Goal: Task Accomplishment & Management: Manage account settings

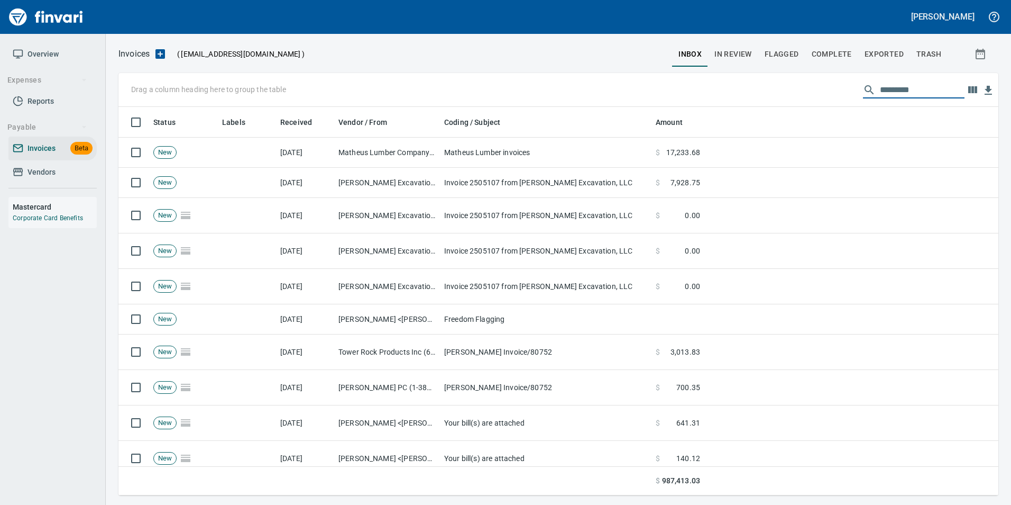
scroll to position [380, 864]
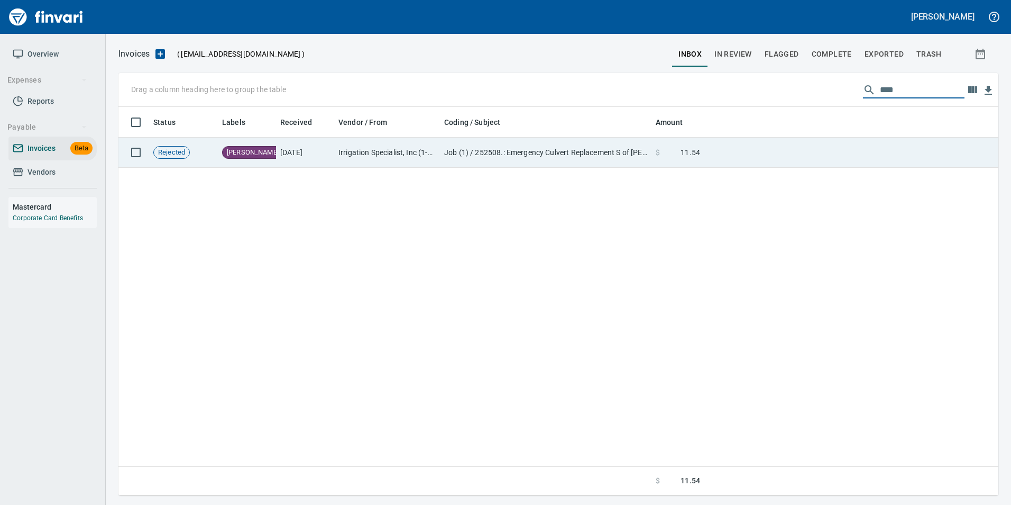
type input "****"
click at [803, 162] on td at bounding box center [851, 153] width 294 height 30
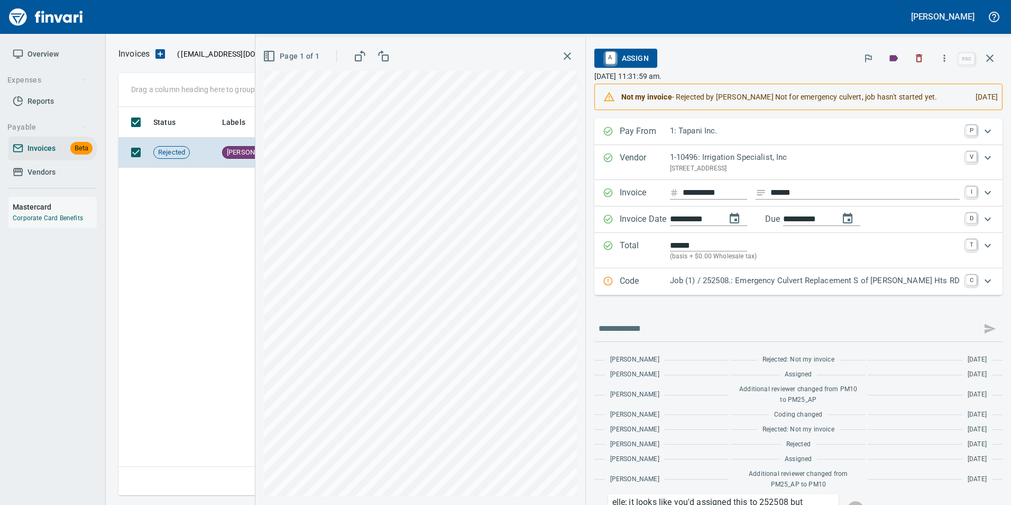
click at [988, 54] on icon "button" at bounding box center [990, 58] width 13 height 13
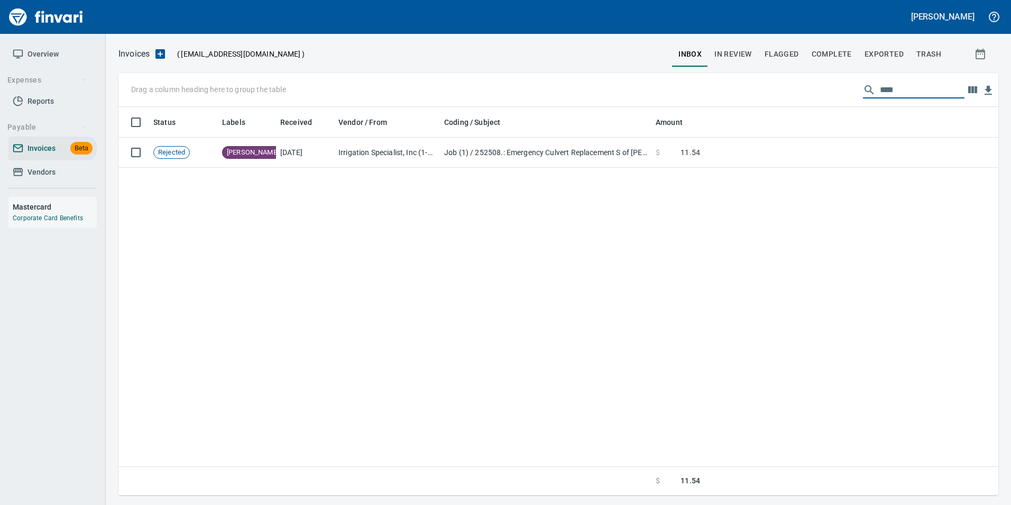
click at [901, 90] on input "****" at bounding box center [922, 89] width 85 height 17
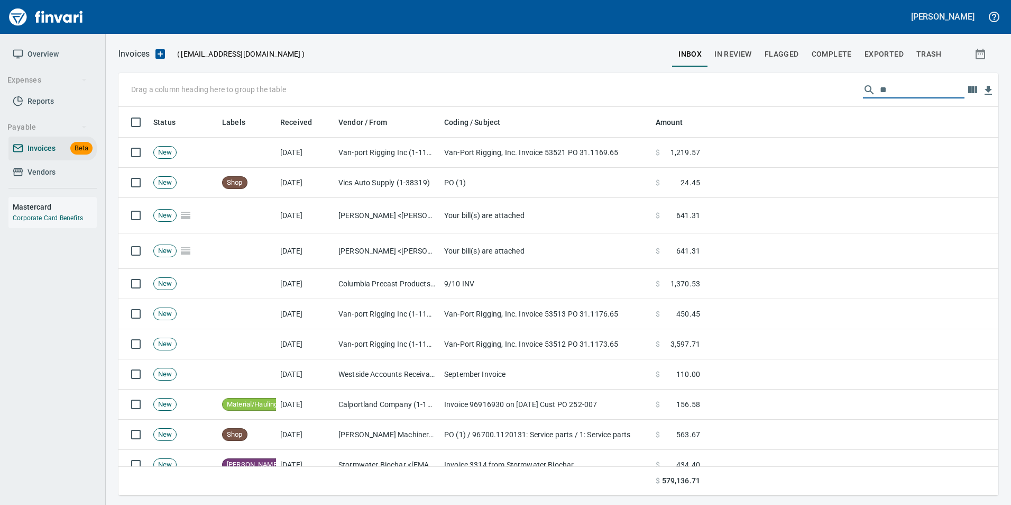
type input "*"
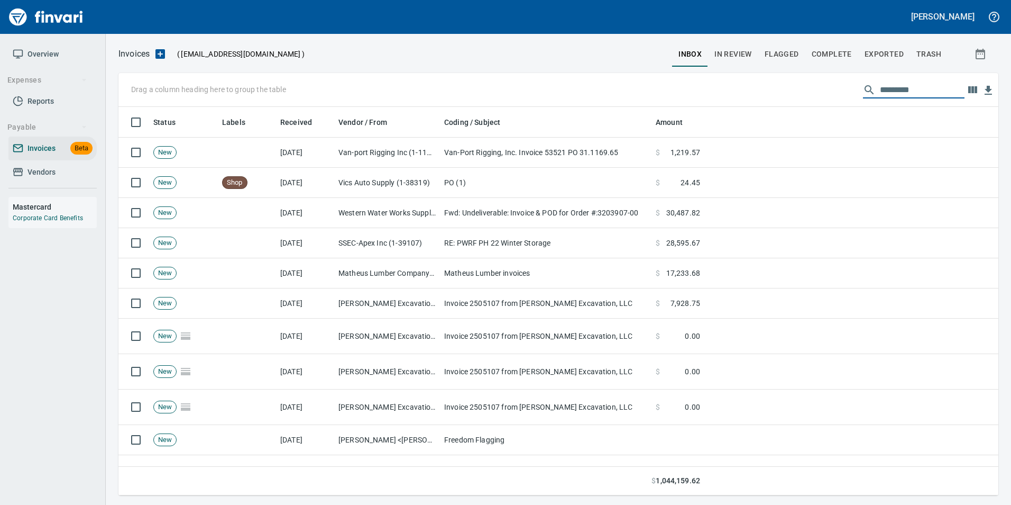
click at [739, 59] on span "In Review" at bounding box center [734, 54] width 38 height 13
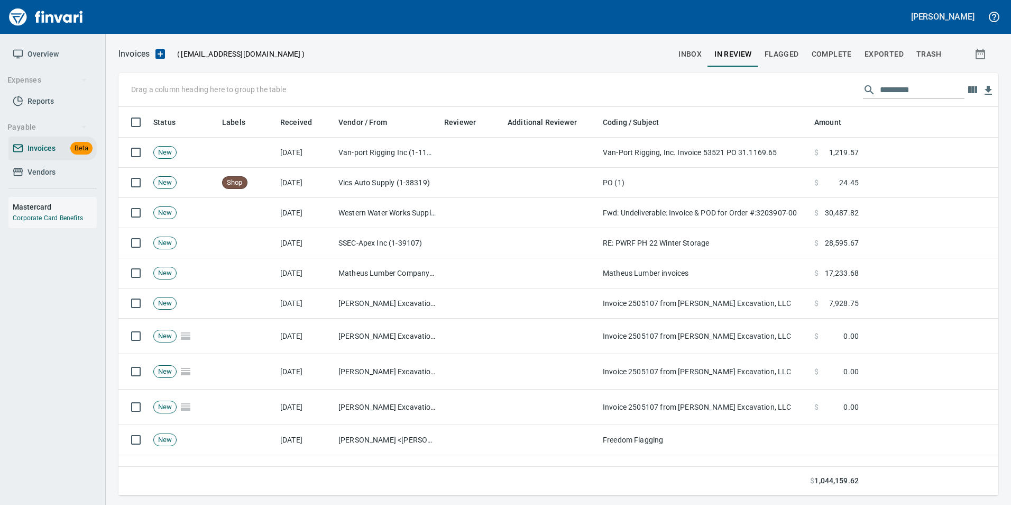
scroll to position [380, 864]
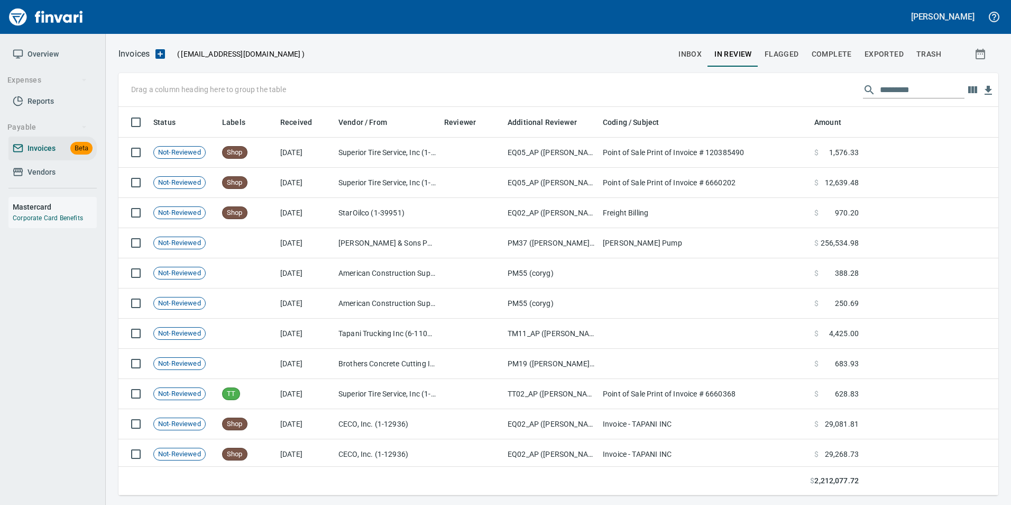
click at [918, 92] on input "text" at bounding box center [922, 89] width 85 height 17
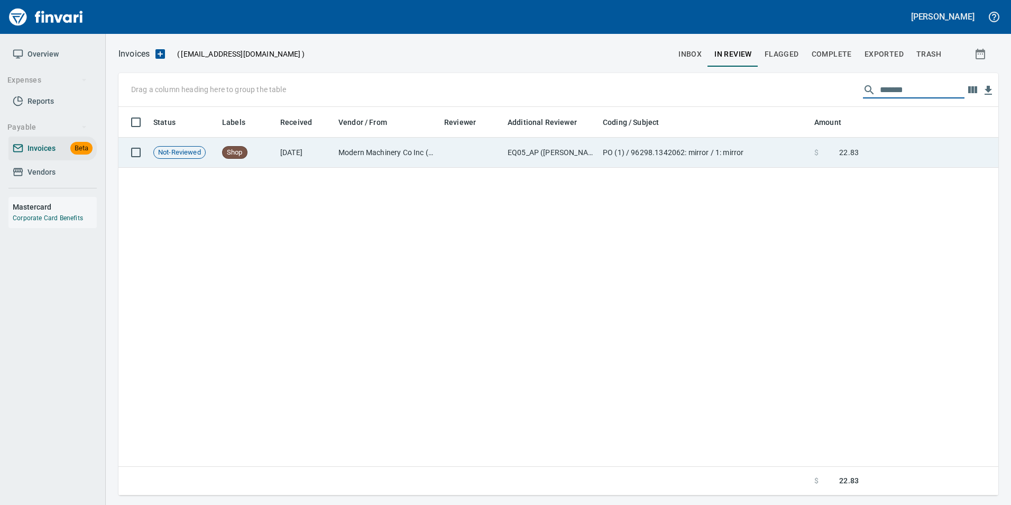
type input "*******"
click at [837, 149] on span at bounding box center [829, 152] width 21 height 11
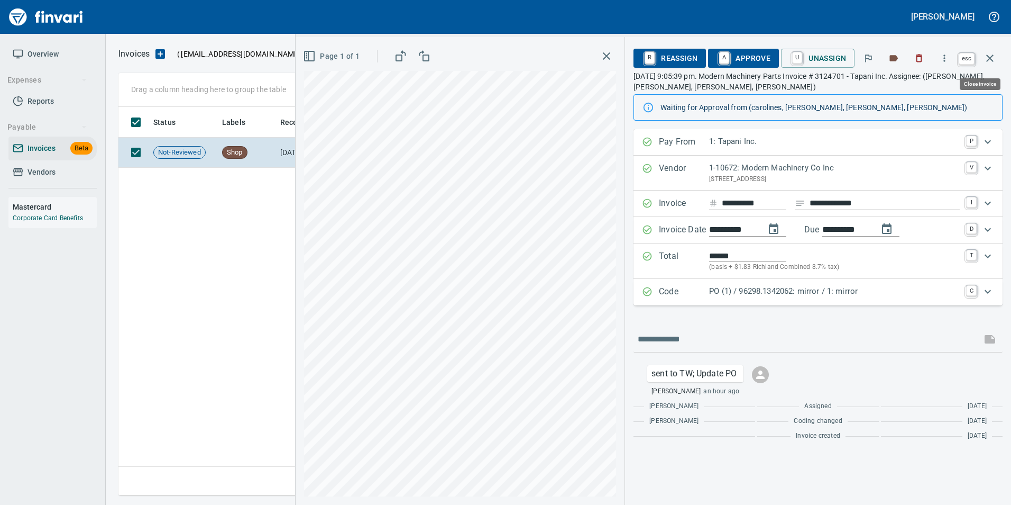
click at [991, 57] on icon "button" at bounding box center [990, 58] width 13 height 13
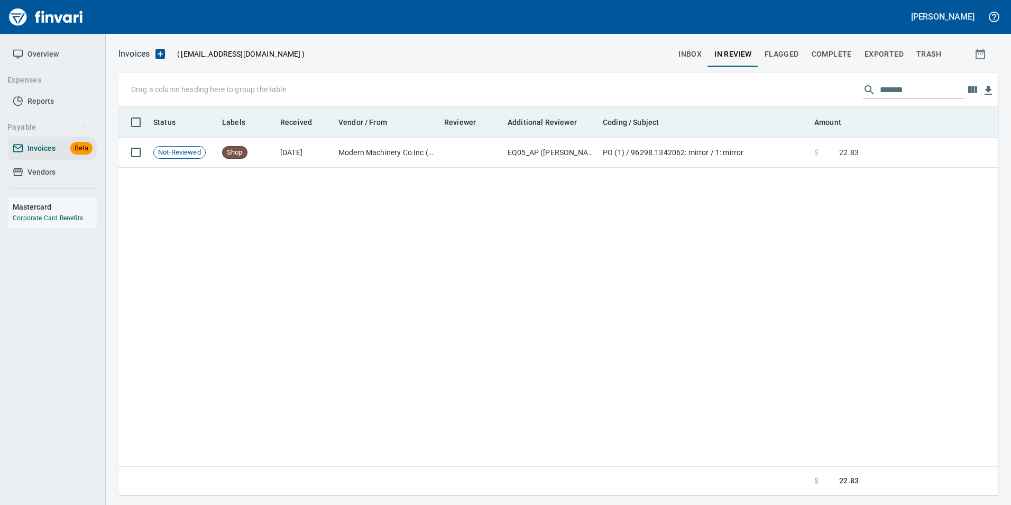
scroll to position [380, 872]
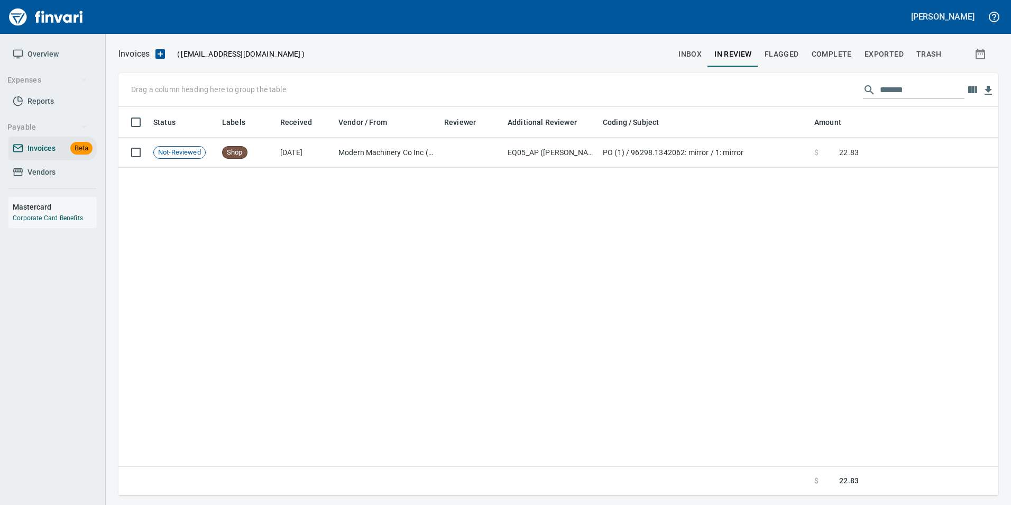
click at [896, 89] on input "*******" at bounding box center [922, 89] width 85 height 17
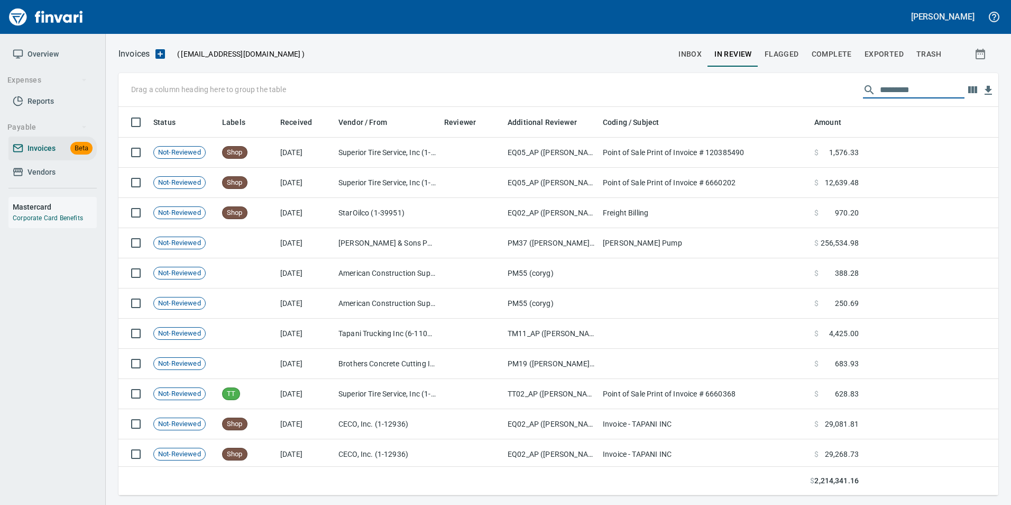
scroll to position [380, 864]
click at [887, 85] on input "text" at bounding box center [922, 89] width 85 height 17
type input "*"
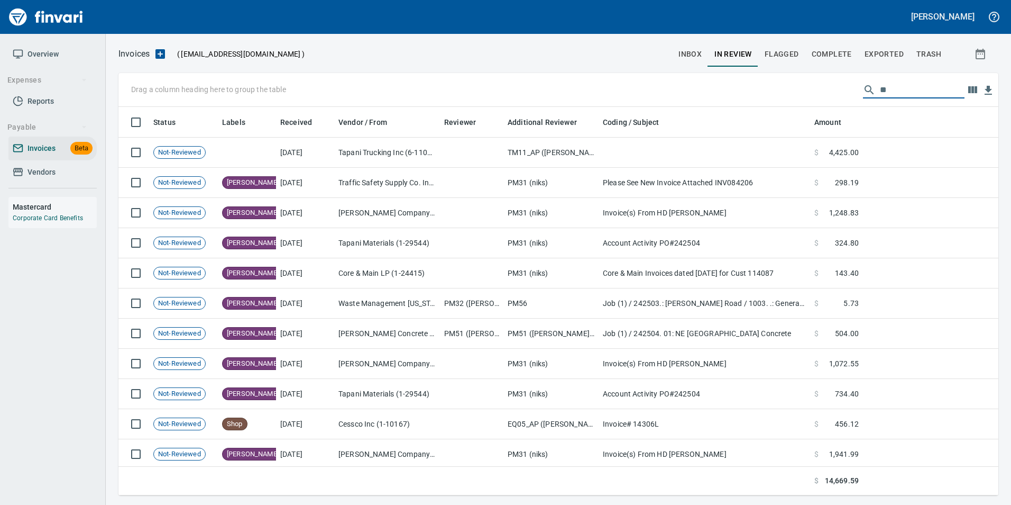
type input "*"
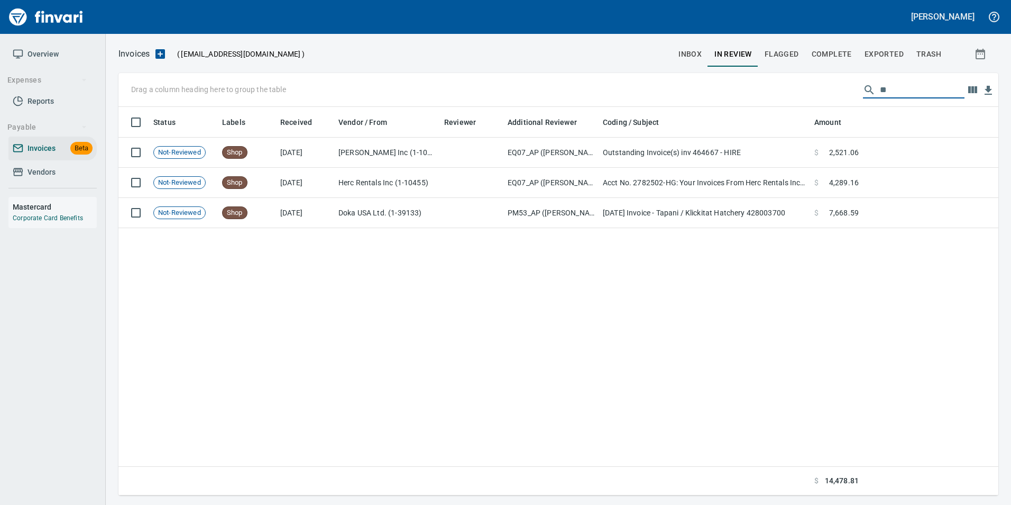
type input "*"
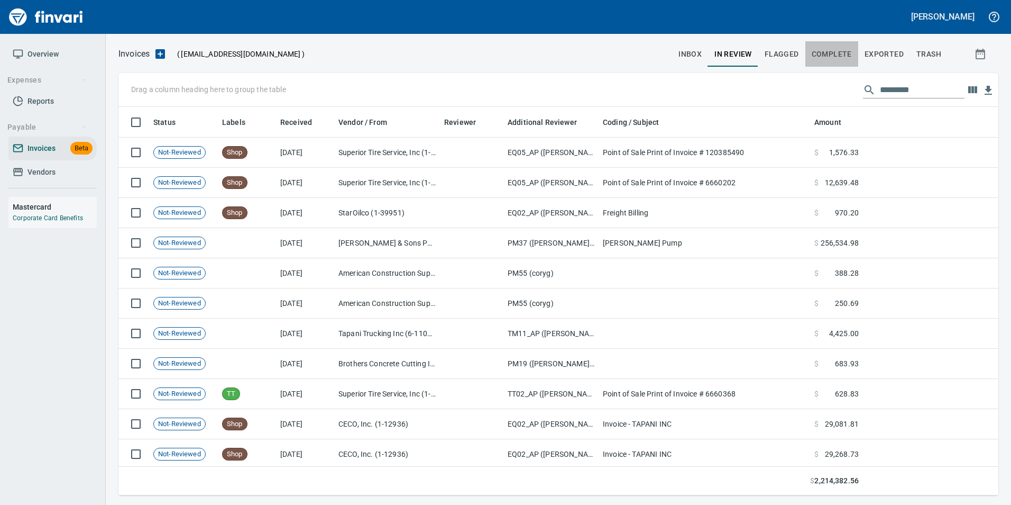
click at [832, 61] on button "Complete" at bounding box center [832, 53] width 53 height 25
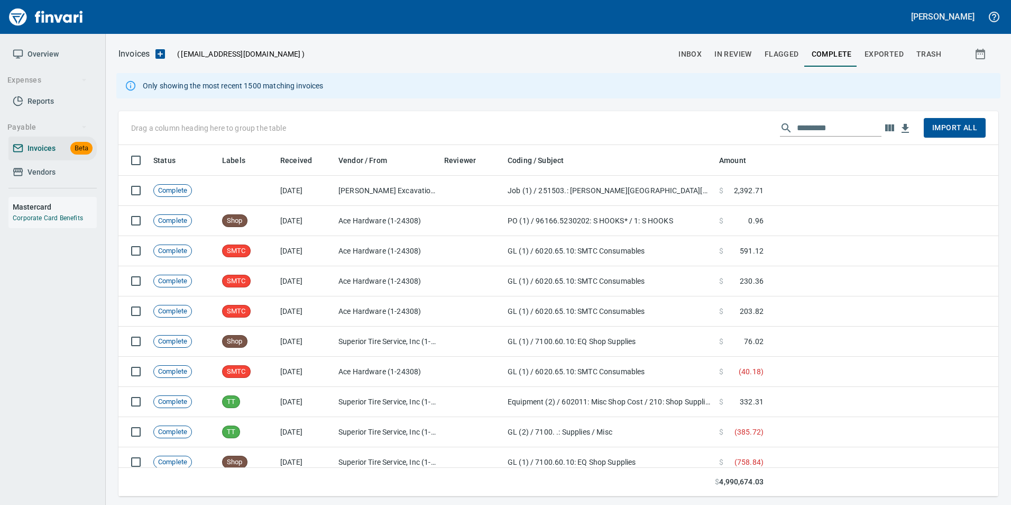
scroll to position [343, 864]
click at [812, 130] on input "text" at bounding box center [839, 128] width 85 height 17
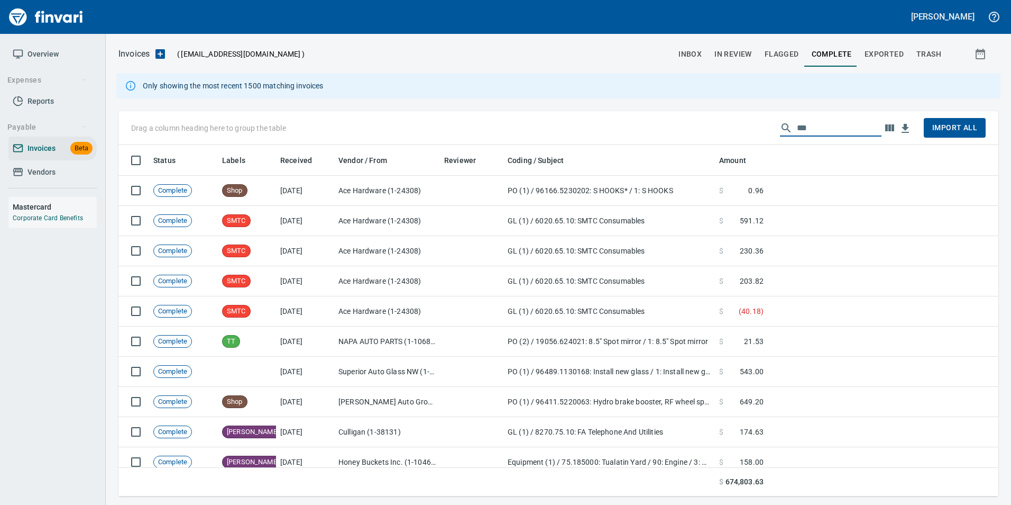
type input "****"
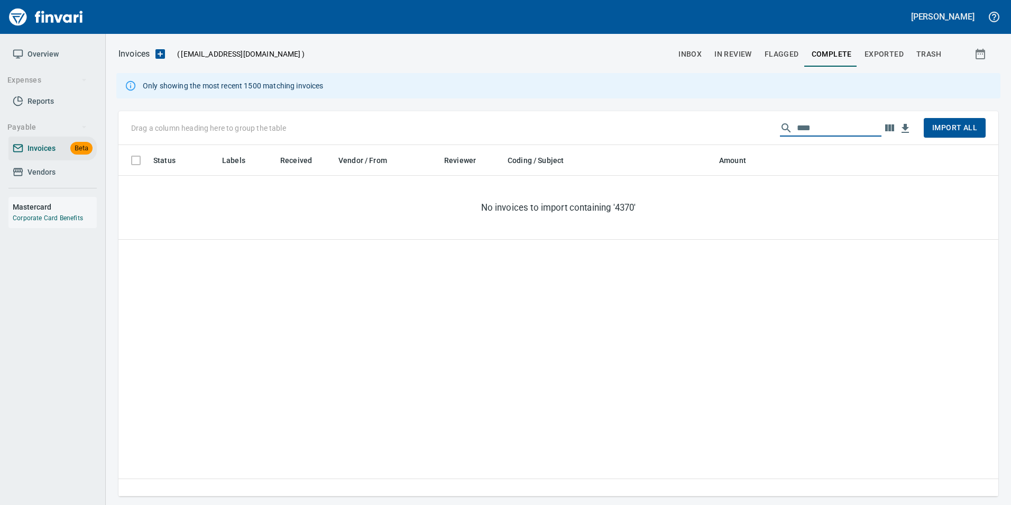
click at [746, 56] on span "In Review" at bounding box center [734, 54] width 38 height 13
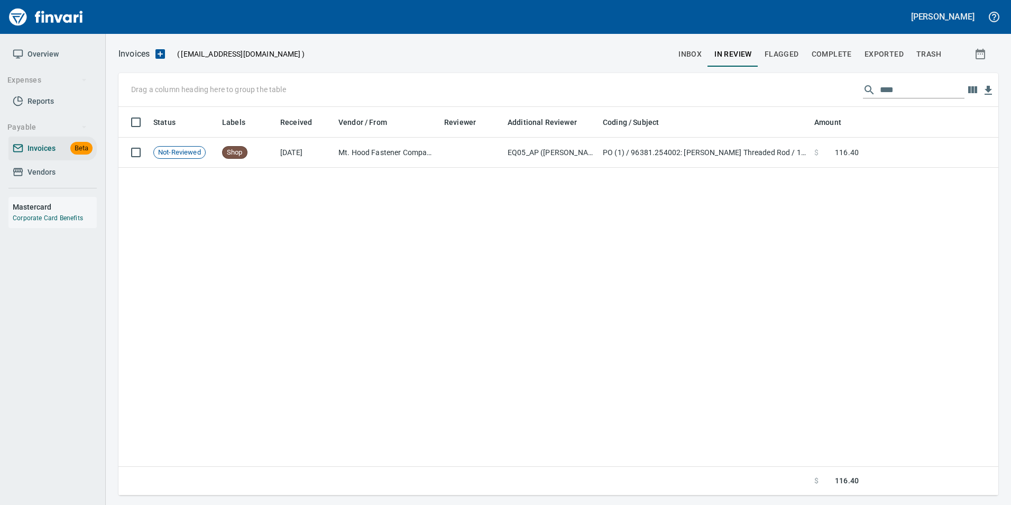
scroll to position [380, 872]
click at [880, 85] on input "****" at bounding box center [922, 89] width 85 height 17
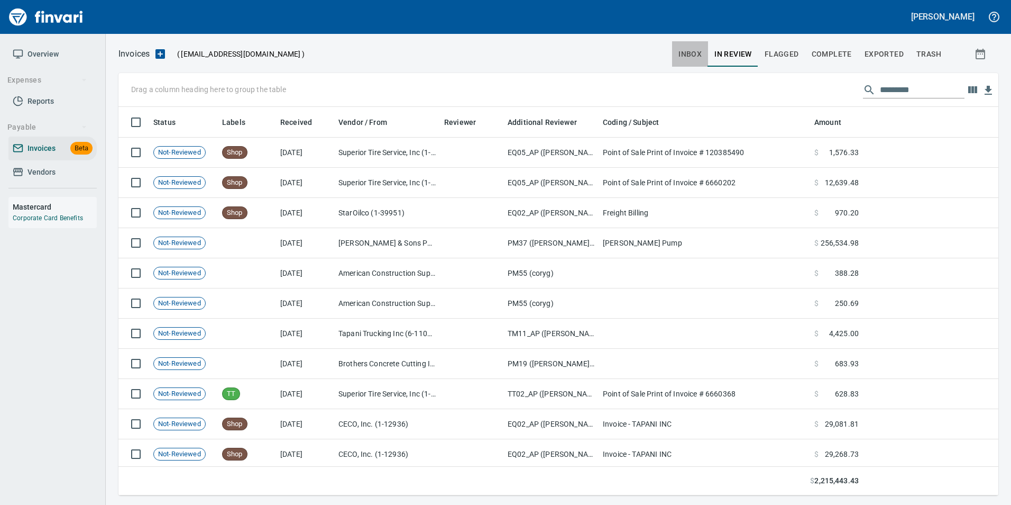
click at [689, 53] on span "inbox" at bounding box center [690, 54] width 23 height 13
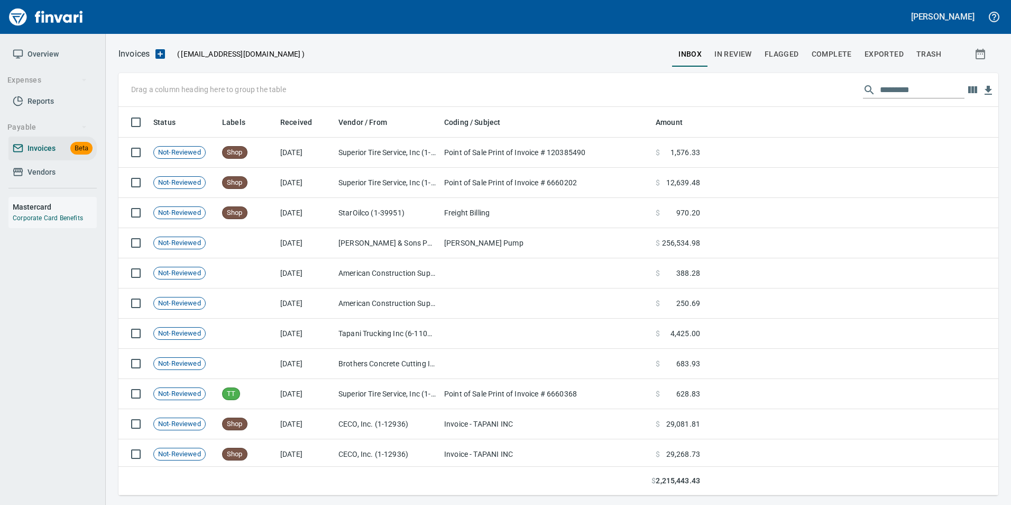
scroll to position [380, 864]
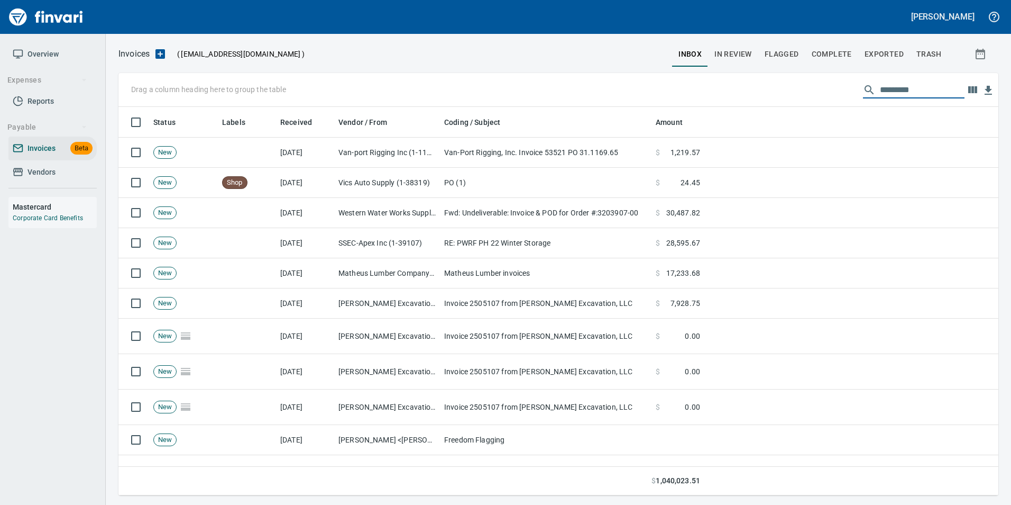
click at [904, 90] on input "text" at bounding box center [922, 89] width 85 height 17
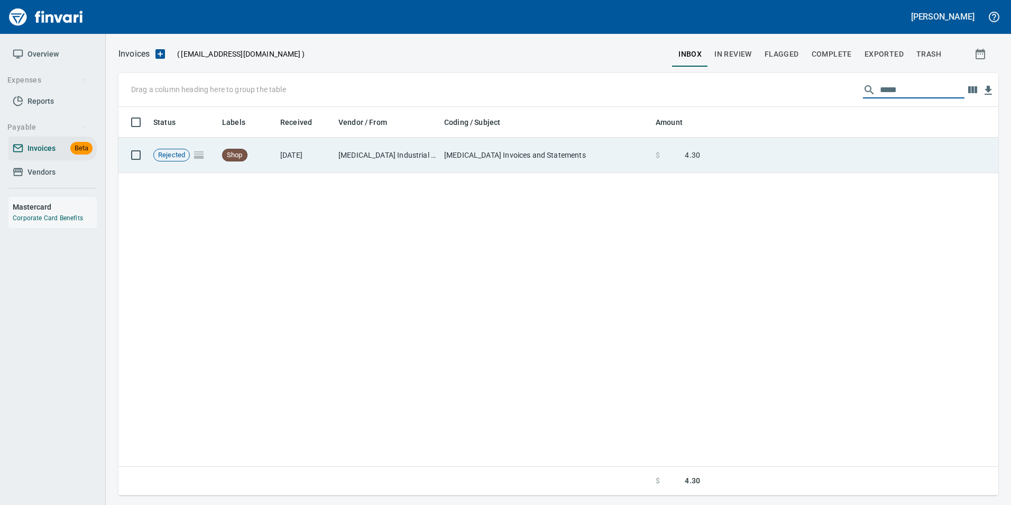
type input "*****"
click at [804, 148] on td at bounding box center [851, 155] width 294 height 35
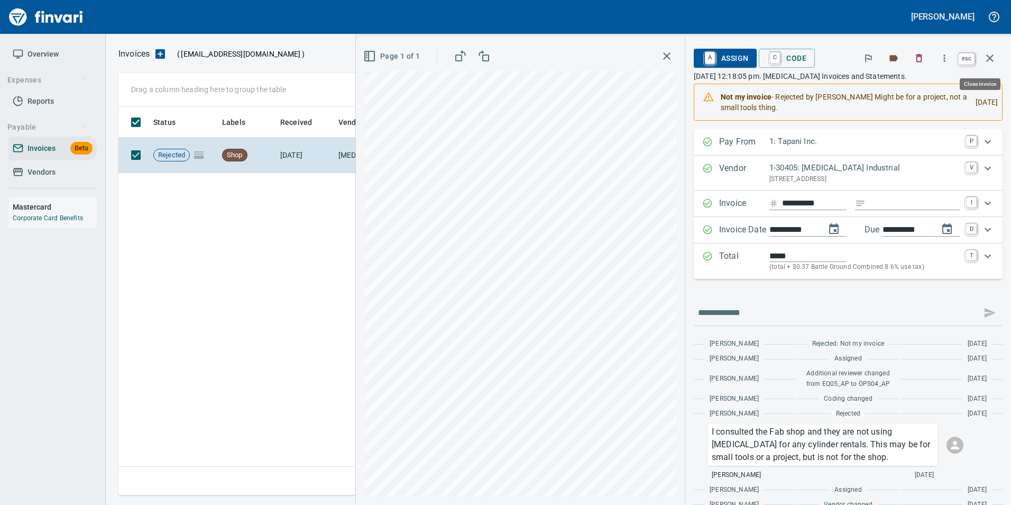
click at [996, 55] on button "button" at bounding box center [989, 57] width 25 height 25
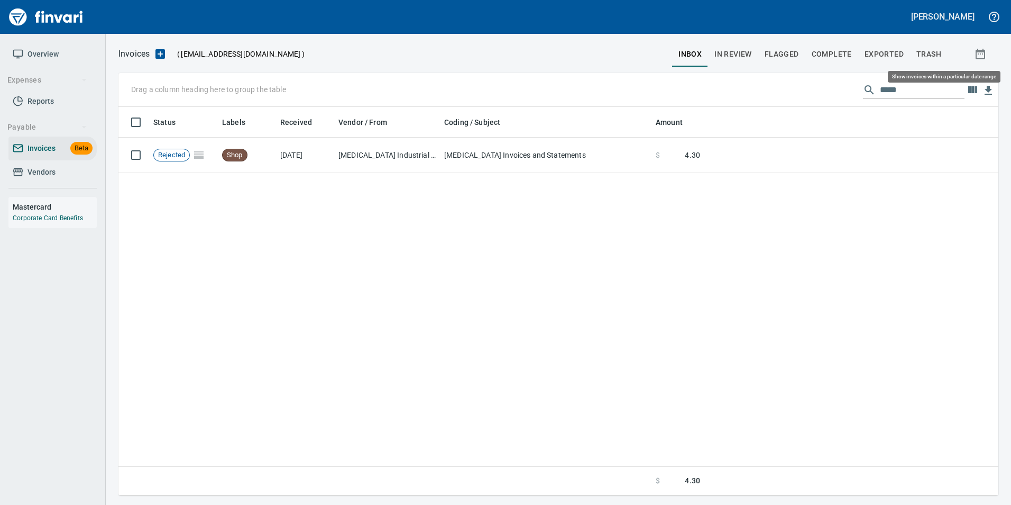
scroll to position [380, 872]
click at [866, 287] on div "Status Labels Received Vendor / From Coding / Subject Amount Rejected Shop 8/31…" at bounding box center [558, 301] width 880 height 389
click at [883, 88] on input "*****" at bounding box center [922, 89] width 85 height 17
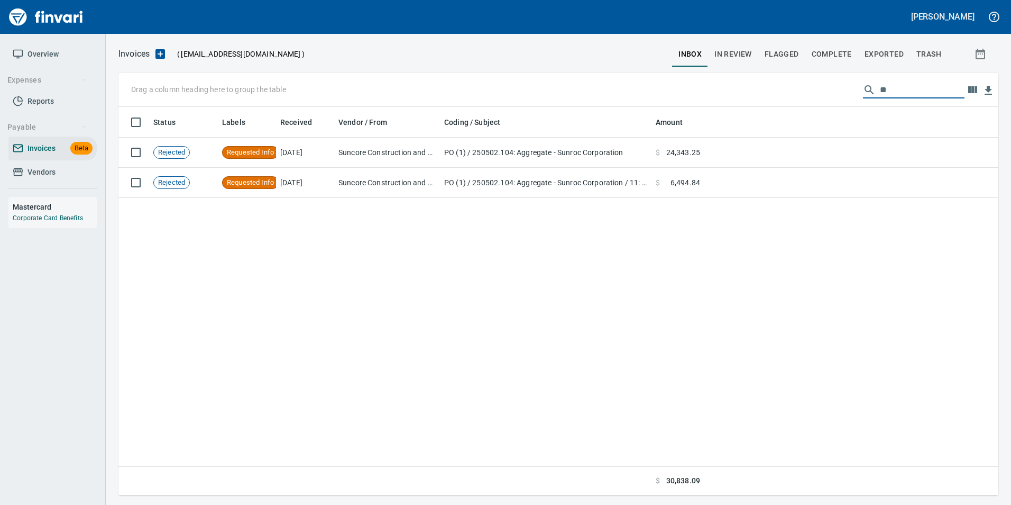
type input "*"
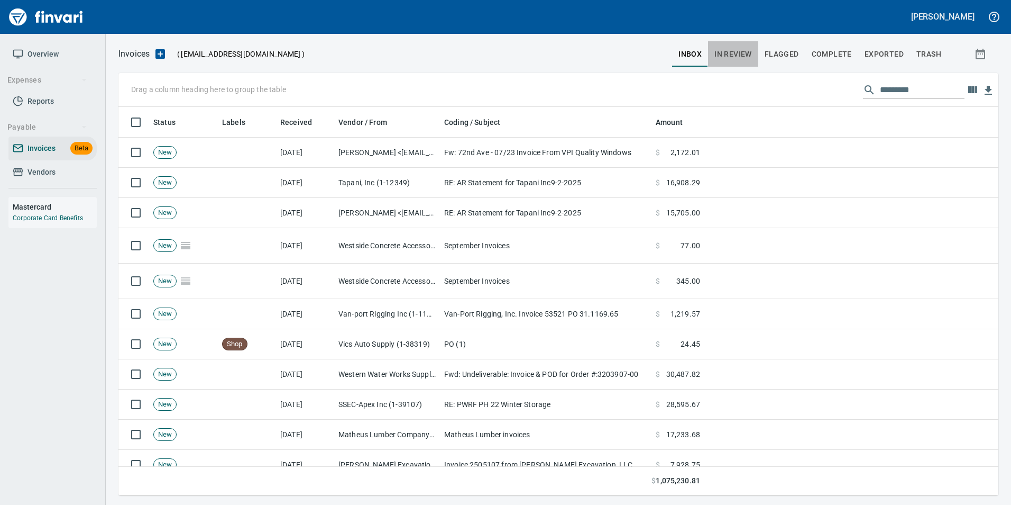
click at [733, 48] on span "In Review" at bounding box center [734, 54] width 38 height 13
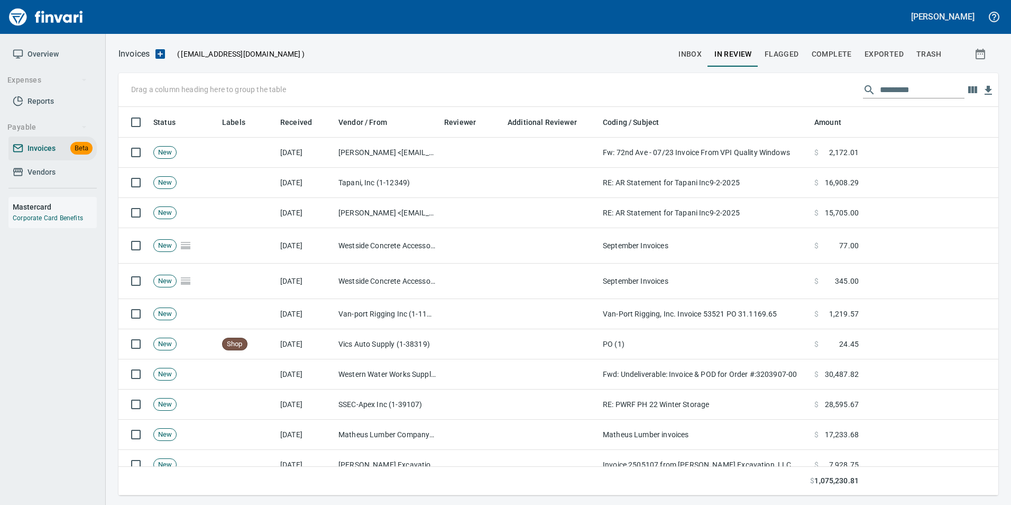
scroll to position [380, 864]
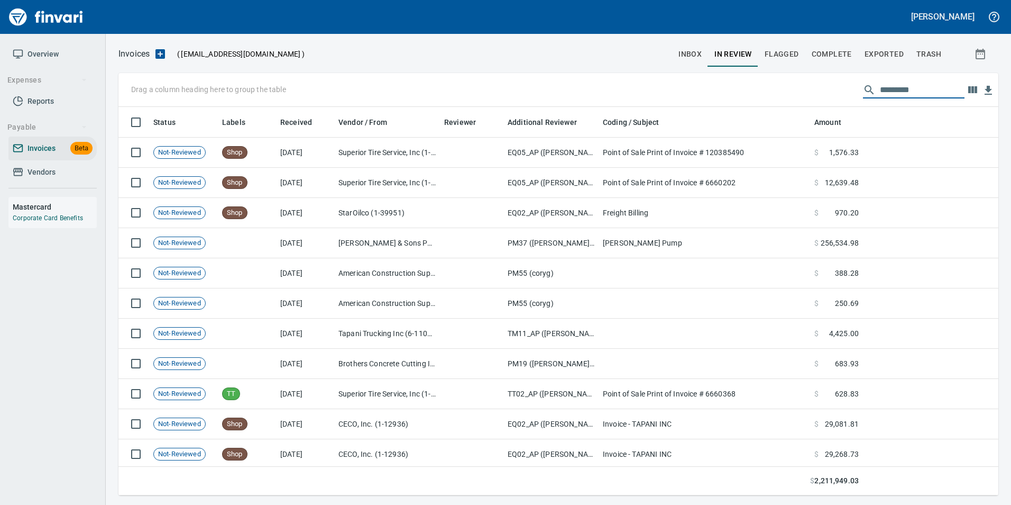
click at [932, 88] on input "text" at bounding box center [922, 89] width 85 height 17
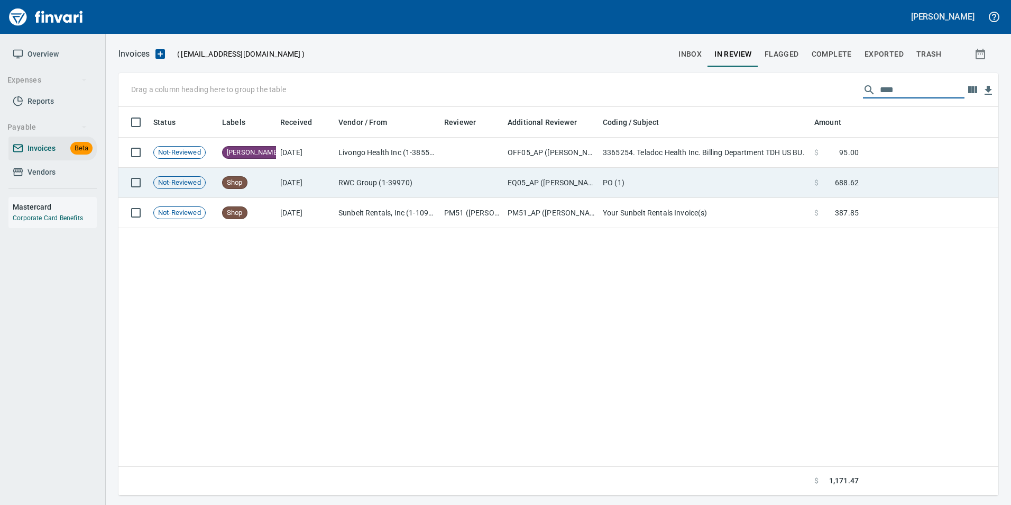
click at [732, 174] on td "PO (1)" at bounding box center [705, 183] width 212 height 30
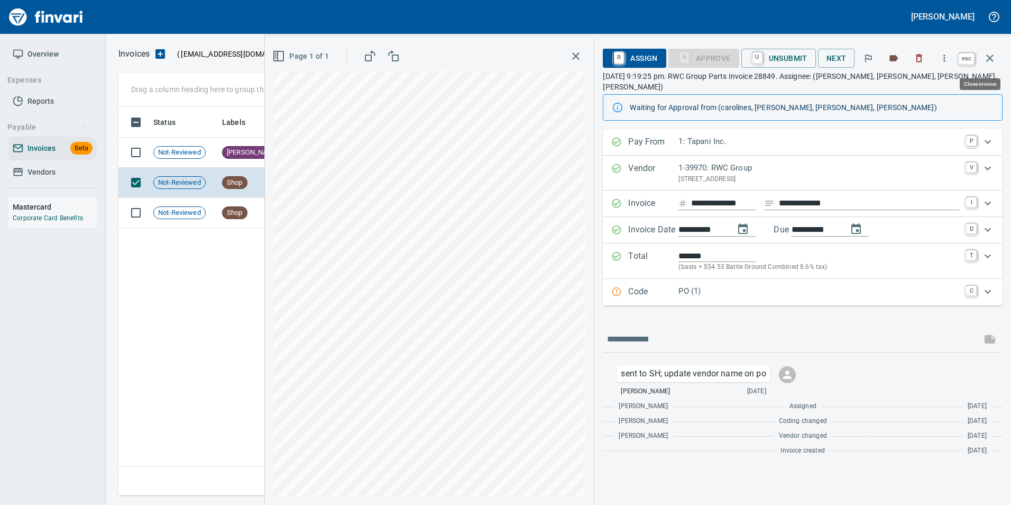
scroll to position [380, 872]
click at [990, 66] on button "button" at bounding box center [989, 57] width 25 height 25
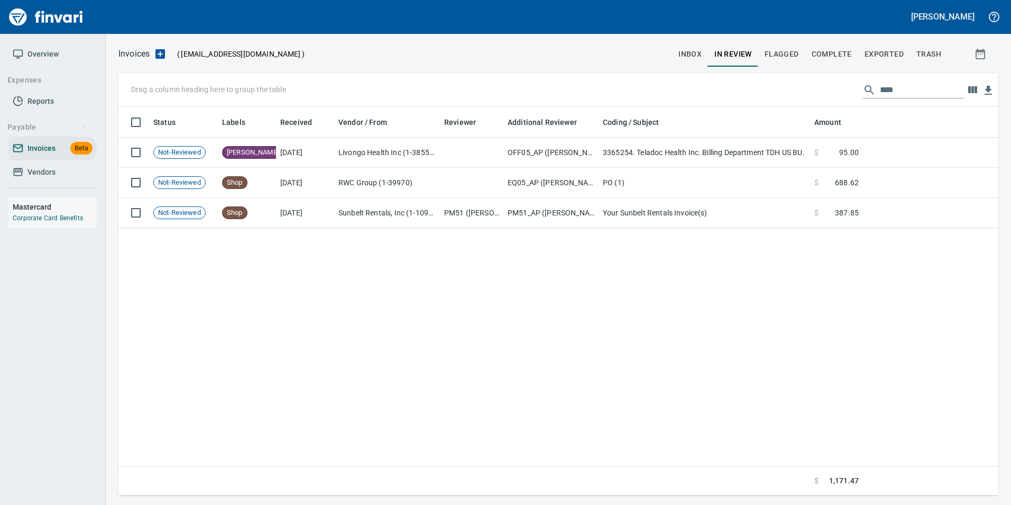
scroll to position [380, 872]
click at [905, 89] on input "****" at bounding box center [922, 89] width 85 height 17
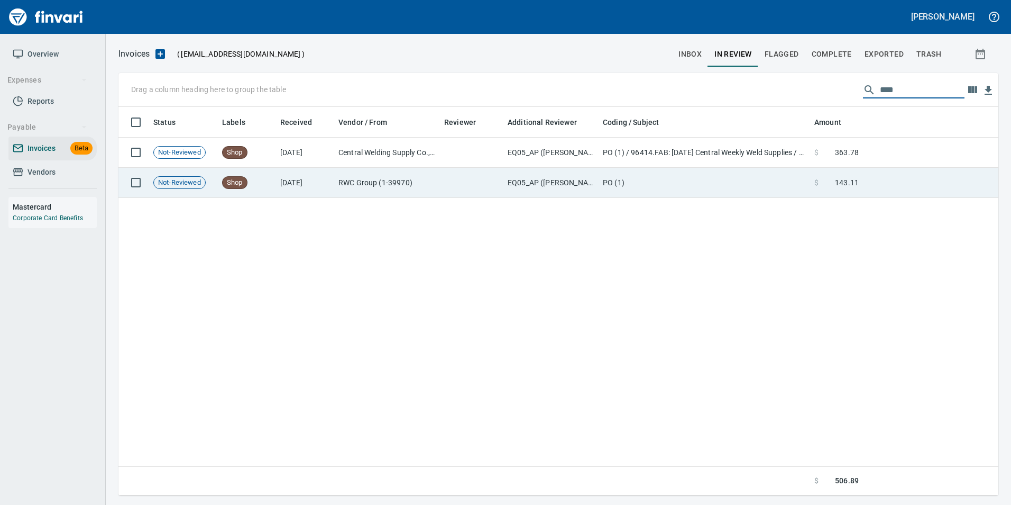
click at [845, 179] on span "143.11" at bounding box center [847, 182] width 24 height 11
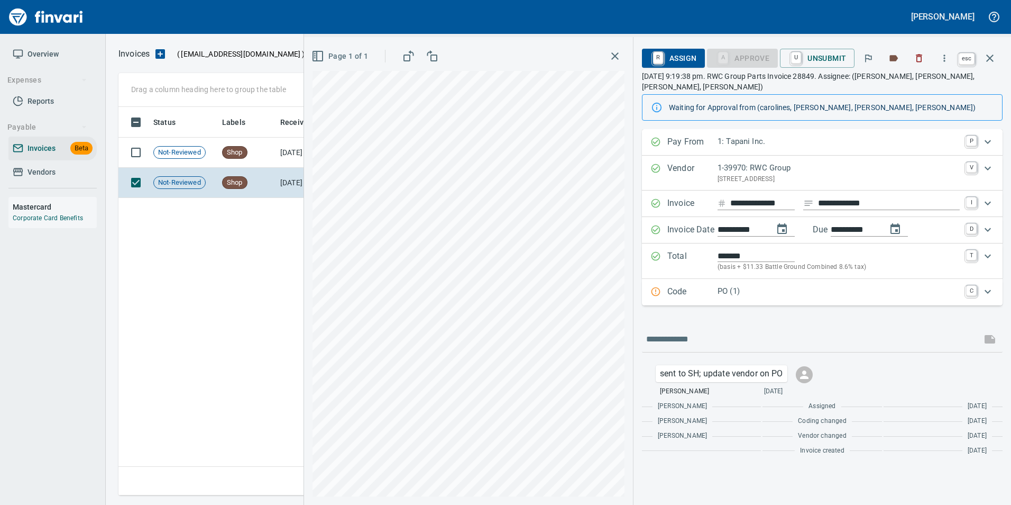
scroll to position [380, 872]
click at [989, 57] on icon "button" at bounding box center [989, 57] width 7 height 7
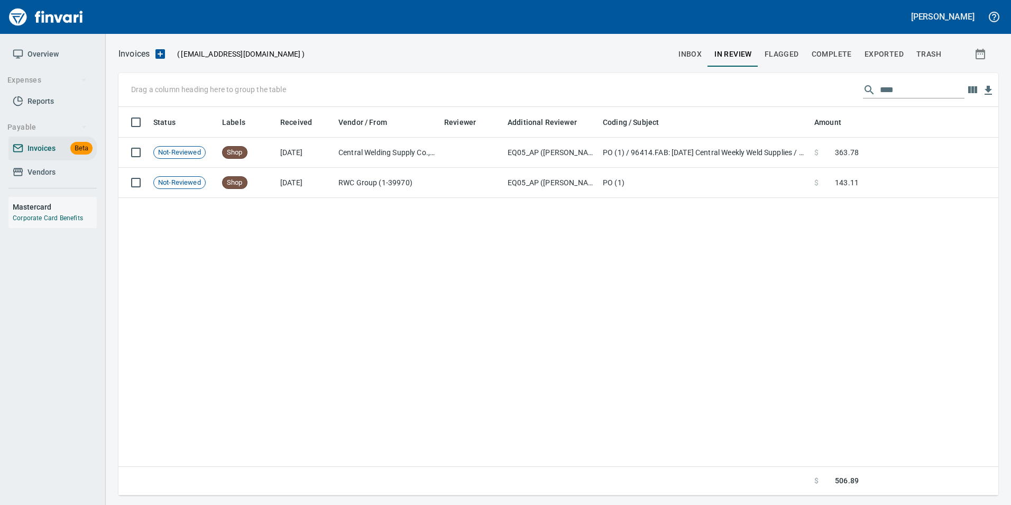
scroll to position [380, 872]
click at [889, 89] on input "****" at bounding box center [922, 89] width 85 height 17
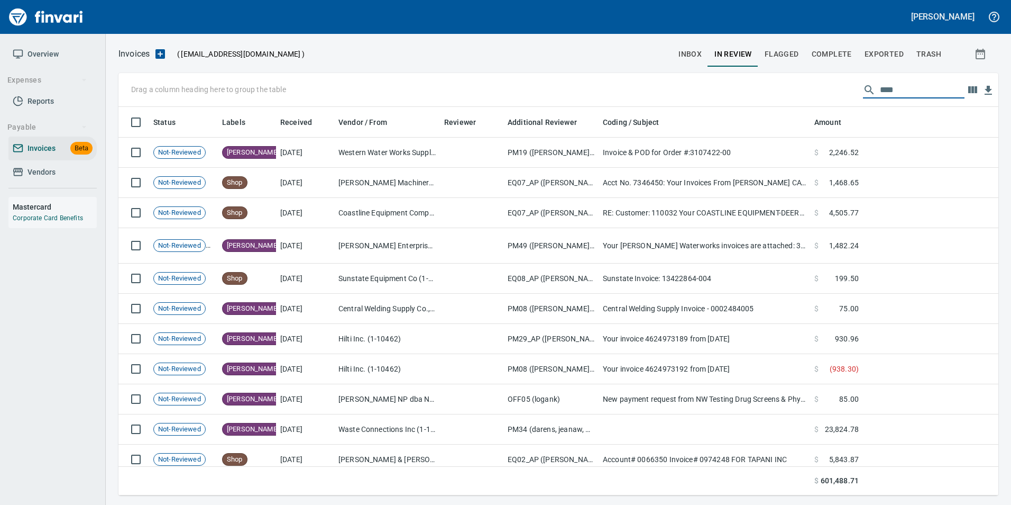
scroll to position [380, 864]
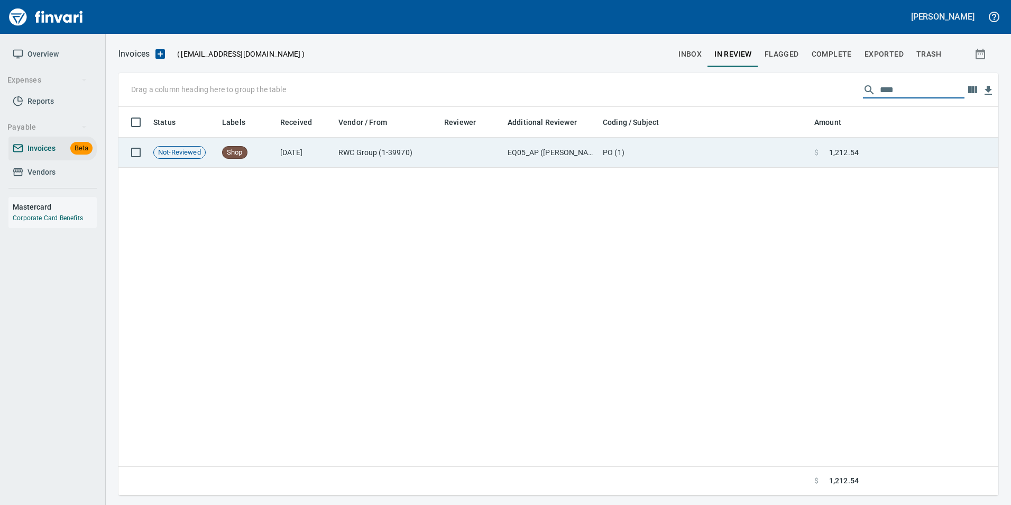
type input "****"
click at [846, 162] on td "$ 1,212.54" at bounding box center [836, 153] width 53 height 30
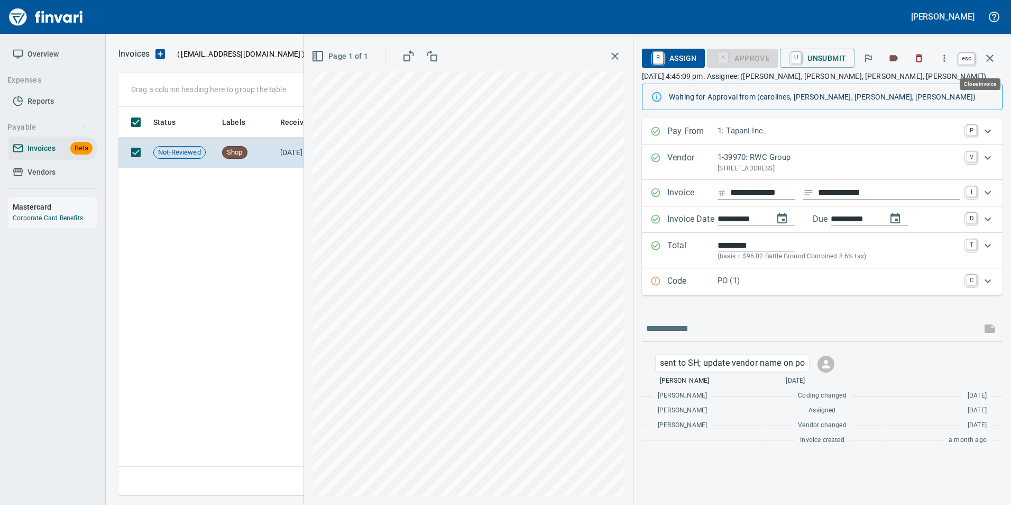
click at [985, 55] on icon "button" at bounding box center [990, 58] width 13 height 13
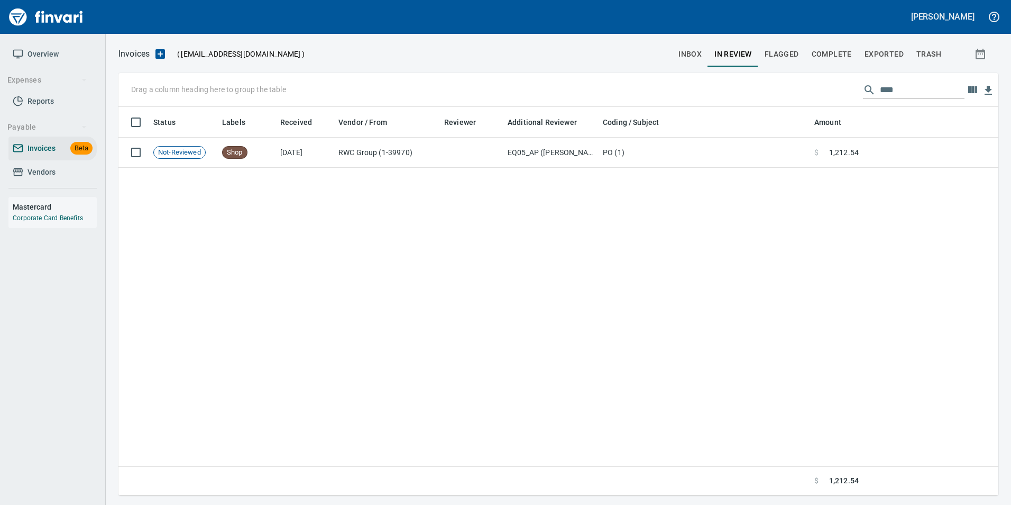
scroll to position [380, 872]
click at [884, 90] on input "****" at bounding box center [922, 89] width 85 height 17
click at [885, 90] on input "****" at bounding box center [922, 89] width 85 height 17
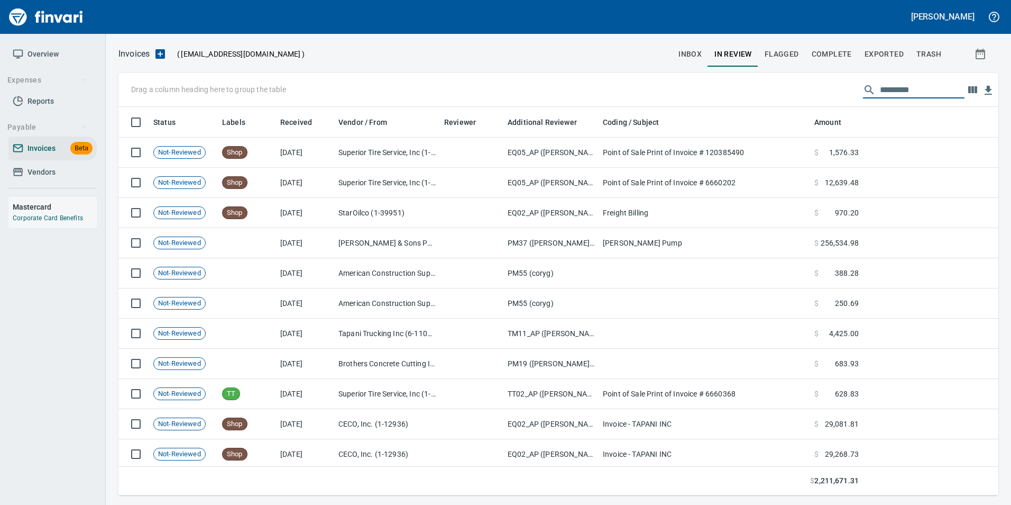
scroll to position [380, 864]
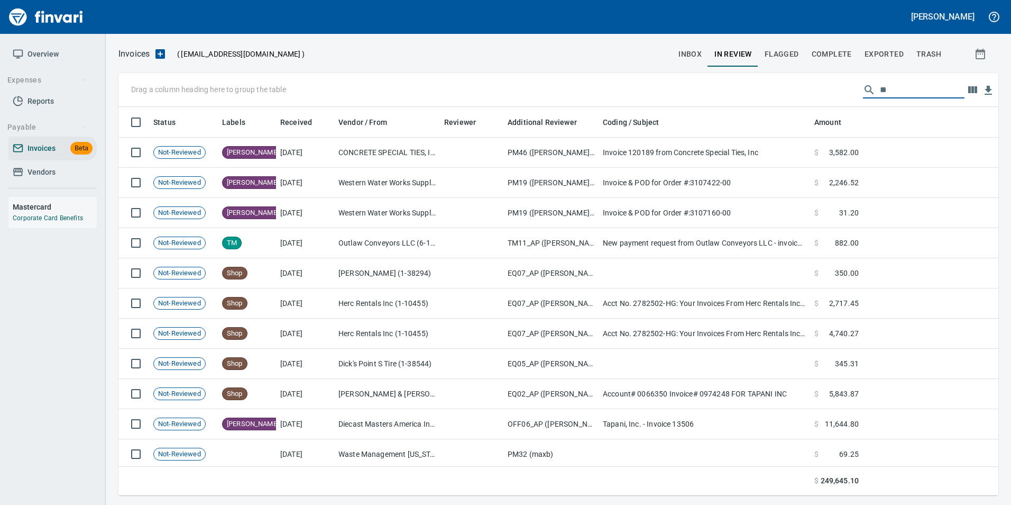
type input "*"
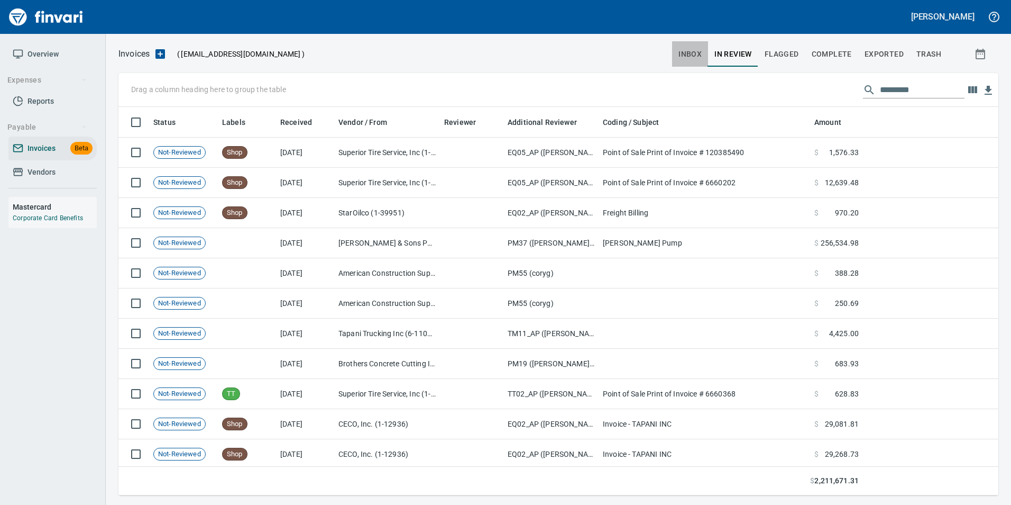
click at [679, 55] on button "inbox" at bounding box center [690, 53] width 36 height 25
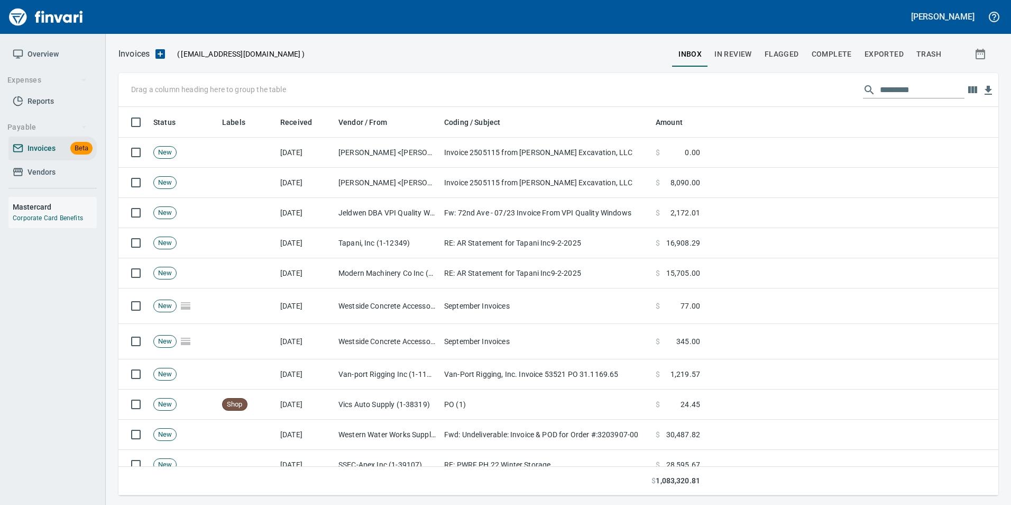
scroll to position [380, 864]
click at [899, 91] on input "text" at bounding box center [922, 89] width 85 height 17
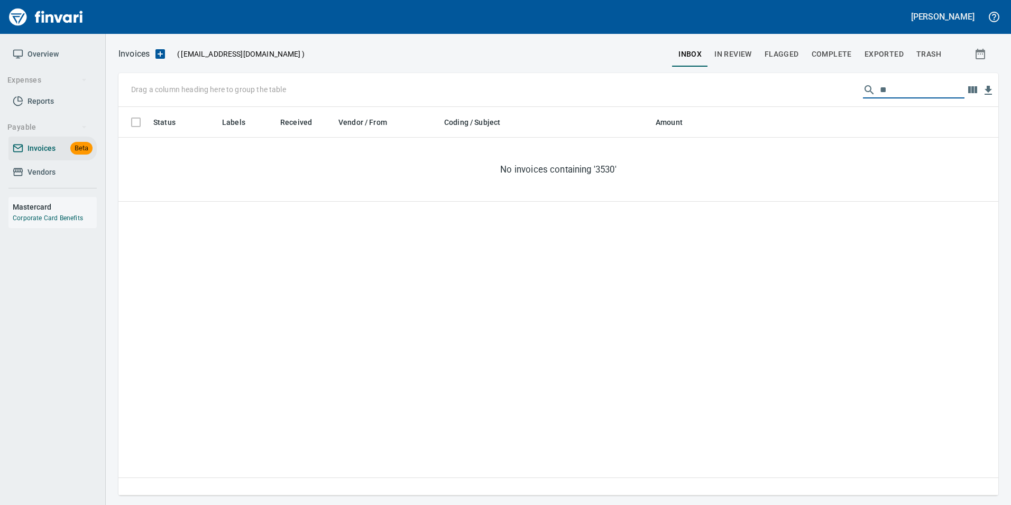
type input "*"
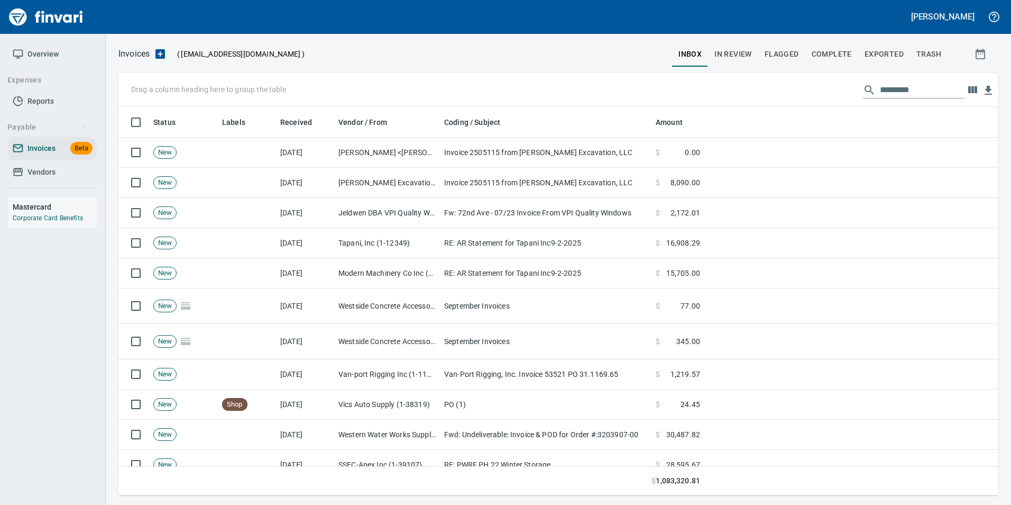
click at [929, 89] on input "text" at bounding box center [922, 89] width 85 height 17
click at [746, 53] on span "In Review" at bounding box center [734, 54] width 38 height 13
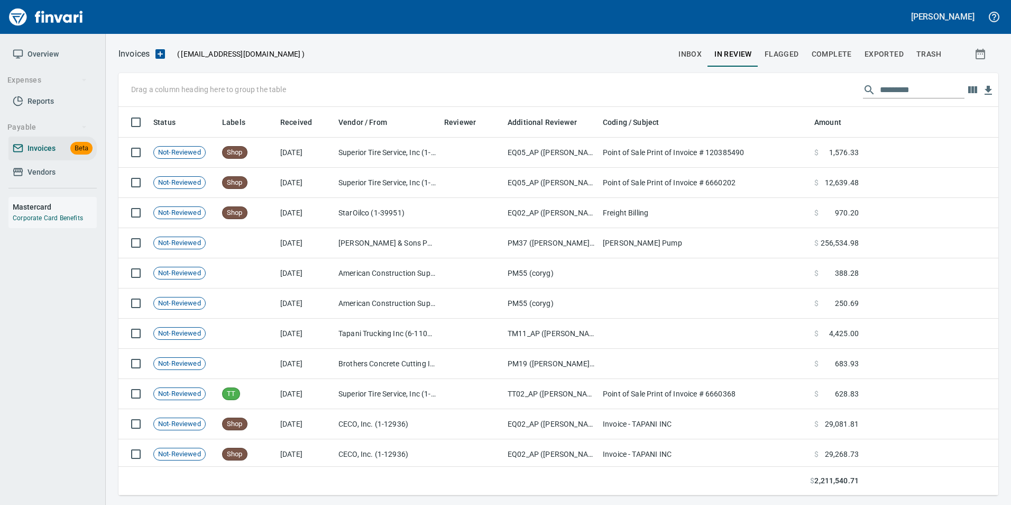
scroll to position [380, 864]
click at [933, 97] on input "text" at bounding box center [922, 89] width 85 height 17
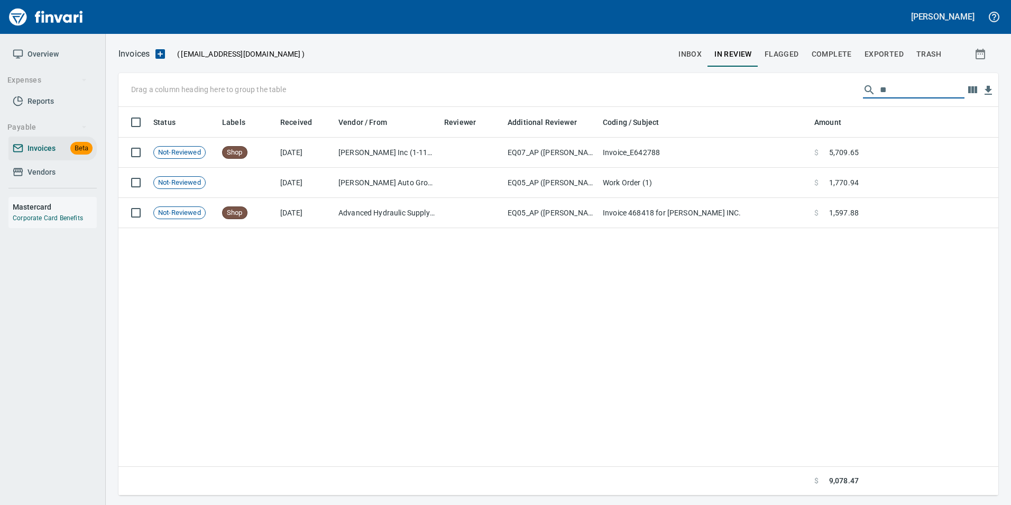
type input "*"
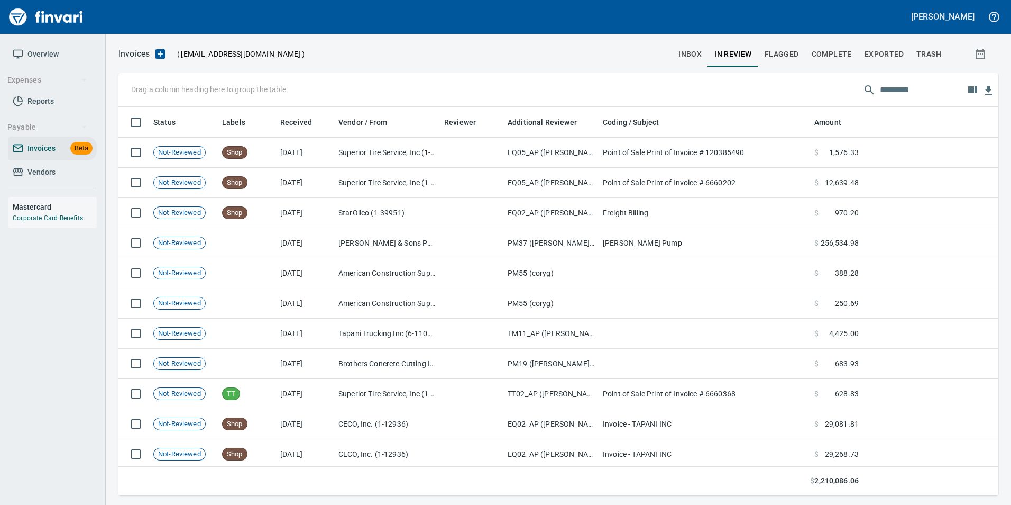
click at [847, 51] on span "Complete" at bounding box center [832, 54] width 40 height 13
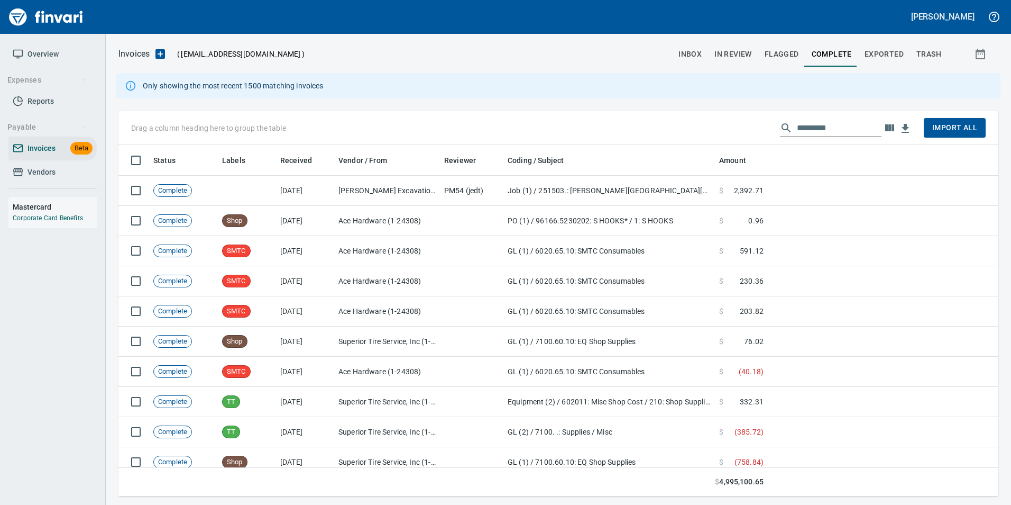
scroll to position [343, 864]
click at [810, 130] on input "text" at bounding box center [839, 128] width 85 height 17
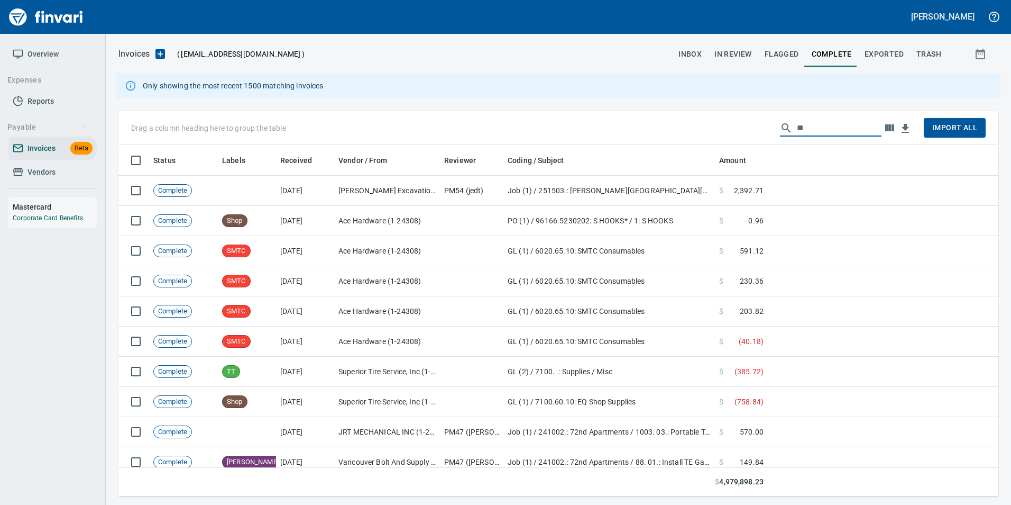
type input "*"
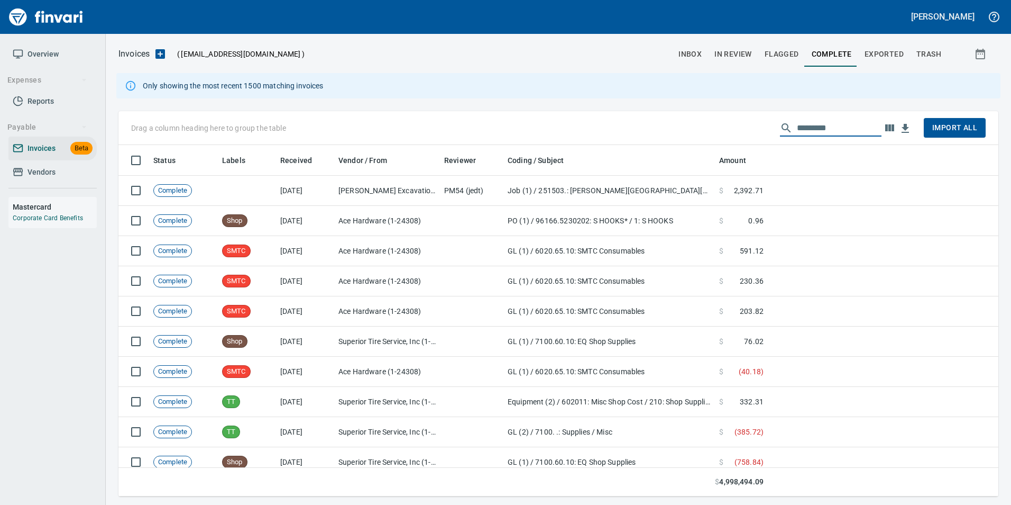
click at [878, 50] on span "Exported" at bounding box center [884, 54] width 39 height 13
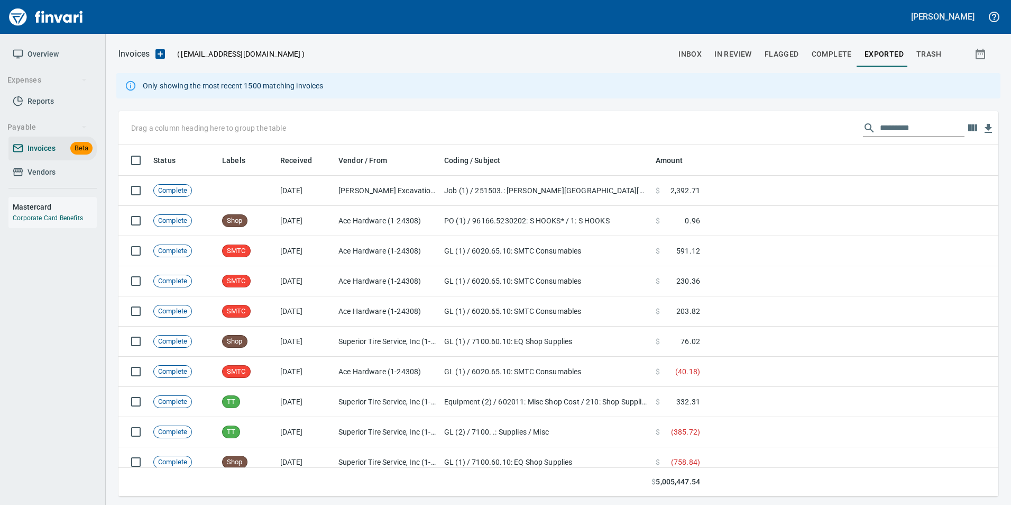
scroll to position [343, 864]
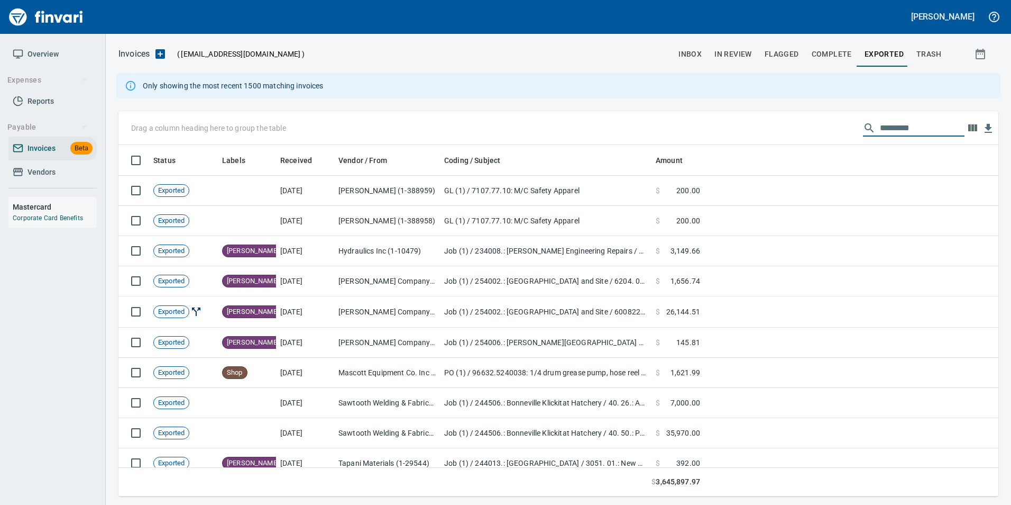
click at [905, 126] on input "text" at bounding box center [922, 128] width 85 height 17
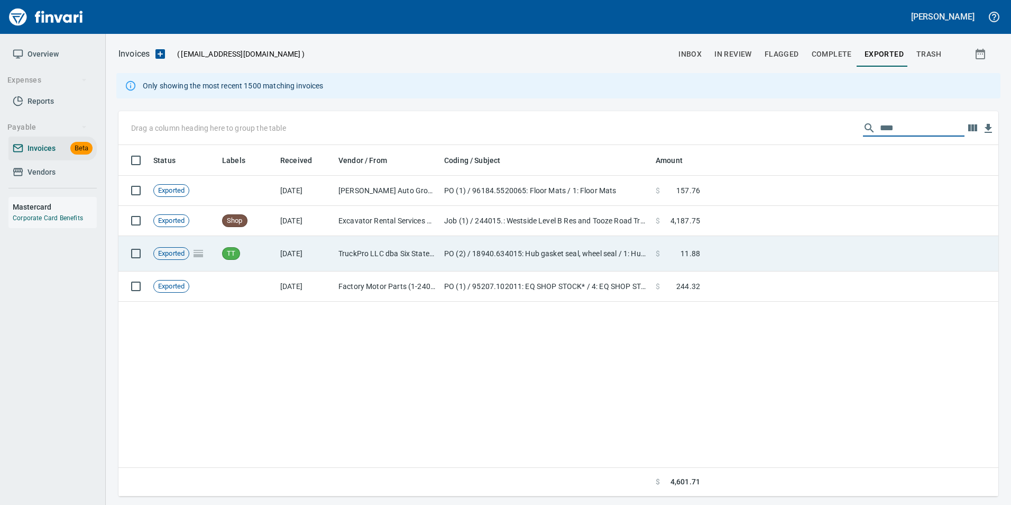
click at [693, 252] on span "11.88" at bounding box center [691, 253] width 20 height 11
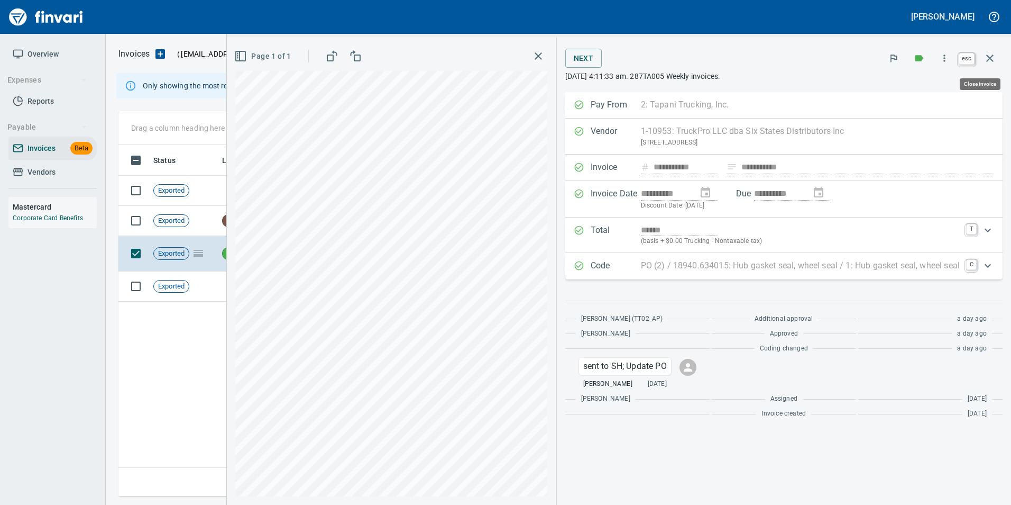
click at [1000, 56] on button "button" at bounding box center [989, 57] width 25 height 25
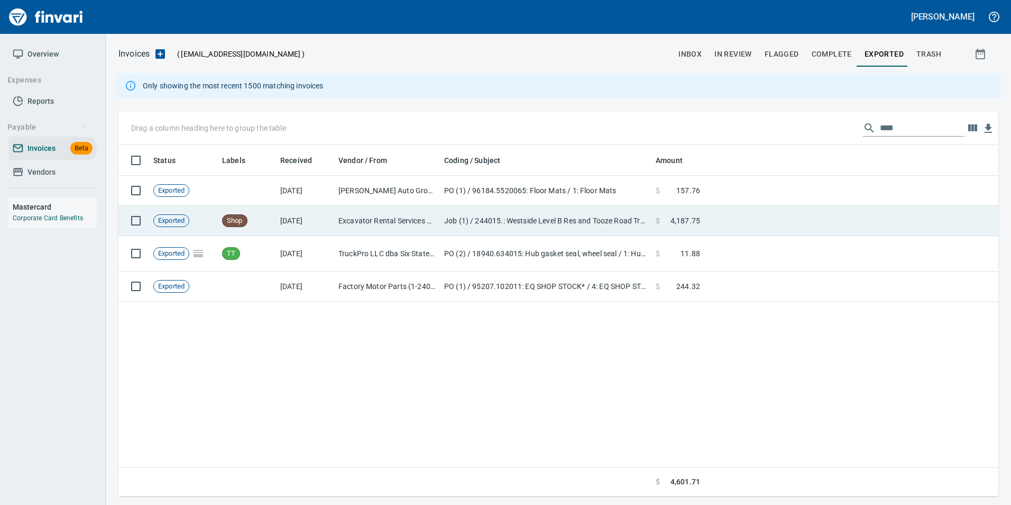
scroll to position [343, 872]
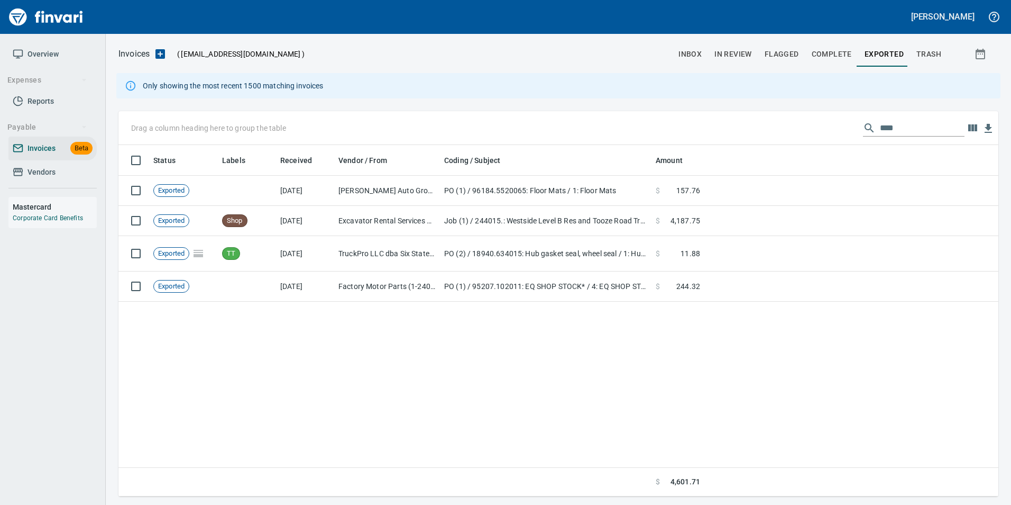
click at [884, 120] on input "****" at bounding box center [922, 128] width 85 height 17
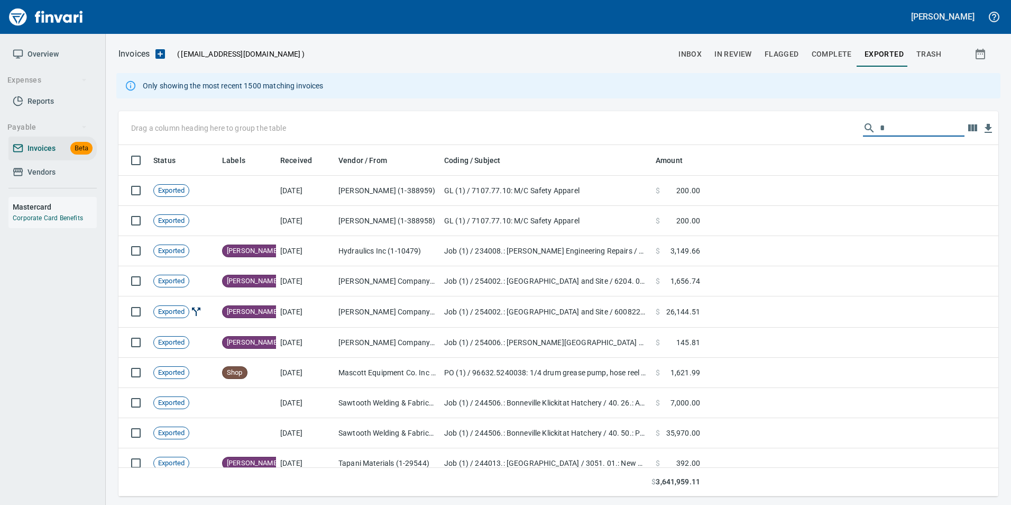
scroll to position [343, 864]
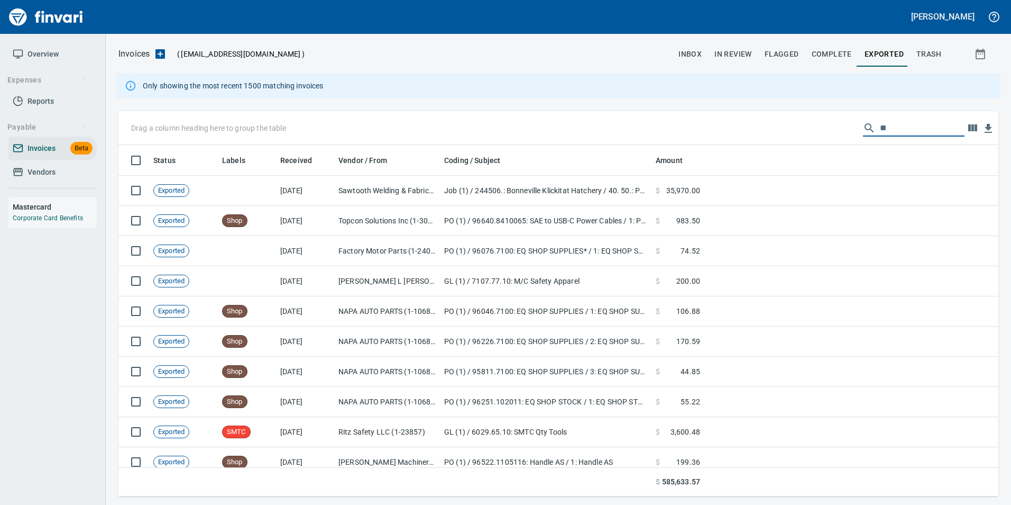
type input "*"
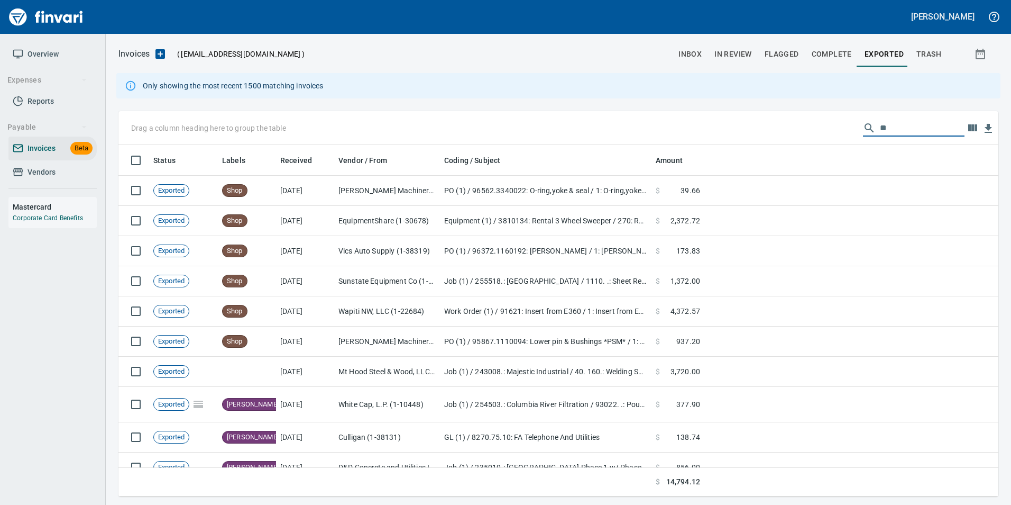
type input "*"
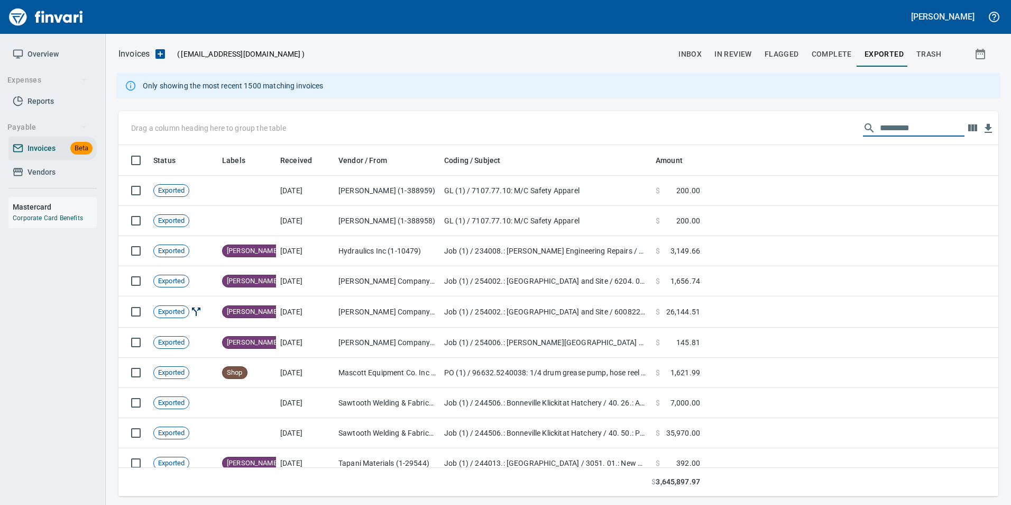
click at [830, 53] on span "Complete" at bounding box center [832, 54] width 40 height 13
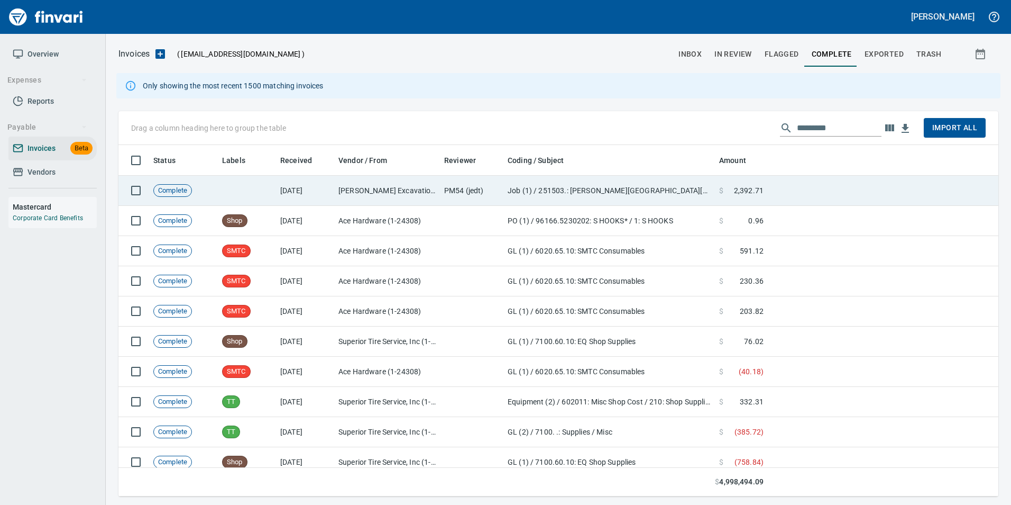
scroll to position [343, 864]
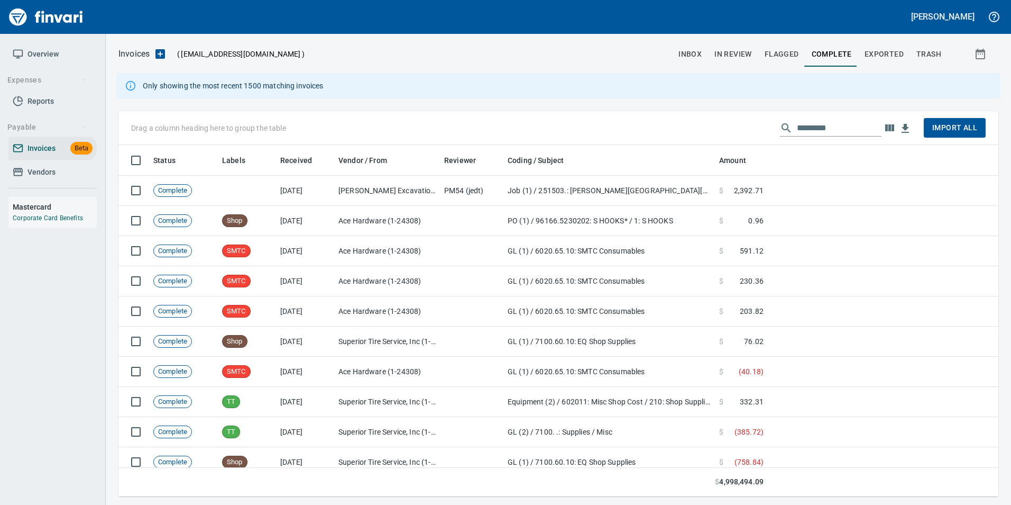
click at [845, 125] on input "text" at bounding box center [839, 128] width 85 height 17
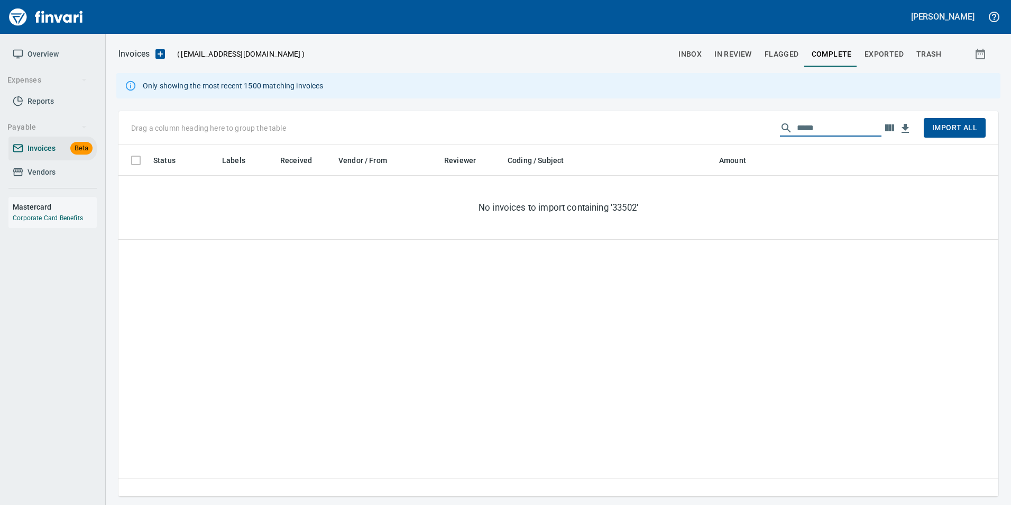
click at [845, 124] on input "*****" at bounding box center [839, 128] width 85 height 17
type input "*"
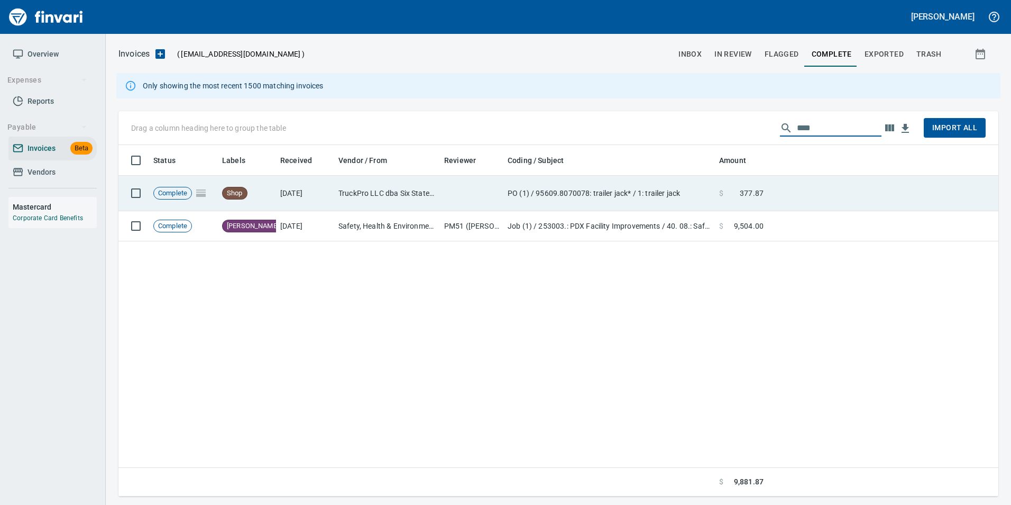
type input "****"
click at [799, 182] on td at bounding box center [883, 193] width 231 height 35
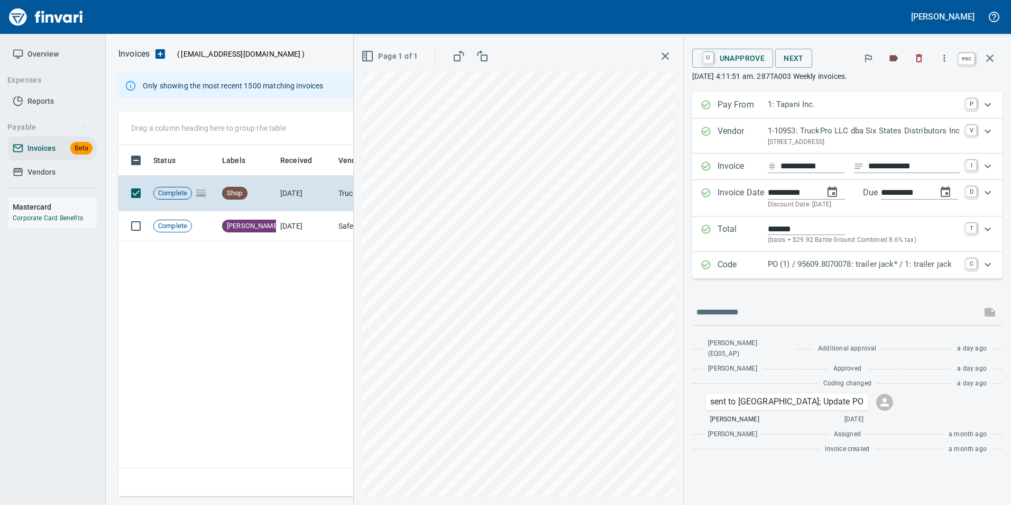
scroll to position [343, 872]
drag, startPoint x: 992, startPoint y: 52, endPoint x: 879, endPoint y: 131, distance: 137.5
click at [992, 52] on icon "button" at bounding box center [990, 58] width 13 height 13
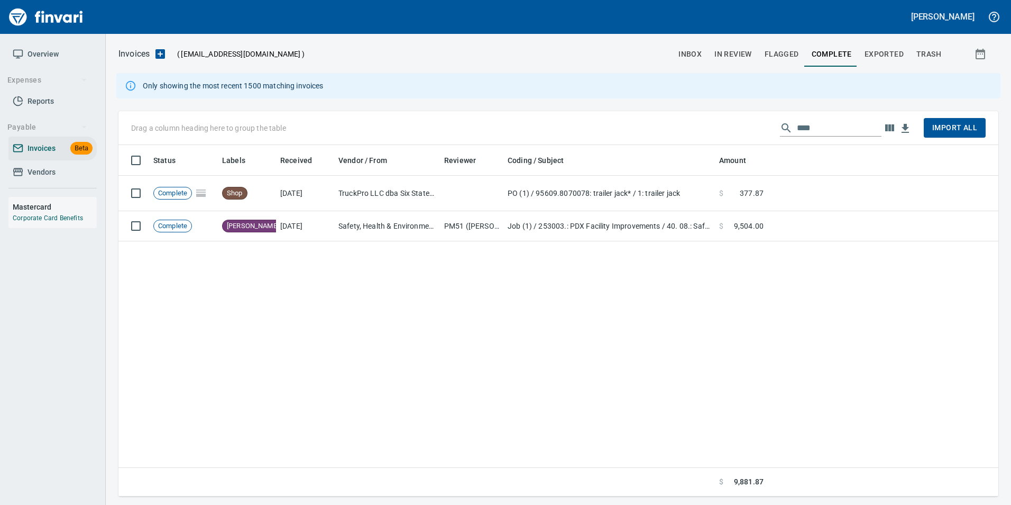
scroll to position [343, 872]
click at [824, 132] on input "****" at bounding box center [839, 128] width 85 height 17
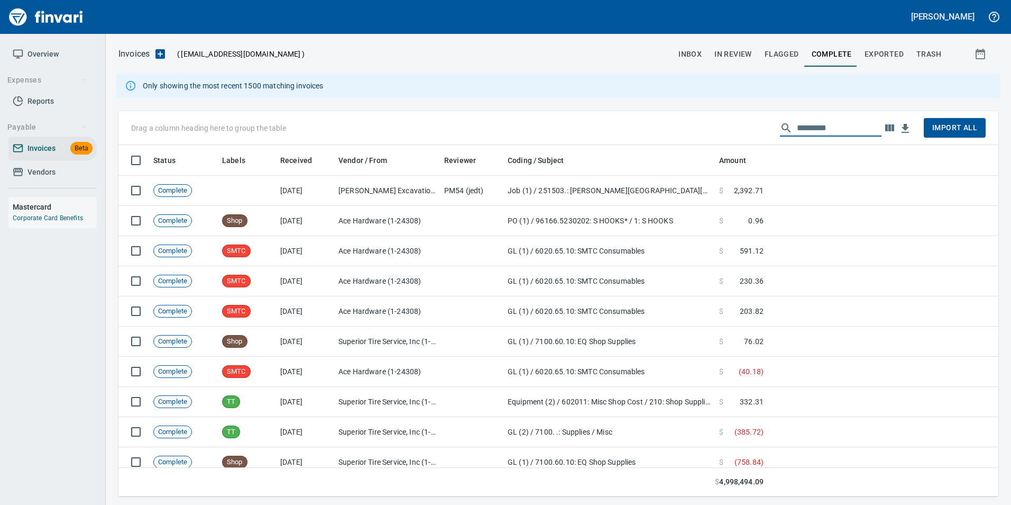
scroll to position [343, 864]
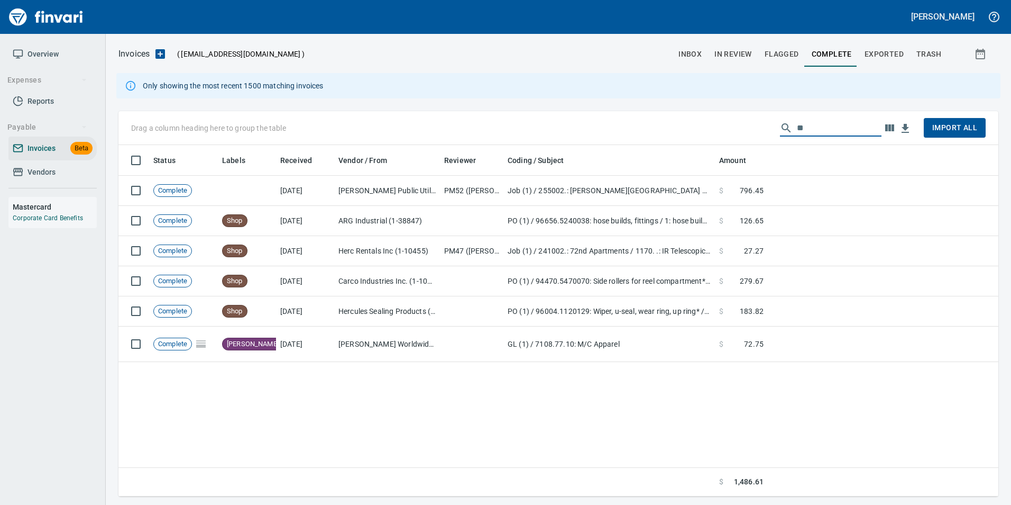
type input "*"
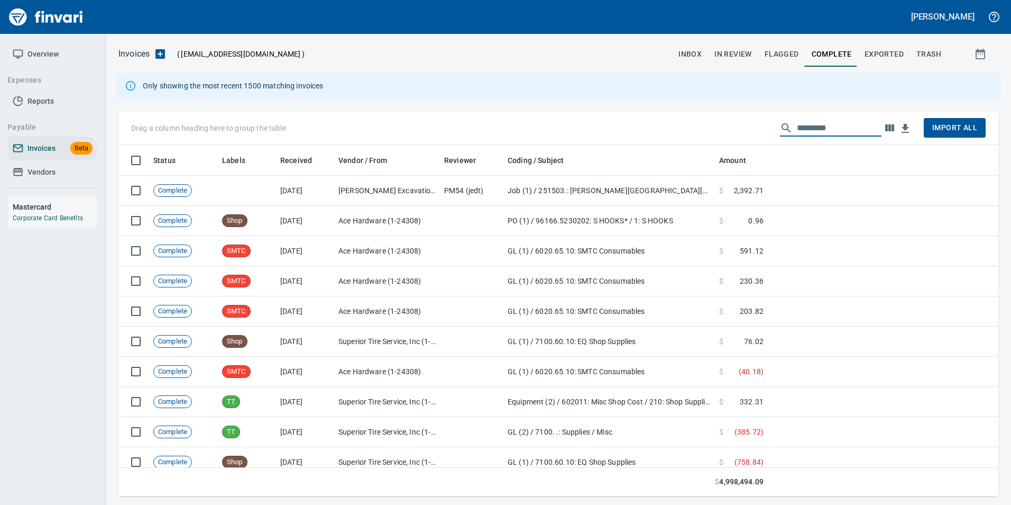
click at [730, 60] on span "In Review" at bounding box center [734, 54] width 38 height 13
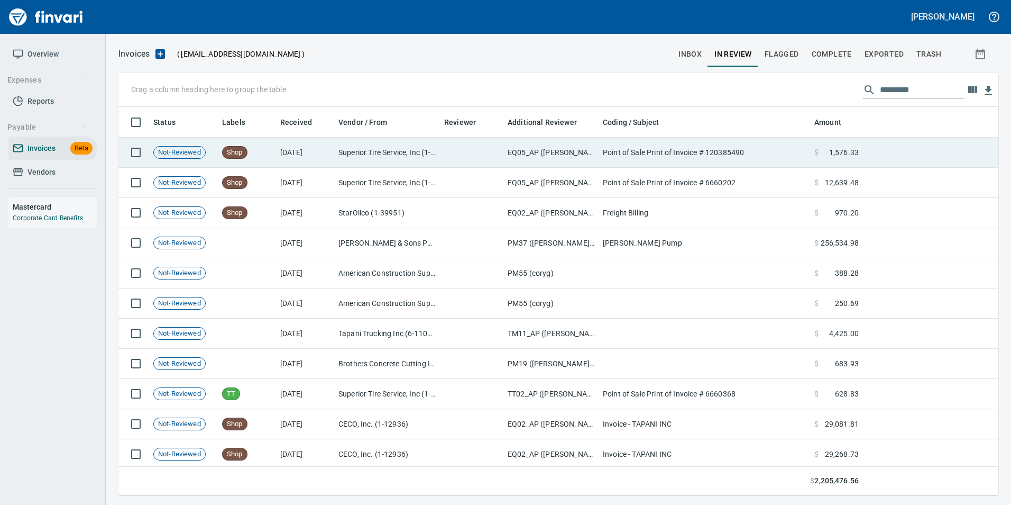
scroll to position [1, 1]
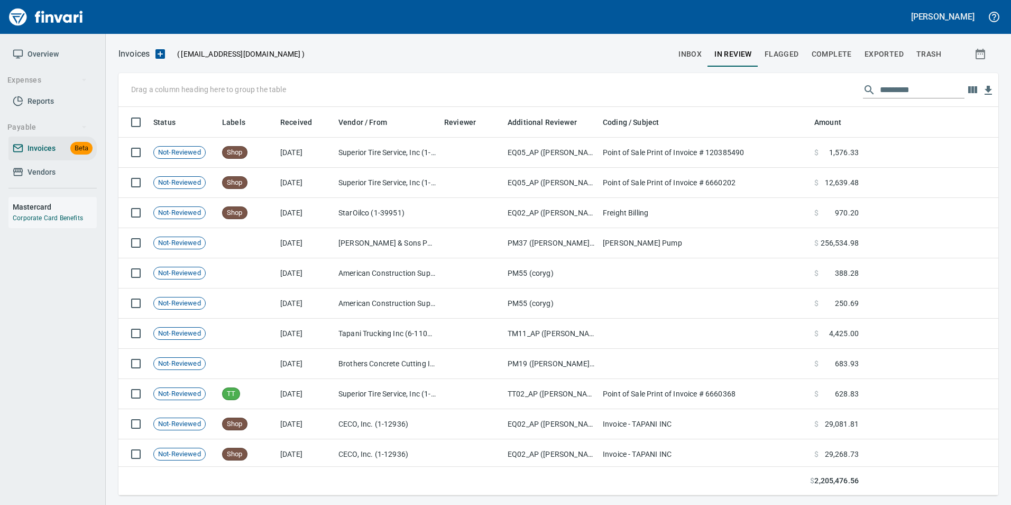
click at [900, 85] on input "text" at bounding box center [922, 89] width 85 height 17
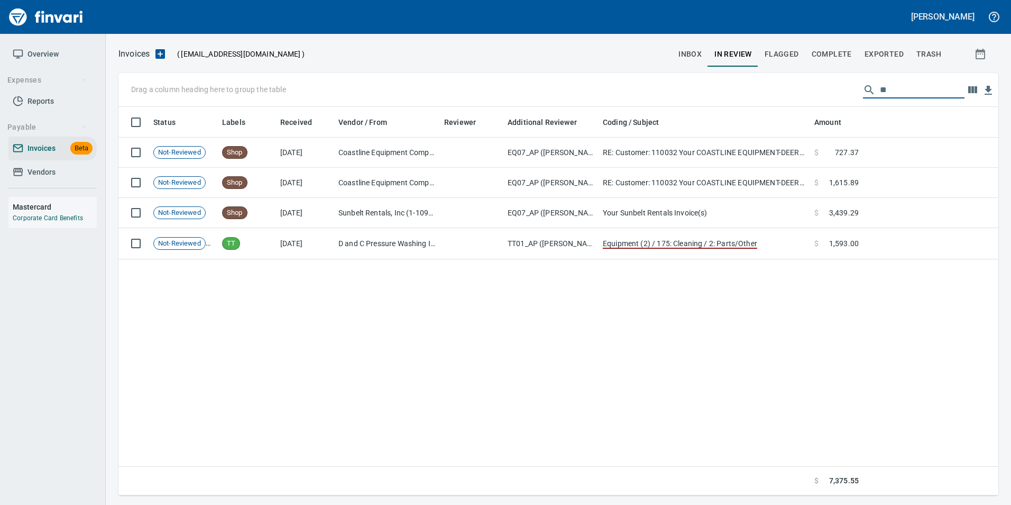
type input "*"
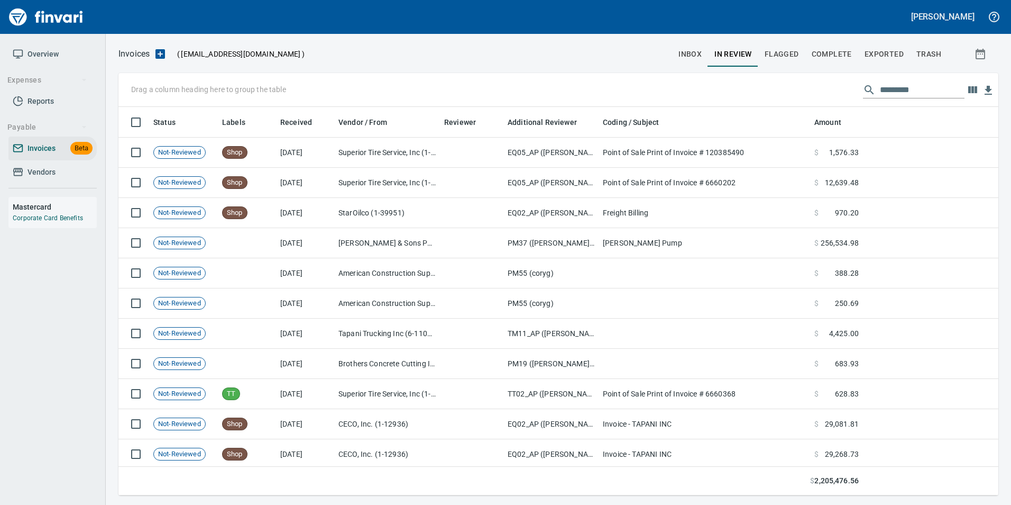
click at [922, 91] on input "text" at bounding box center [922, 89] width 85 height 17
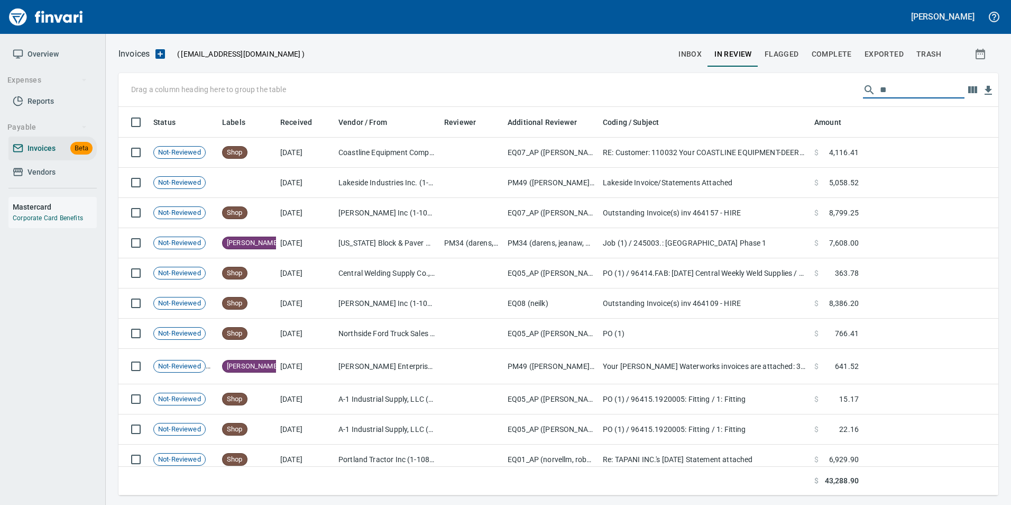
type input "*"
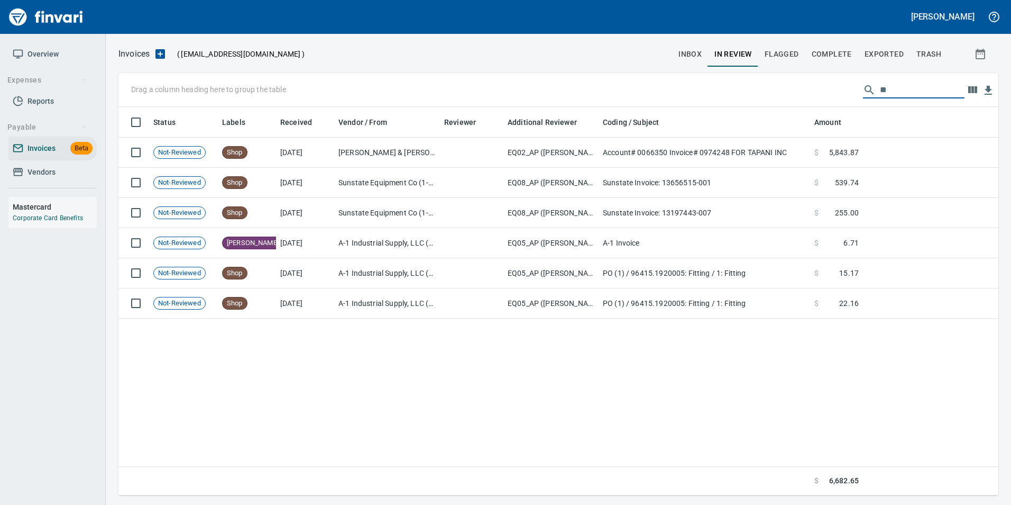
type input "*"
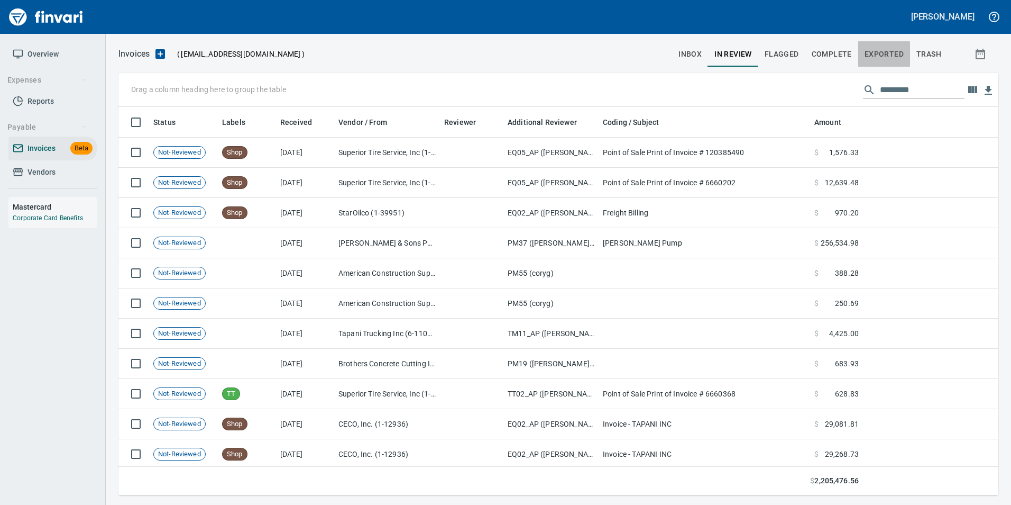
click at [878, 60] on span "Exported" at bounding box center [884, 54] width 39 height 13
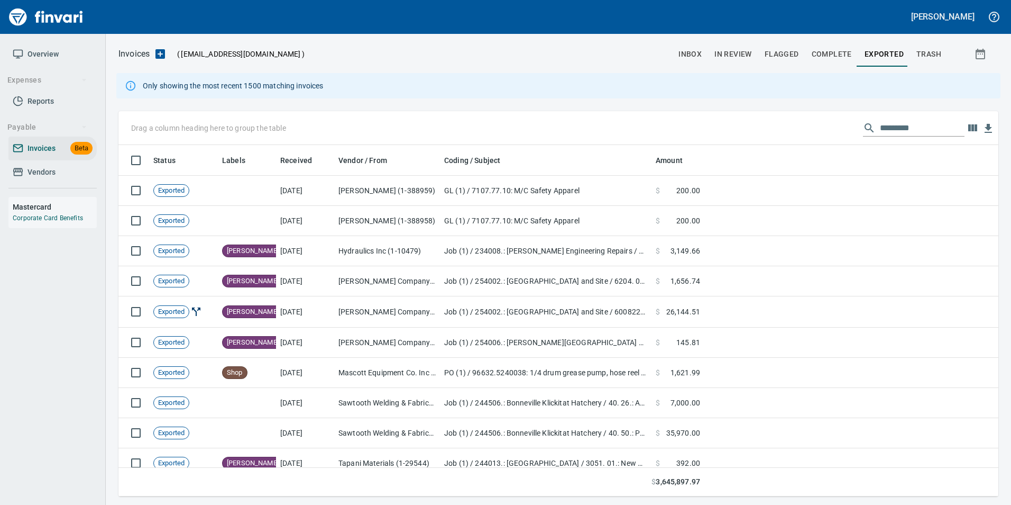
scroll to position [343, 864]
click at [903, 131] on input "text" at bounding box center [922, 128] width 85 height 17
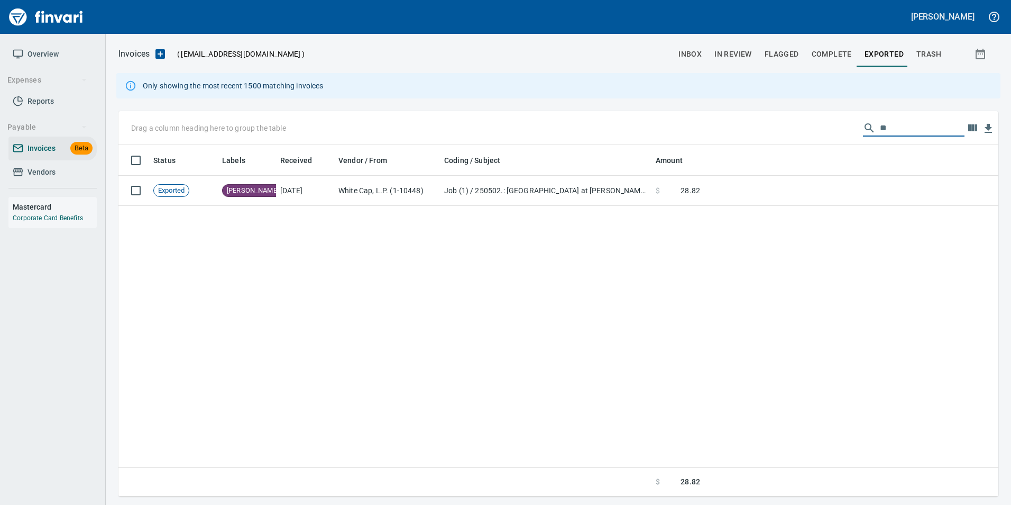
type input "*"
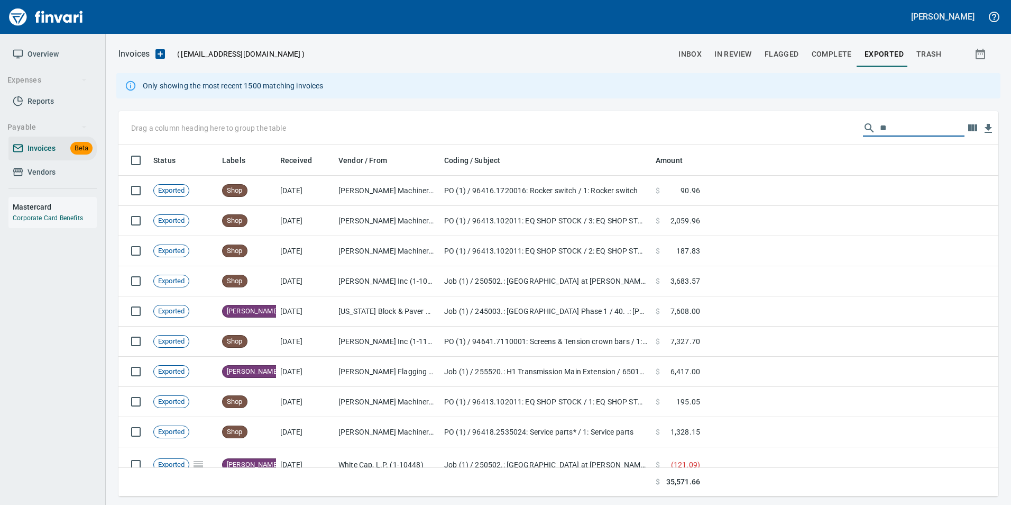
type input "*"
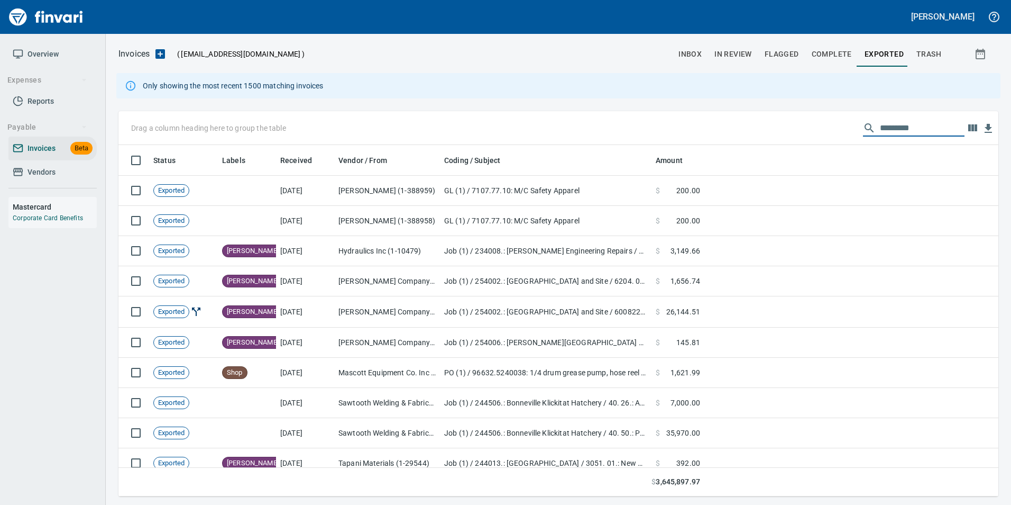
click at [707, 51] on button "inbox" at bounding box center [690, 53] width 36 height 25
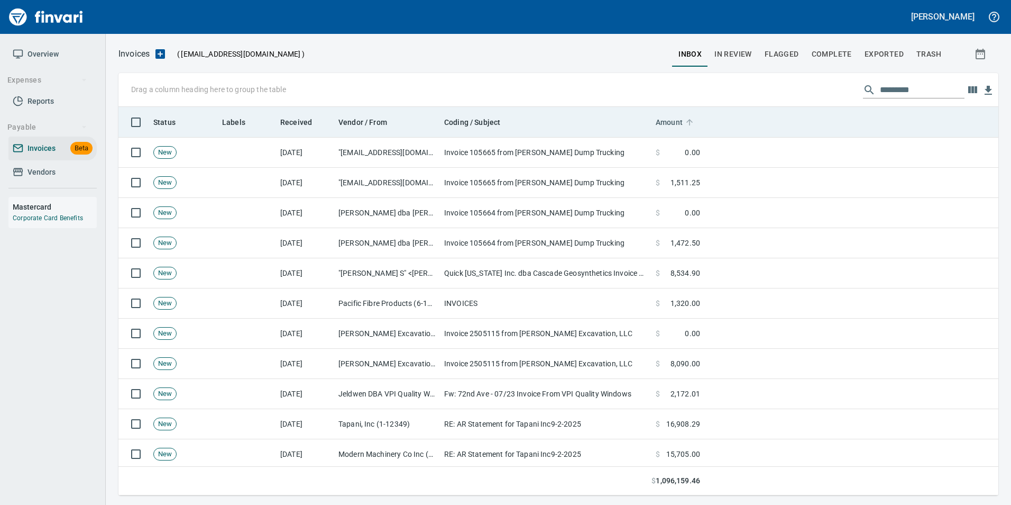
scroll to position [380, 864]
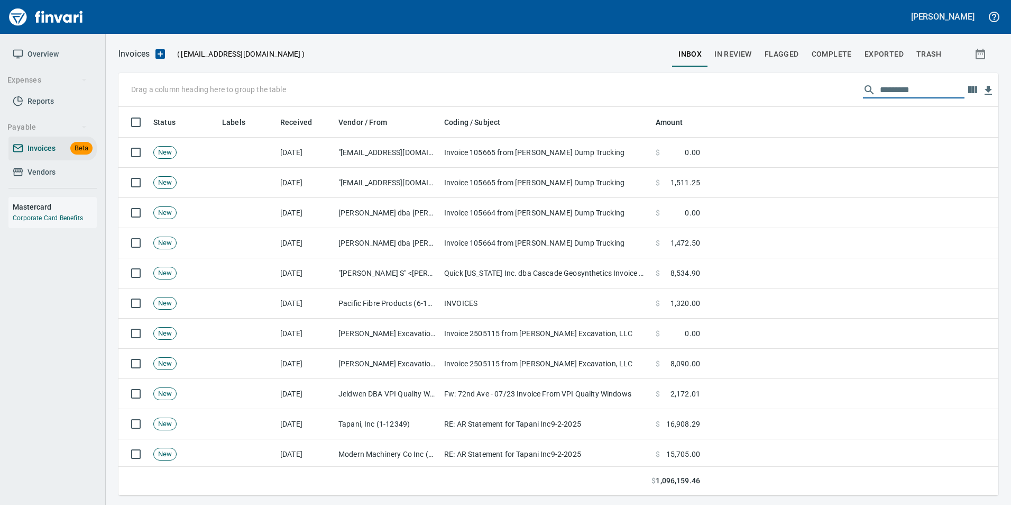
click at [947, 90] on input "text" at bounding box center [922, 89] width 85 height 17
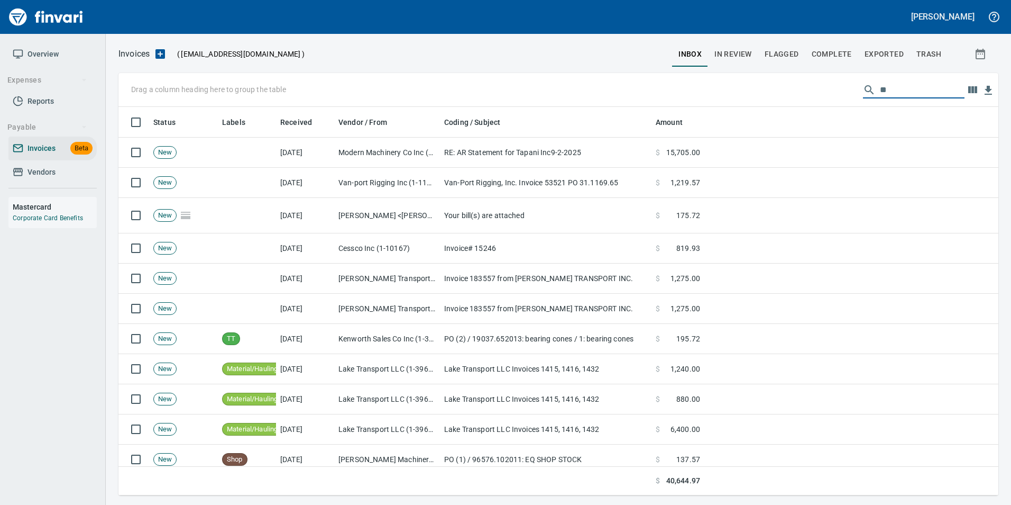
type input "*"
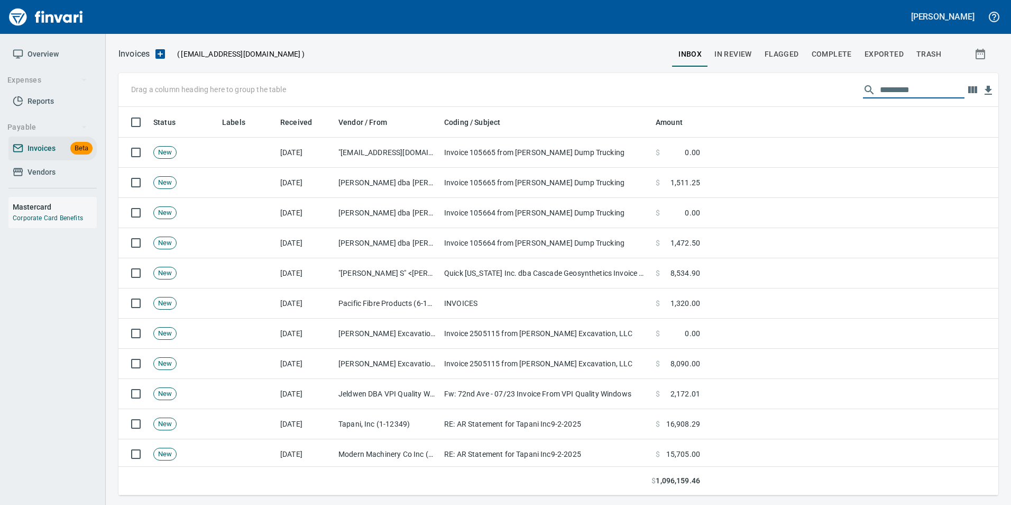
click at [736, 50] on span "In Review" at bounding box center [734, 54] width 38 height 13
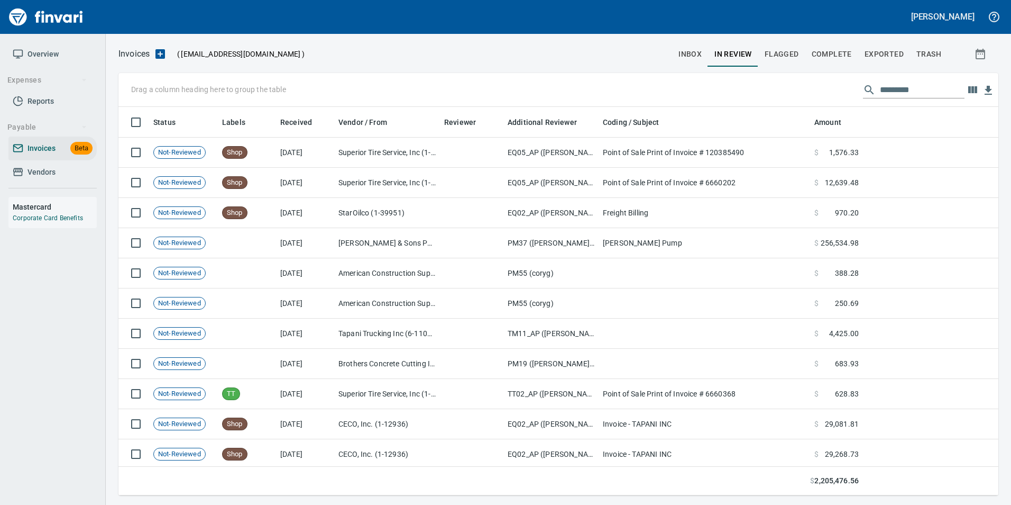
scroll to position [380, 864]
click at [889, 96] on input "text" at bounding box center [922, 89] width 85 height 17
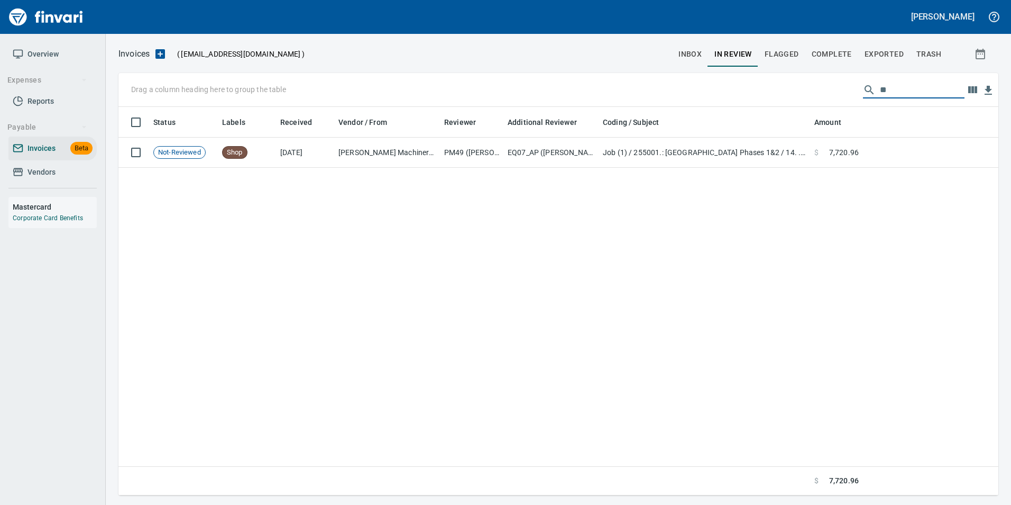
type input "*"
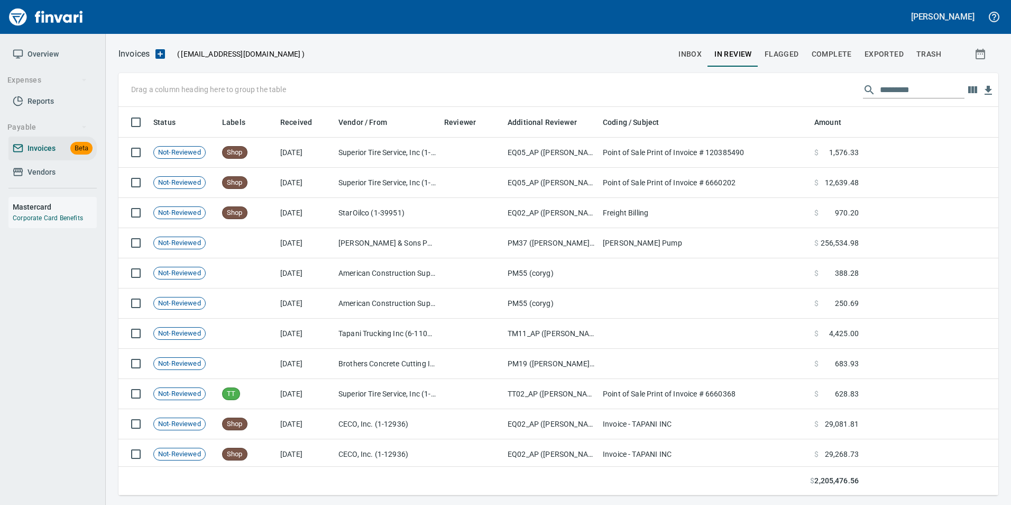
click at [916, 89] on input "text" at bounding box center [922, 89] width 85 height 17
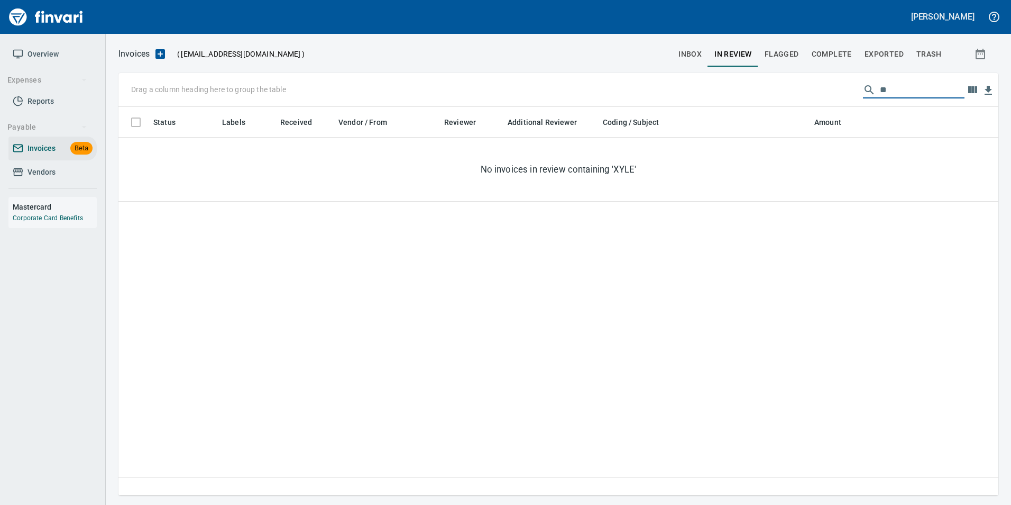
type input "*"
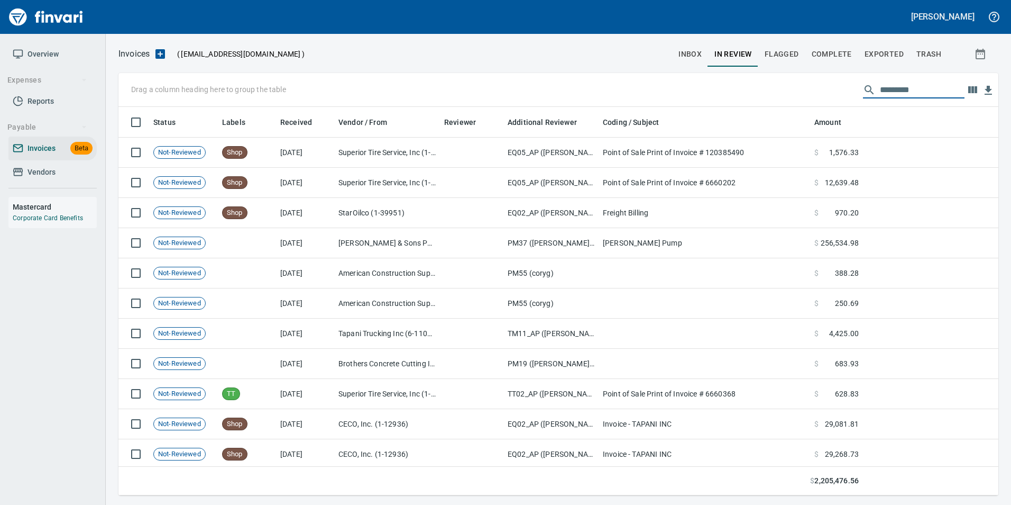
click at [686, 53] on span "inbox" at bounding box center [690, 54] width 23 height 13
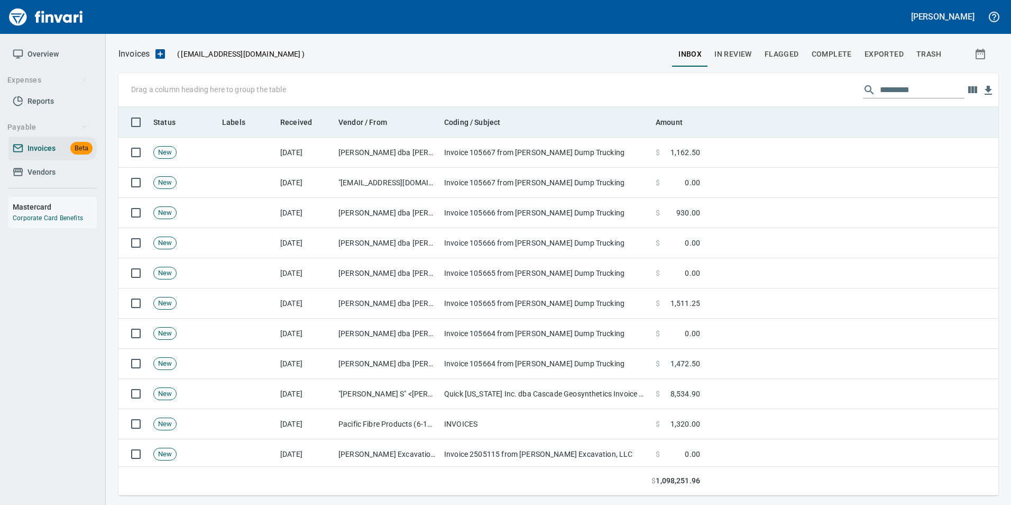
scroll to position [380, 864]
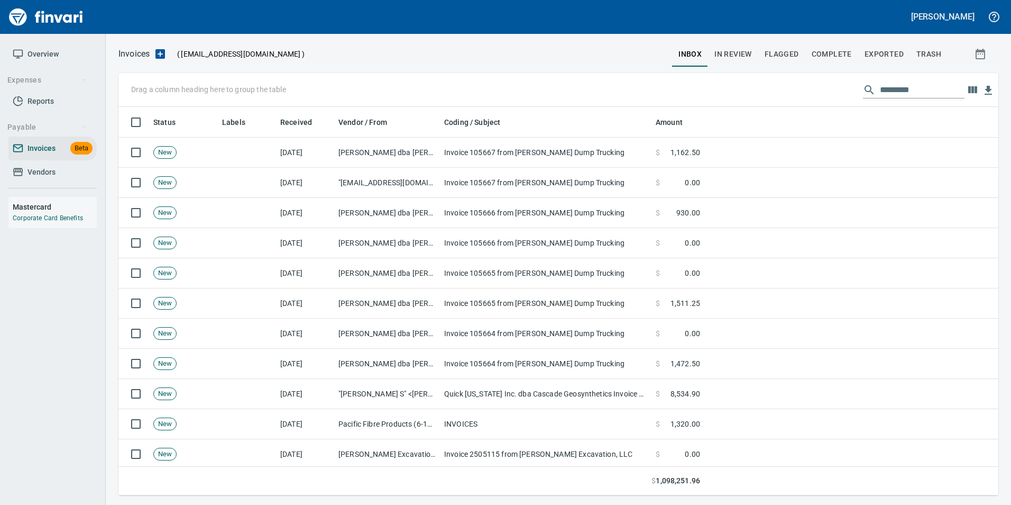
click at [916, 93] on input "text" at bounding box center [922, 89] width 85 height 17
type input "*"
click at [832, 57] on span "Complete" at bounding box center [832, 54] width 40 height 13
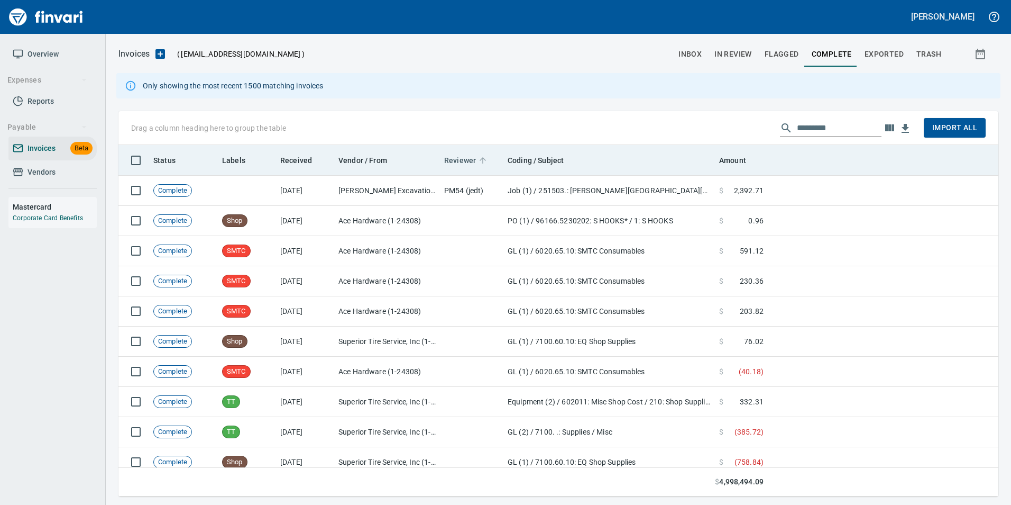
scroll to position [343, 864]
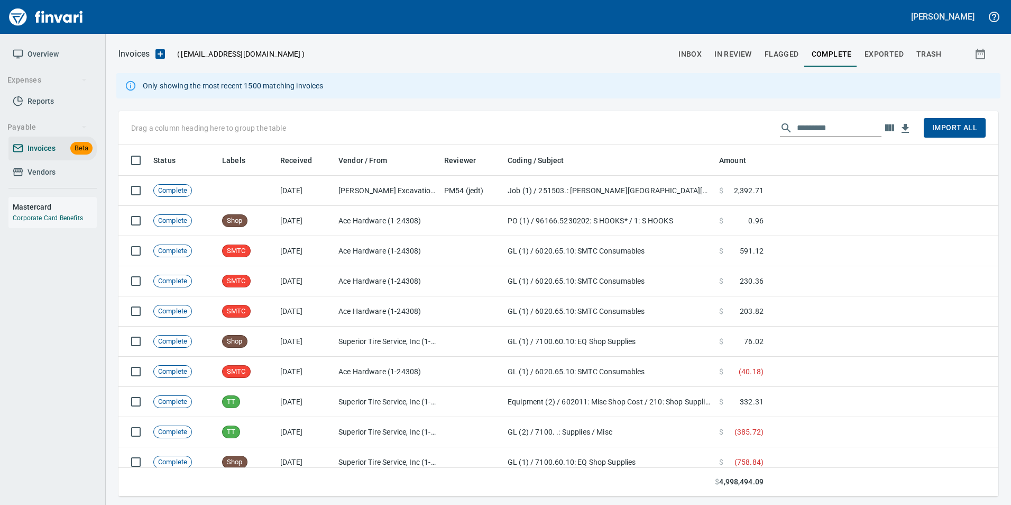
click at [842, 124] on input "text" at bounding box center [839, 128] width 85 height 17
type input "*"
click at [886, 49] on span "Exported" at bounding box center [884, 54] width 39 height 13
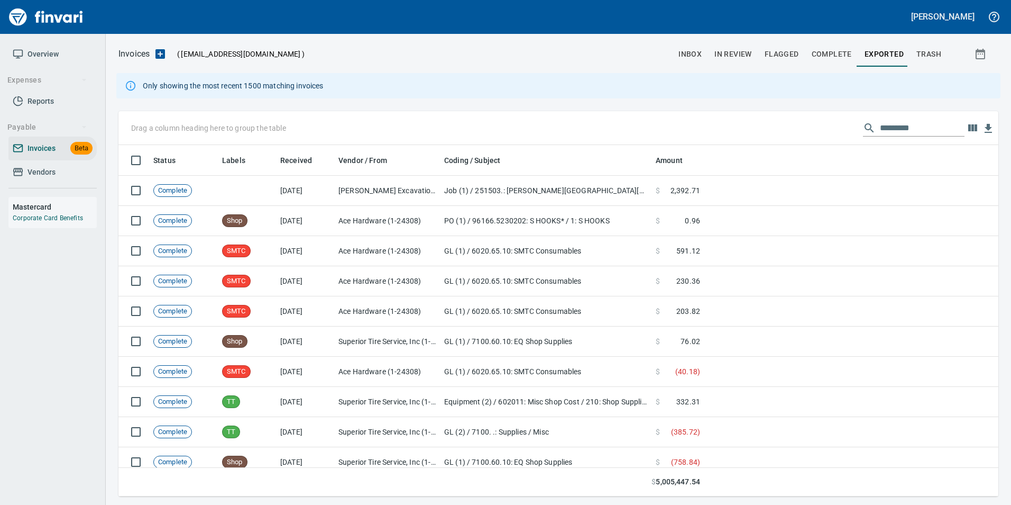
scroll to position [343, 864]
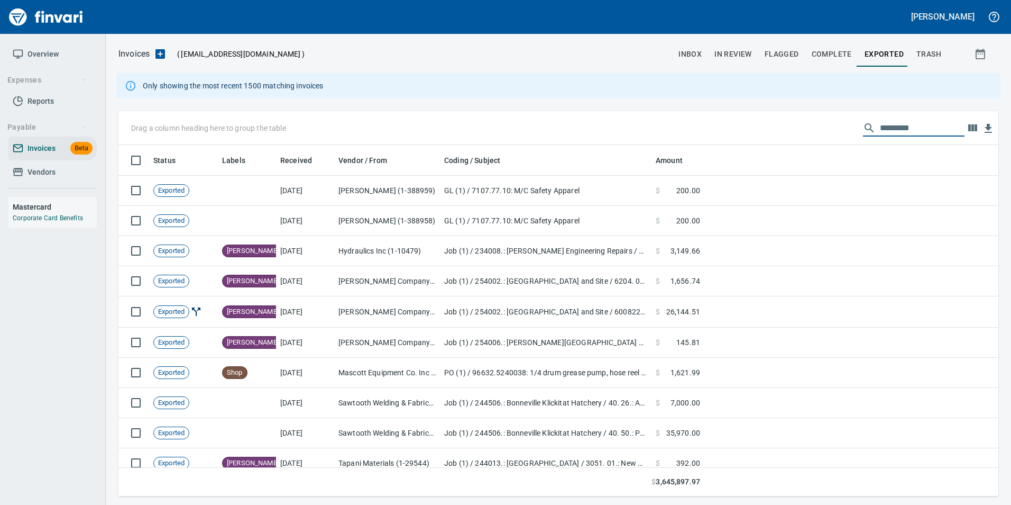
click at [896, 125] on input "text" at bounding box center [922, 128] width 85 height 17
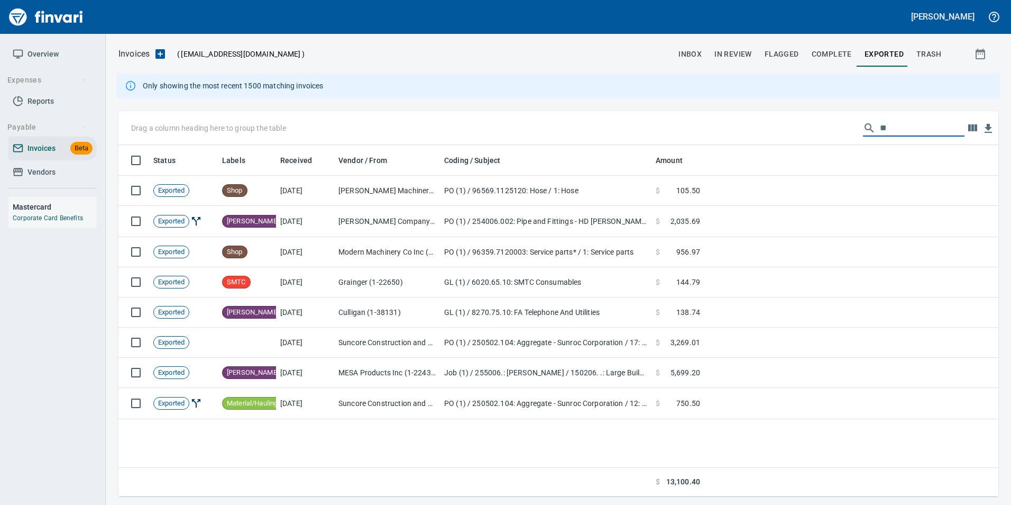
type input "*"
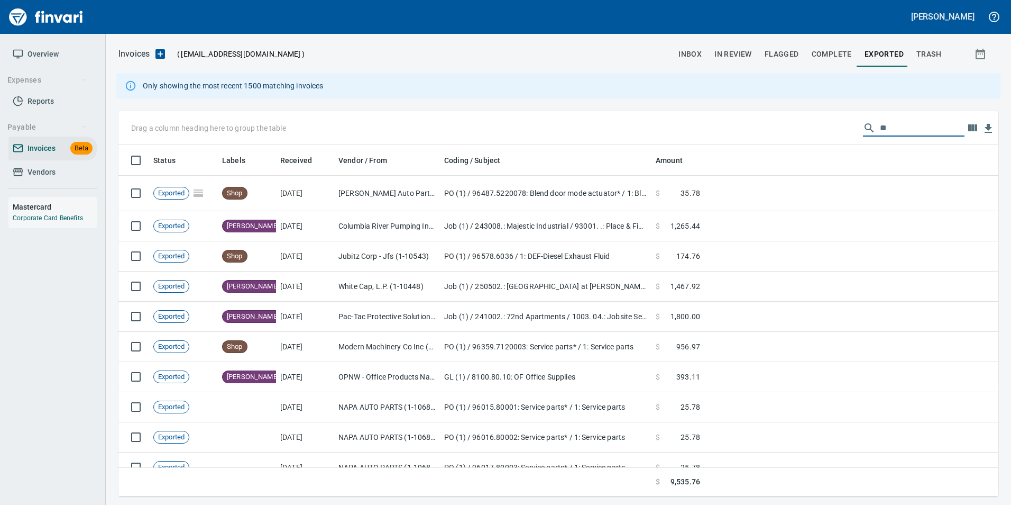
type input "*"
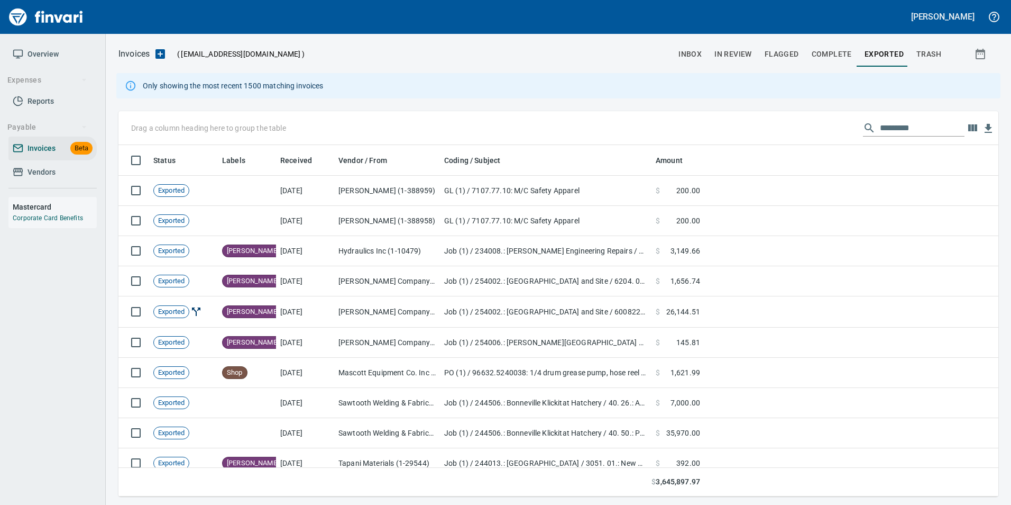
click at [691, 55] on span "inbox" at bounding box center [690, 54] width 23 height 13
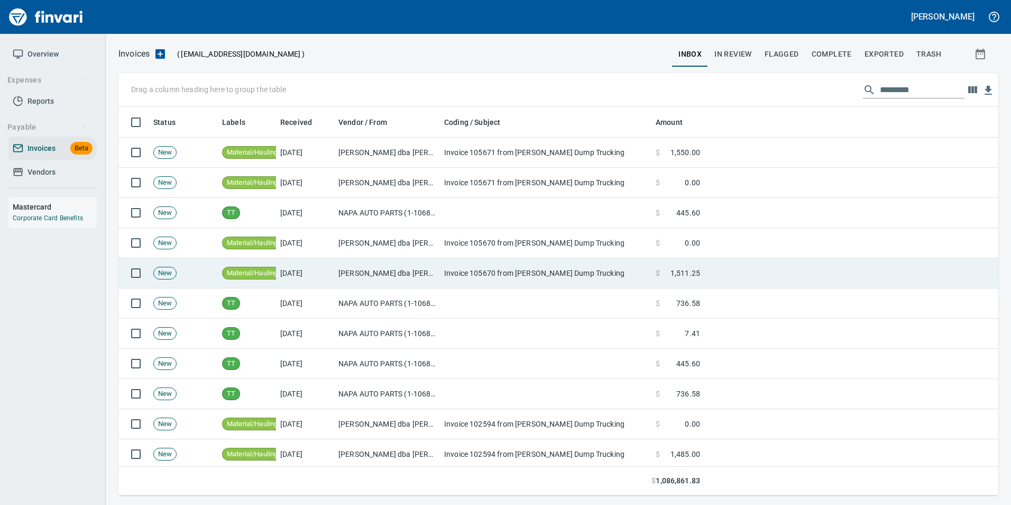
scroll to position [380, 864]
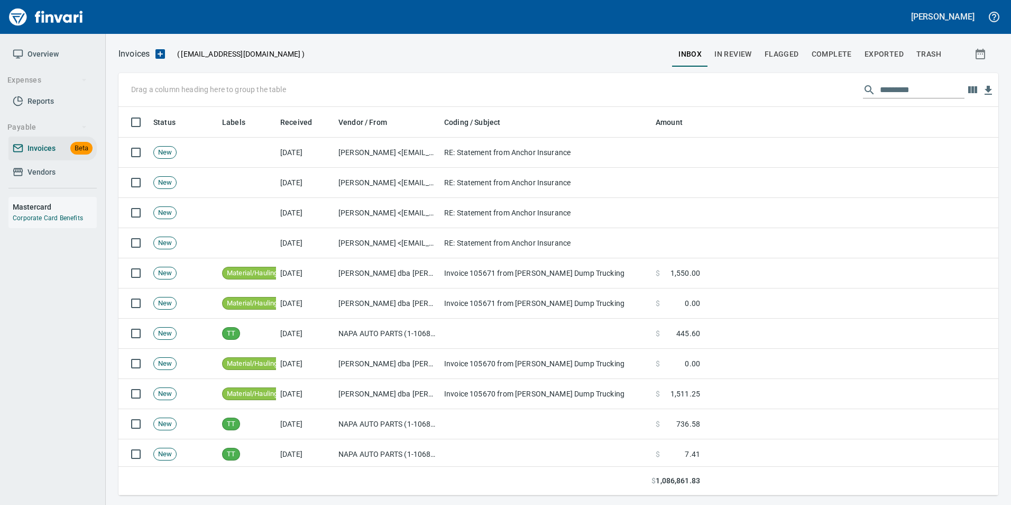
click at [724, 45] on button "In Review" at bounding box center [733, 53] width 50 height 25
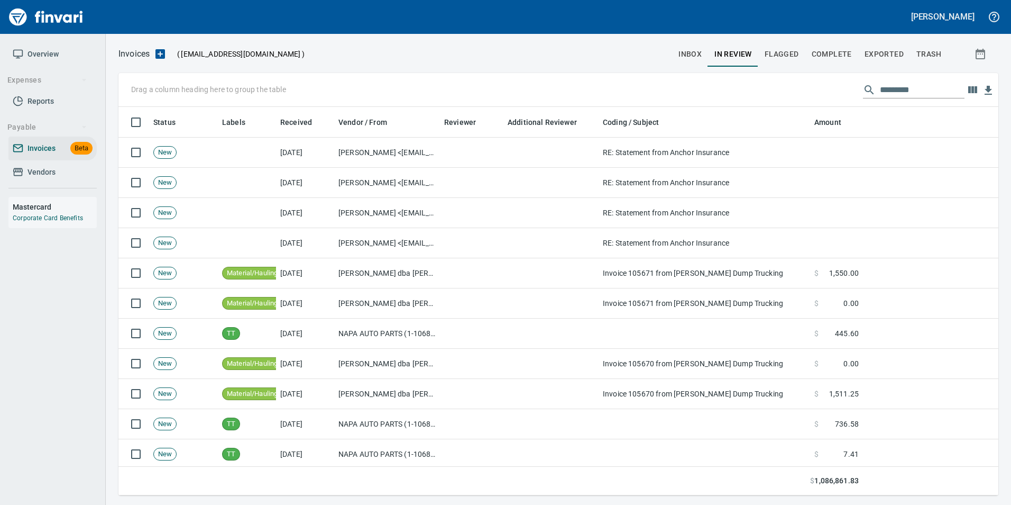
scroll to position [380, 864]
click at [921, 97] on input "text" at bounding box center [922, 89] width 85 height 17
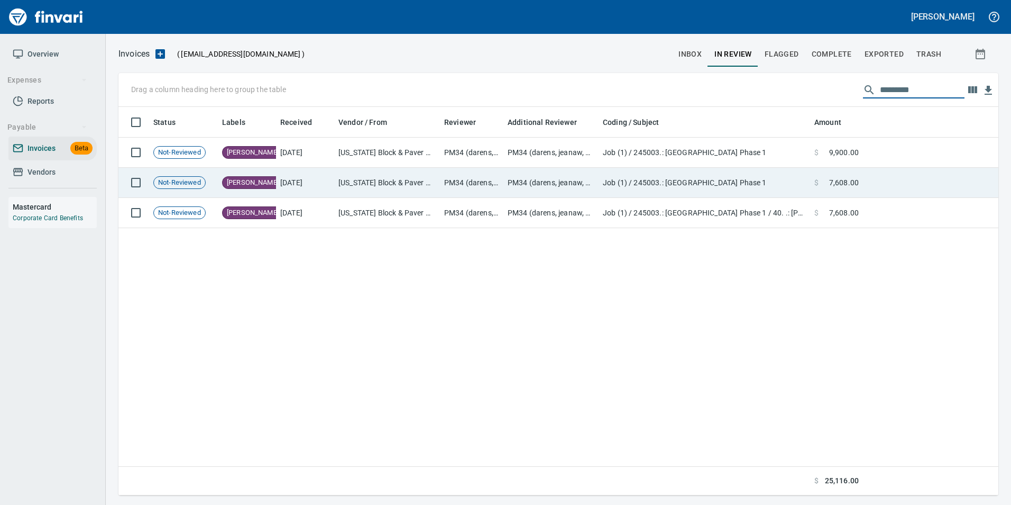
click at [849, 176] on td "$ 7,608.00" at bounding box center [836, 183] width 53 height 30
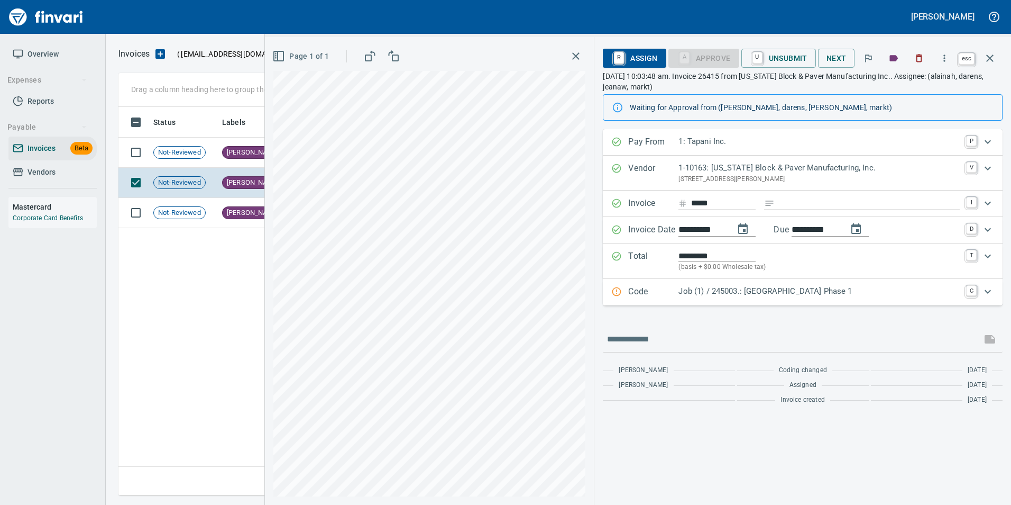
scroll to position [380, 872]
click at [990, 61] on icon "button" at bounding box center [990, 58] width 13 height 13
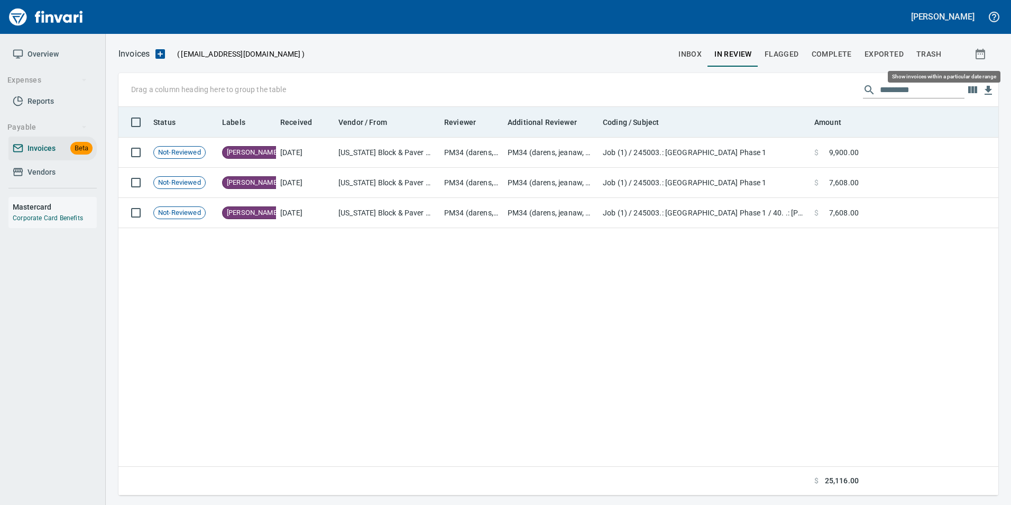
scroll to position [380, 872]
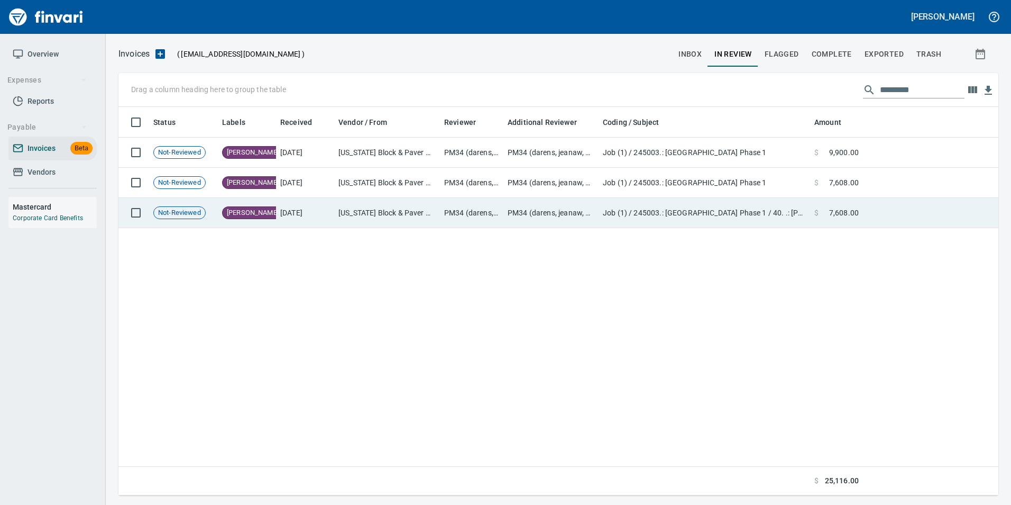
click at [883, 212] on td at bounding box center [930, 213] width 135 height 30
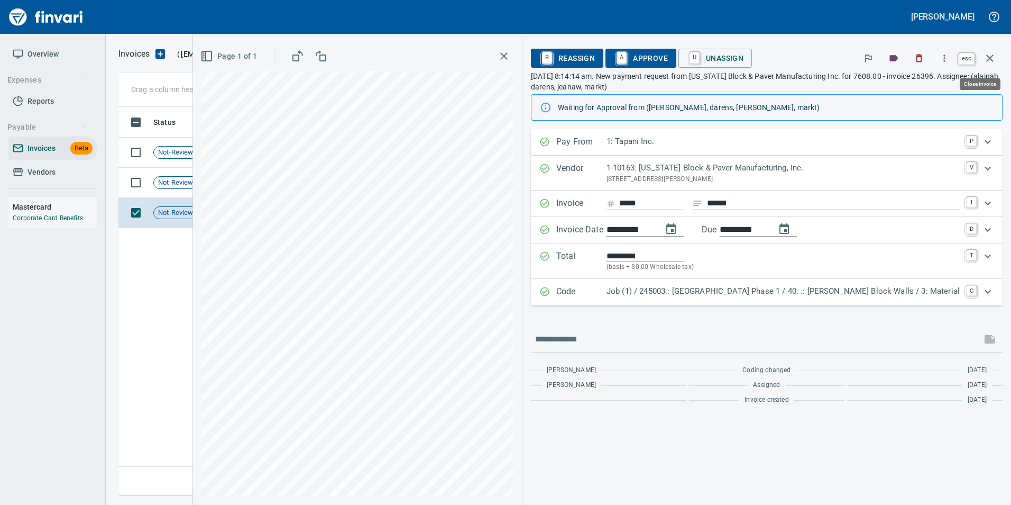
scroll to position [380, 872]
click at [981, 64] on button "button" at bounding box center [989, 57] width 25 height 25
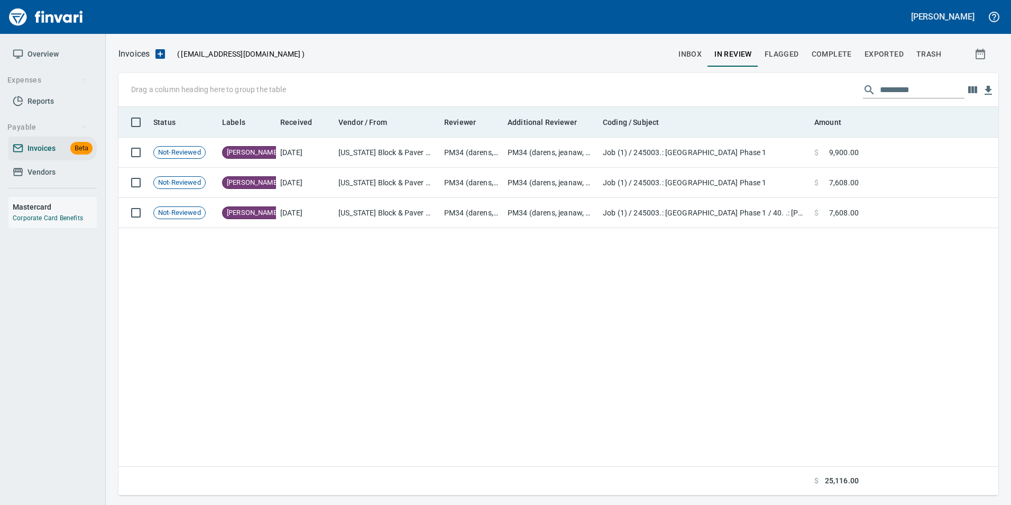
scroll to position [380, 872]
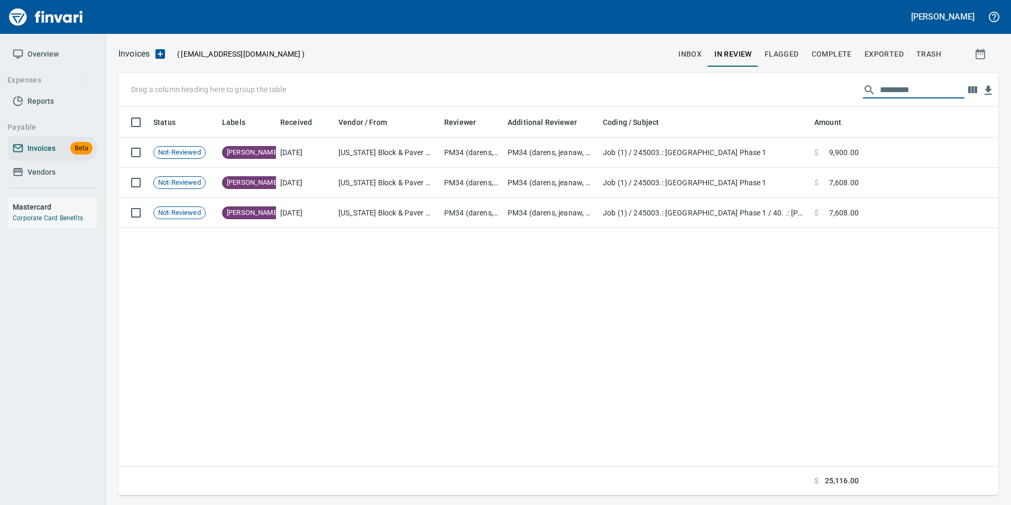
click at [910, 89] on input "*********" at bounding box center [922, 89] width 85 height 17
click at [917, 90] on input "*********" at bounding box center [922, 89] width 85 height 17
type input "*"
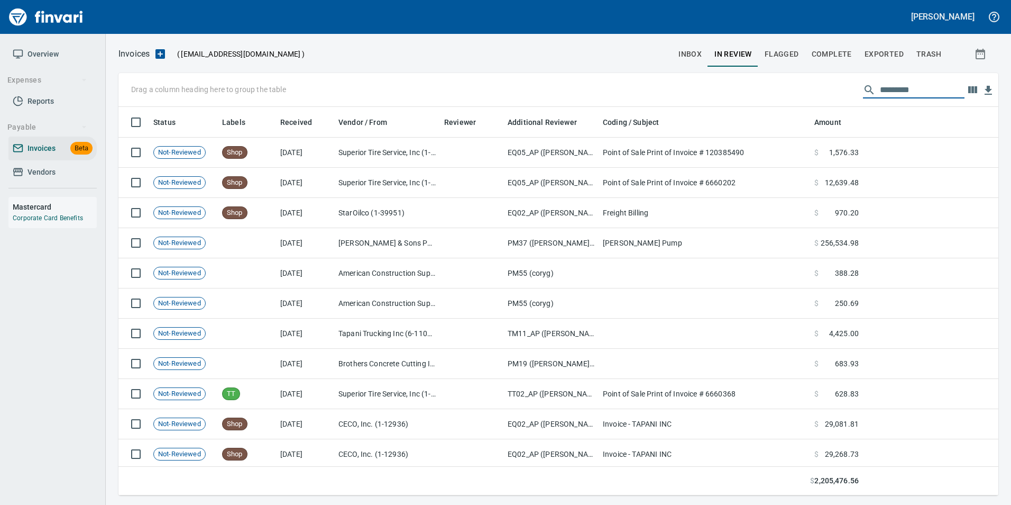
scroll to position [380, 864]
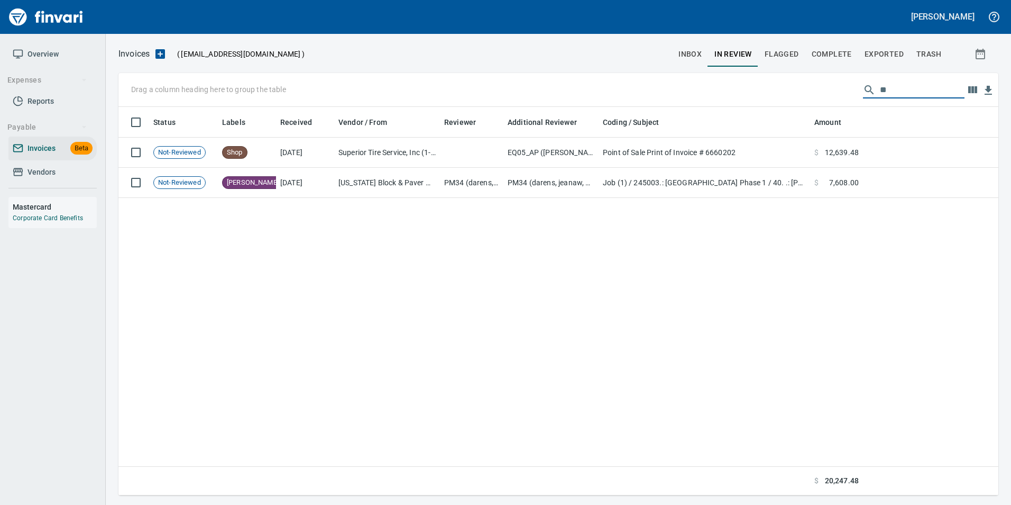
type input "*"
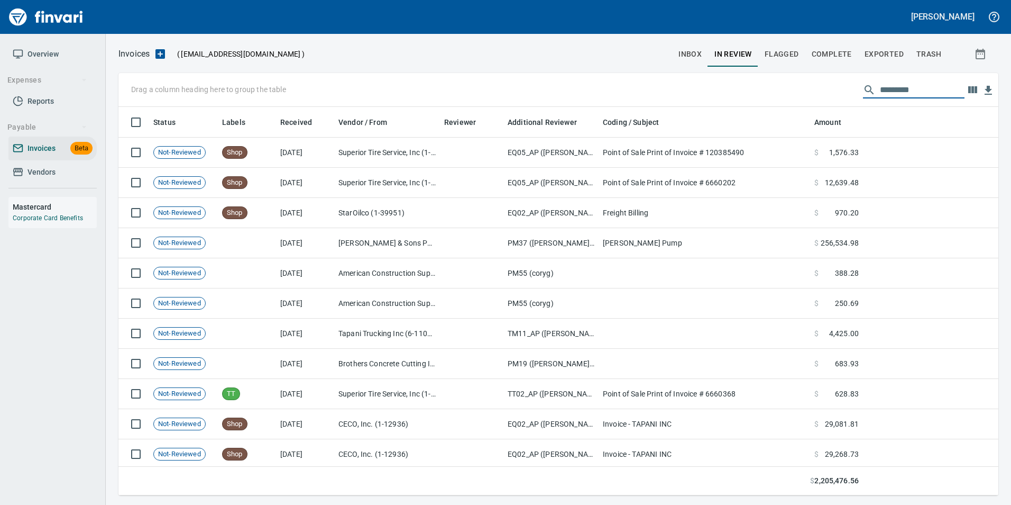
click at [843, 57] on span "Complete" at bounding box center [832, 54] width 40 height 13
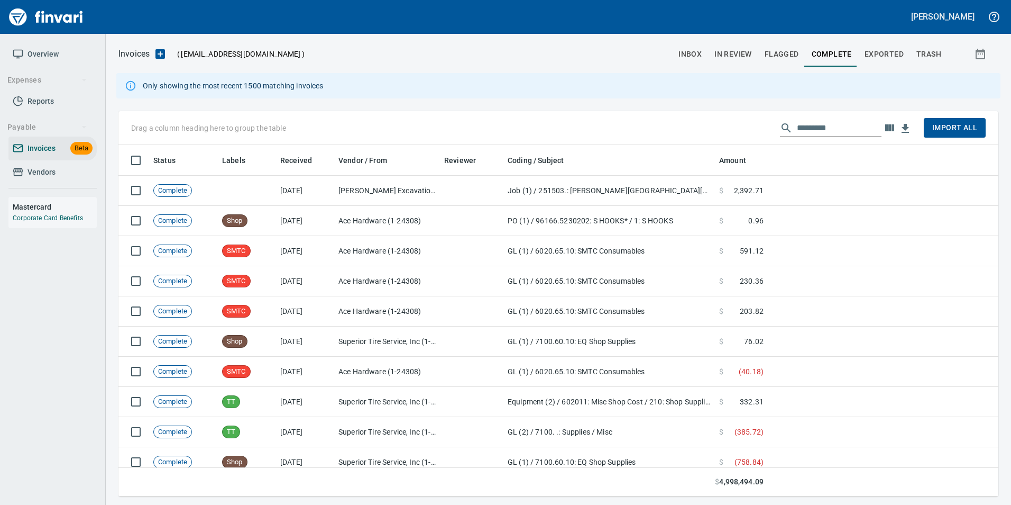
scroll to position [343, 864]
click at [813, 120] on input "text" at bounding box center [839, 128] width 85 height 17
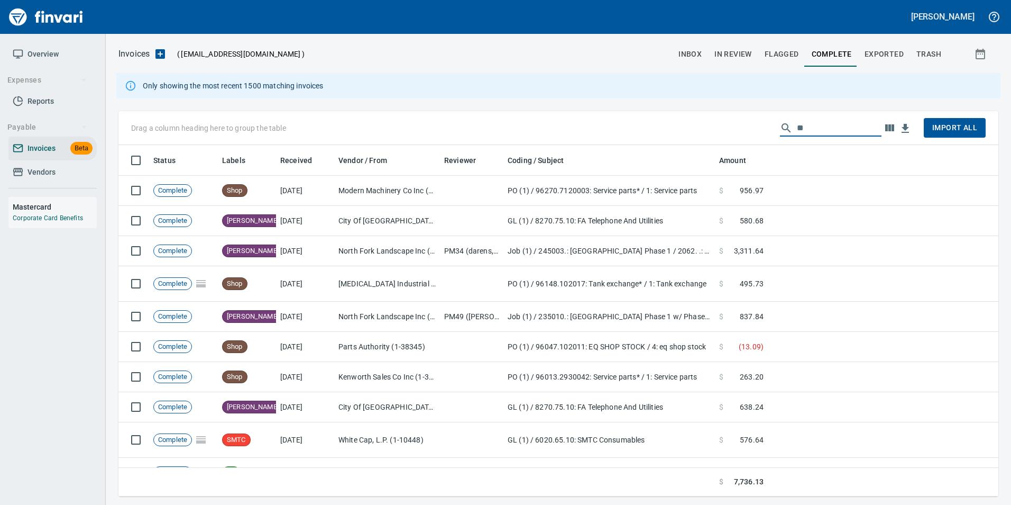
type input "*"
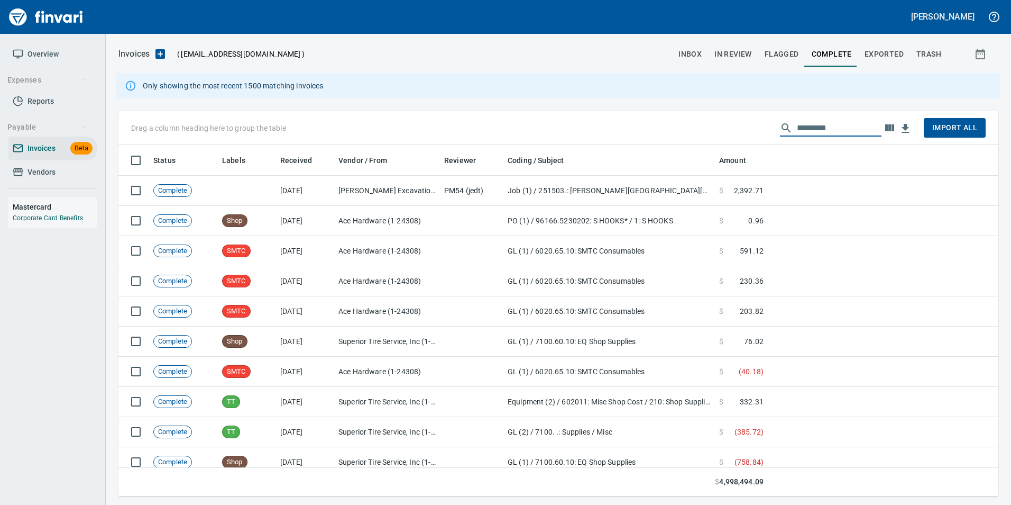
click at [886, 56] on span "Exported" at bounding box center [884, 54] width 39 height 13
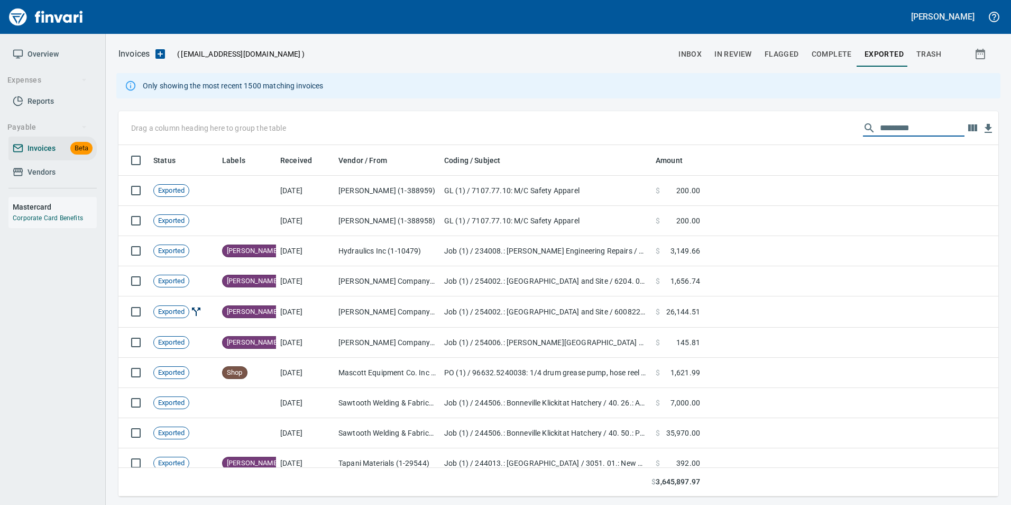
click at [905, 133] on input "text" at bounding box center [922, 128] width 85 height 17
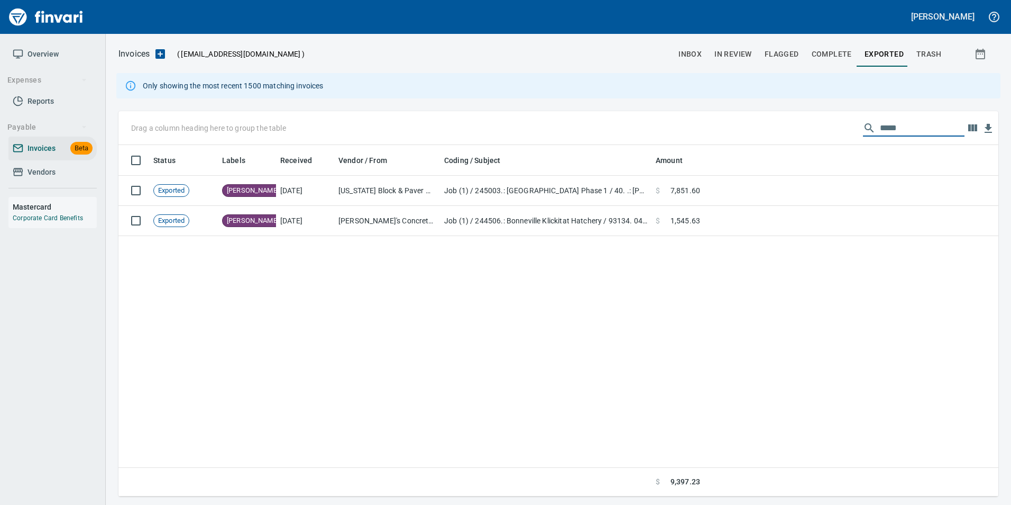
type input "*****"
click at [892, 130] on input "*****" at bounding box center [922, 128] width 85 height 17
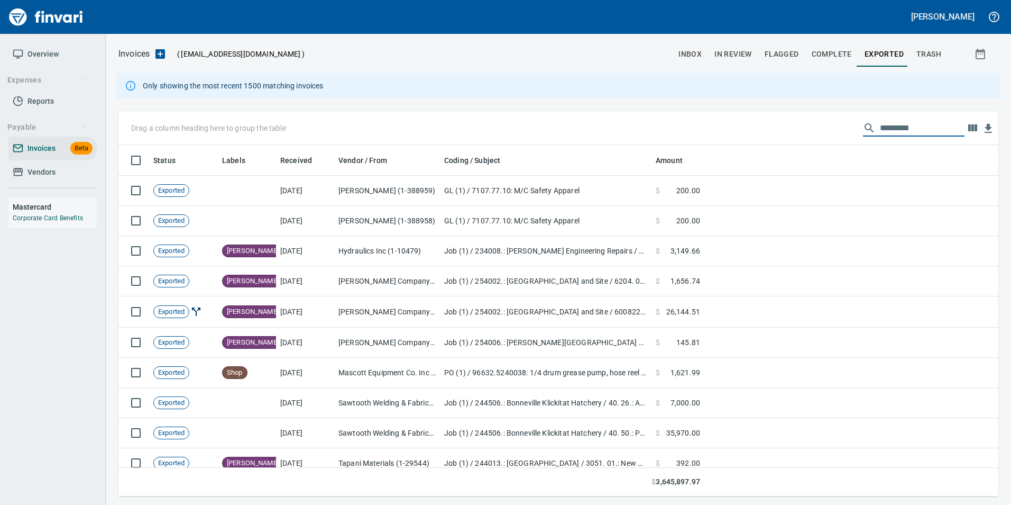
click at [751, 57] on span "In Review" at bounding box center [734, 54] width 38 height 13
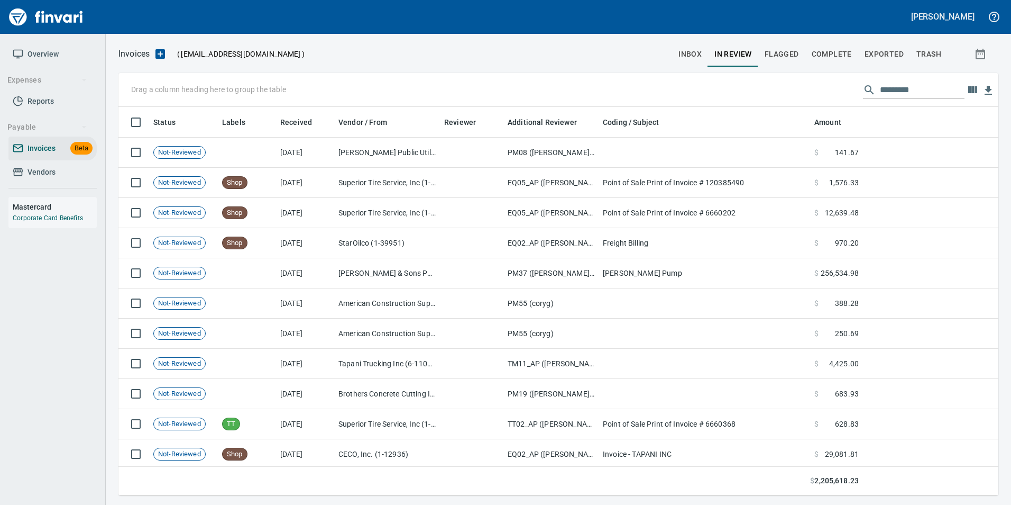
scroll to position [380, 864]
click at [905, 88] on input "text" at bounding box center [922, 89] width 85 height 17
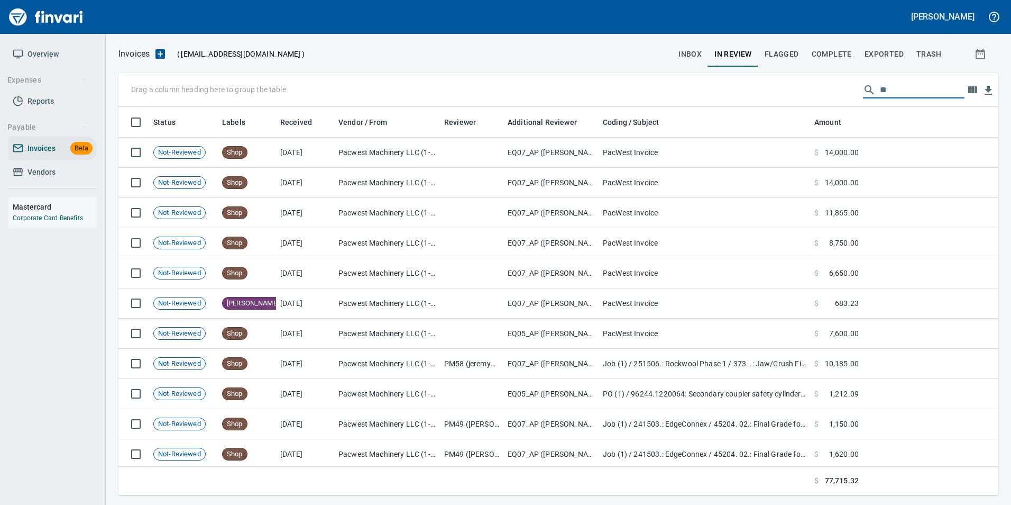
type input "*"
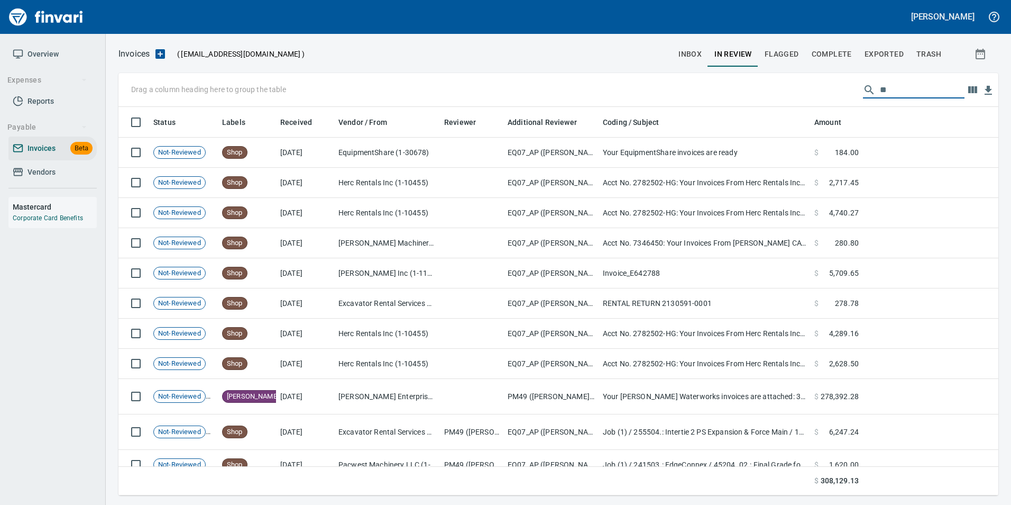
type input "*"
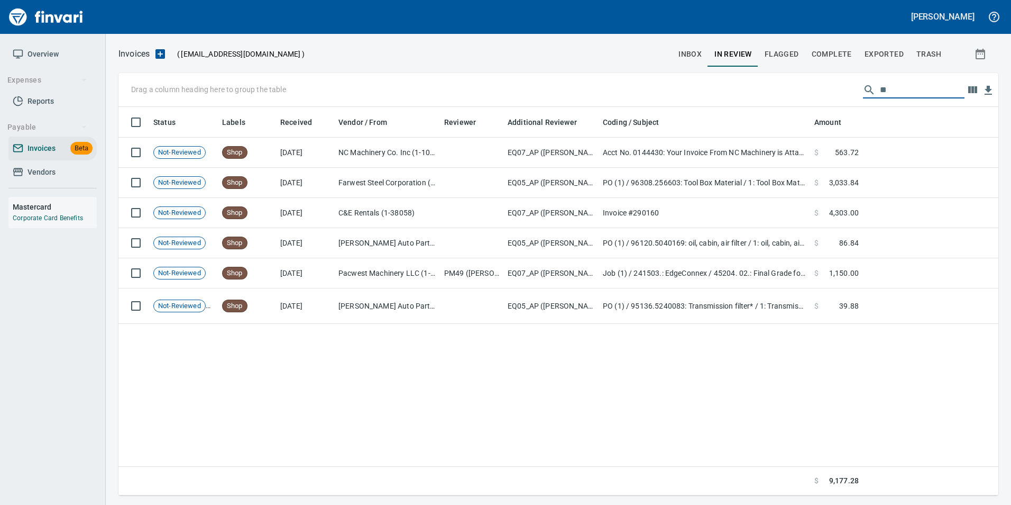
type input "*"
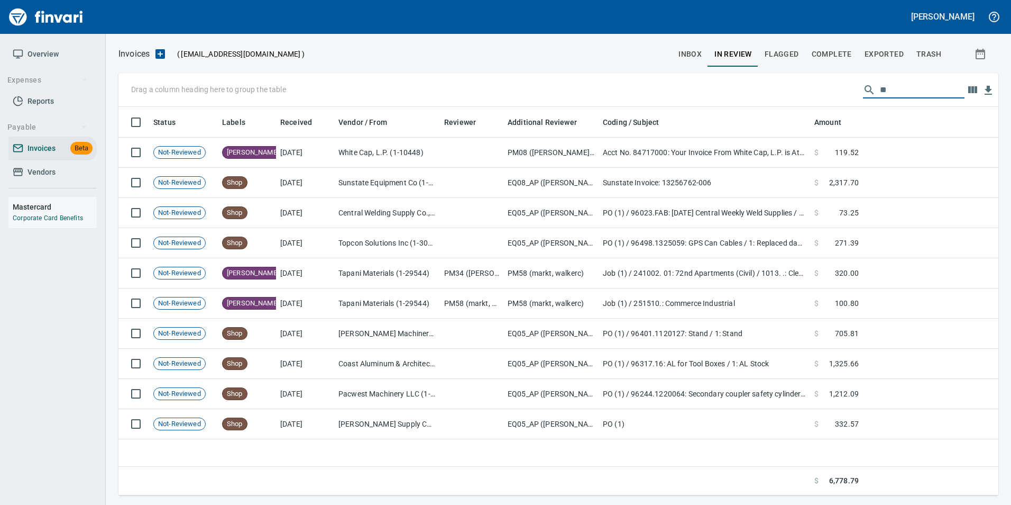
type input "*"
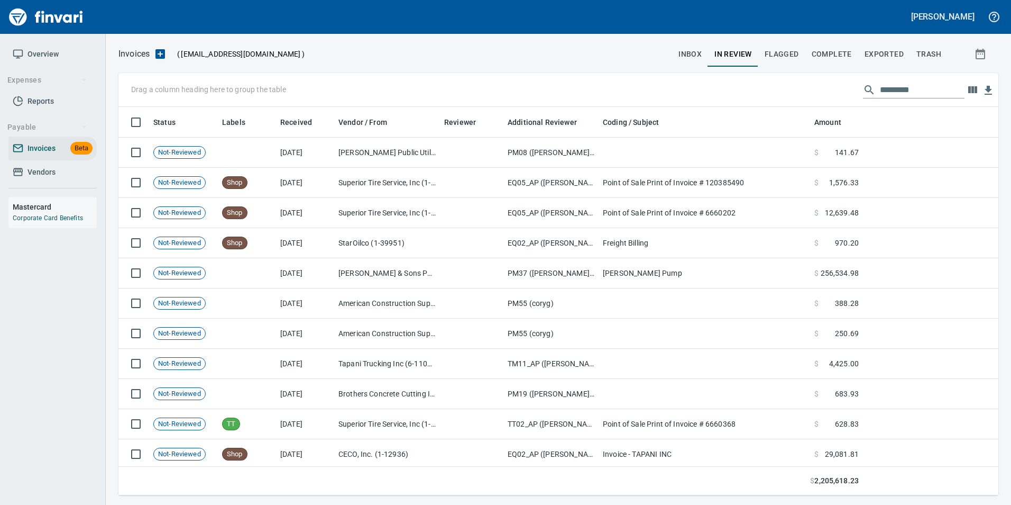
click at [891, 88] on input "text" at bounding box center [922, 89] width 85 height 17
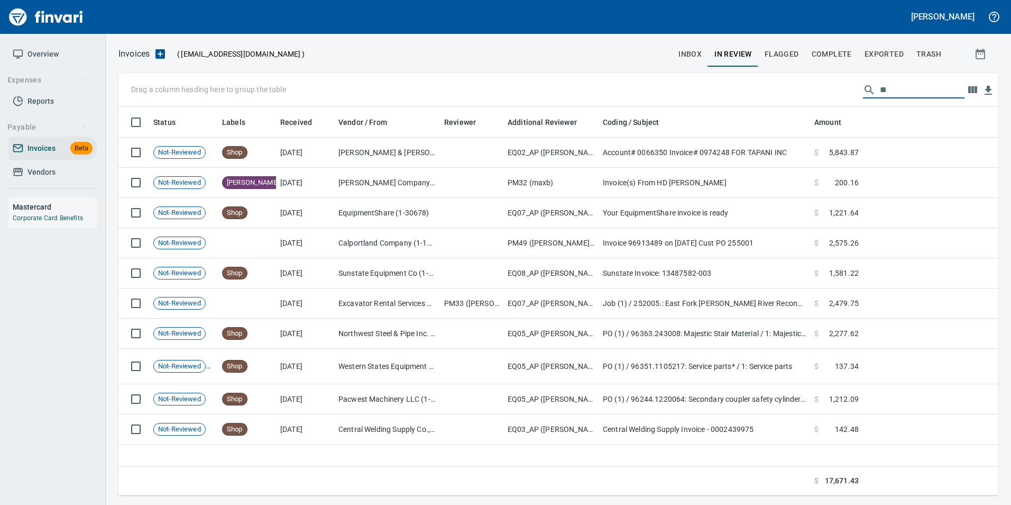
type input "*"
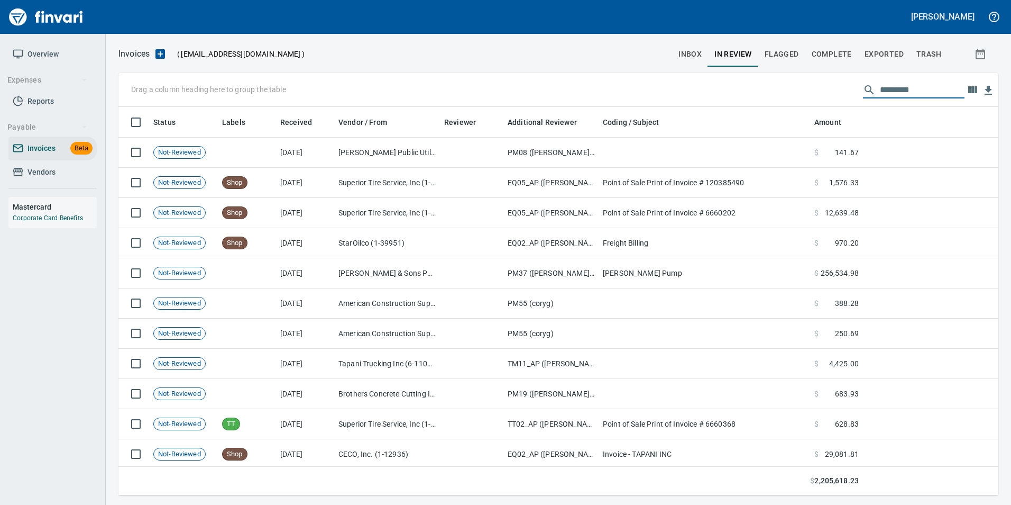
click at [832, 53] on span "Complete" at bounding box center [832, 54] width 40 height 13
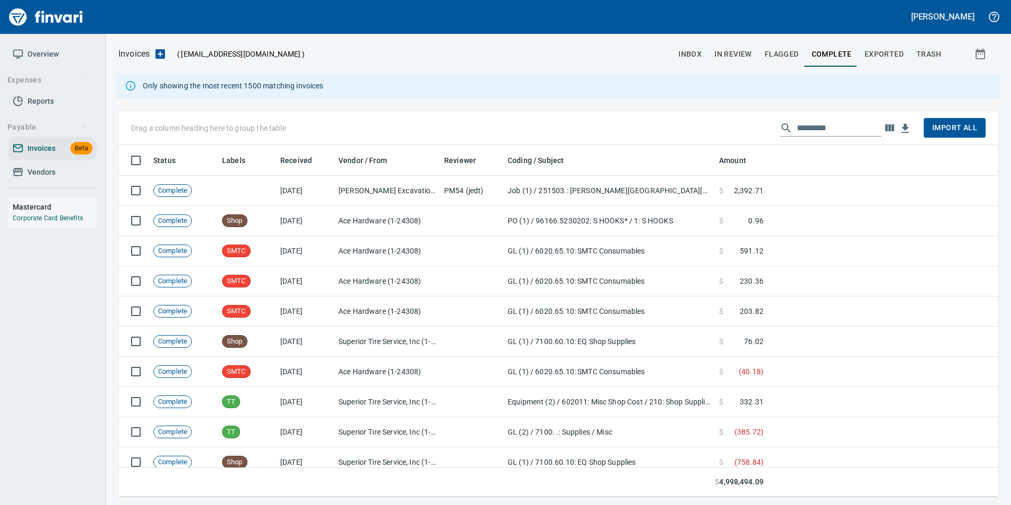
scroll to position [343, 864]
click at [837, 123] on input "text" at bounding box center [839, 128] width 85 height 17
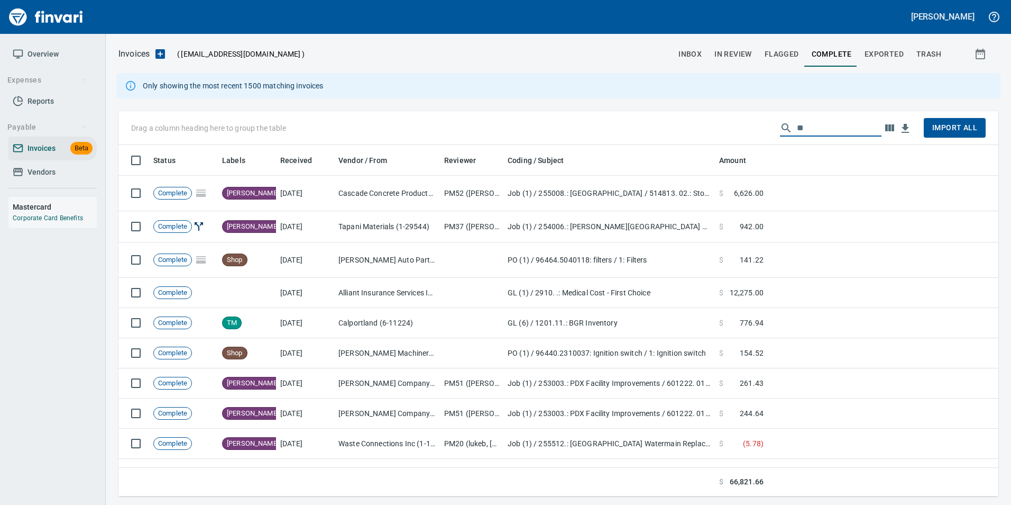
type input "*"
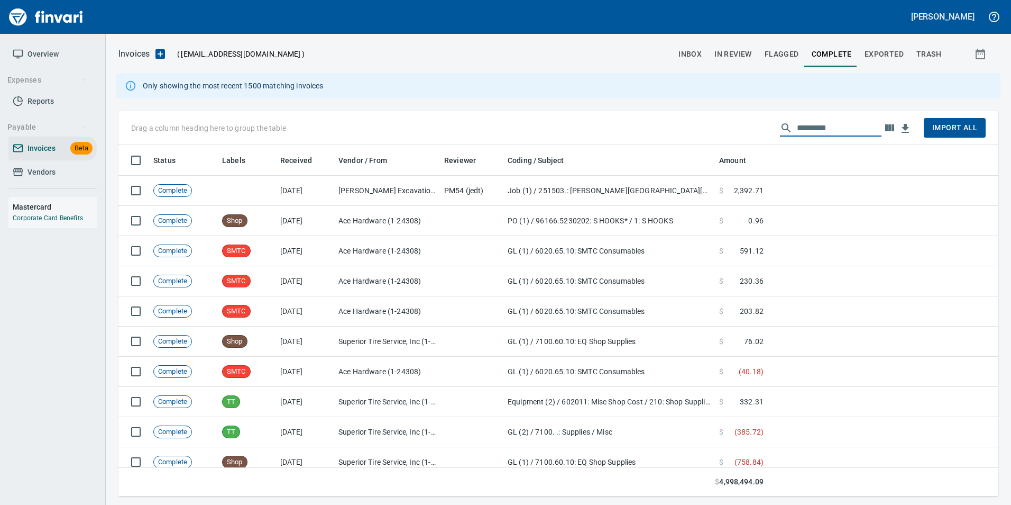
click at [889, 50] on span "Exported" at bounding box center [884, 54] width 39 height 13
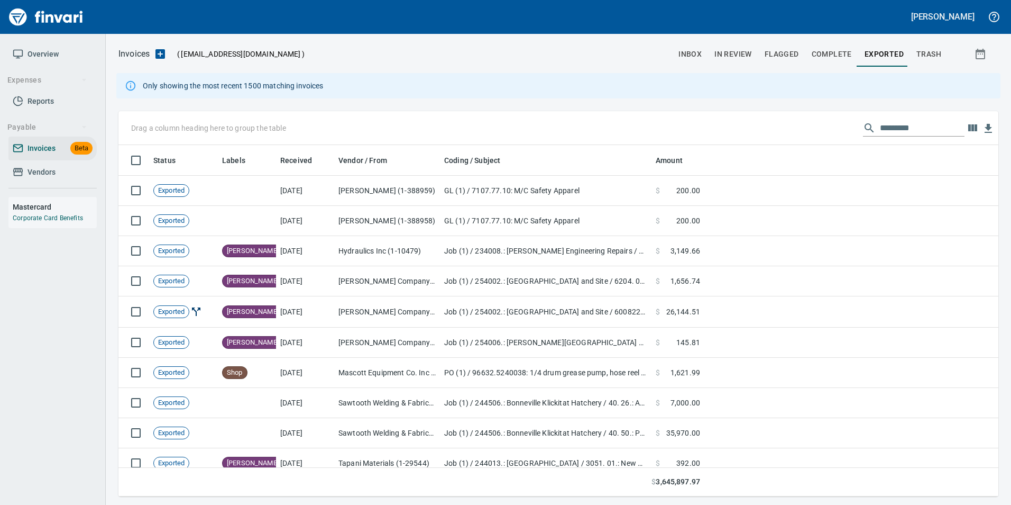
scroll to position [343, 864]
click at [880, 132] on input "text" at bounding box center [922, 128] width 85 height 17
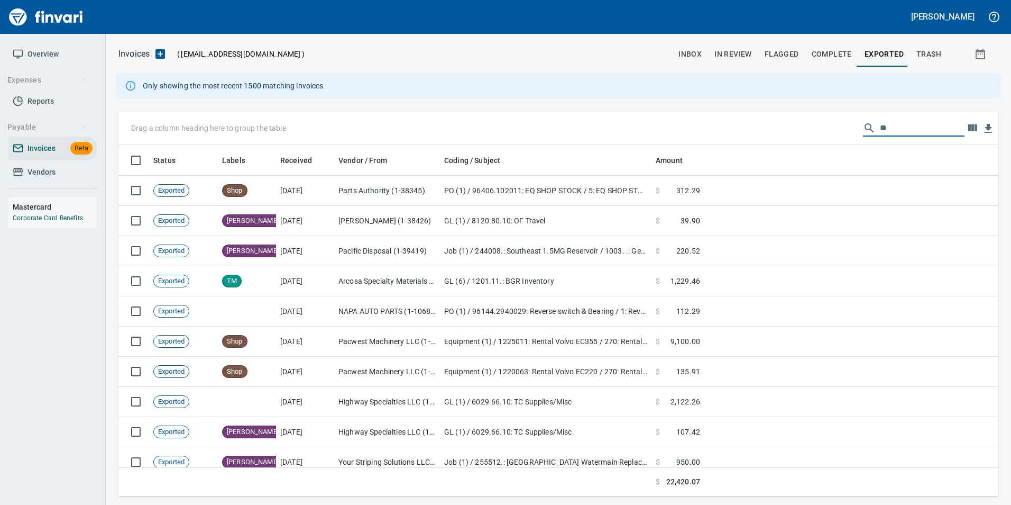
type input "*"
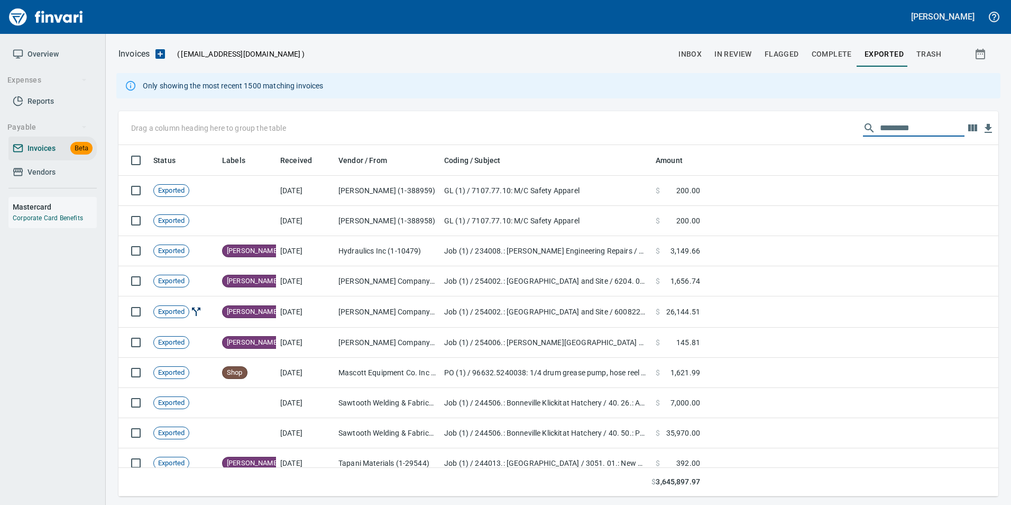
click at [691, 59] on span "inbox" at bounding box center [690, 54] width 23 height 13
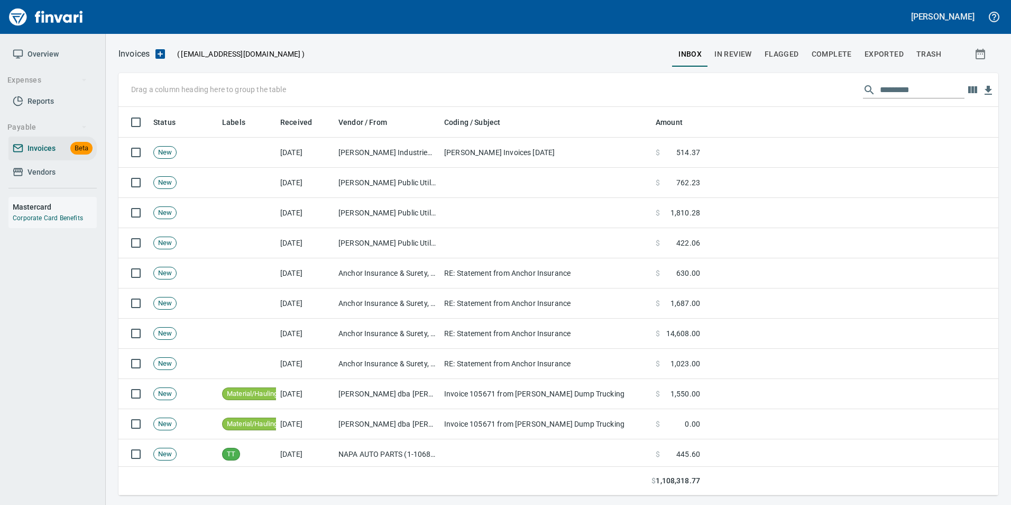
scroll to position [380, 864]
click at [903, 102] on div "Drag a column heading here to group the table" at bounding box center [558, 90] width 880 height 34
click at [900, 96] on input "text" at bounding box center [922, 89] width 85 height 17
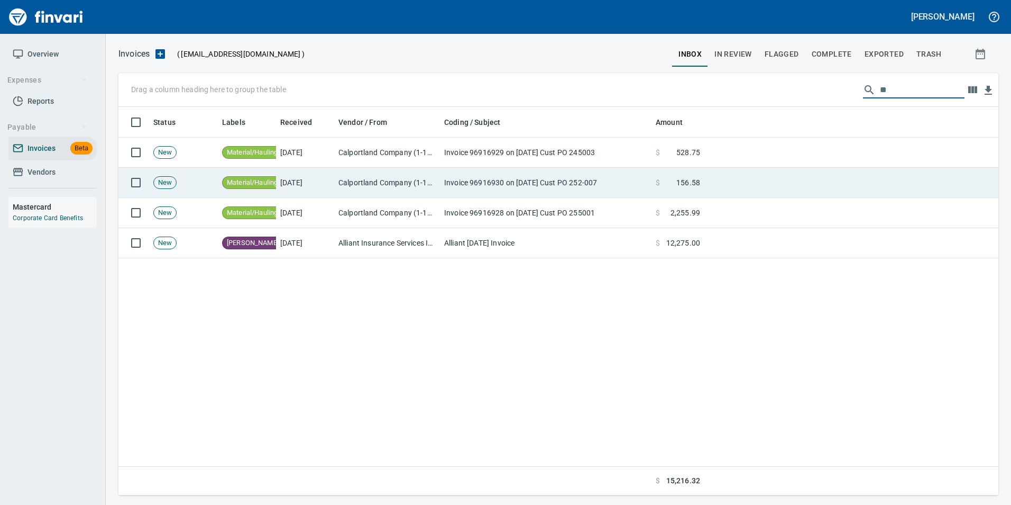
type input "*"
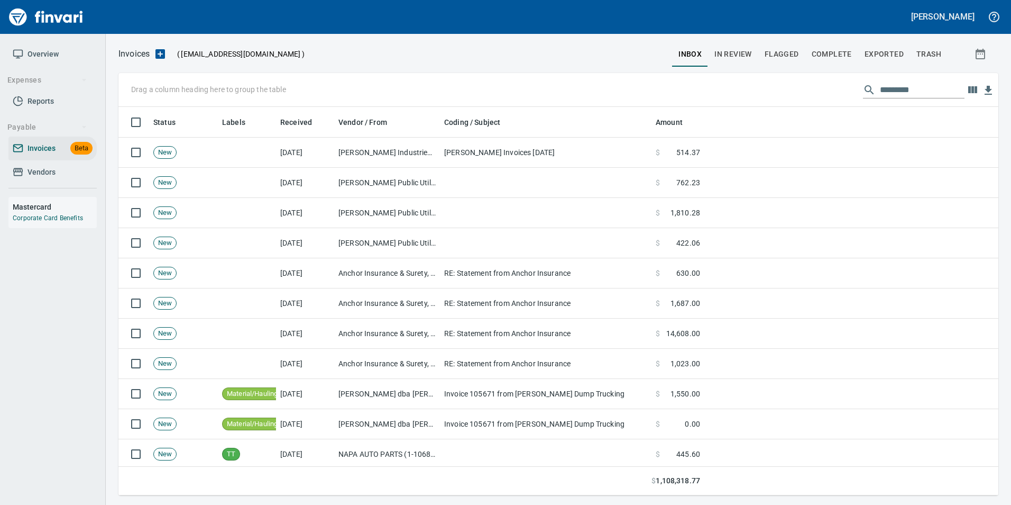
click at [737, 56] on span "In Review" at bounding box center [734, 54] width 38 height 13
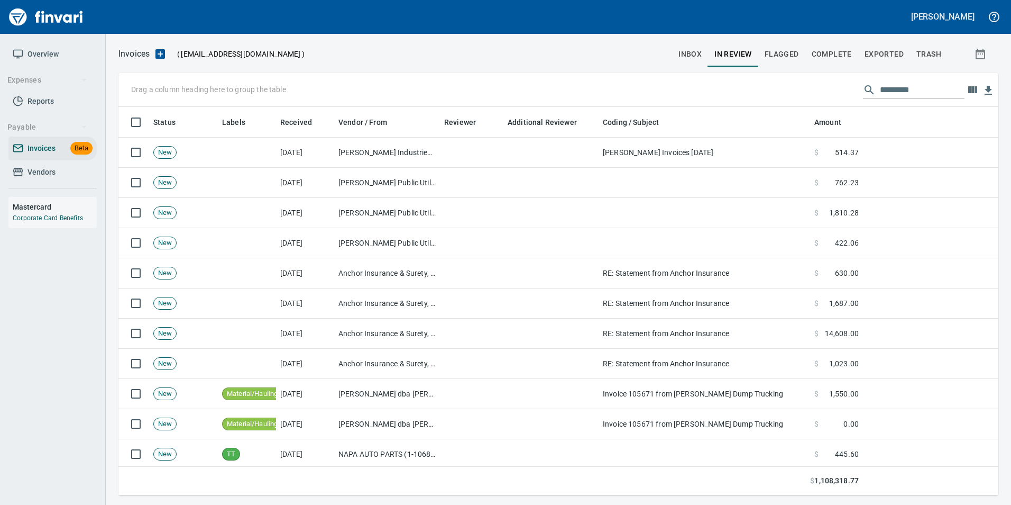
scroll to position [380, 864]
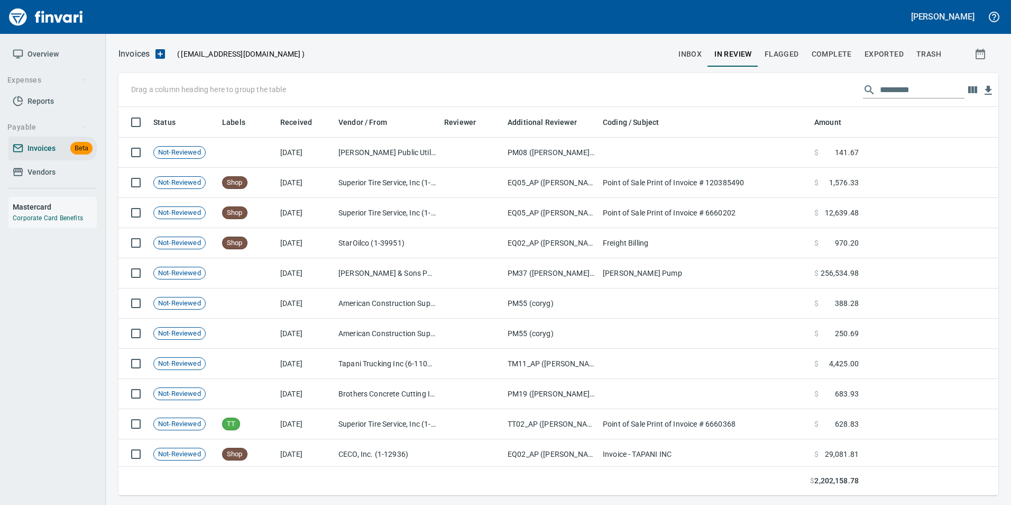
click at [941, 97] on input "text" at bounding box center [922, 89] width 85 height 17
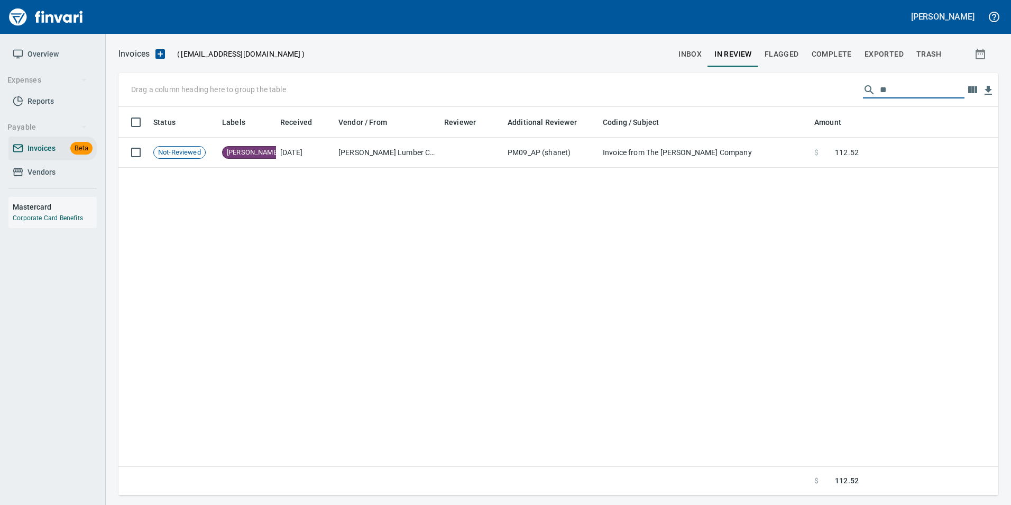
type input "*"
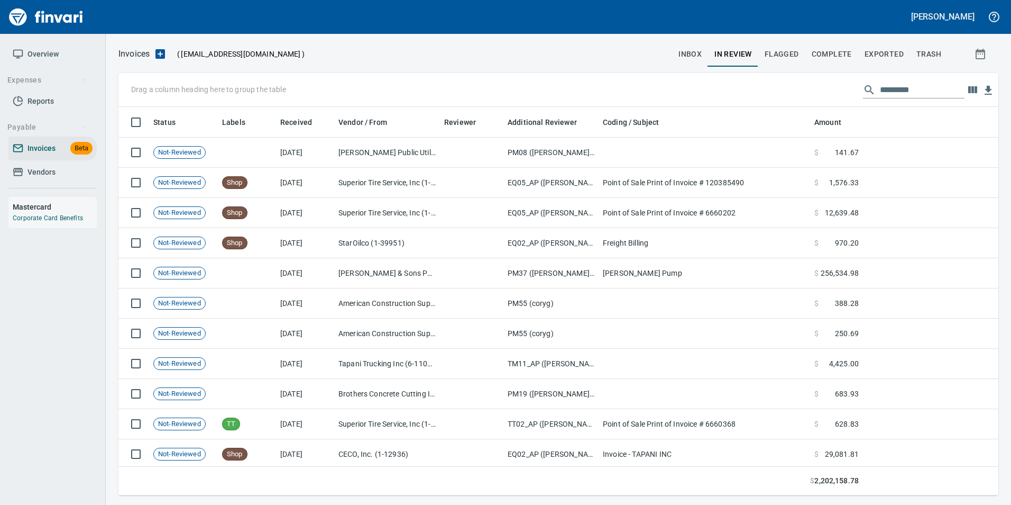
click at [912, 95] on input "text" at bounding box center [922, 89] width 85 height 17
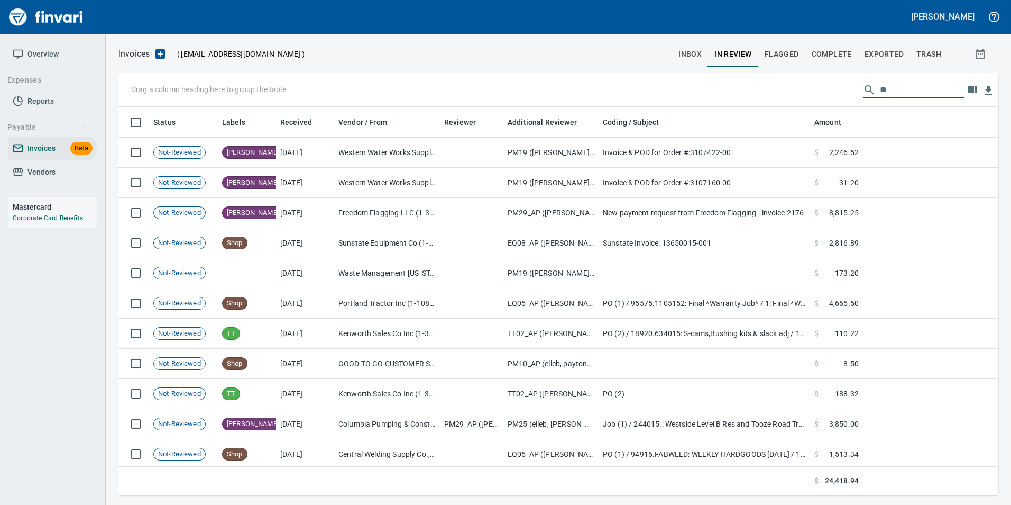
type input "*"
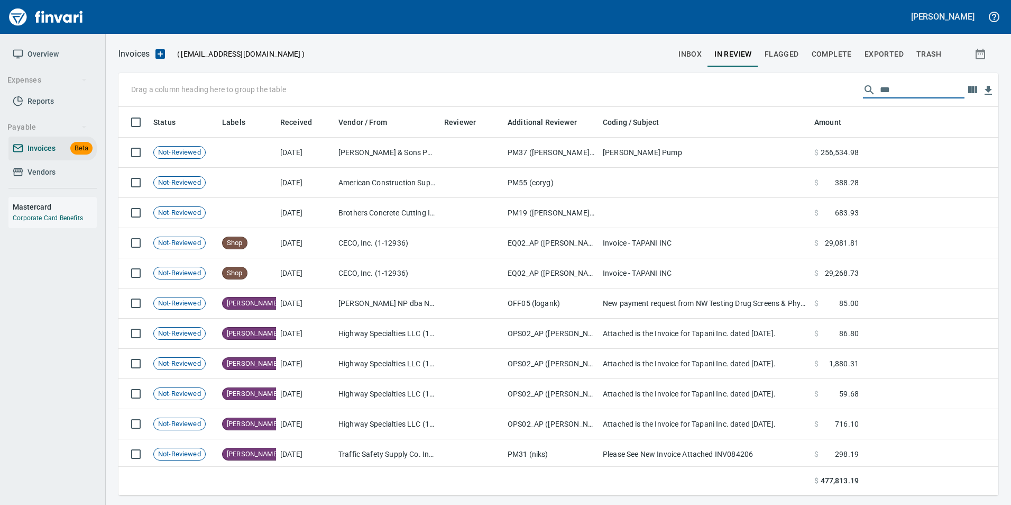
type input "****"
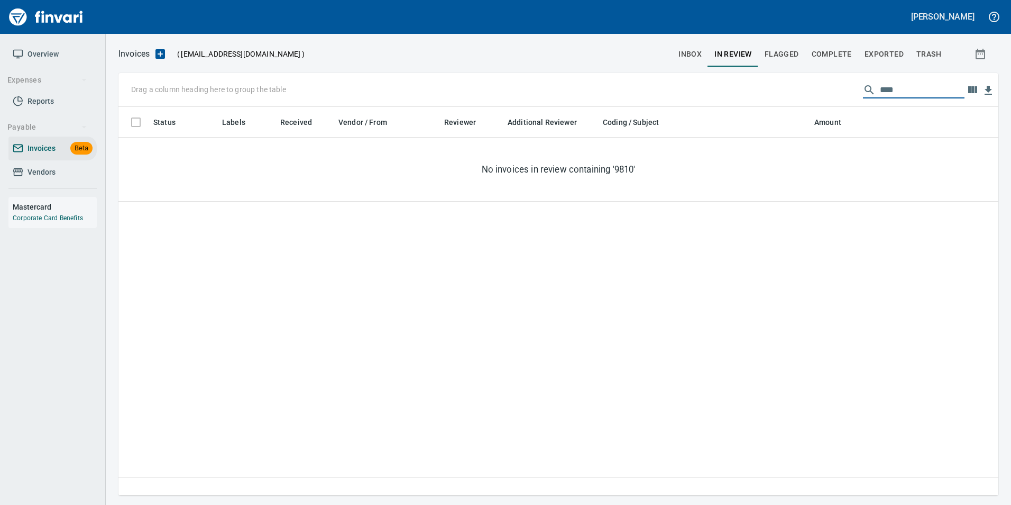
click at [866, 56] on span "Exported" at bounding box center [884, 54] width 39 height 13
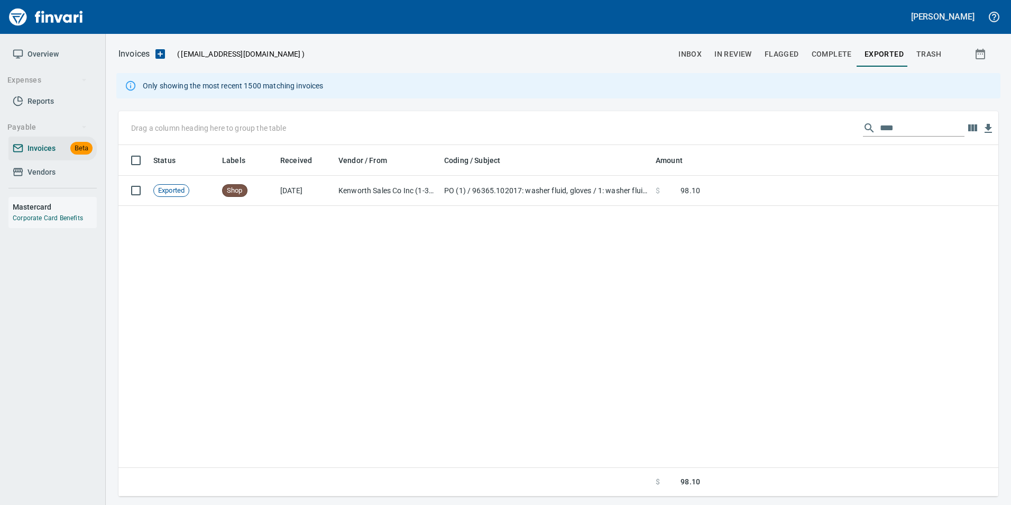
scroll to position [343, 864]
click at [887, 127] on input "****" at bounding box center [922, 128] width 85 height 17
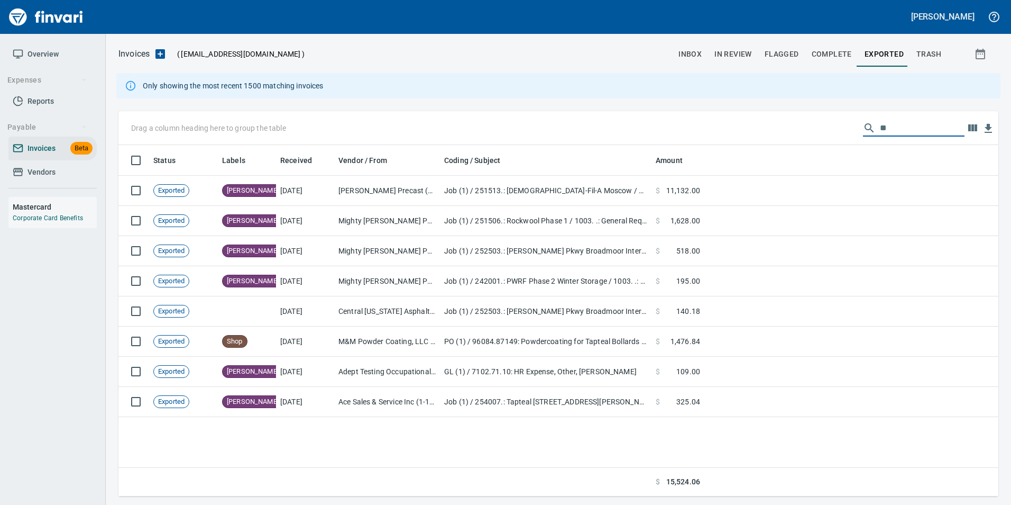
type input "*"
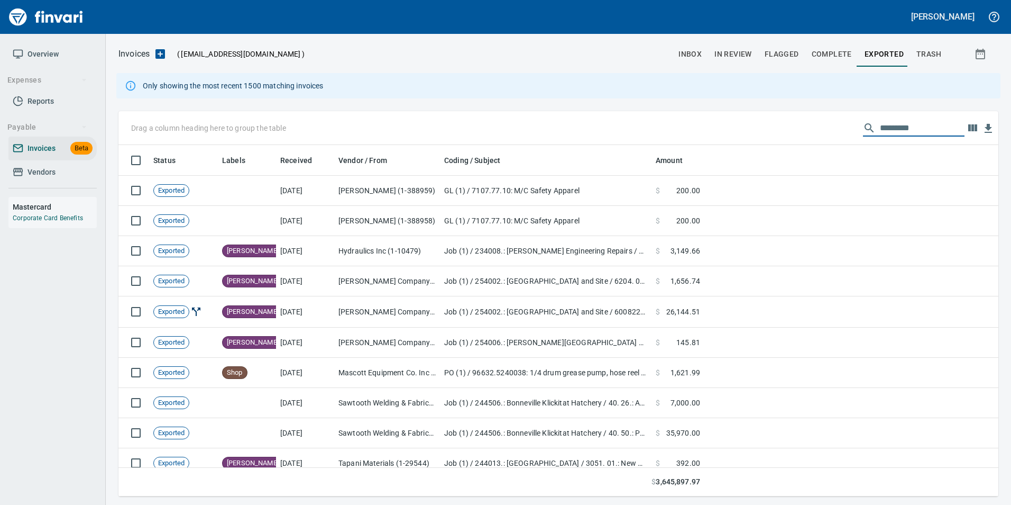
click at [832, 44] on button "Complete" at bounding box center [832, 53] width 53 height 25
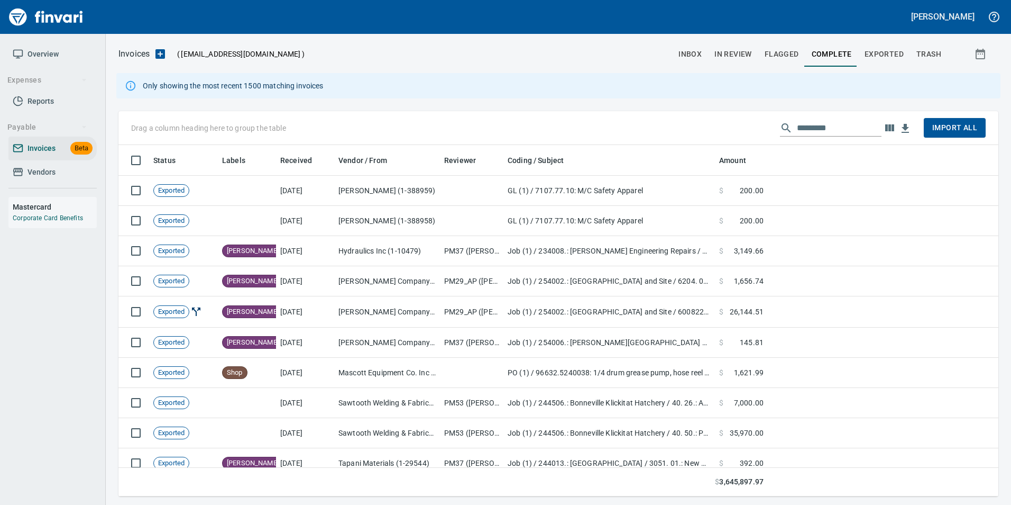
scroll to position [343, 864]
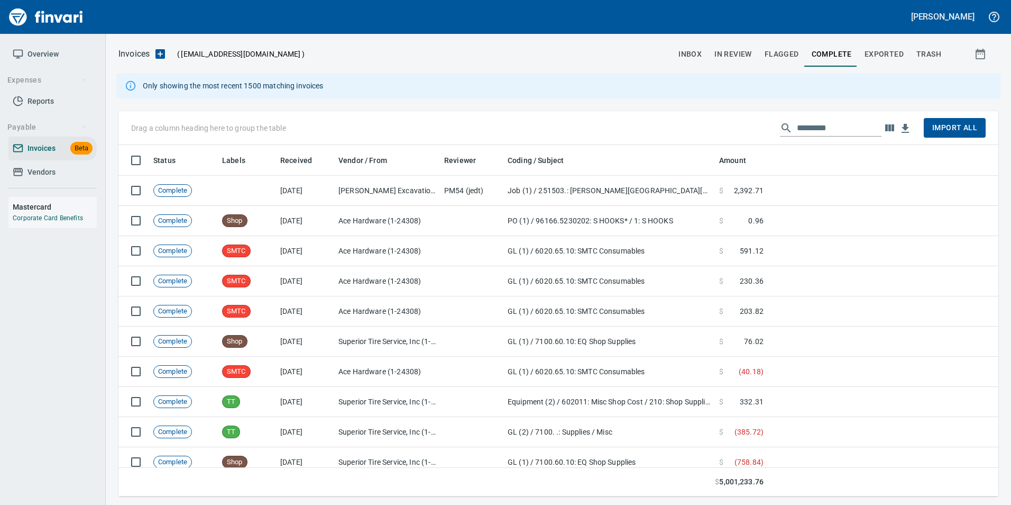
click at [849, 129] on input "text" at bounding box center [839, 128] width 85 height 17
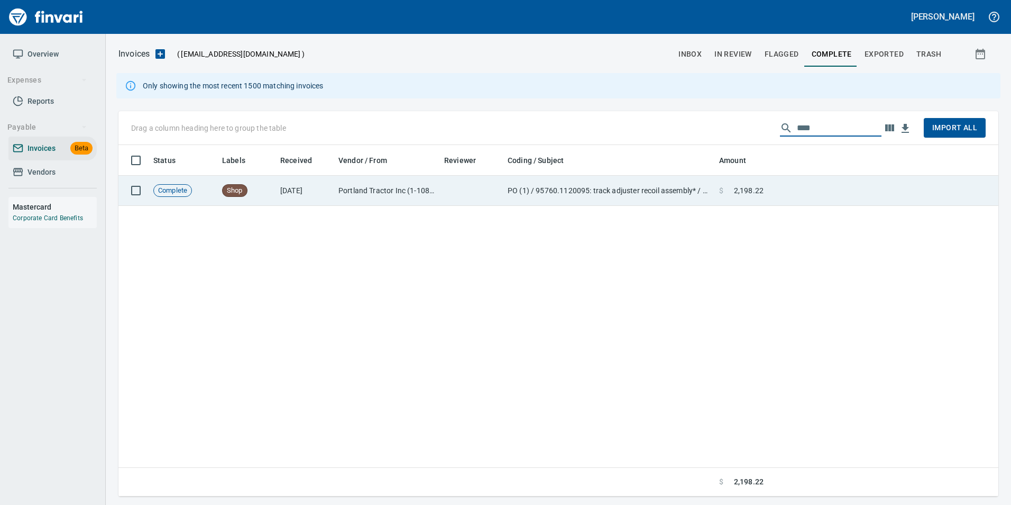
type input "****"
click at [834, 182] on td at bounding box center [883, 191] width 231 height 30
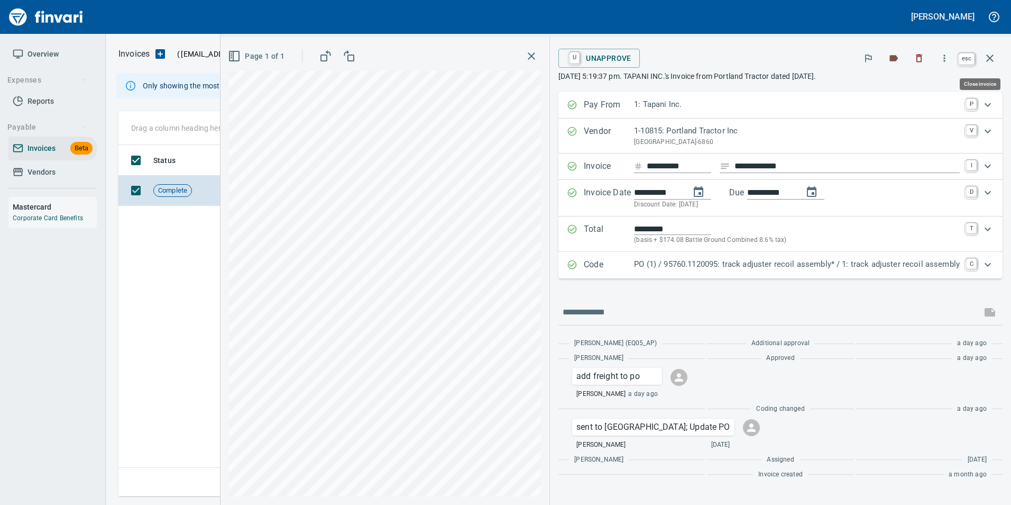
scroll to position [343, 872]
click at [992, 61] on icon "button" at bounding box center [990, 58] width 13 height 13
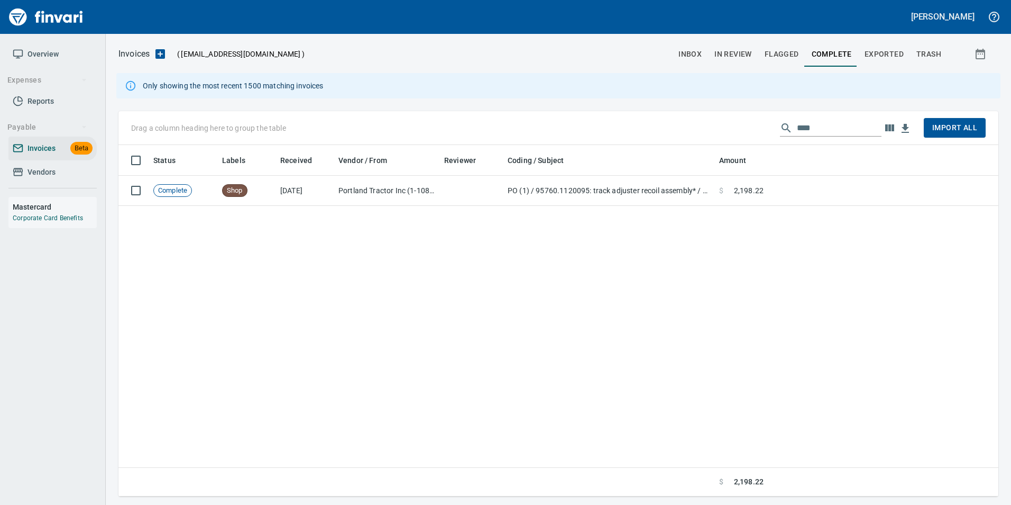
scroll to position [343, 872]
click at [860, 125] on input "****" at bounding box center [839, 128] width 85 height 17
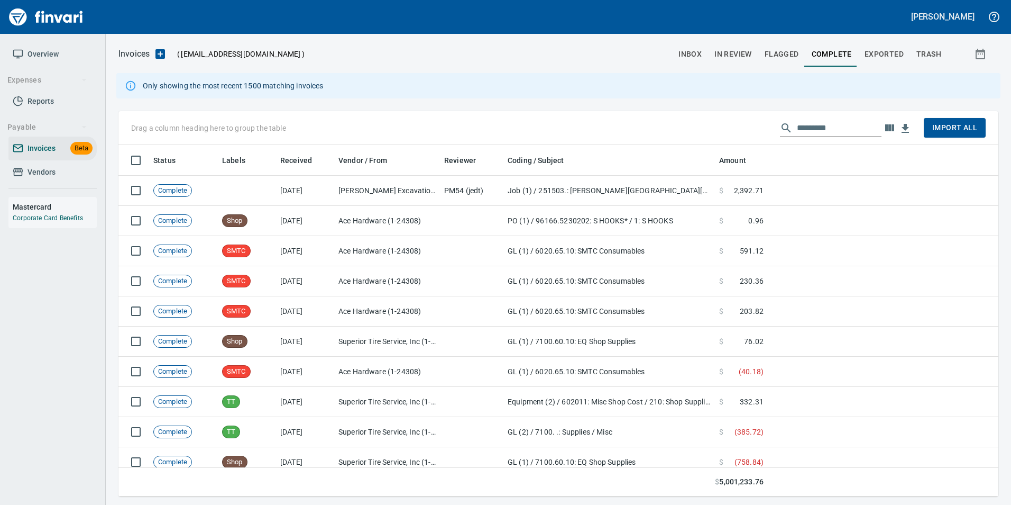
scroll to position [343, 864]
click at [751, 43] on button "In Review" at bounding box center [733, 53] width 50 height 25
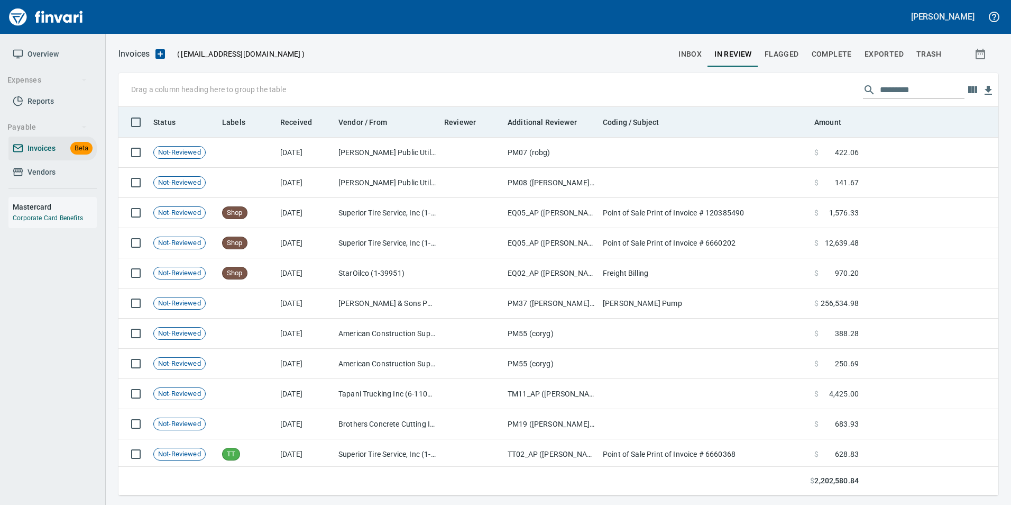
scroll to position [380, 864]
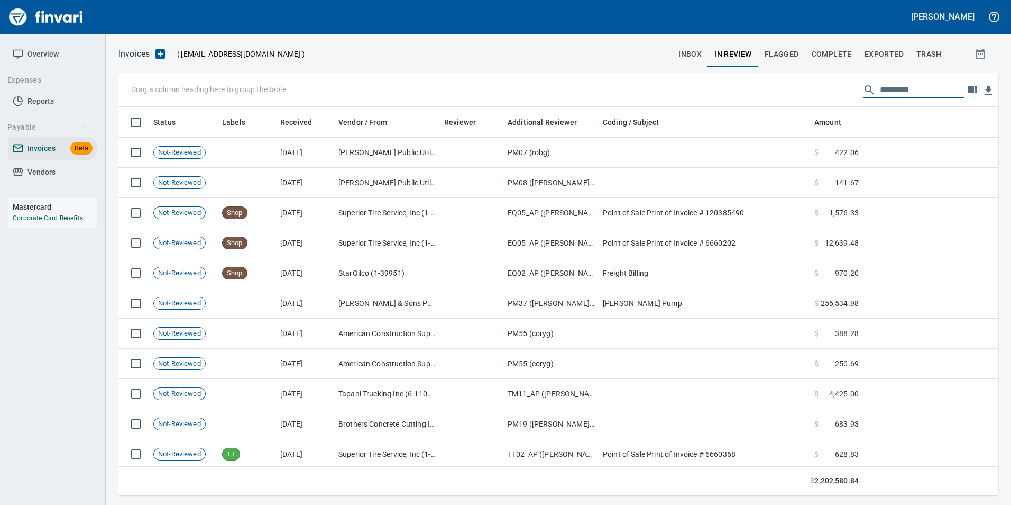
click at [903, 90] on input "text" at bounding box center [922, 89] width 85 height 17
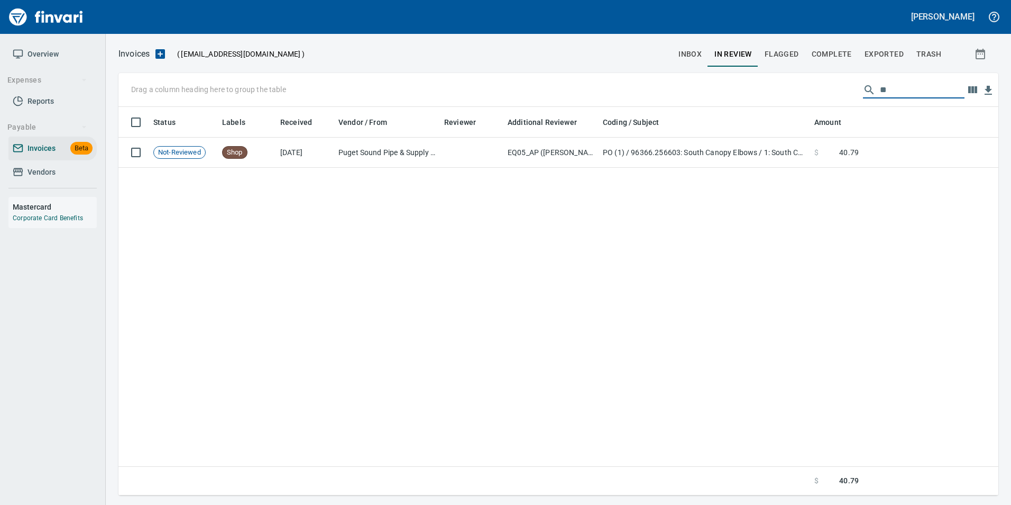
type input "*"
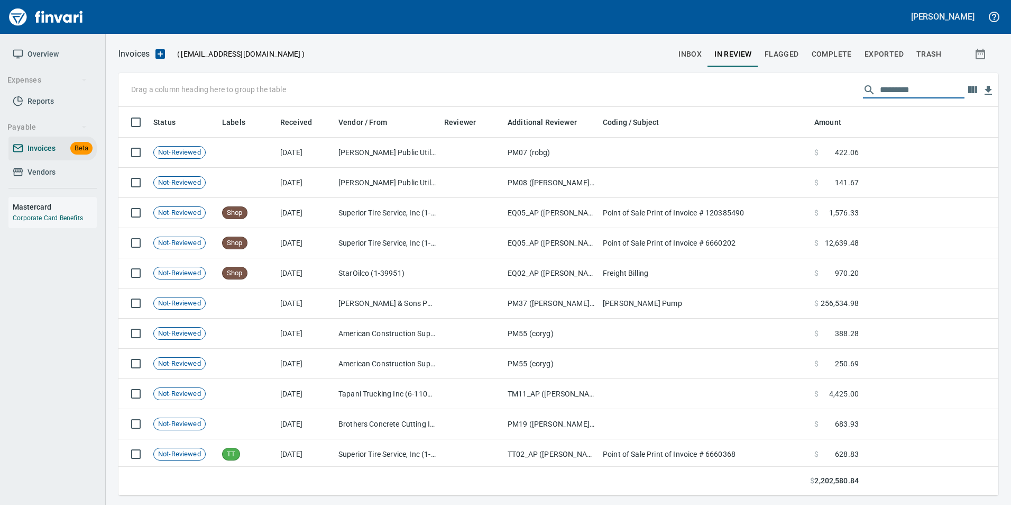
click at [898, 88] on input "text" at bounding box center [922, 89] width 85 height 17
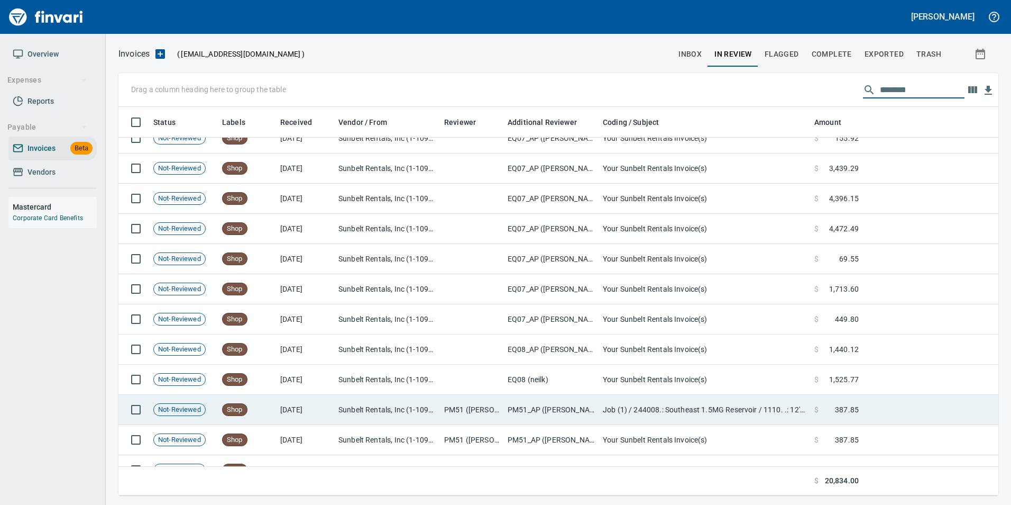
scroll to position [93, 0]
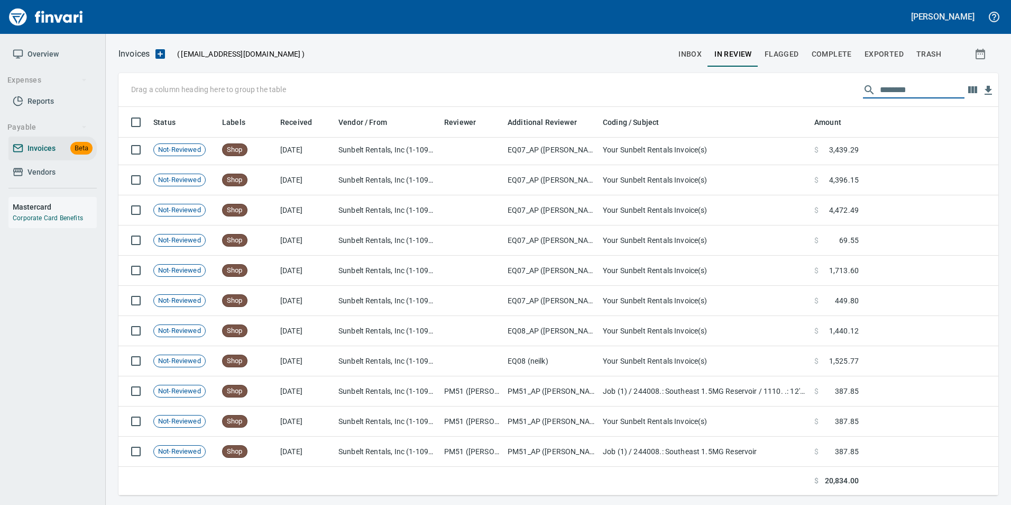
click at [892, 88] on input "*******" at bounding box center [922, 89] width 85 height 17
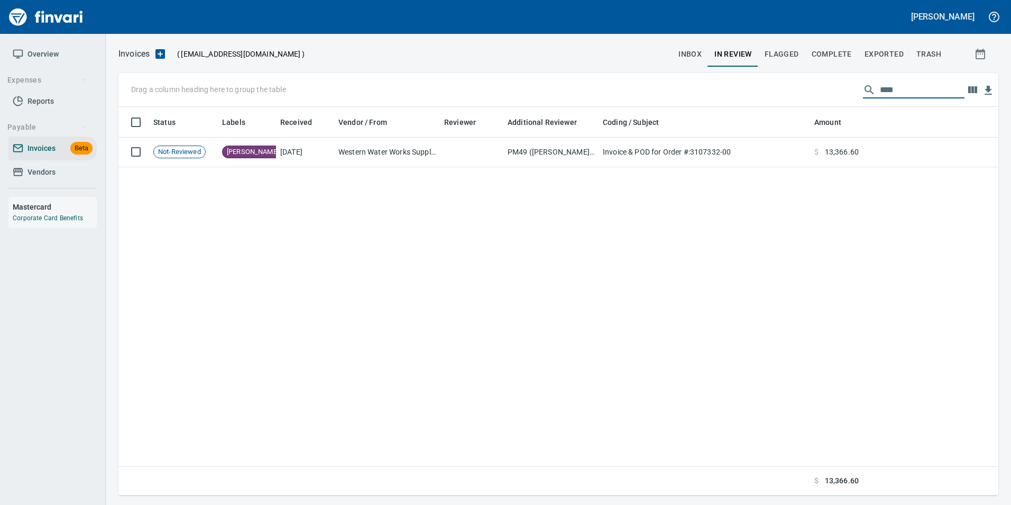
scroll to position [0, 0]
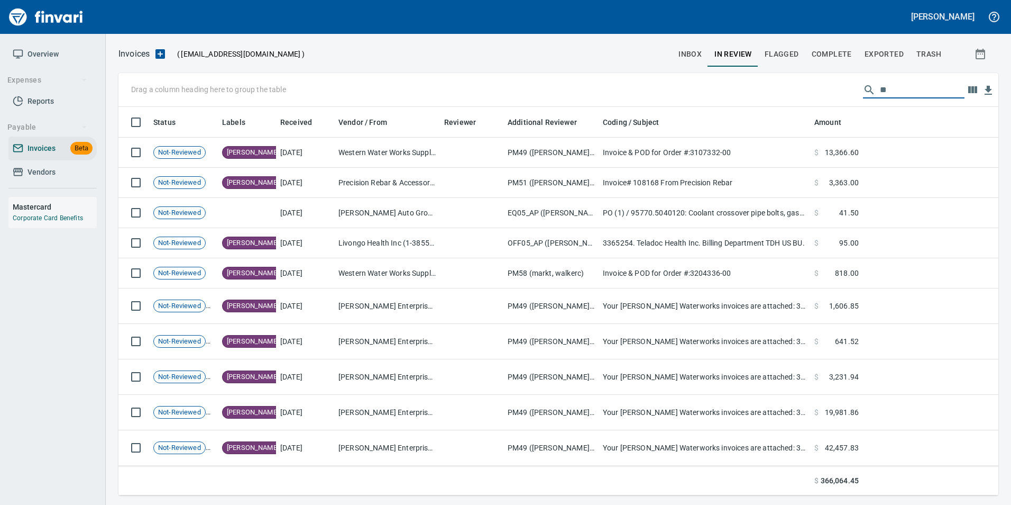
type input "*"
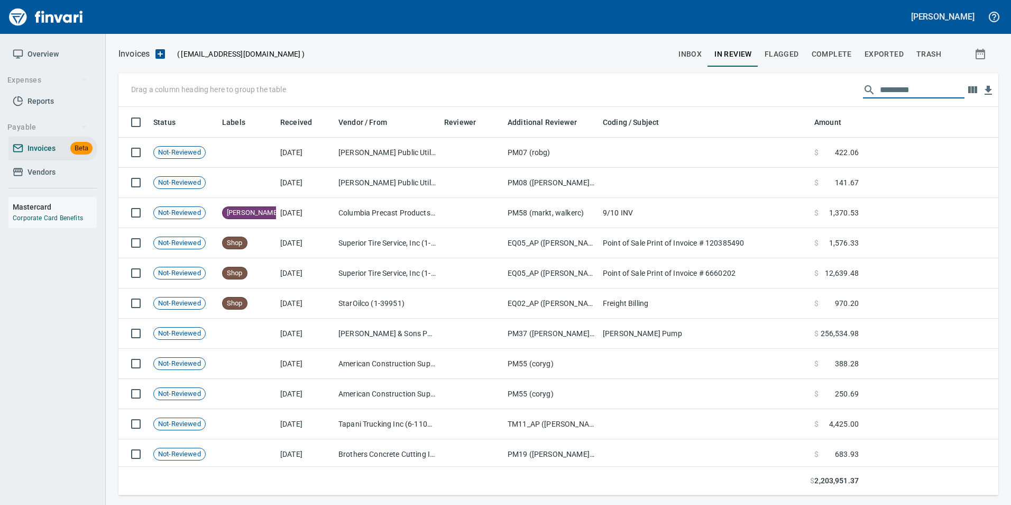
click at [824, 53] on span "Complete" at bounding box center [832, 54] width 40 height 13
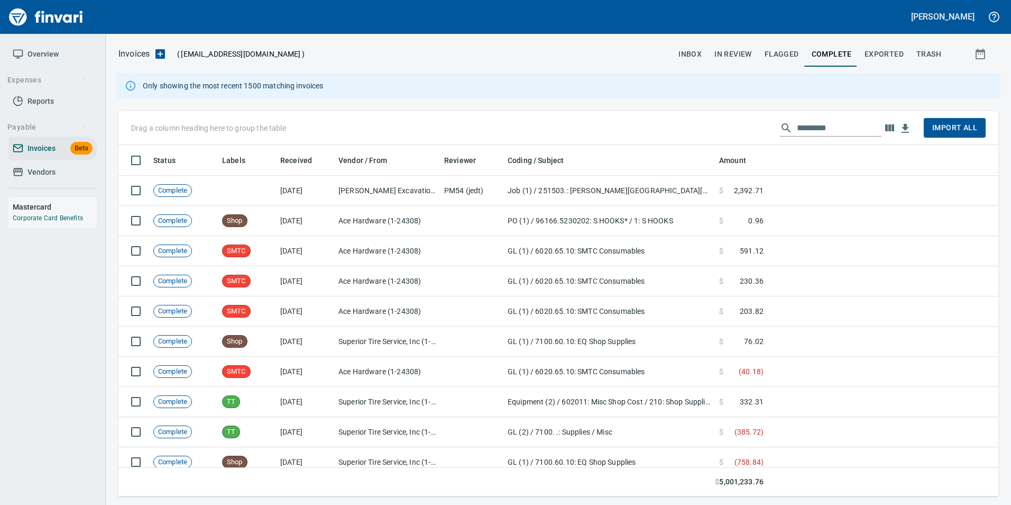
scroll to position [343, 864]
click at [822, 128] on input "text" at bounding box center [839, 128] width 85 height 17
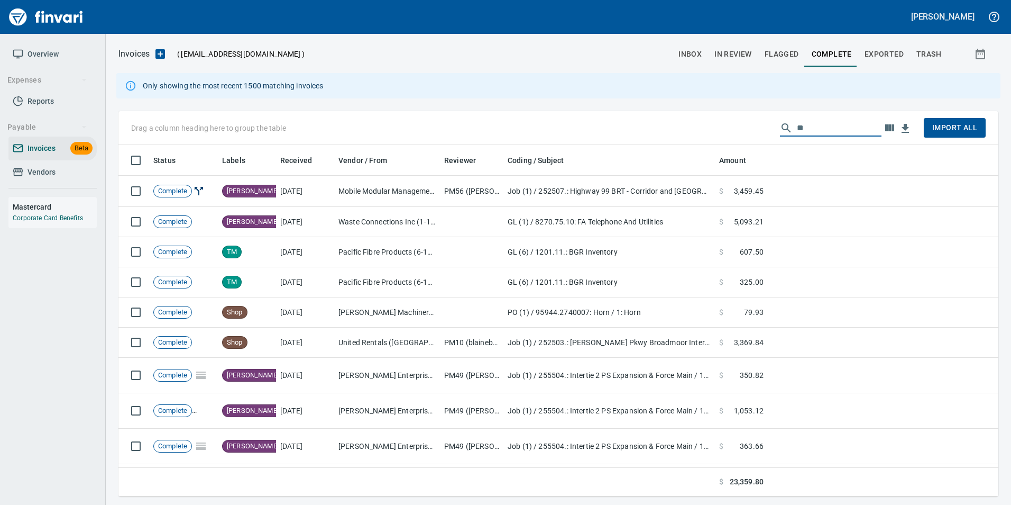
type input "*"
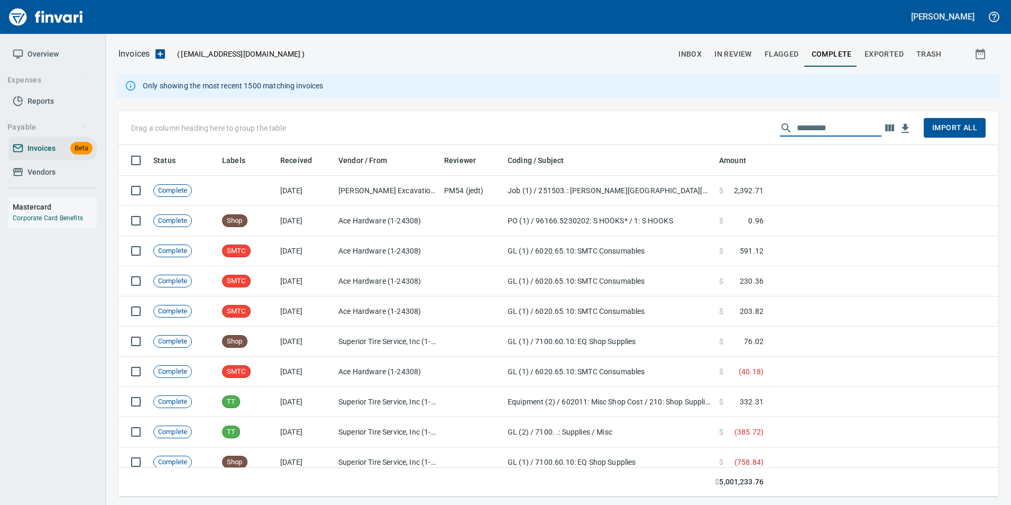
click at [881, 59] on span "Exported" at bounding box center [884, 54] width 39 height 13
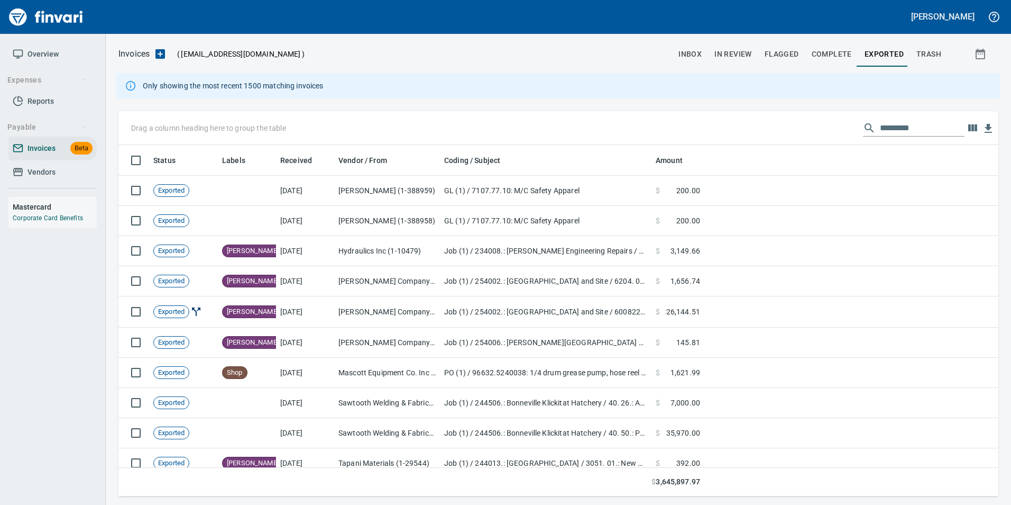
scroll to position [343, 864]
click at [883, 126] on input "text" at bounding box center [922, 128] width 85 height 17
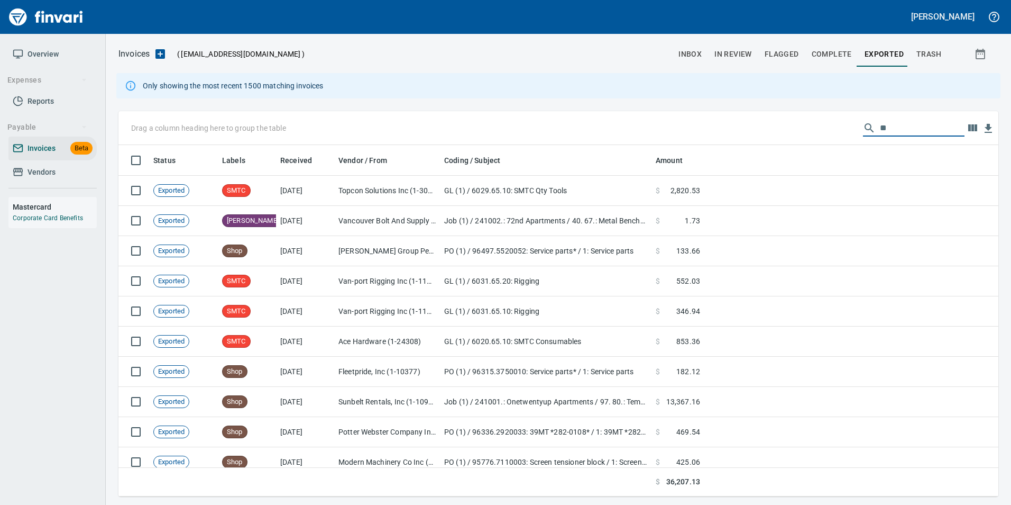
type input "*"
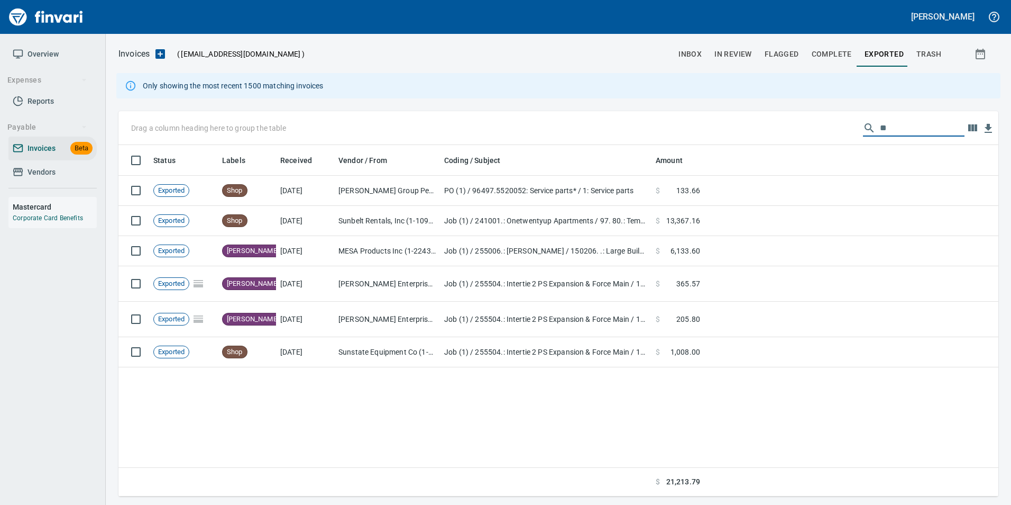
type input "*"
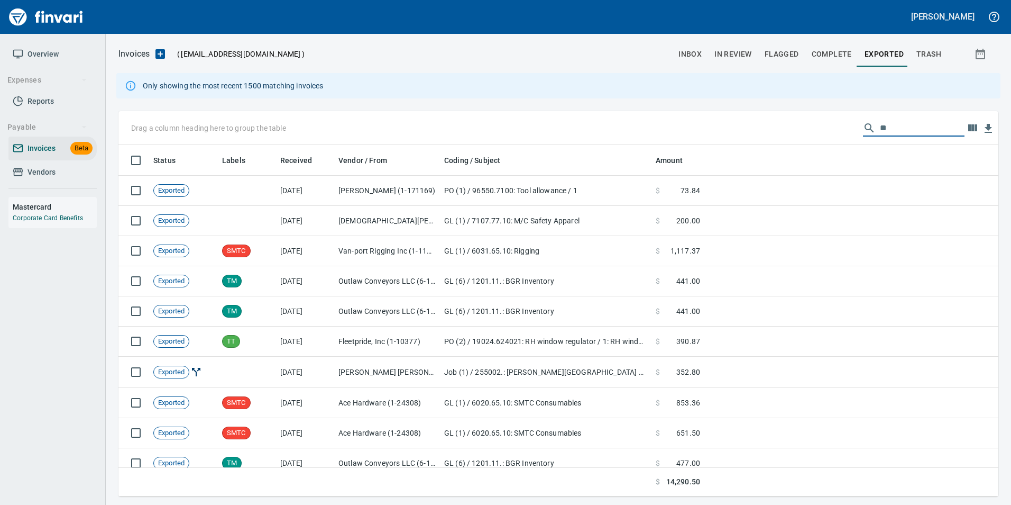
type input "*"
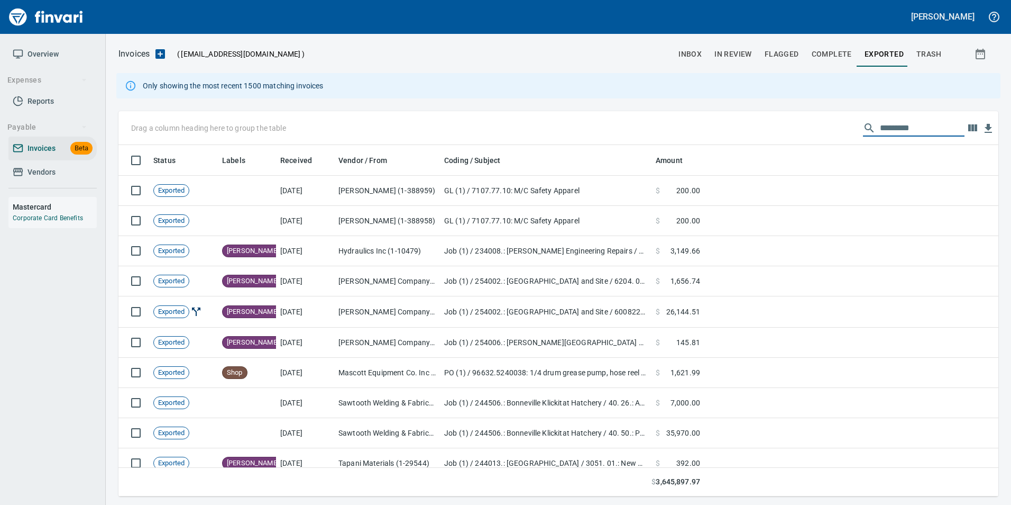
click at [822, 51] on span "Complete" at bounding box center [832, 54] width 40 height 13
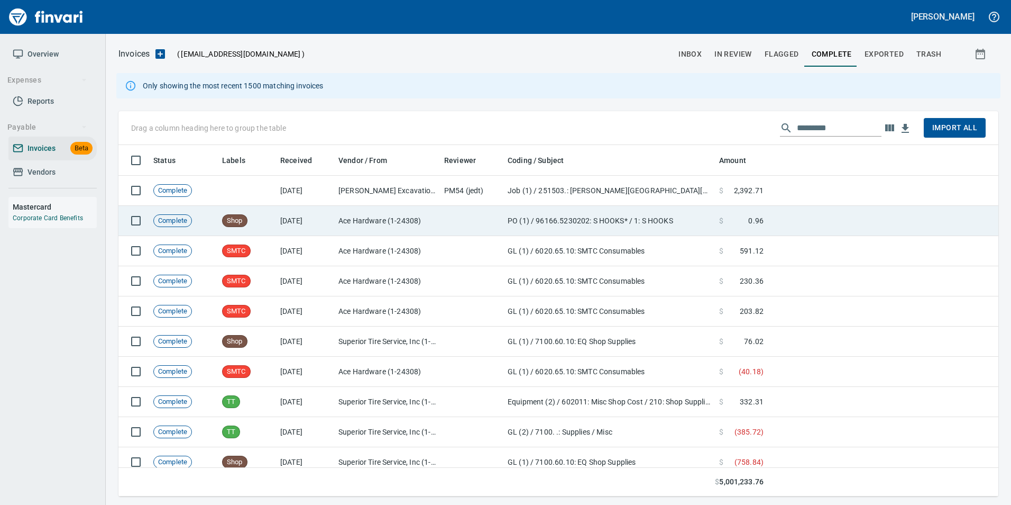
scroll to position [343, 864]
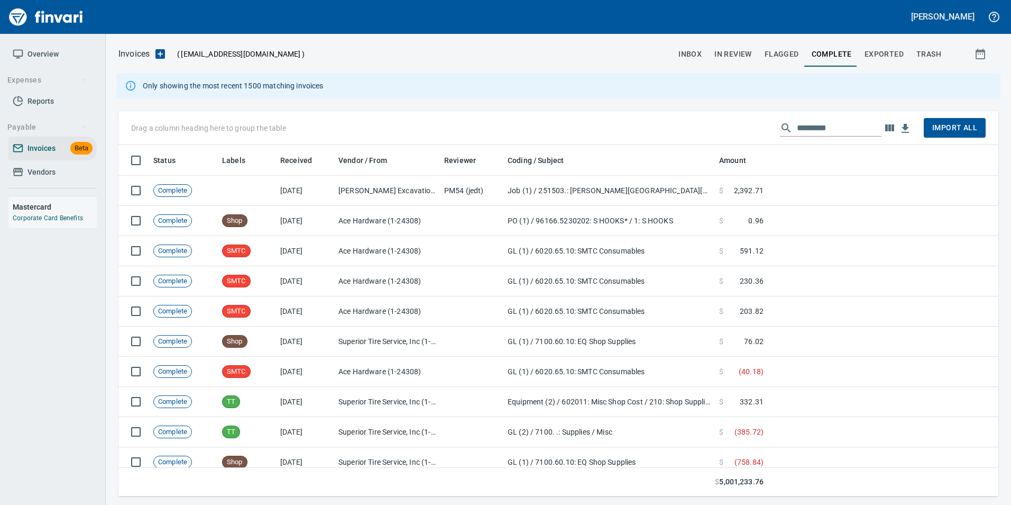
click at [853, 134] on input "text" at bounding box center [839, 128] width 85 height 17
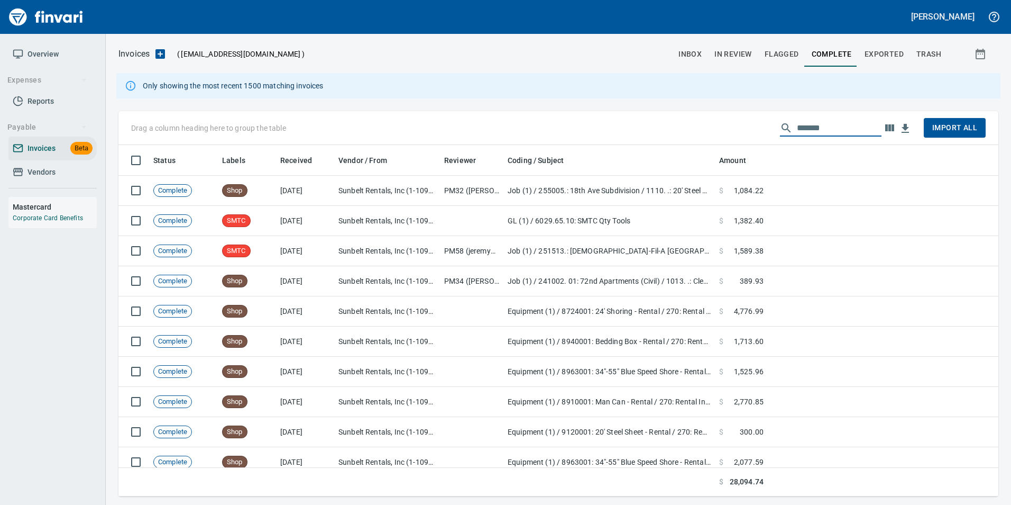
type input "*******"
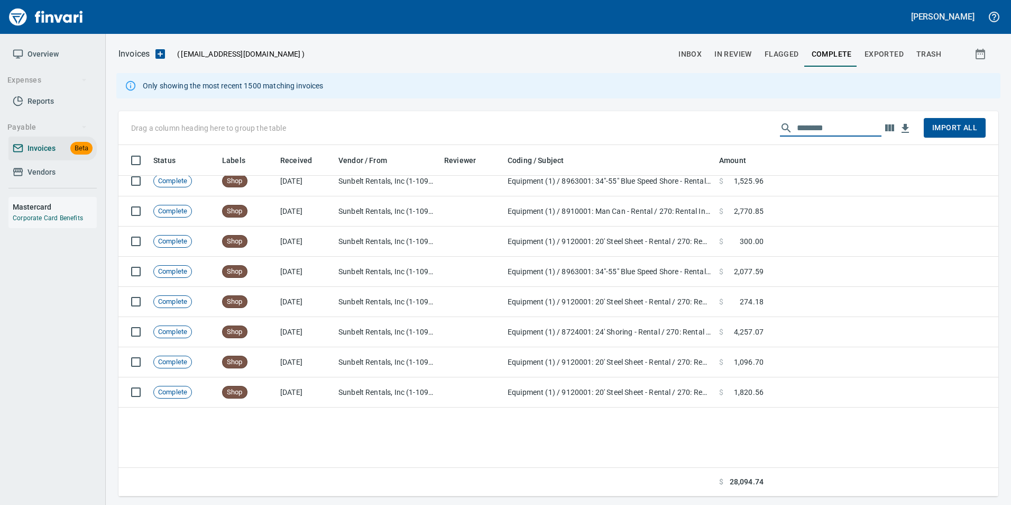
scroll to position [0, 0]
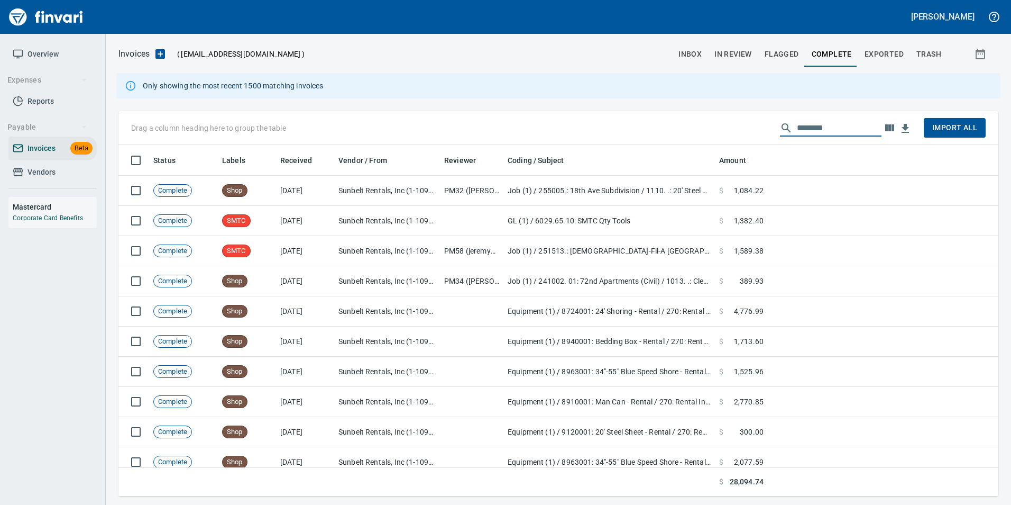
click at [729, 40] on div "Invoices ( [EMAIL_ADDRESS][DOMAIN_NAME] ) inbox In Review Flagged Complete Expo…" at bounding box center [558, 269] width 905 height 471
click at [726, 56] on span "In Review" at bounding box center [734, 54] width 38 height 13
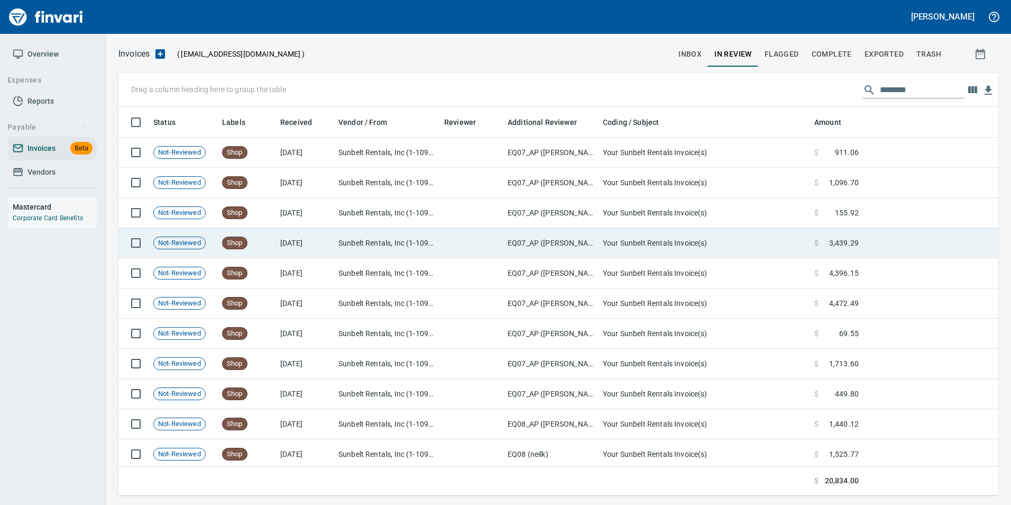
scroll to position [93, 0]
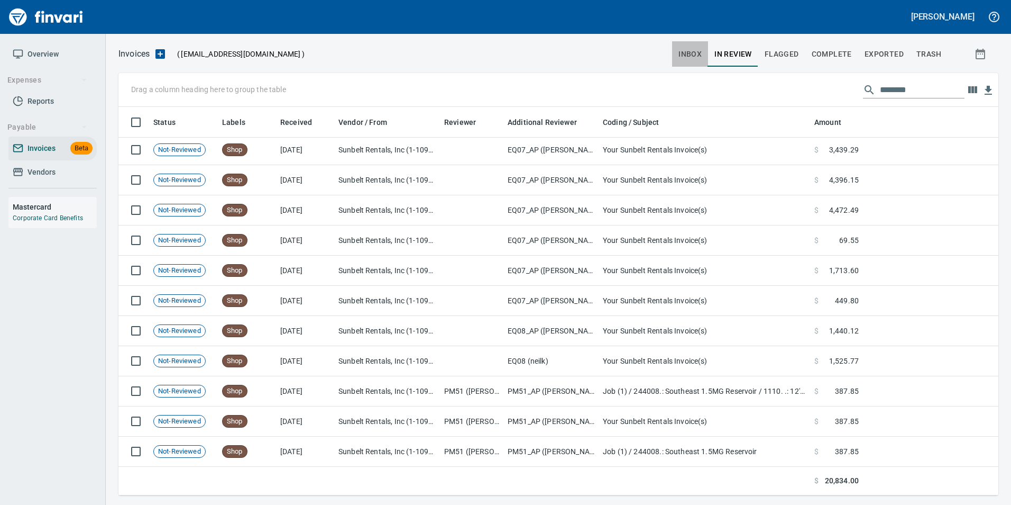
click at [706, 51] on button "inbox" at bounding box center [690, 53] width 36 height 25
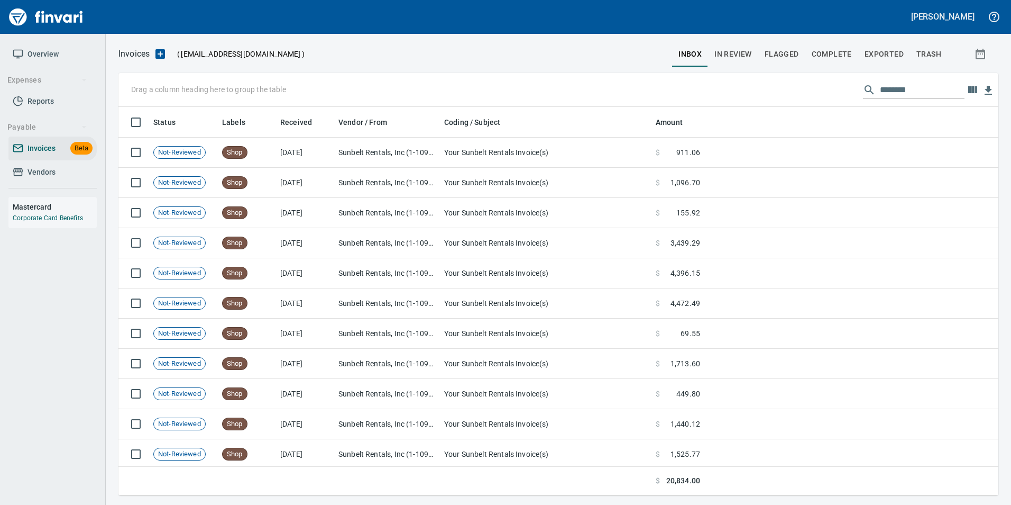
scroll to position [380, 864]
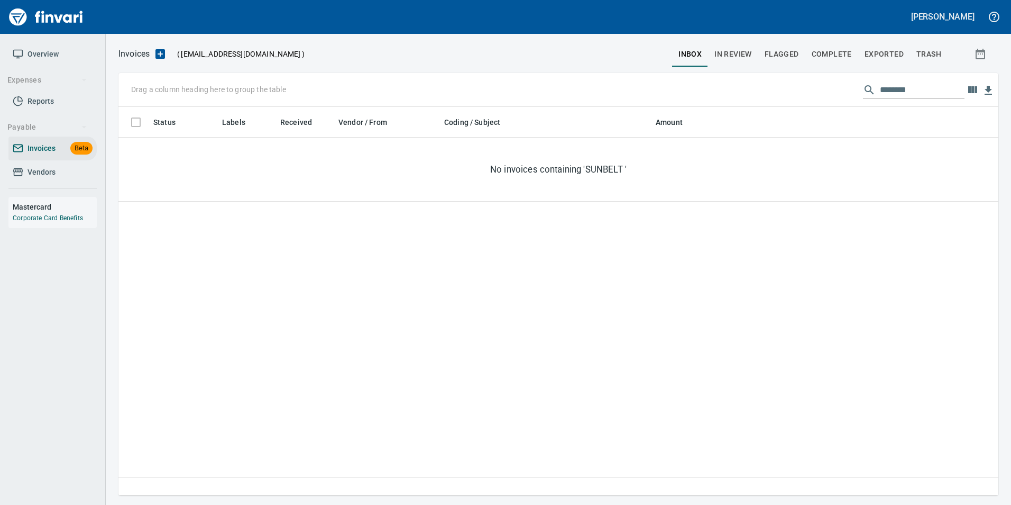
click at [725, 49] on span "In Review" at bounding box center [734, 54] width 38 height 13
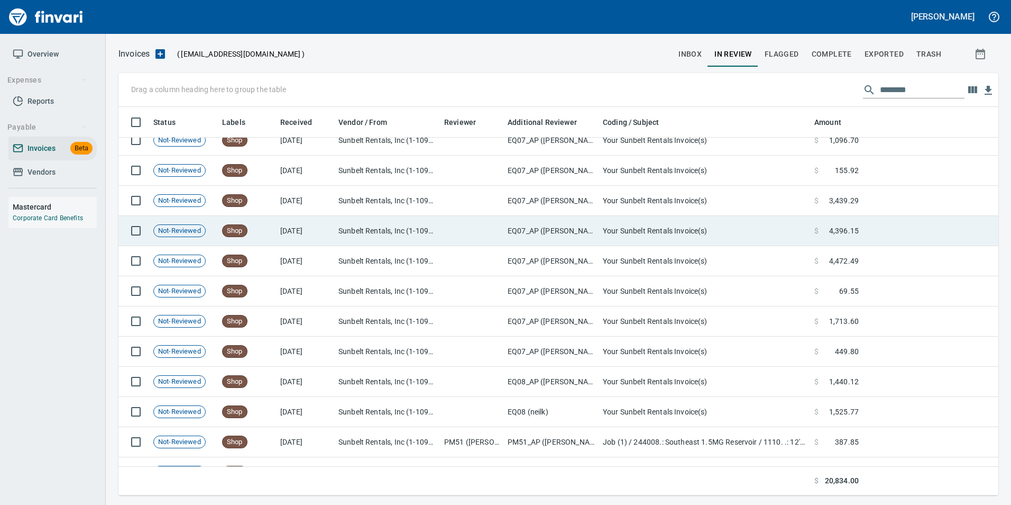
scroll to position [93, 0]
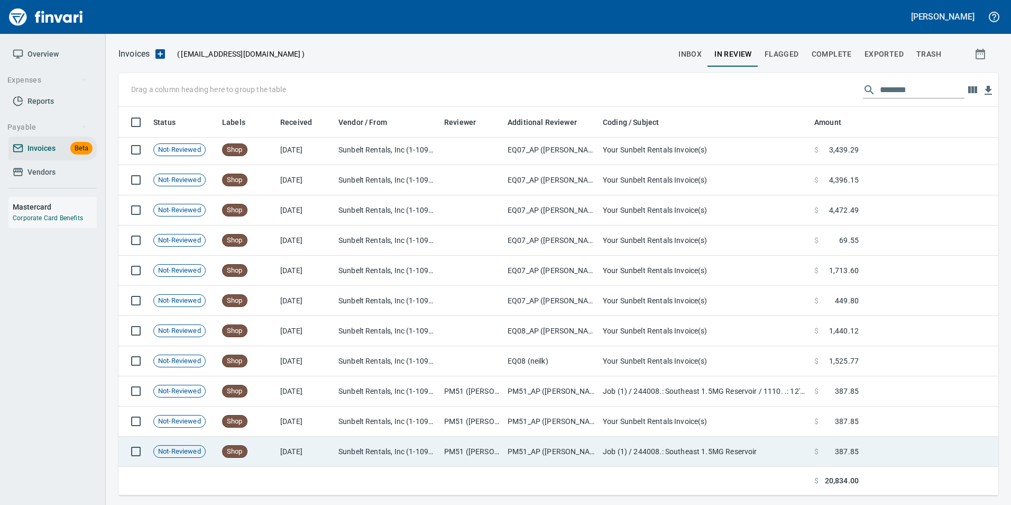
click at [872, 453] on td at bounding box center [930, 451] width 135 height 30
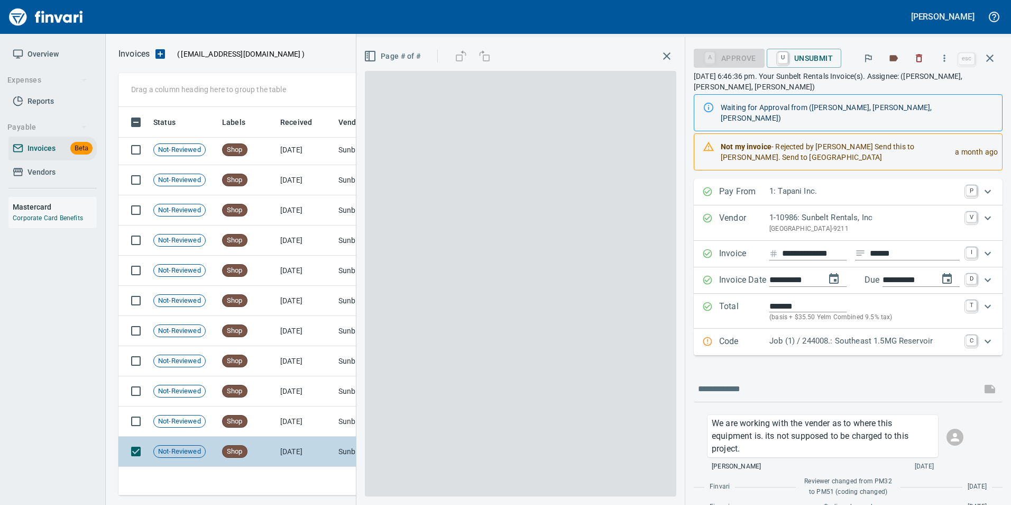
scroll to position [380, 864]
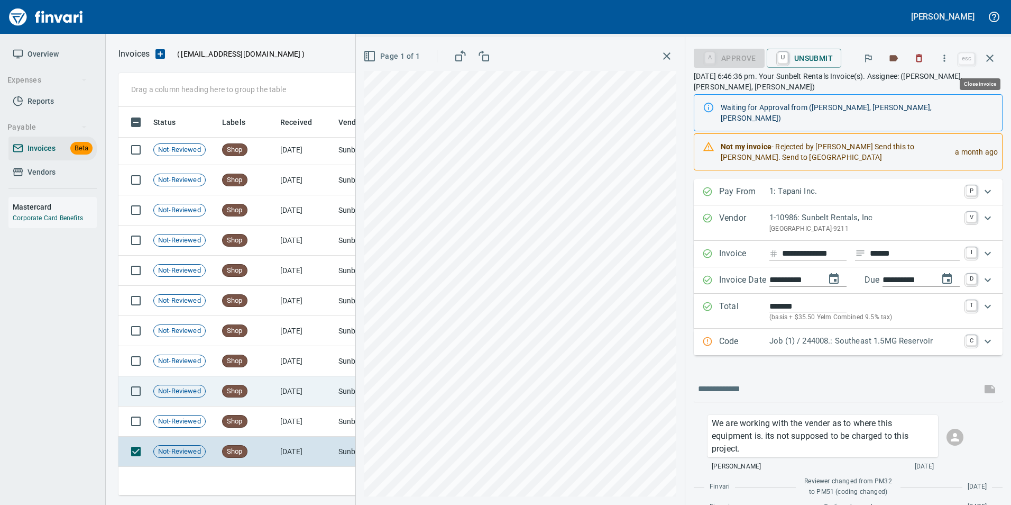
click at [985, 50] on button "button" at bounding box center [989, 57] width 25 height 25
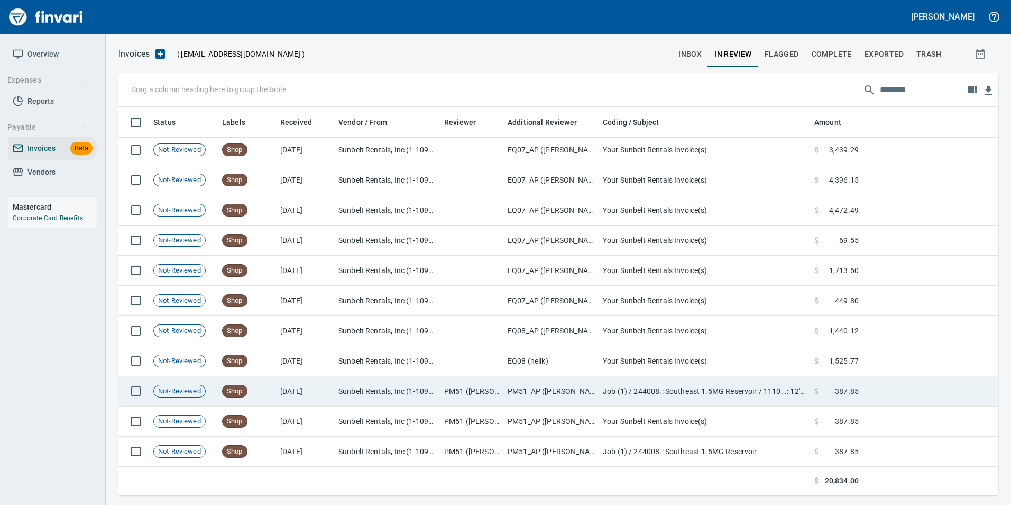
scroll to position [380, 864]
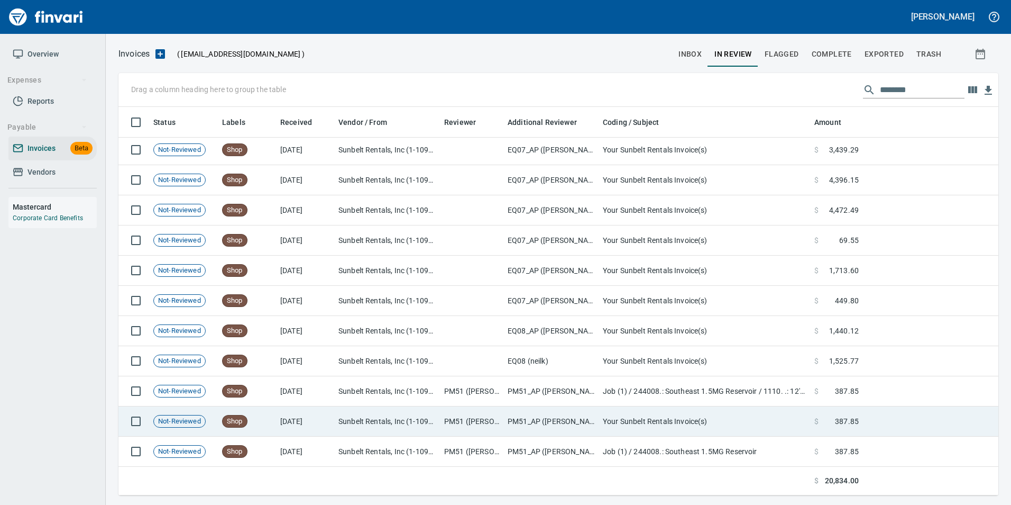
click at [901, 430] on td at bounding box center [930, 421] width 135 height 30
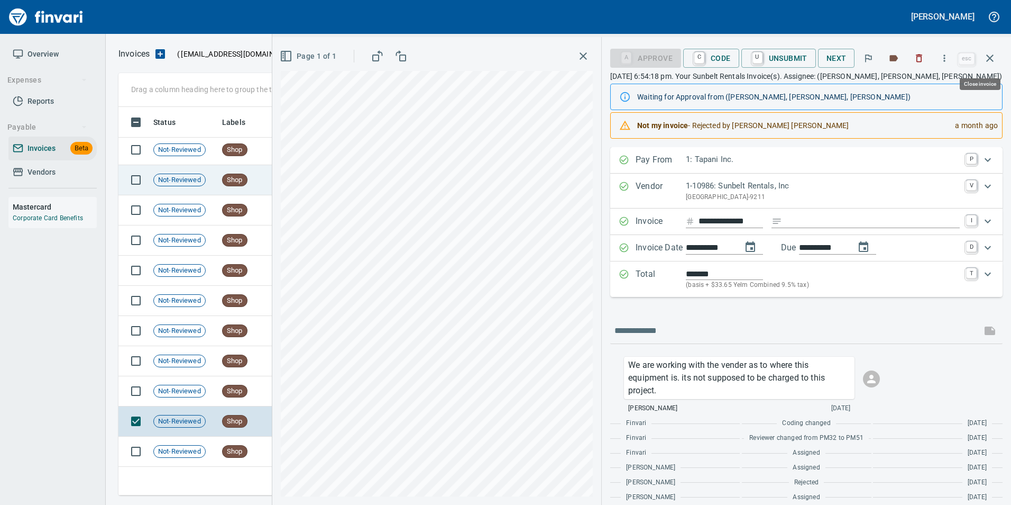
click at [1001, 52] on button "button" at bounding box center [989, 57] width 25 height 25
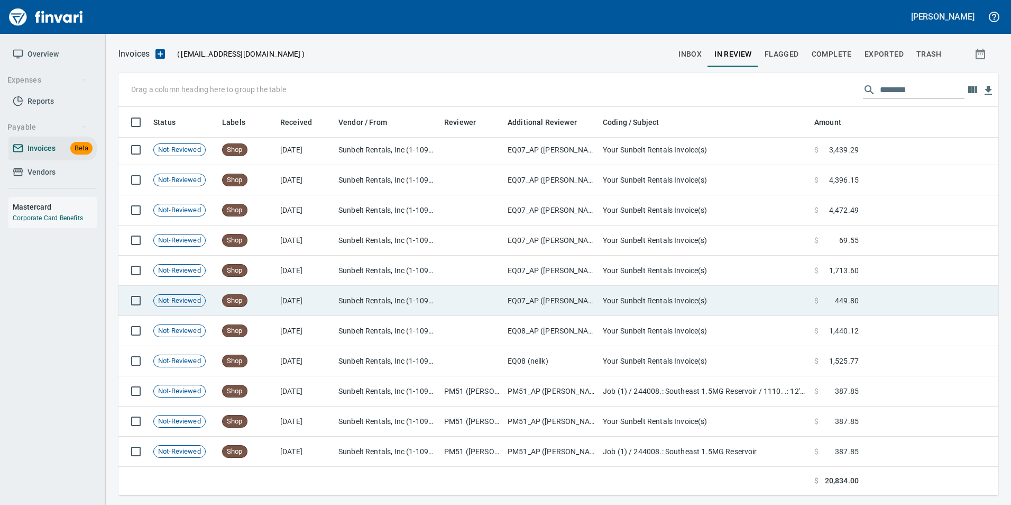
scroll to position [380, 864]
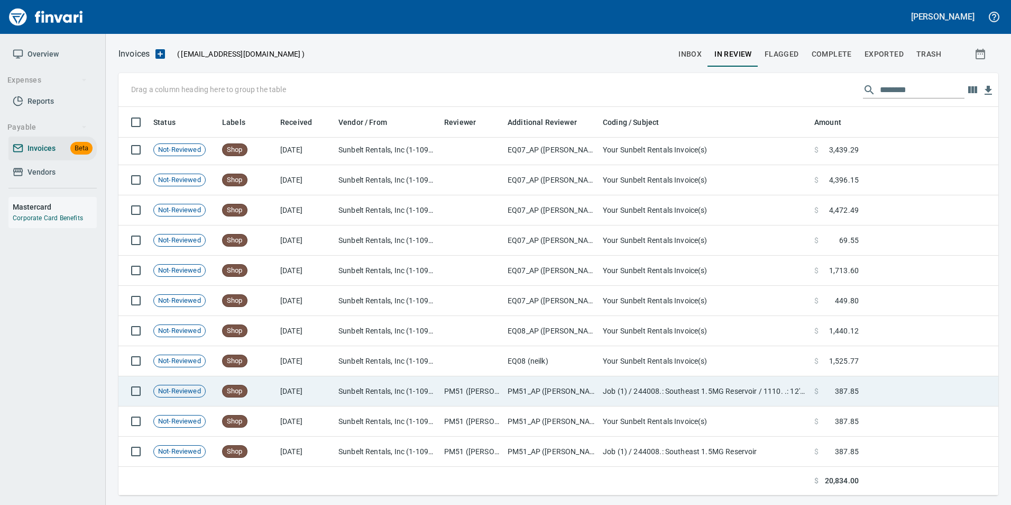
click at [878, 399] on td at bounding box center [930, 391] width 135 height 30
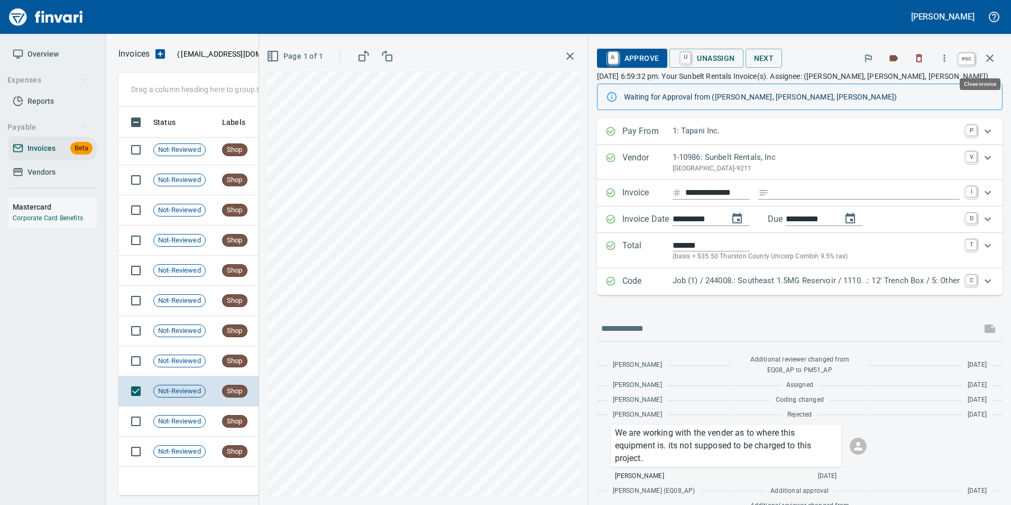
click at [987, 58] on icon "button" at bounding box center [990, 58] width 13 height 13
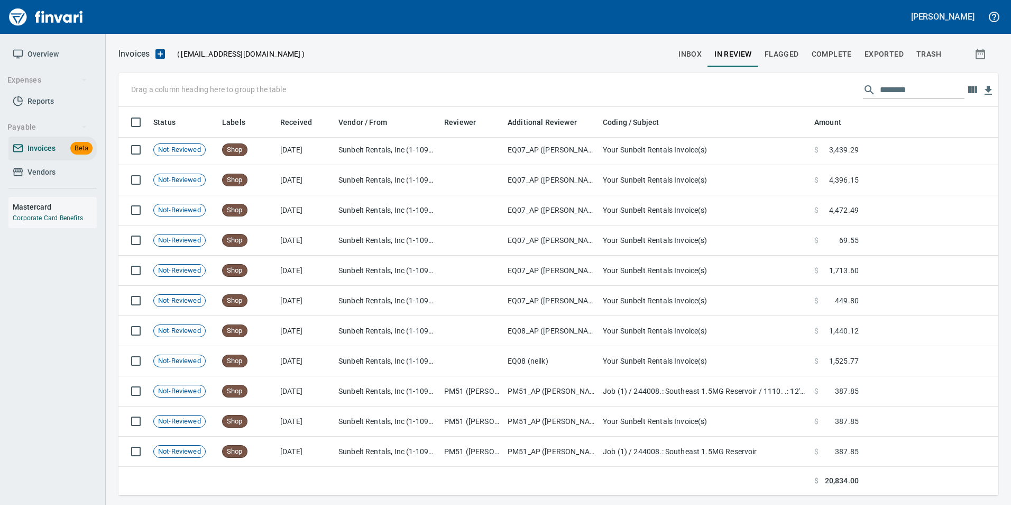
scroll to position [380, 864]
click at [894, 94] on input "*******" at bounding box center [922, 89] width 85 height 17
click at [895, 94] on input "*******" at bounding box center [922, 89] width 85 height 17
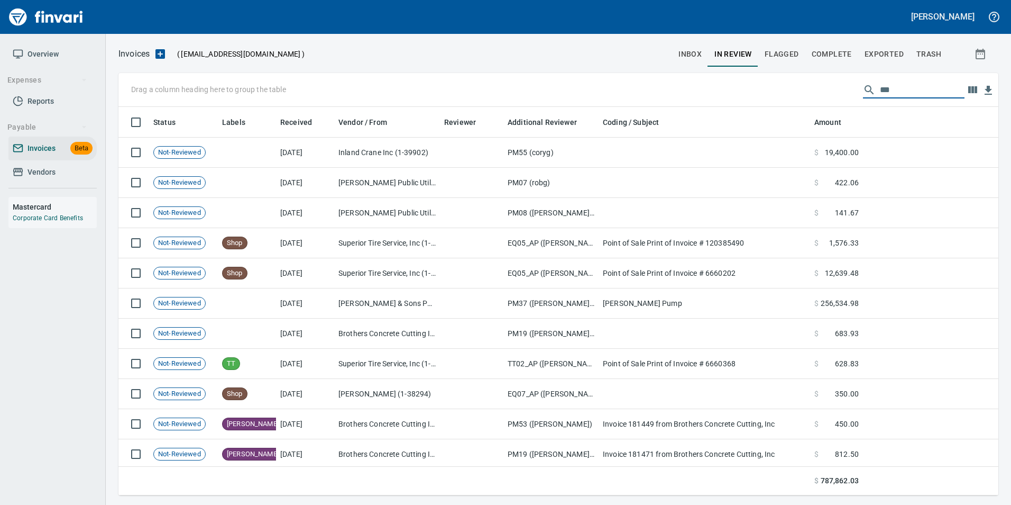
scroll to position [380, 864]
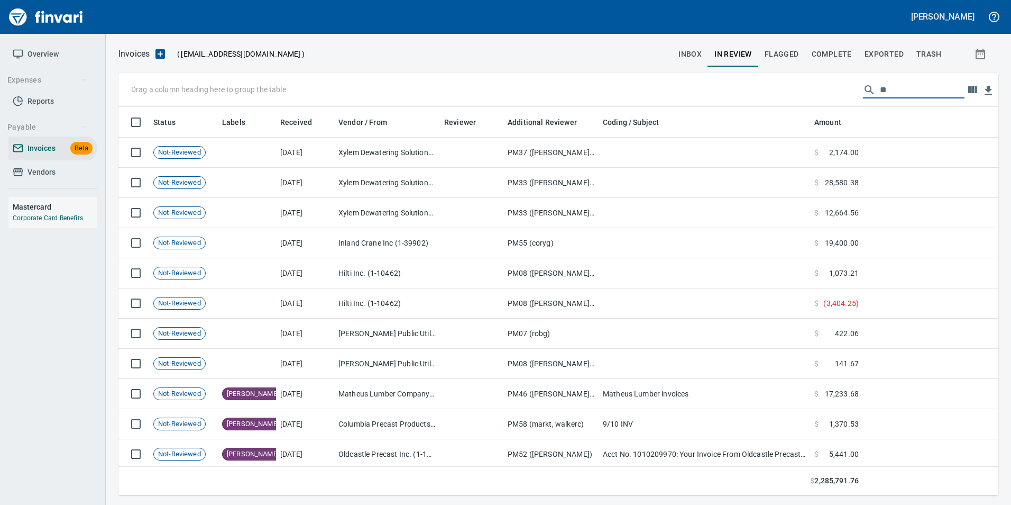
type input "*"
click at [688, 53] on span "inbox" at bounding box center [690, 54] width 23 height 13
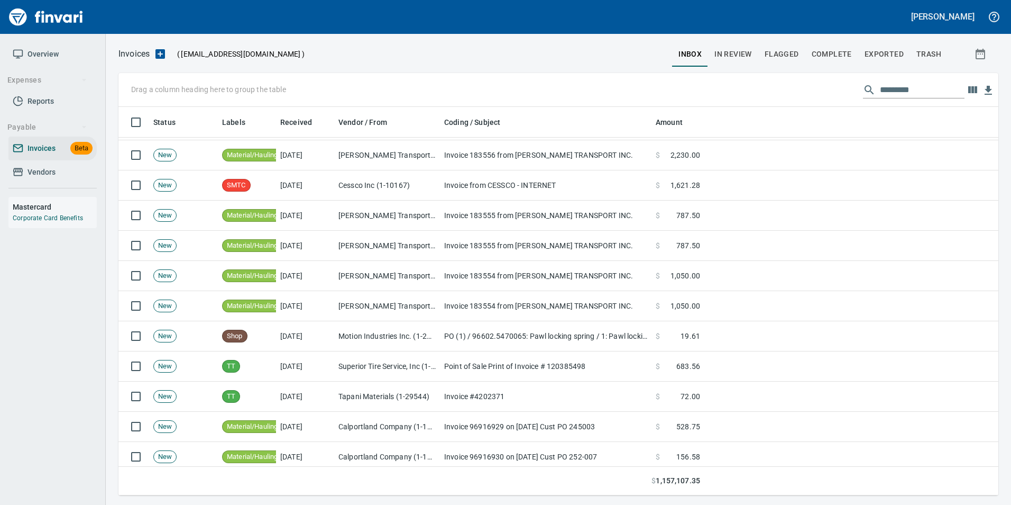
scroll to position [2116, 0]
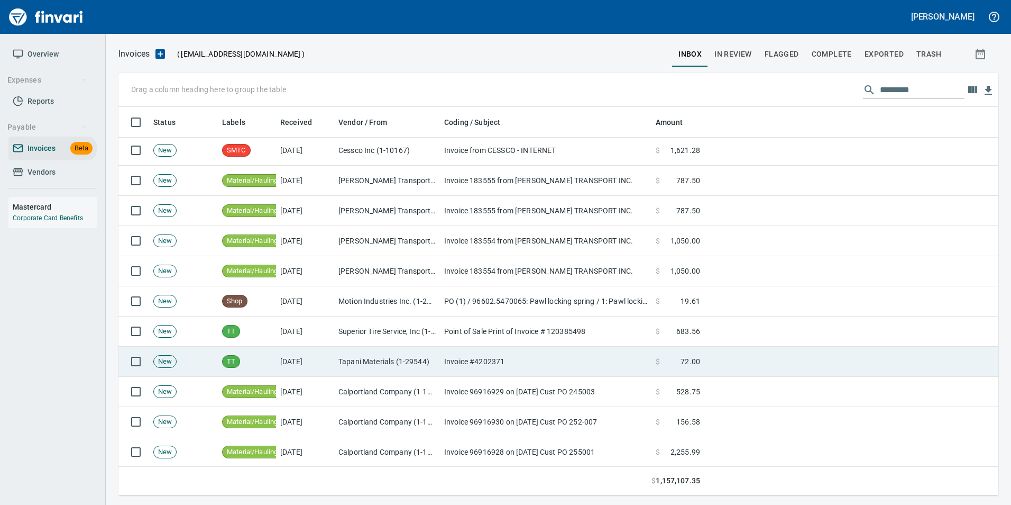
click at [708, 367] on td at bounding box center [851, 361] width 294 height 30
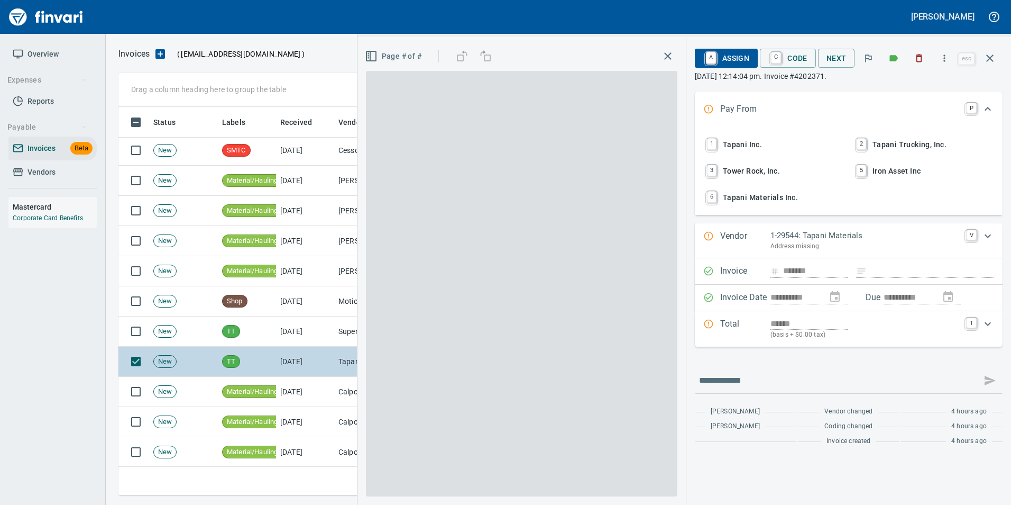
scroll to position [380, 864]
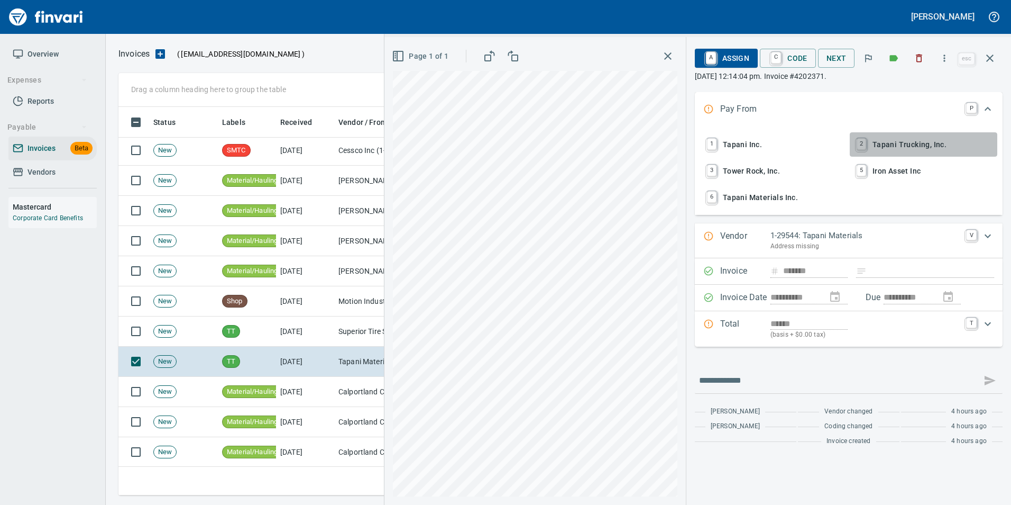
click at [895, 139] on span "2 Tapani Trucking, Inc." at bounding box center [923, 144] width 139 height 18
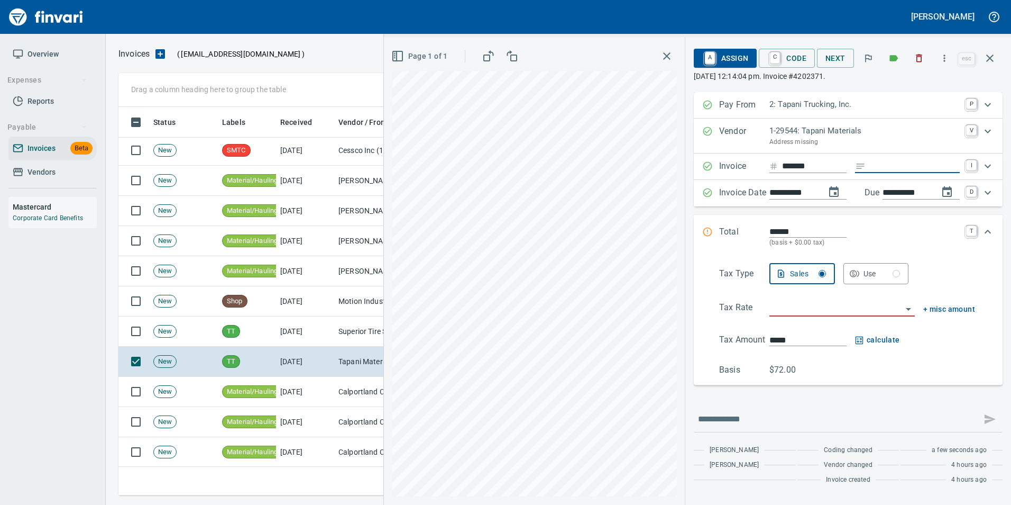
click at [890, 163] on input "Expand" at bounding box center [915, 166] width 90 height 13
type input "*****"
click at [819, 301] on input "search" at bounding box center [836, 308] width 133 height 15
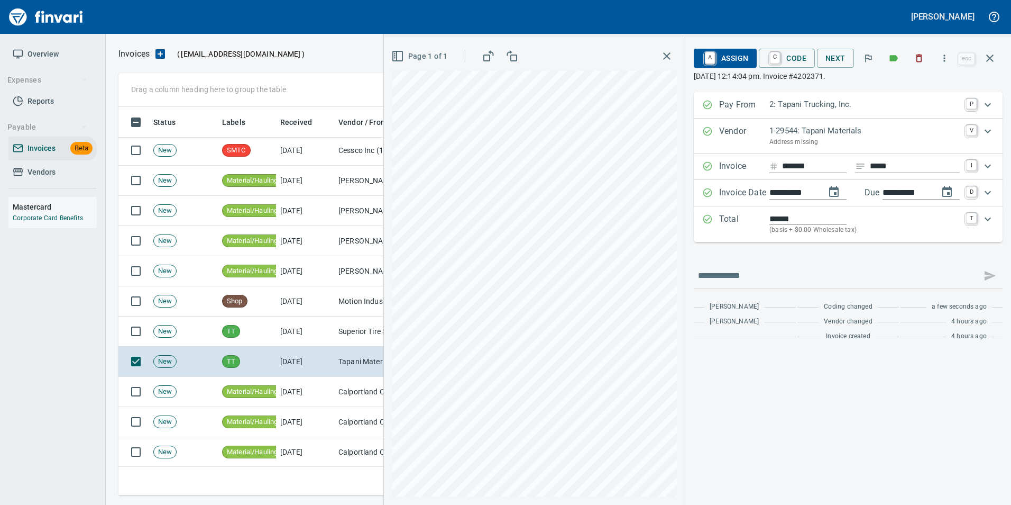
type input "**********"
click at [716, 62] on span "A Assign" at bounding box center [725, 58] width 46 height 18
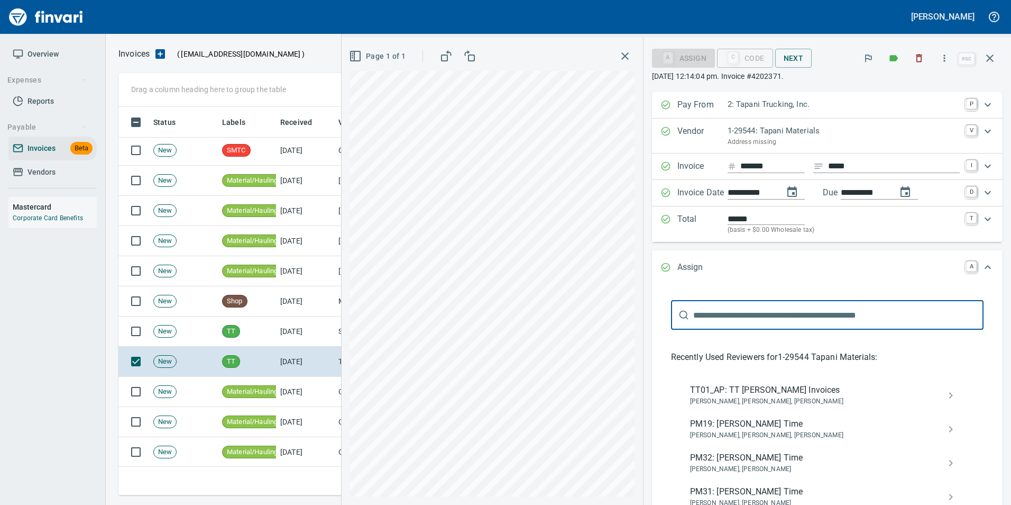
click at [813, 394] on span "TT01_AP: TT [PERSON_NAME] Invoices" at bounding box center [819, 389] width 258 height 13
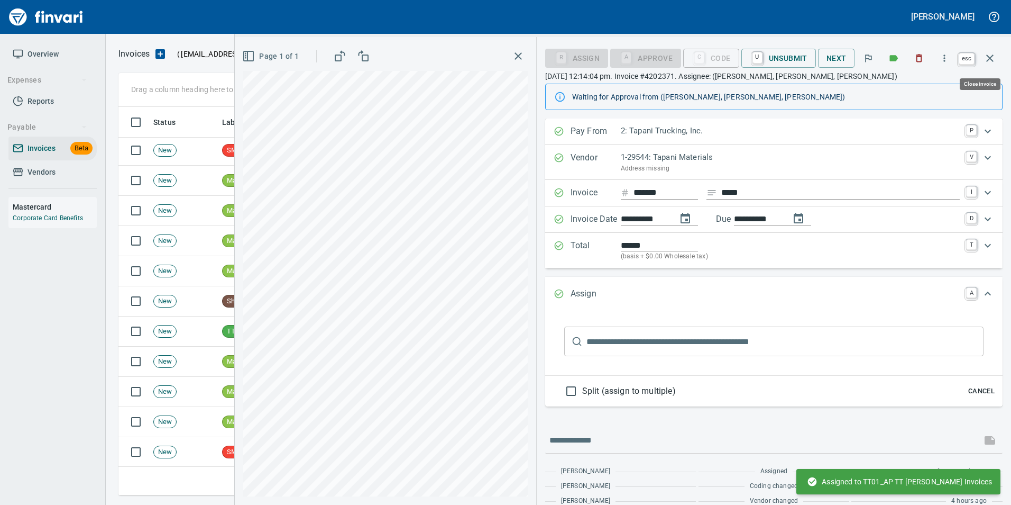
click at [994, 57] on icon "button" at bounding box center [990, 58] width 13 height 13
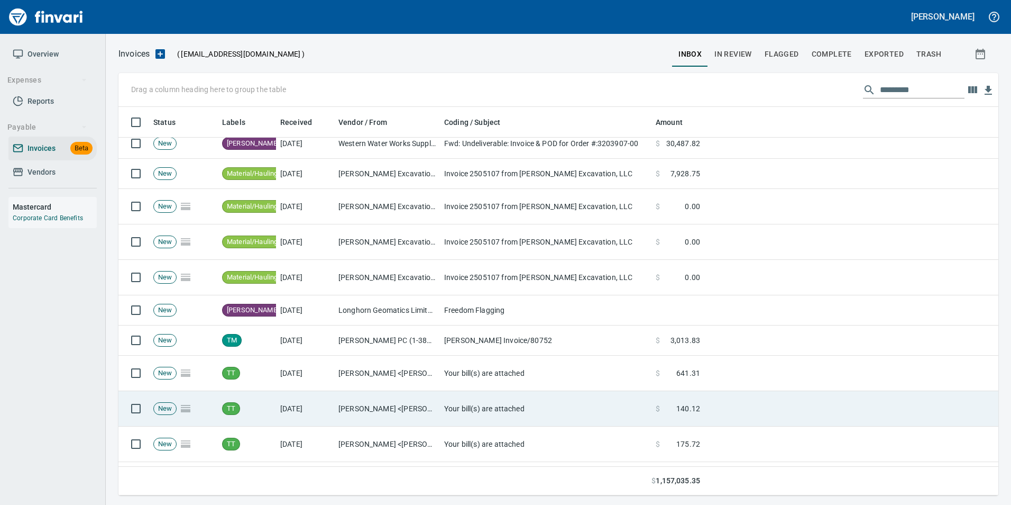
scroll to position [1216, 0]
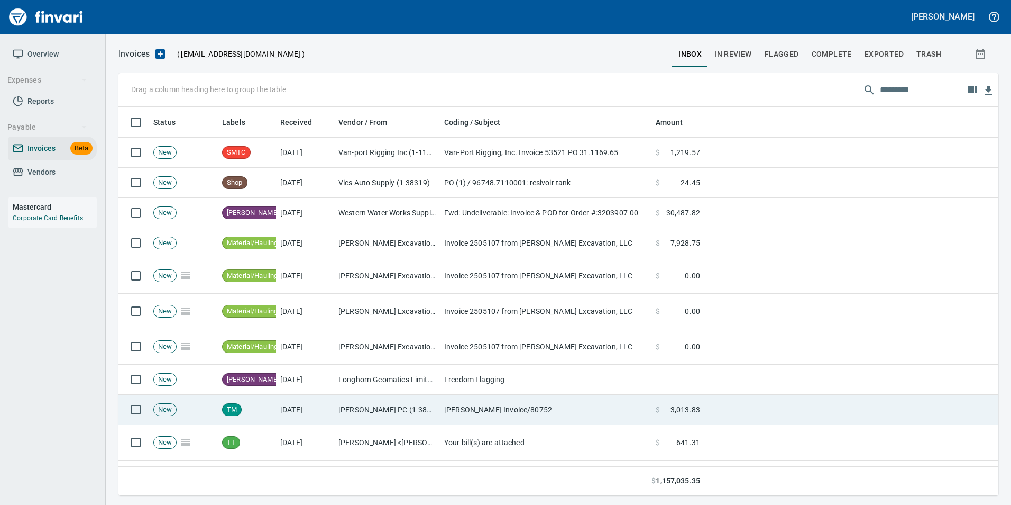
click at [445, 401] on td "[PERSON_NAME] Invoice/80752" at bounding box center [546, 410] width 212 height 30
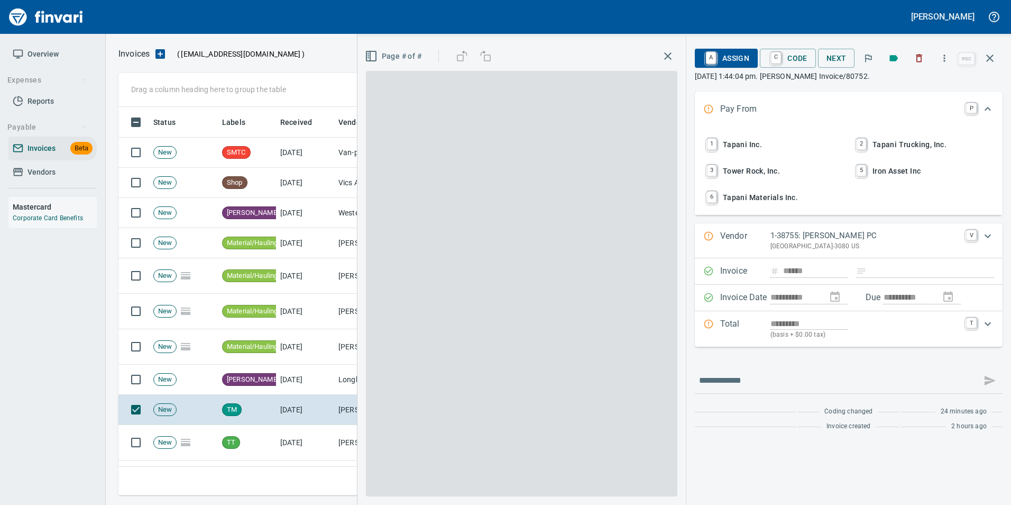
scroll to position [380, 864]
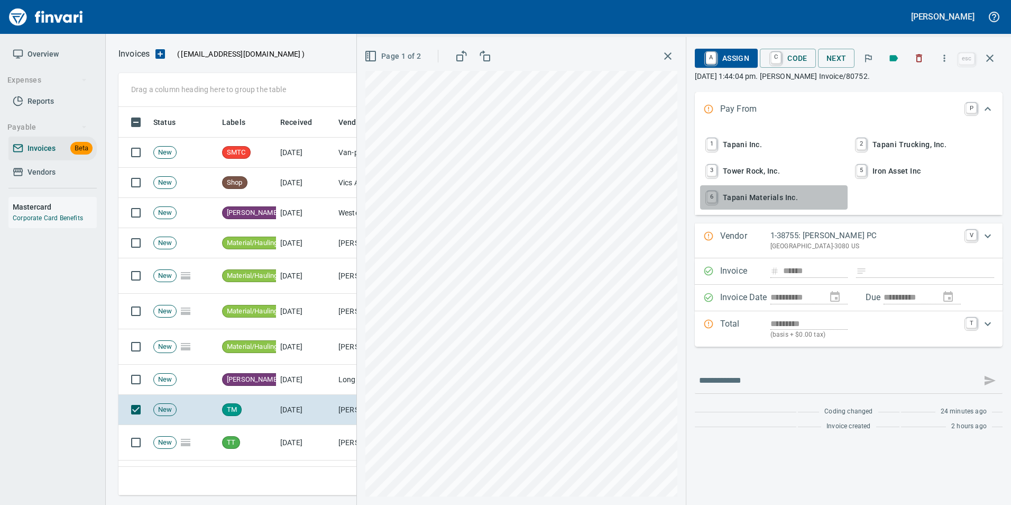
click at [795, 197] on span "6 Tapani Materials Inc." at bounding box center [773, 197] width 139 height 18
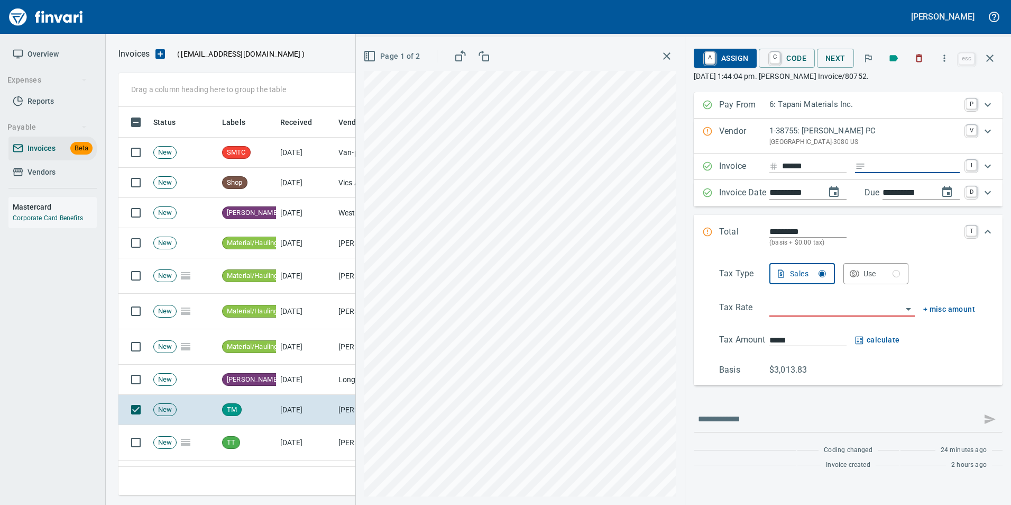
click at [926, 166] on input "Expand" at bounding box center [915, 166] width 90 height 13
click at [838, 310] on input "search" at bounding box center [836, 308] width 133 height 15
click at [790, 312] on input "search" at bounding box center [836, 308] width 133 height 15
click at [821, 345] on li "SE: Service" at bounding box center [841, 335] width 148 height 25
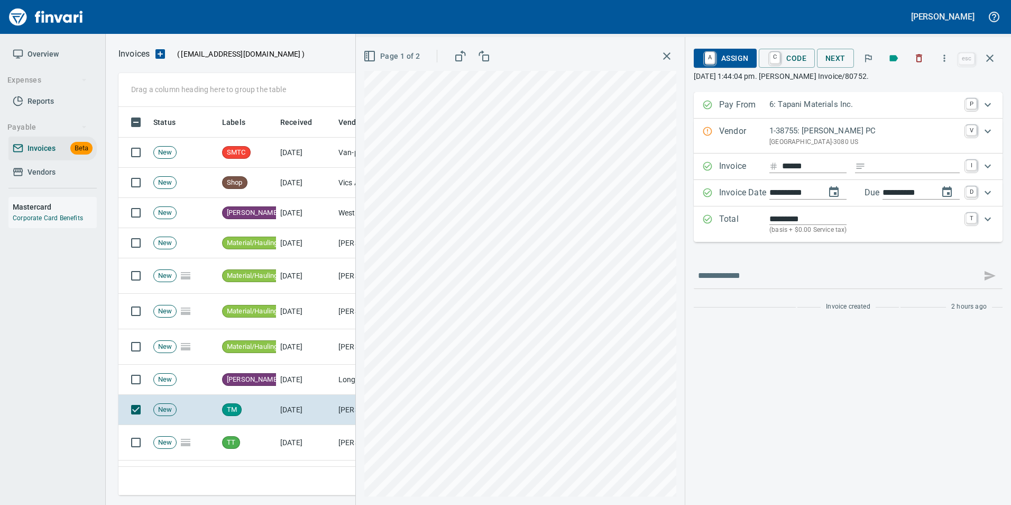
type input "**********"
click at [763, 134] on p "Vendor" at bounding box center [744, 136] width 50 height 22
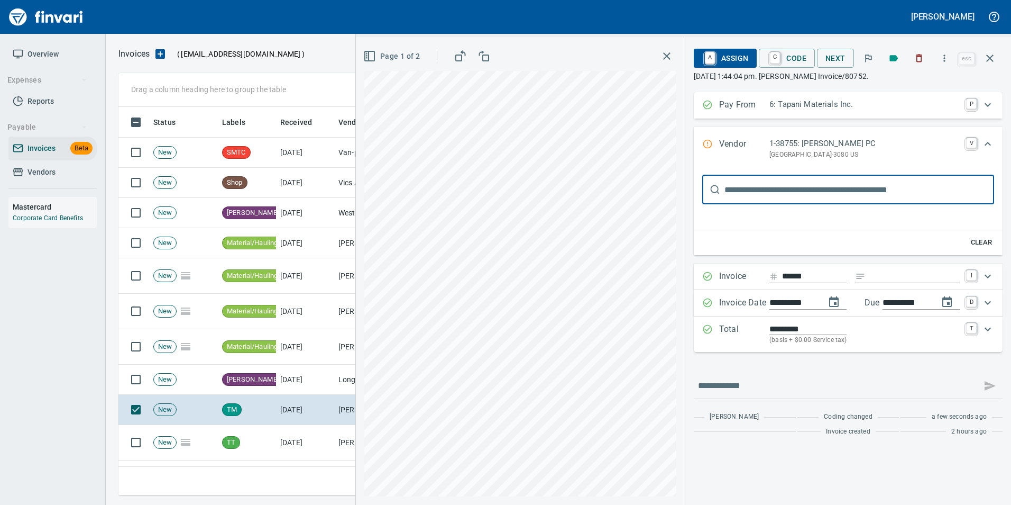
scroll to position [0, 0]
click at [806, 195] on input "text" at bounding box center [860, 190] width 270 height 30
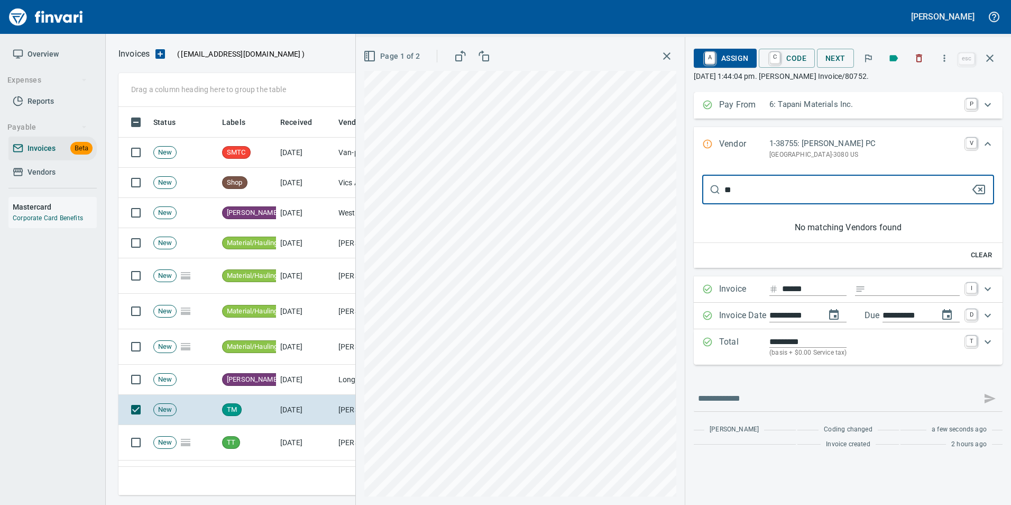
type input "*"
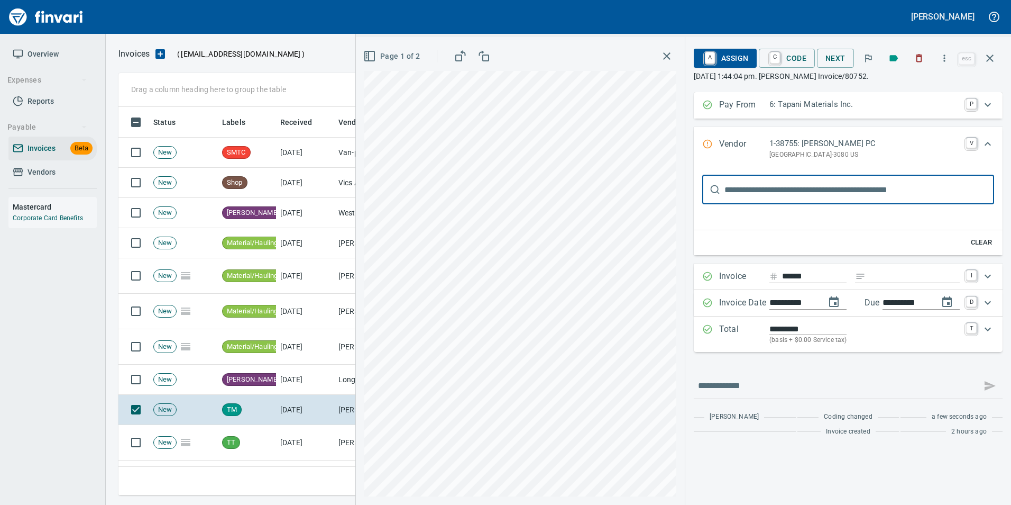
click at [729, 97] on From "Pay From 6: Tapani Materials Inc. P" at bounding box center [848, 105] width 309 height 26
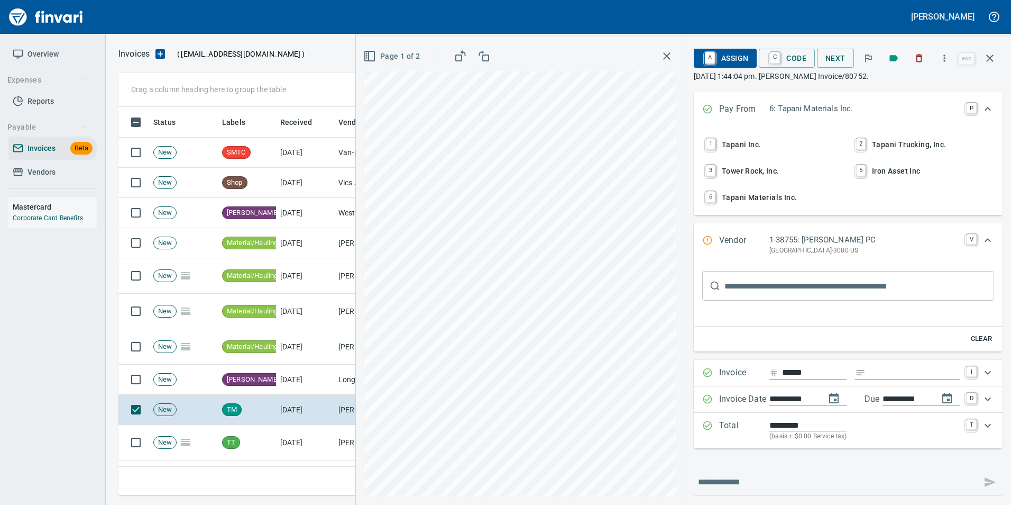
click at [737, 173] on span "3 Tower Rock, Inc." at bounding box center [773, 171] width 140 height 18
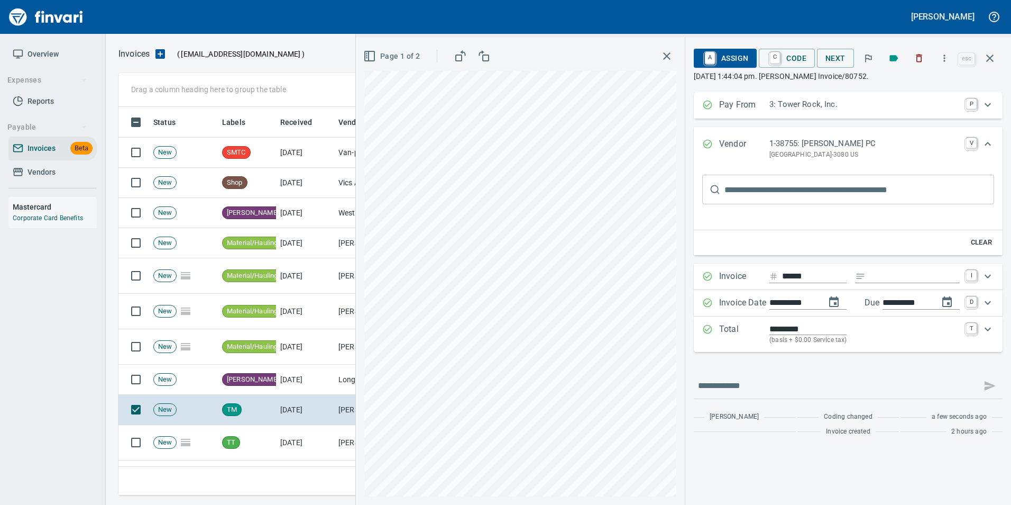
click at [814, 152] on p "[GEOGRAPHIC_DATA]-3080 US" at bounding box center [865, 155] width 190 height 11
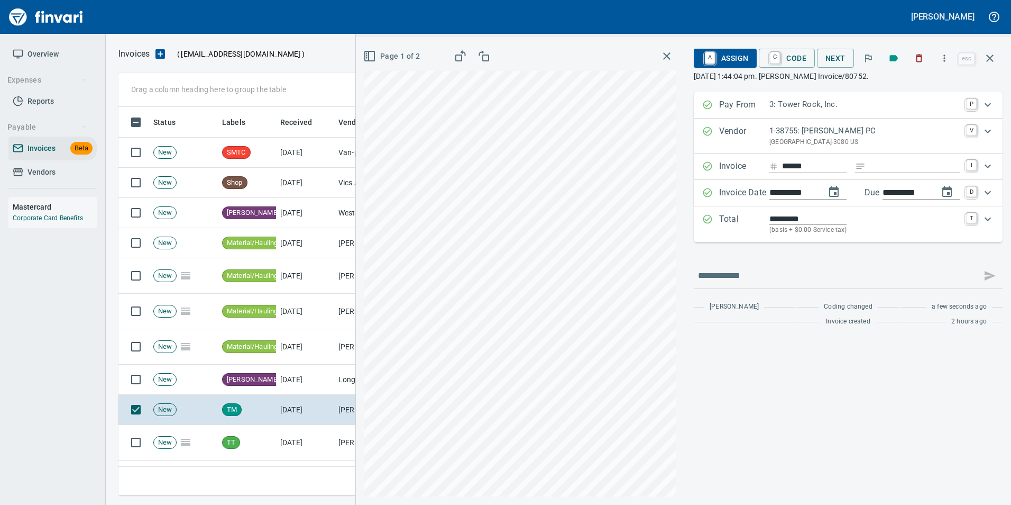
click at [874, 153] on div "Invoice ****** I Invoice # not duplicated or similar (O vs zero, I vs one, etc)…" at bounding box center [848, 166] width 309 height 26
click at [886, 170] on input "Expand" at bounding box center [915, 166] width 90 height 13
click at [892, 269] on input "text" at bounding box center [837, 275] width 279 height 17
click at [883, 254] on div "**********" at bounding box center [848, 211] width 309 height 239
click at [743, 64] on span "A Assign" at bounding box center [725, 58] width 46 height 18
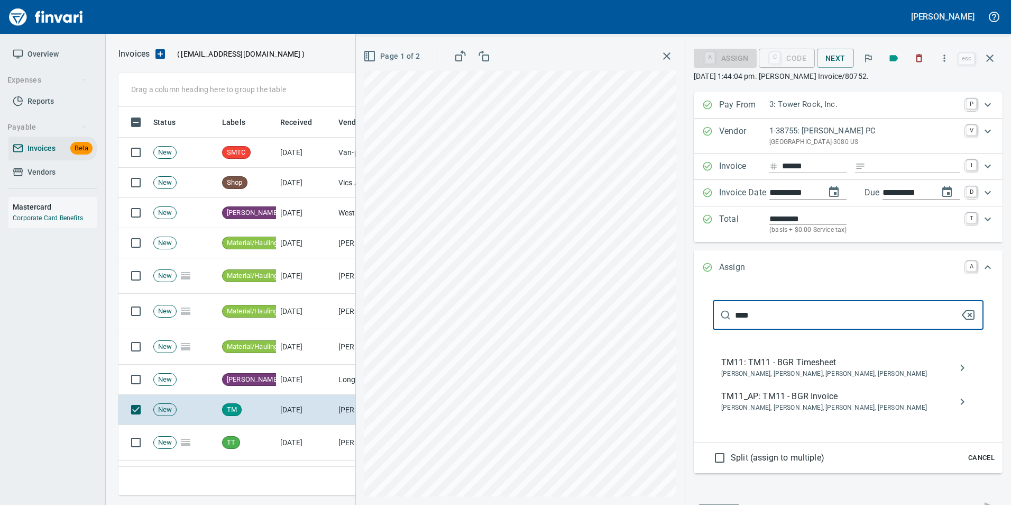
type input "****"
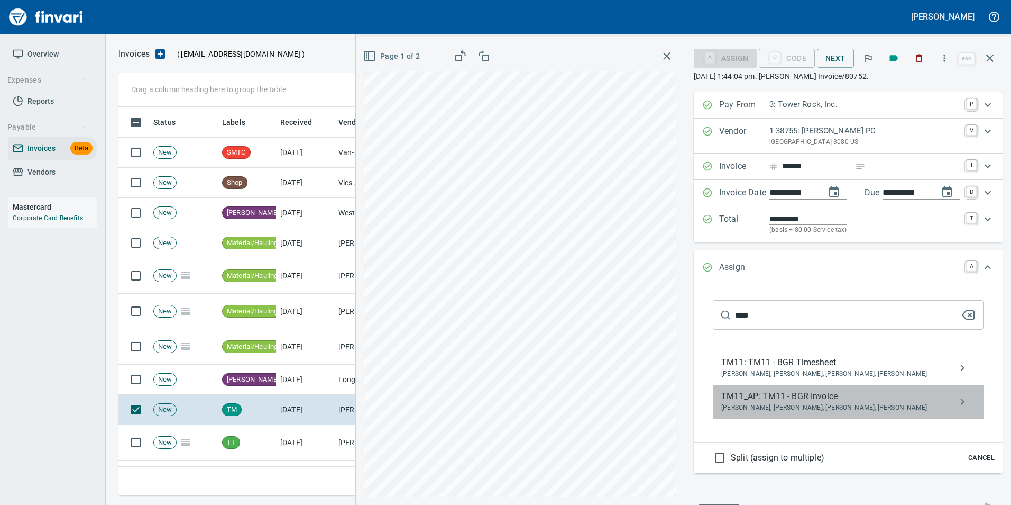
click at [863, 402] on span "[PERSON_NAME], [PERSON_NAME], [PERSON_NAME], [PERSON_NAME]" at bounding box center [839, 407] width 237 height 11
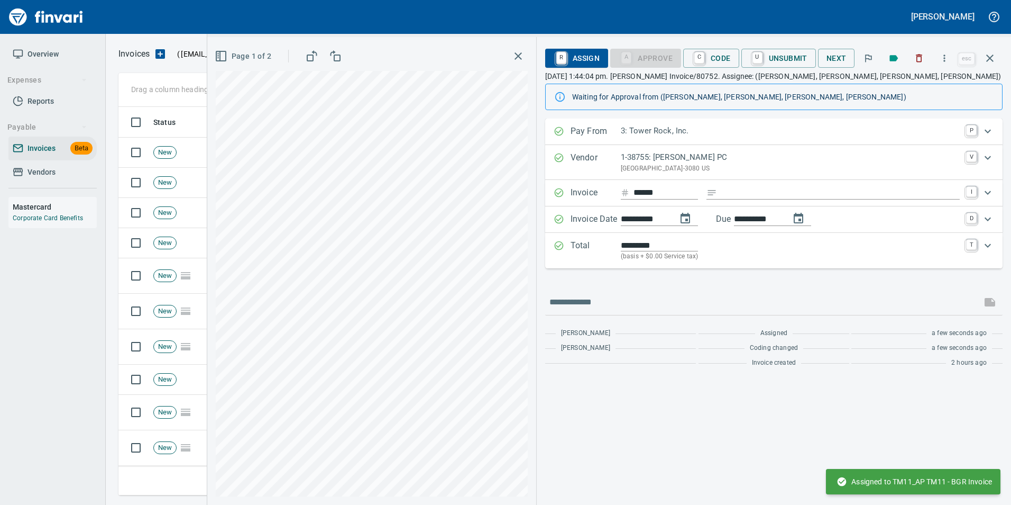
drag, startPoint x: 991, startPoint y: 58, endPoint x: 923, endPoint y: 96, distance: 77.7
click at [991, 58] on icon "button" at bounding box center [990, 58] width 13 height 13
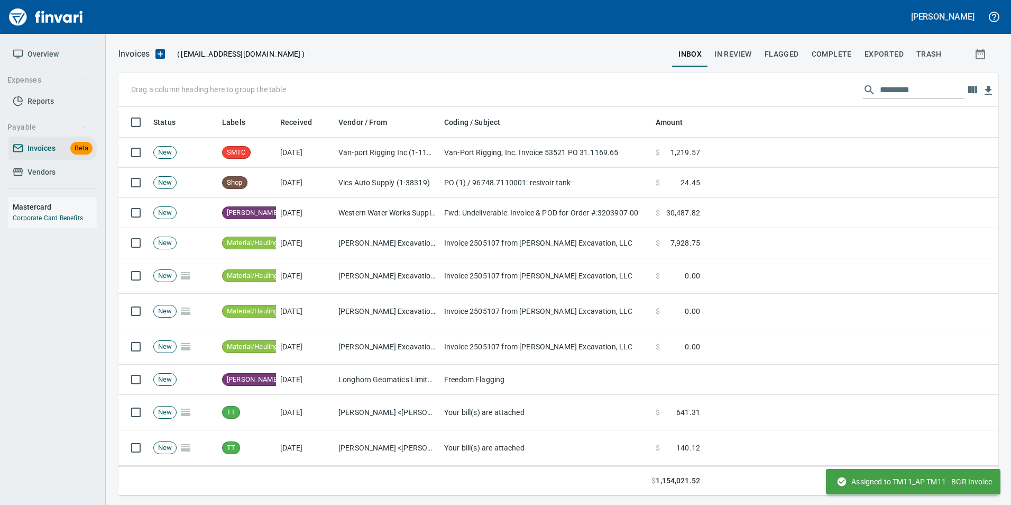
scroll to position [380, 864]
click at [917, 90] on input "text" at bounding box center [922, 89] width 85 height 17
click at [918, 90] on input "text" at bounding box center [922, 89] width 85 height 17
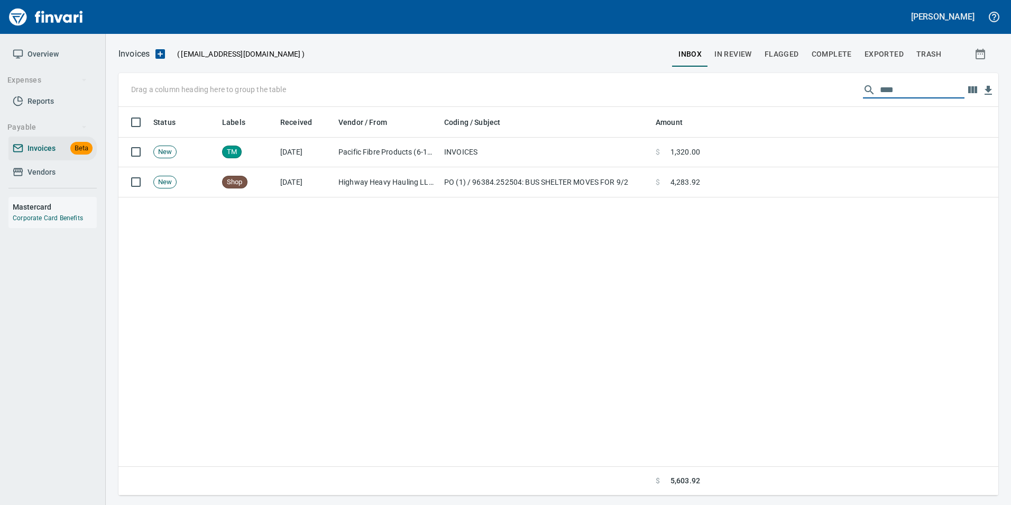
scroll to position [380, 872]
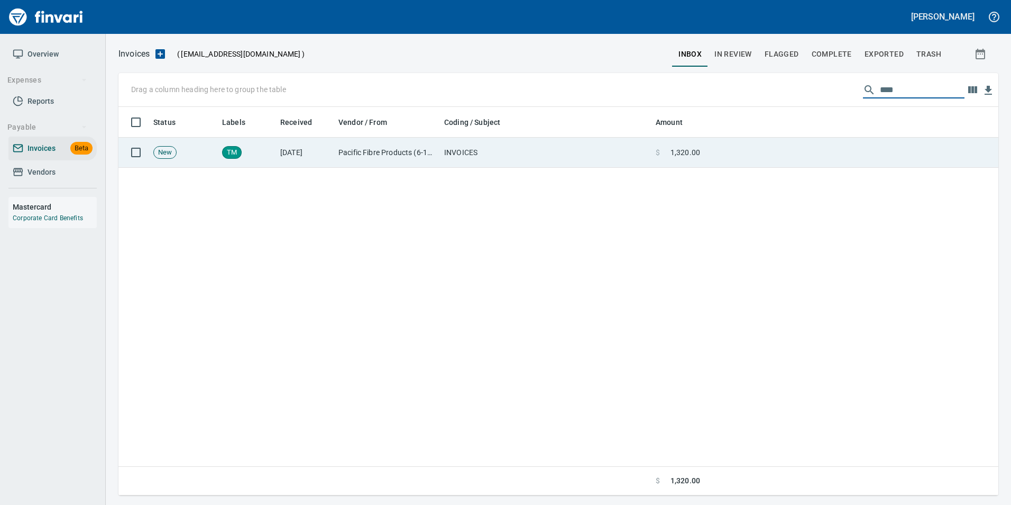
type input "****"
click at [834, 154] on td at bounding box center [851, 153] width 294 height 30
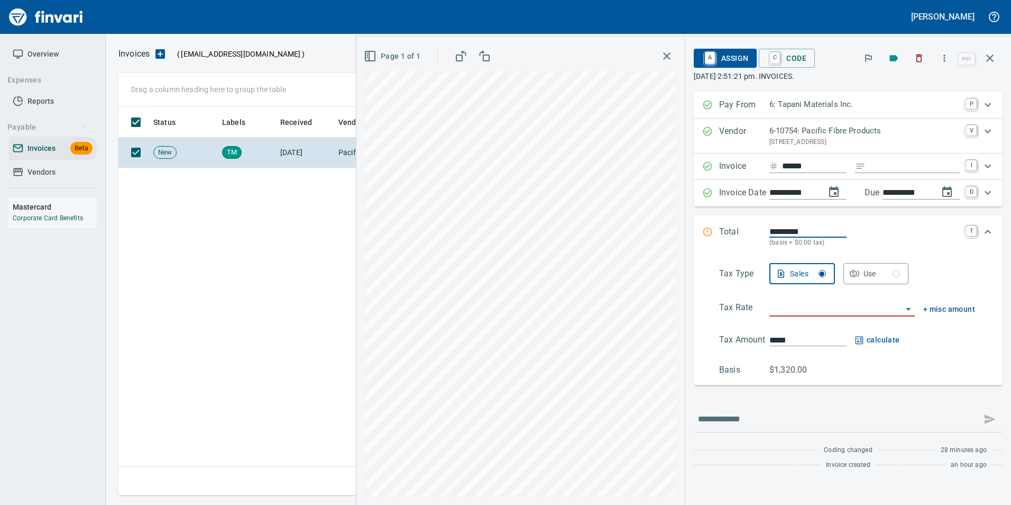
scroll to position [380, 872]
click at [889, 170] on input "Expand" at bounding box center [915, 166] width 90 height 13
type input "****"
click at [833, 233] on input "*********" at bounding box center [808, 231] width 77 height 12
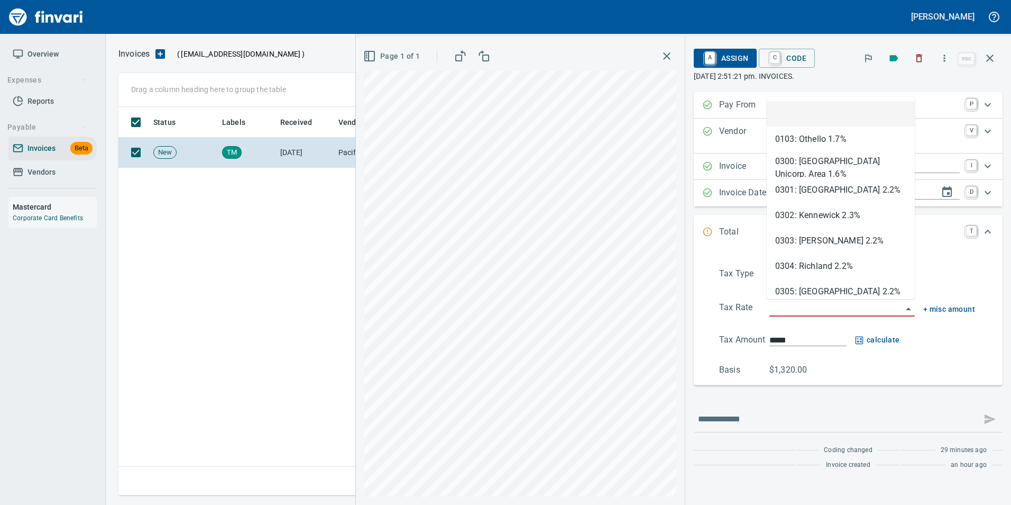
click at [834, 305] on input "search" at bounding box center [836, 308] width 133 height 15
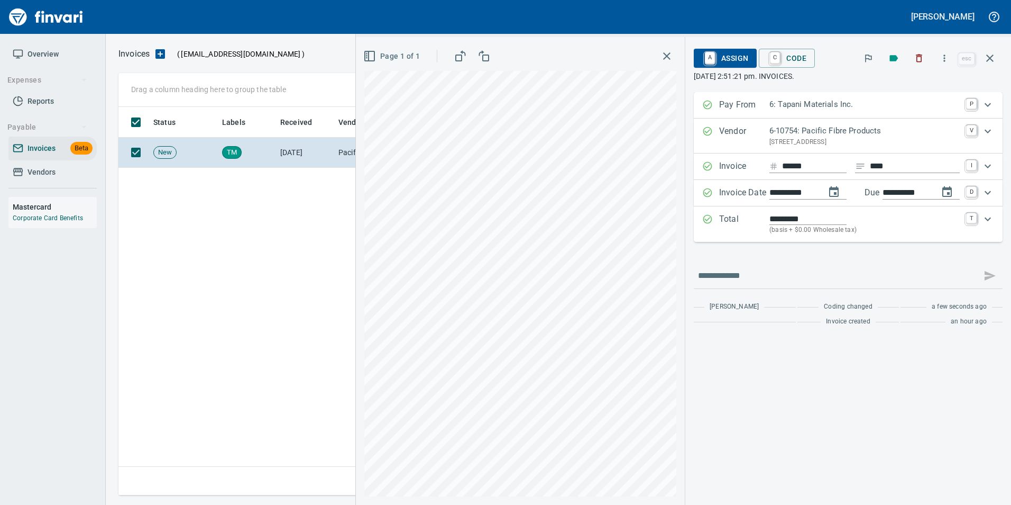
type input "**********"
click at [739, 67] on span "A Assign" at bounding box center [725, 58] width 46 height 18
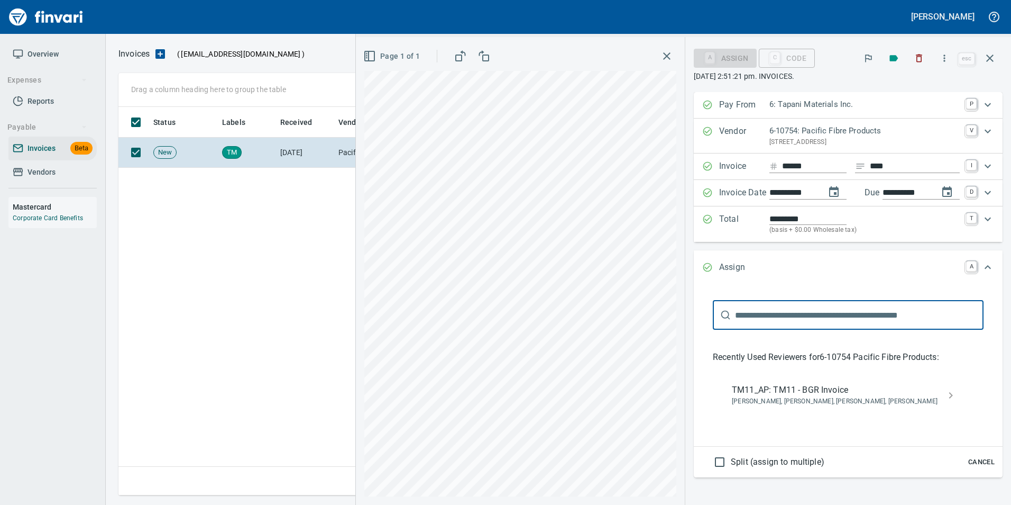
click at [828, 382] on div "TM11_AP: TM11 - BGR Invoice [PERSON_NAME], [PERSON_NAME], [PERSON_NAME], [PERSO…" at bounding box center [849, 395] width 250 height 34
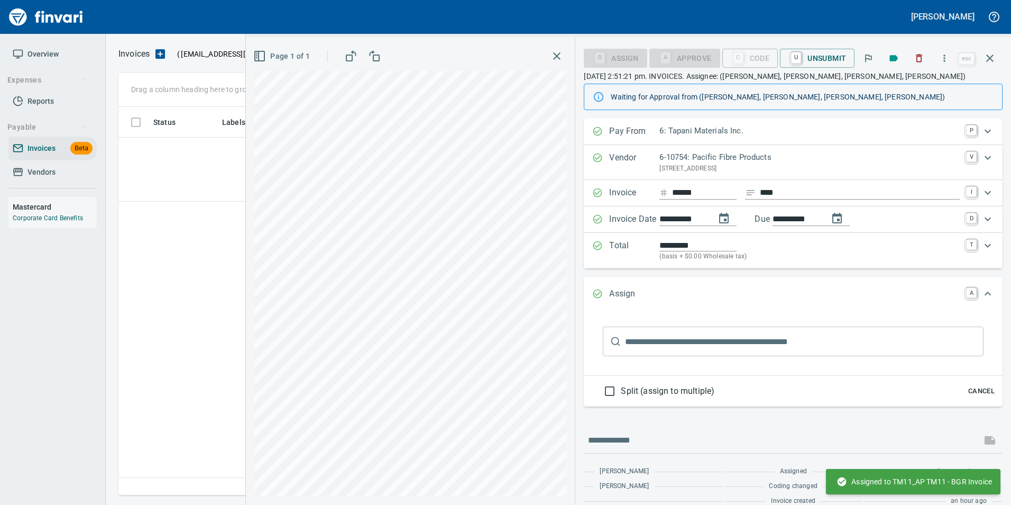
click at [984, 59] on icon "button" at bounding box center [990, 58] width 13 height 13
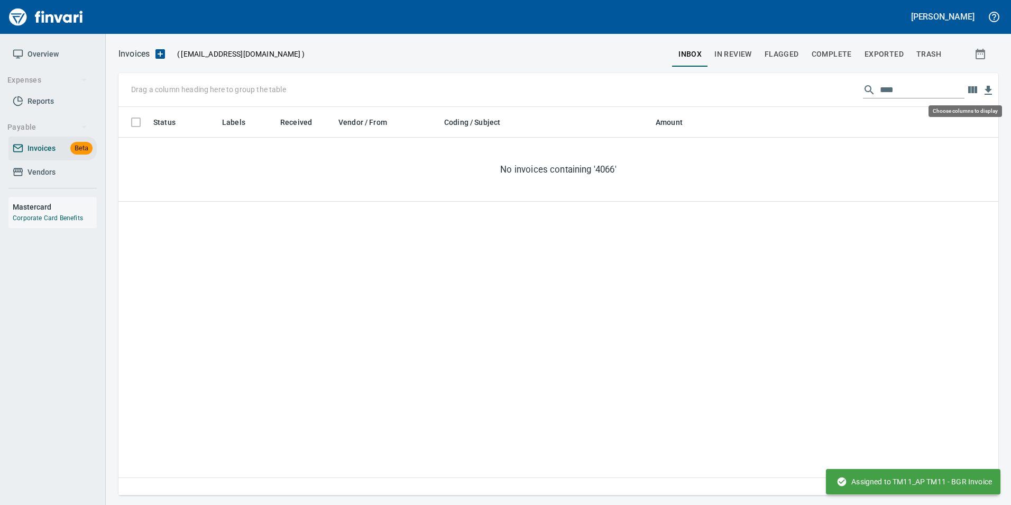
scroll to position [380, 872]
click at [899, 93] on input "****" at bounding box center [922, 89] width 85 height 17
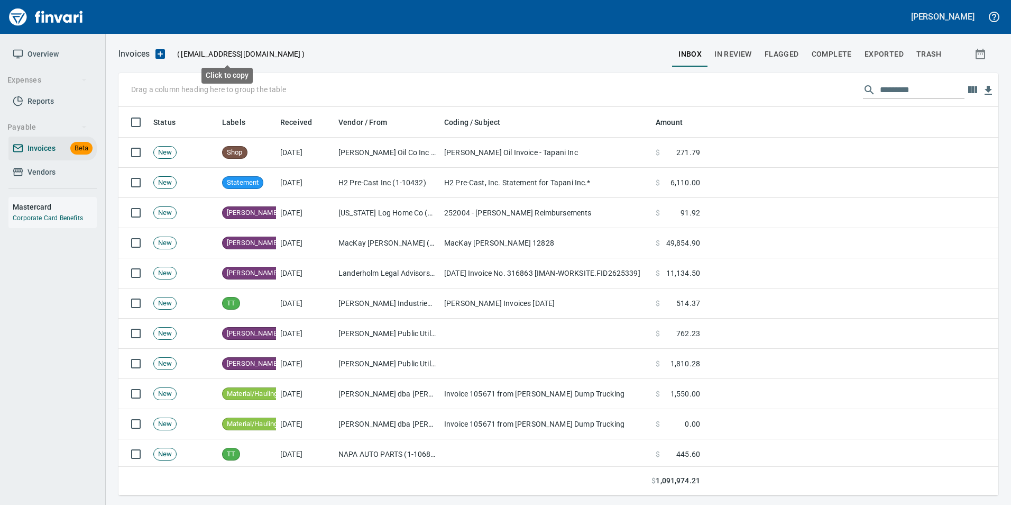
scroll to position [380, 864]
click at [727, 54] on span "In Review" at bounding box center [734, 54] width 38 height 13
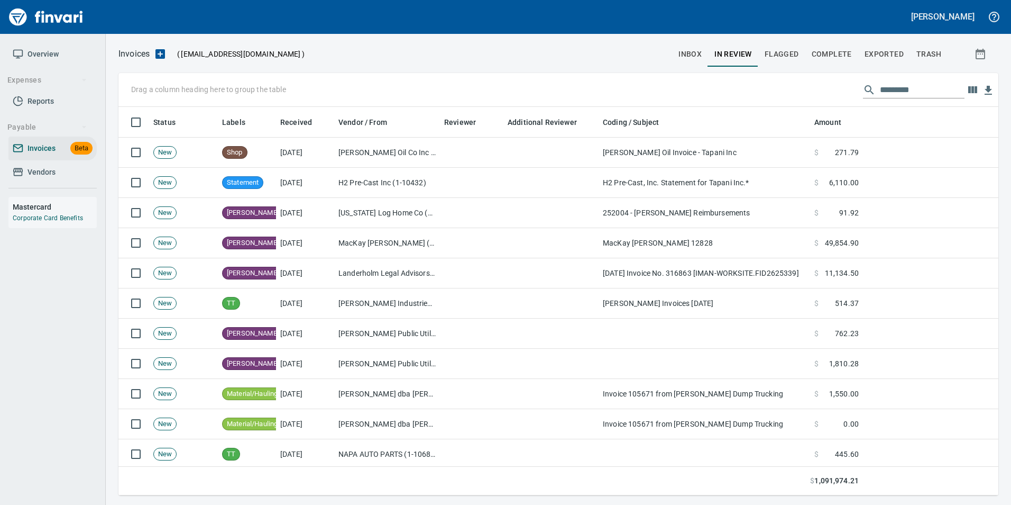
scroll to position [380, 864]
click at [689, 54] on span "inbox" at bounding box center [690, 54] width 23 height 13
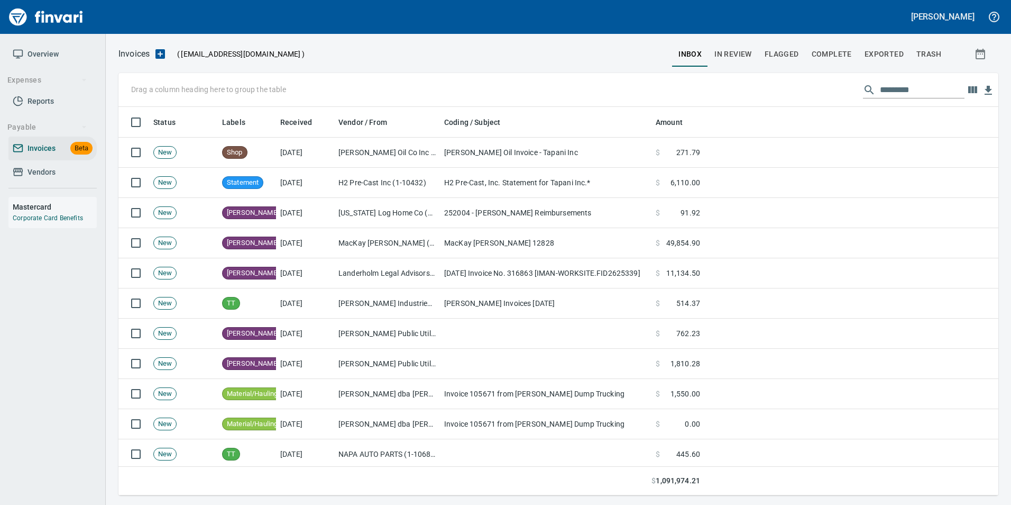
click at [901, 88] on input "text" at bounding box center [922, 89] width 85 height 17
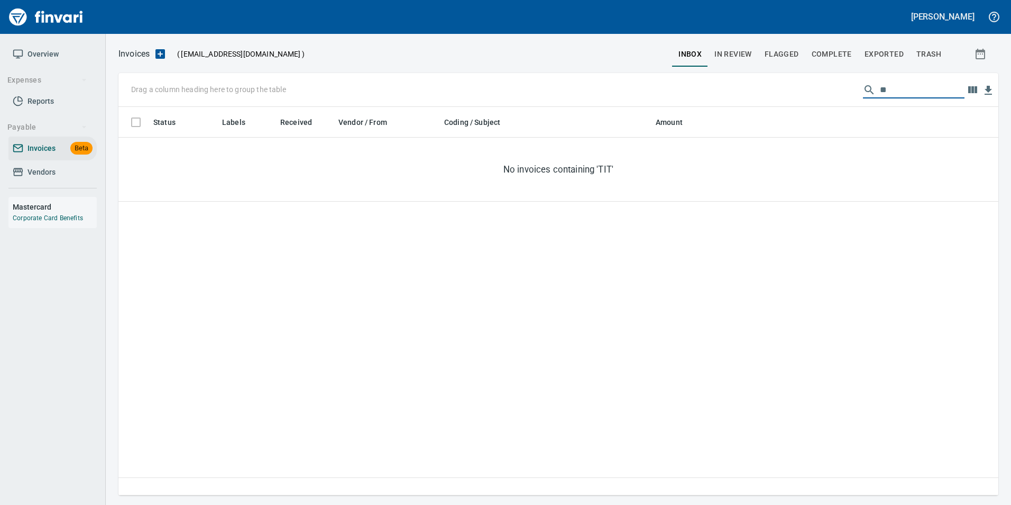
type input "*"
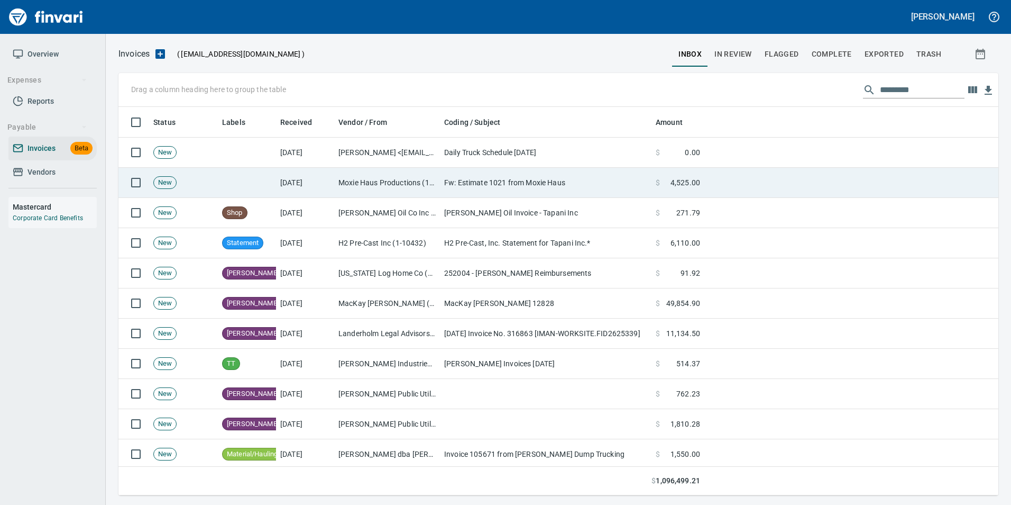
click at [708, 186] on td at bounding box center [851, 183] width 294 height 30
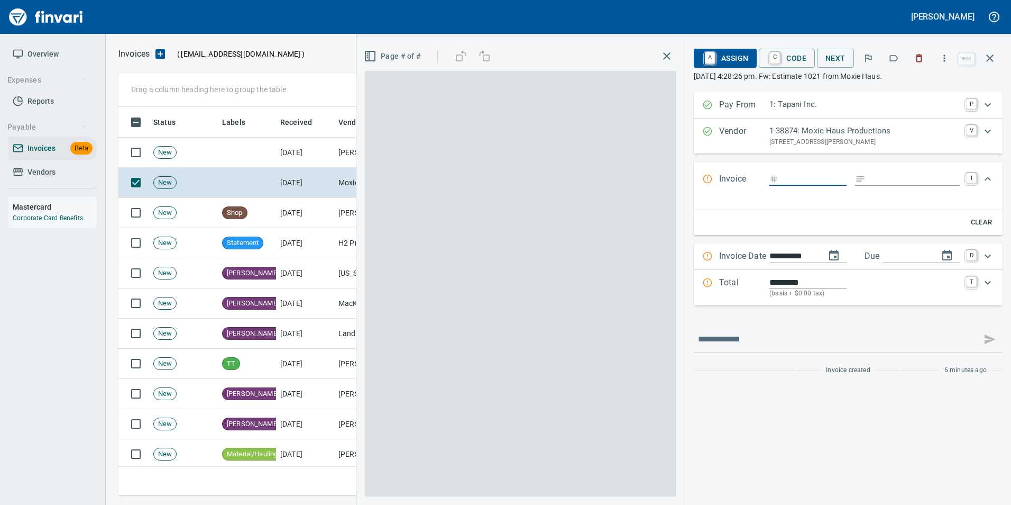
scroll to position [380, 864]
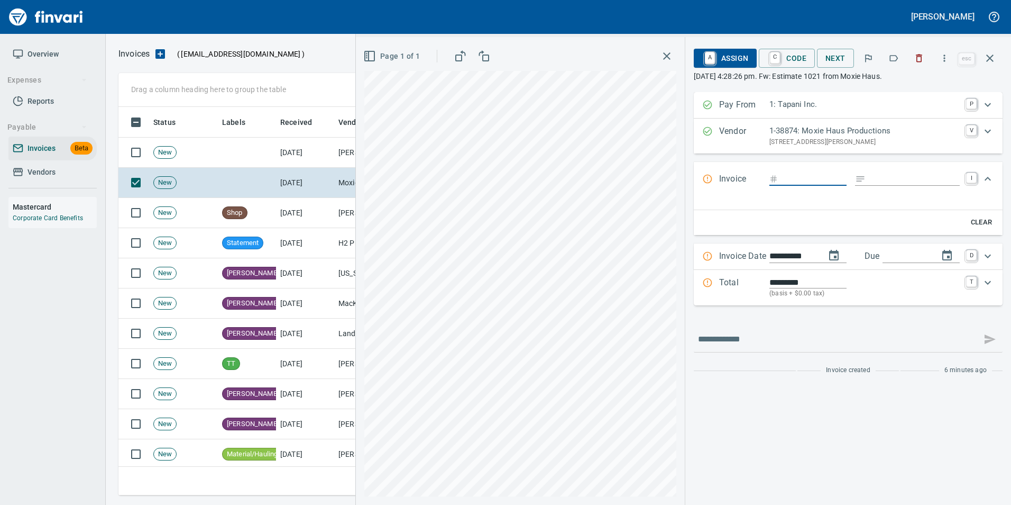
type input "****"
type input "**********"
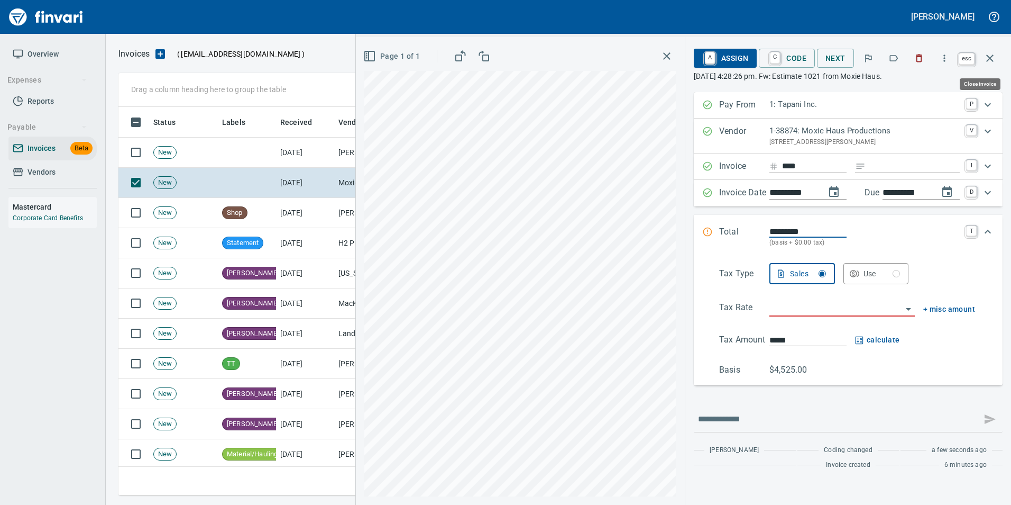
click at [991, 62] on icon "button" at bounding box center [990, 58] width 13 height 13
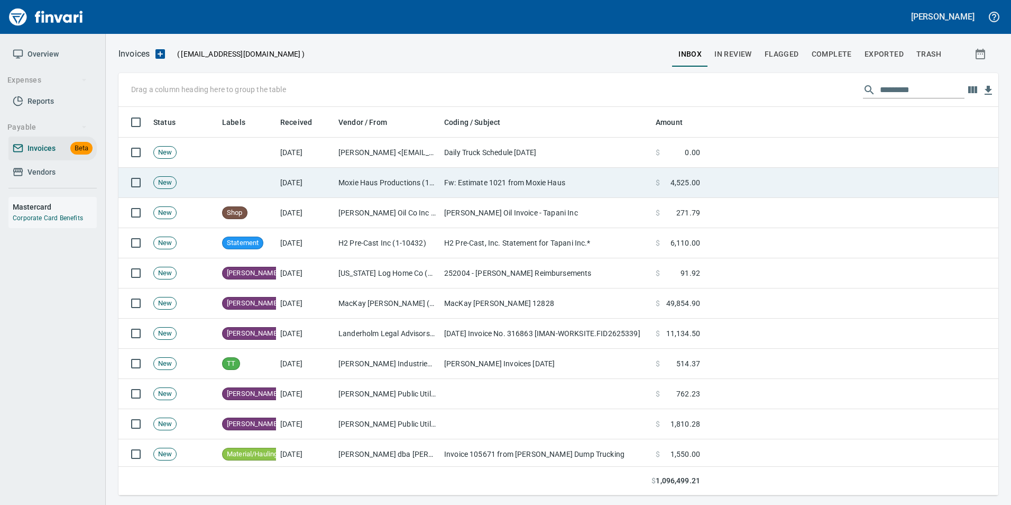
scroll to position [380, 864]
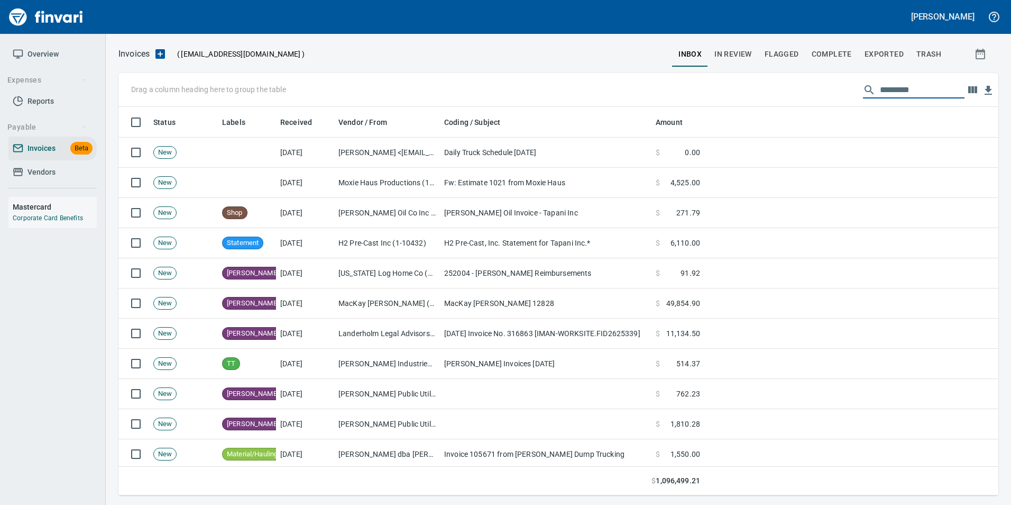
click at [887, 88] on input "text" at bounding box center [922, 89] width 85 height 17
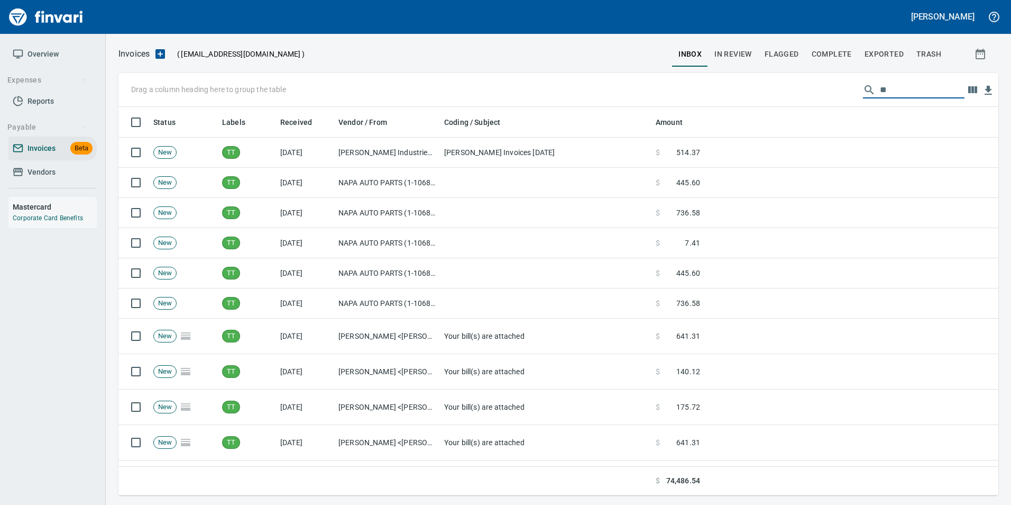
type input "*"
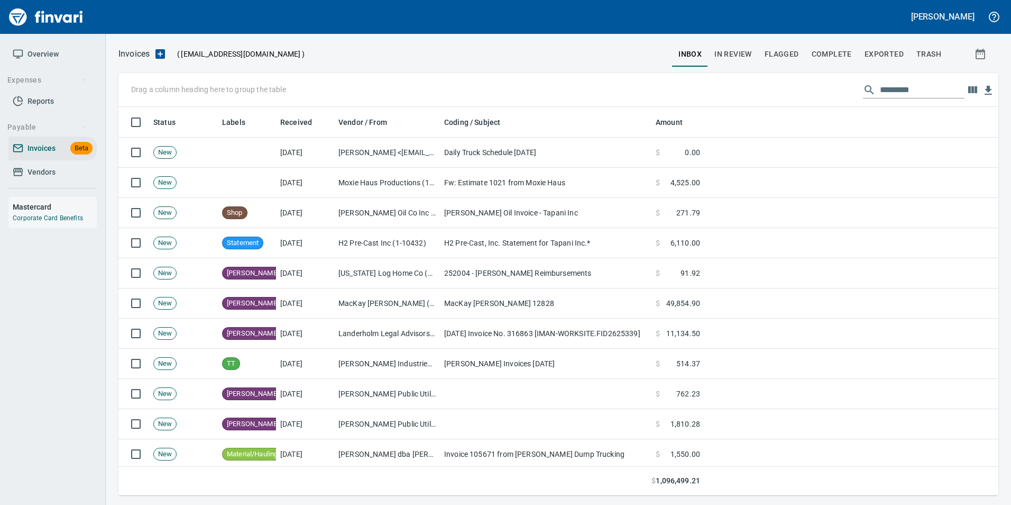
click at [900, 90] on input "text" at bounding box center [922, 89] width 85 height 17
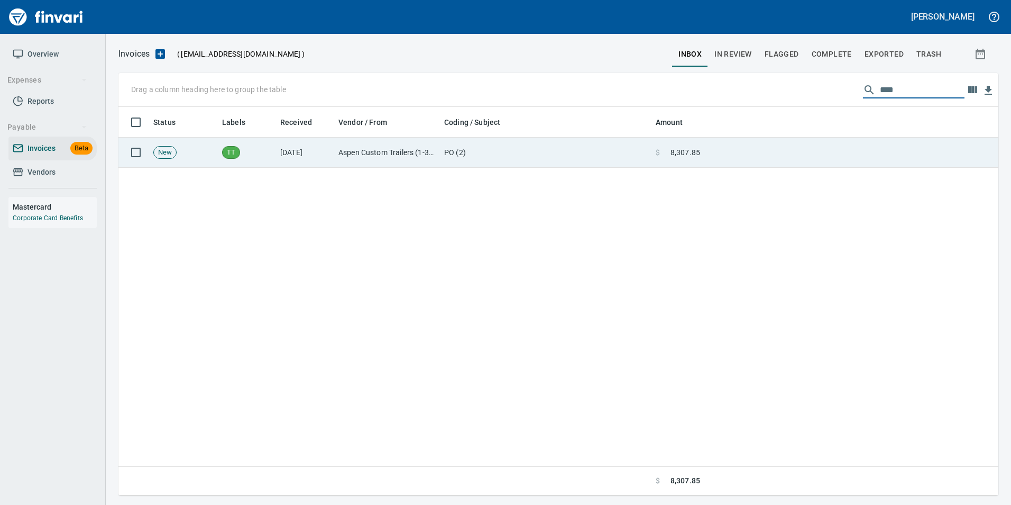
type input "****"
click at [777, 162] on td at bounding box center [851, 153] width 294 height 30
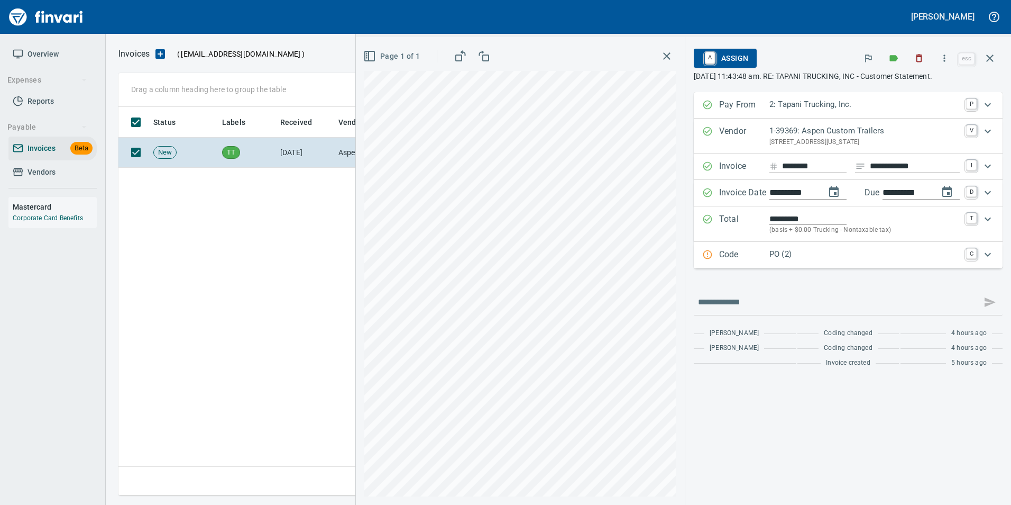
click at [761, 250] on p "Code" at bounding box center [744, 255] width 50 height 14
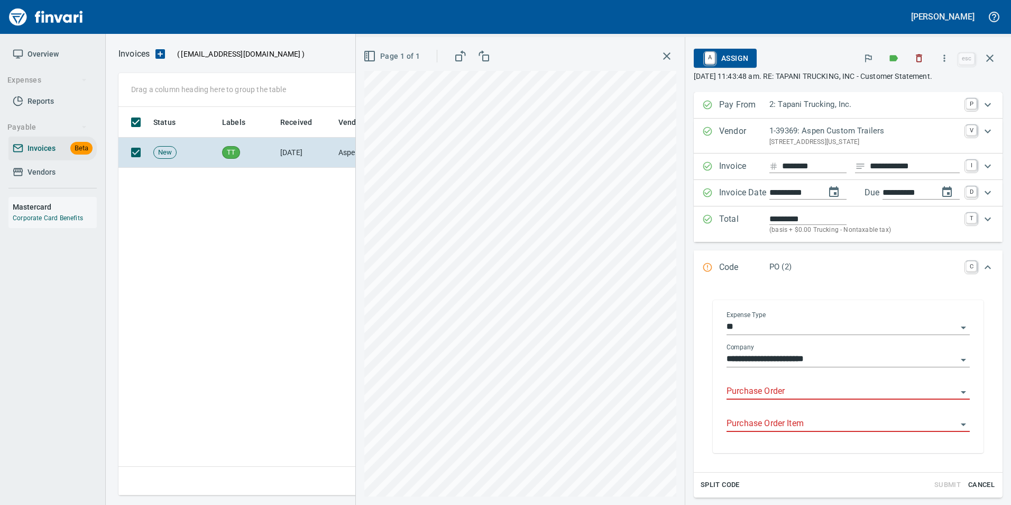
click at [755, 376] on div "**********" at bounding box center [848, 375] width 243 height 129
click at [753, 392] on input "Purchase Order" at bounding box center [842, 391] width 231 height 15
click at [823, 420] on li "18756.666502: [GEOGRAPHIC_DATA] AS" at bounding box center [839, 418] width 246 height 25
type input "**********"
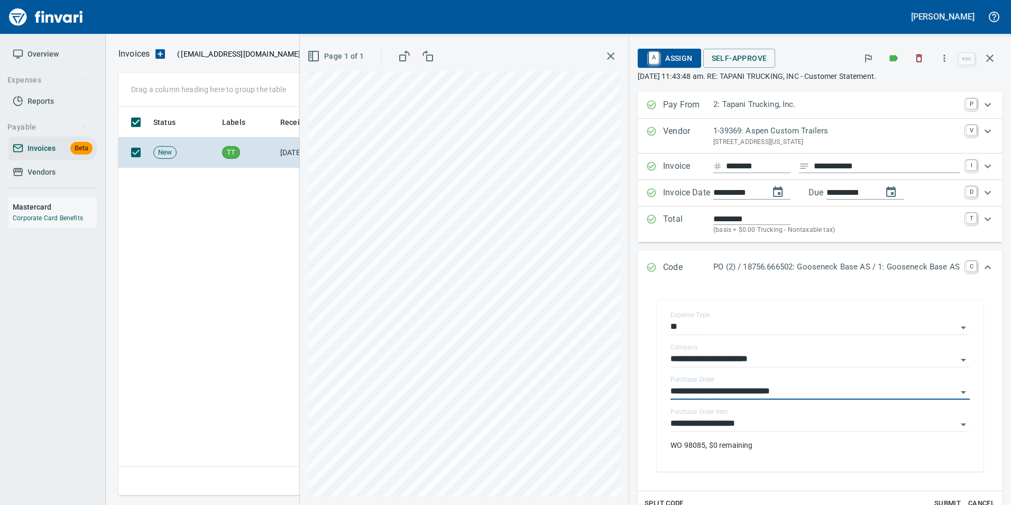
click at [823, 420] on input "**********" at bounding box center [814, 423] width 287 height 15
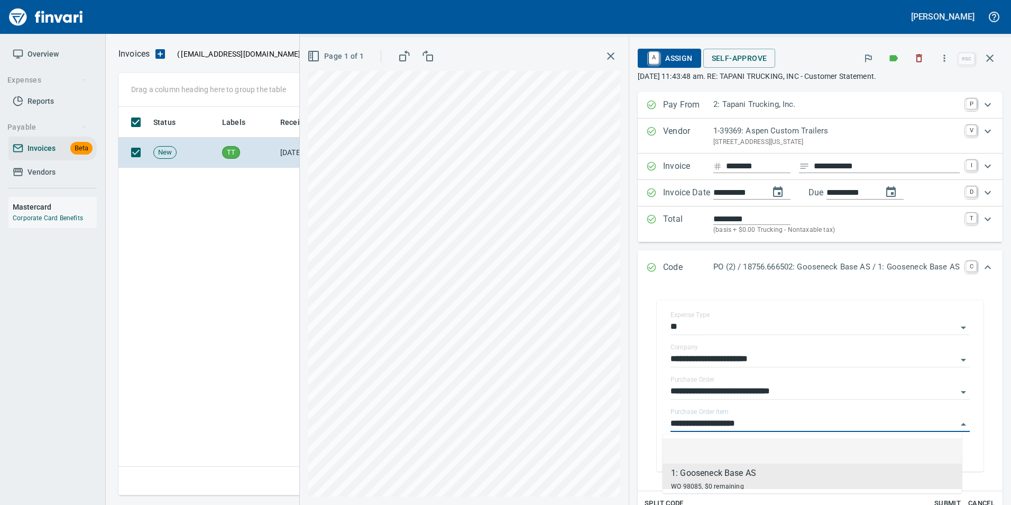
click at [797, 447] on li at bounding box center [812, 450] width 299 height 25
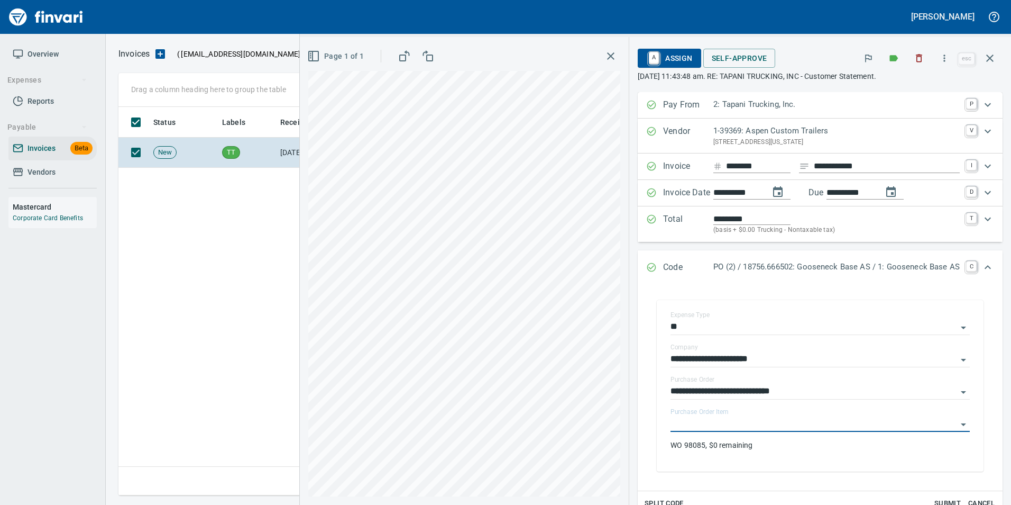
click at [999, 431] on div "**********" at bounding box center [820, 360] width 382 height 536
click at [858, 418] on input "Purchase Order Item" at bounding box center [814, 423] width 287 height 15
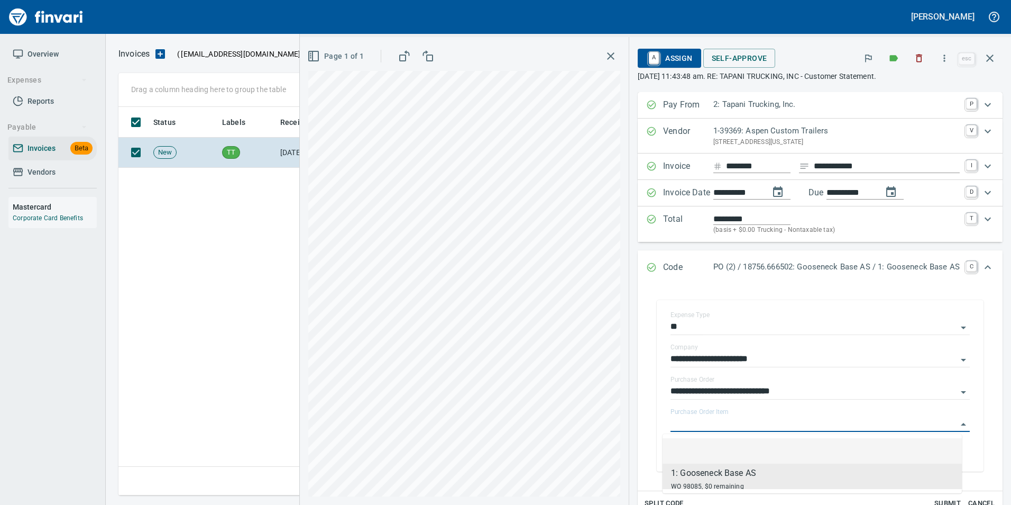
click at [911, 442] on li at bounding box center [812, 450] width 299 height 25
type input "**********"
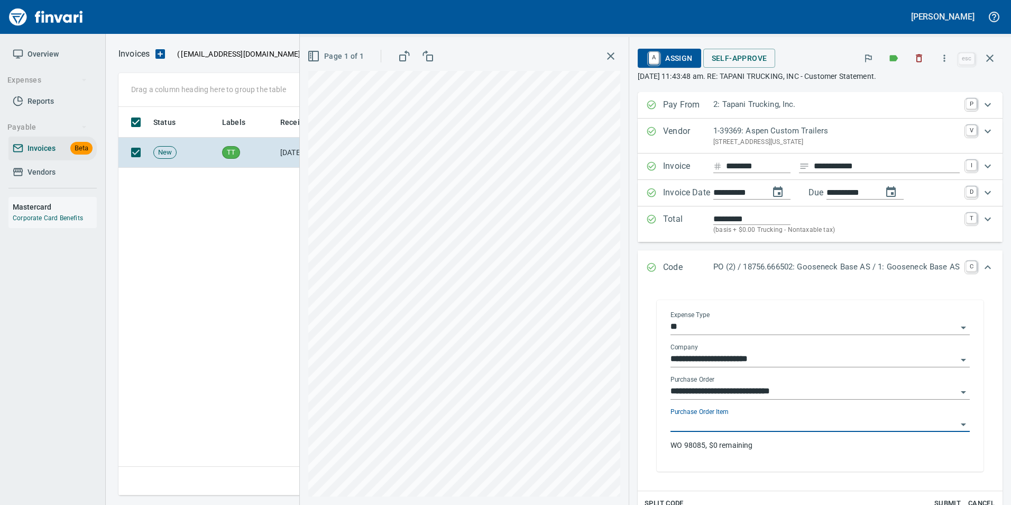
click at [828, 395] on input "**********" at bounding box center [814, 391] width 287 height 15
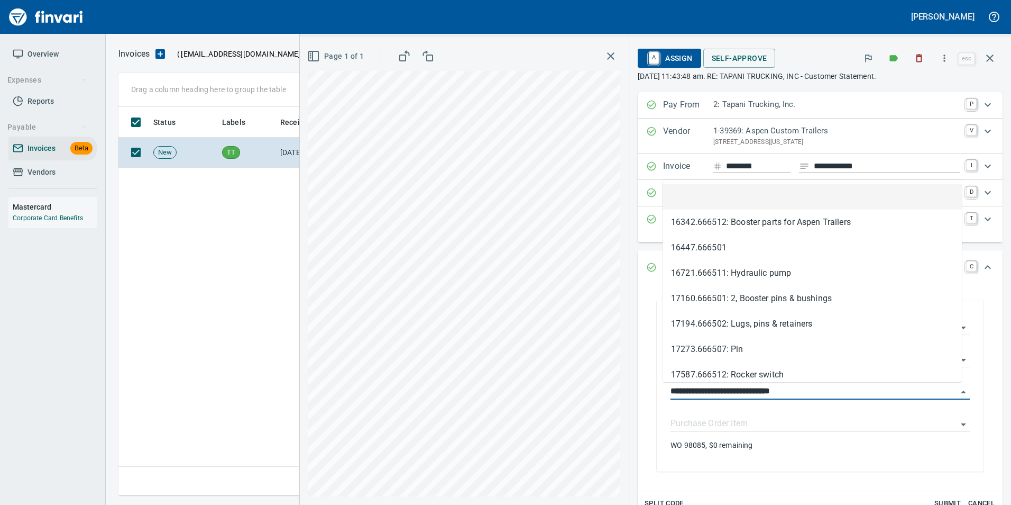
click at [780, 194] on li at bounding box center [812, 196] width 299 height 25
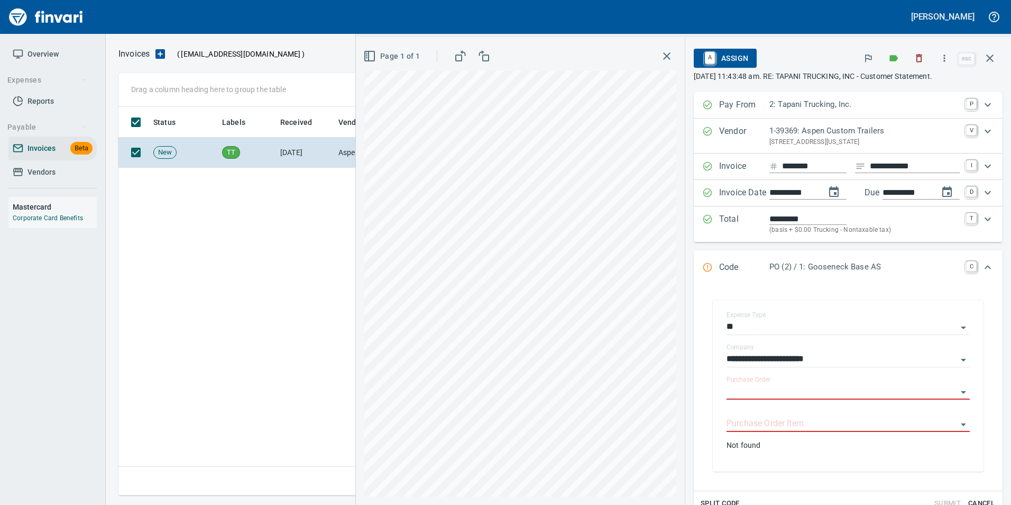
click at [983, 416] on div "**********" at bounding box center [848, 385] width 292 height 193
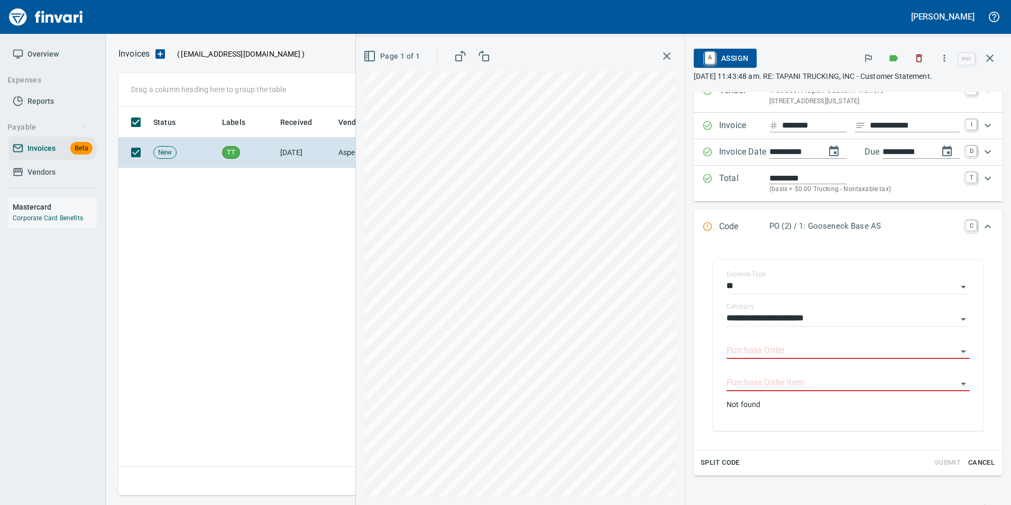
scroll to position [124, 0]
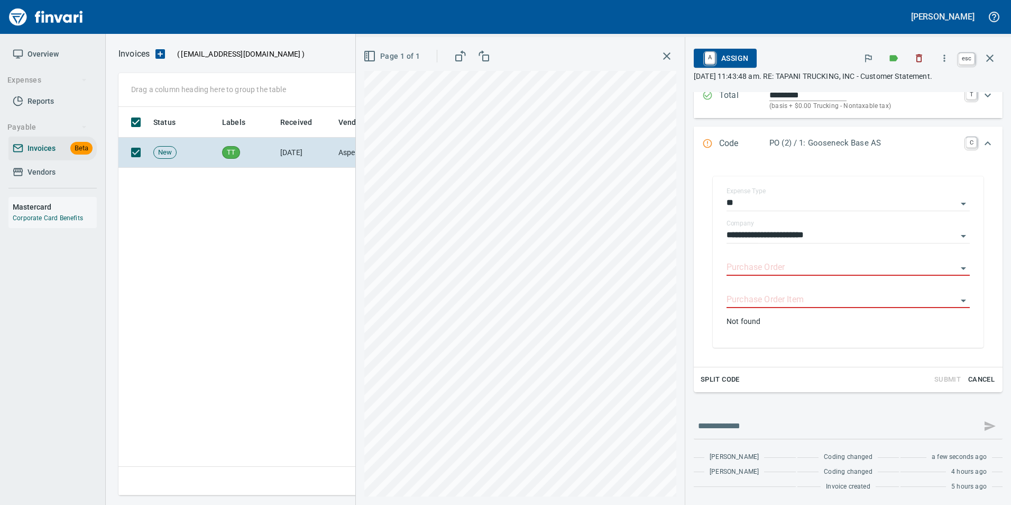
click at [994, 53] on icon "button" at bounding box center [990, 58] width 13 height 13
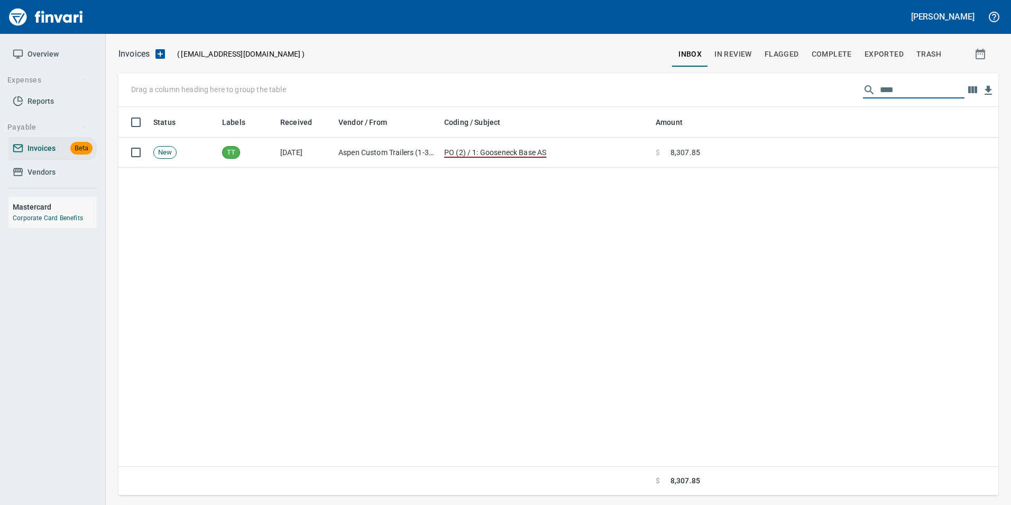
click at [907, 88] on input "****" at bounding box center [922, 89] width 85 height 17
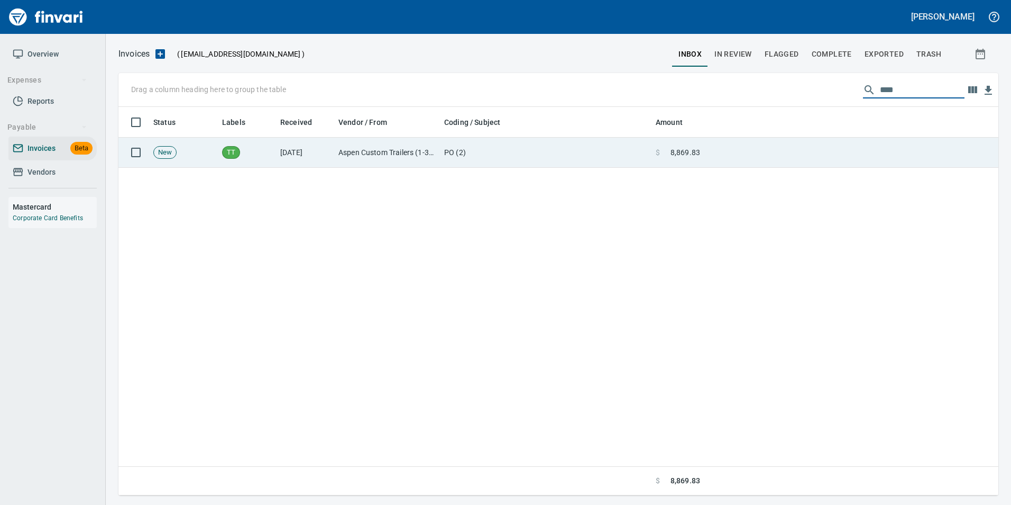
type input "****"
click at [750, 153] on td at bounding box center [851, 153] width 294 height 30
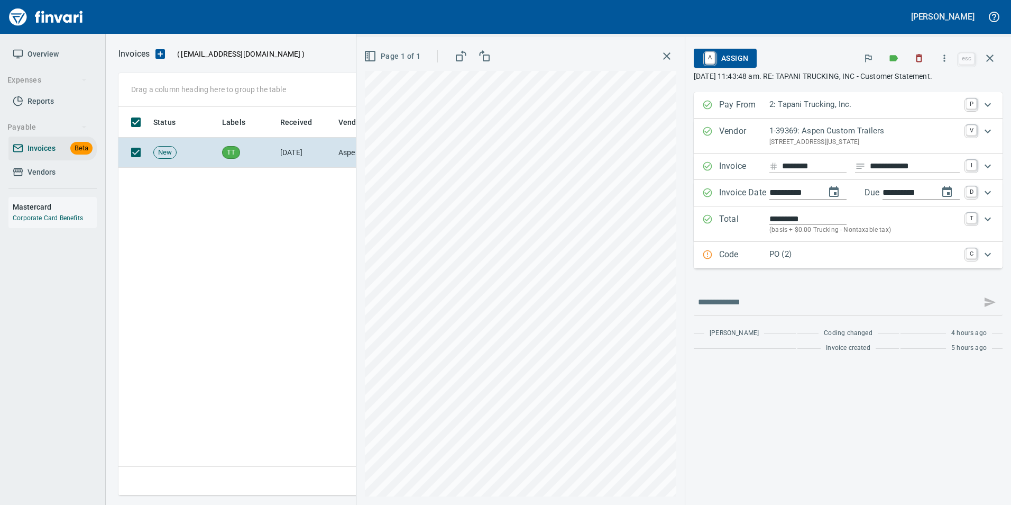
click at [724, 247] on div "Code PO (2) C" at bounding box center [848, 255] width 309 height 26
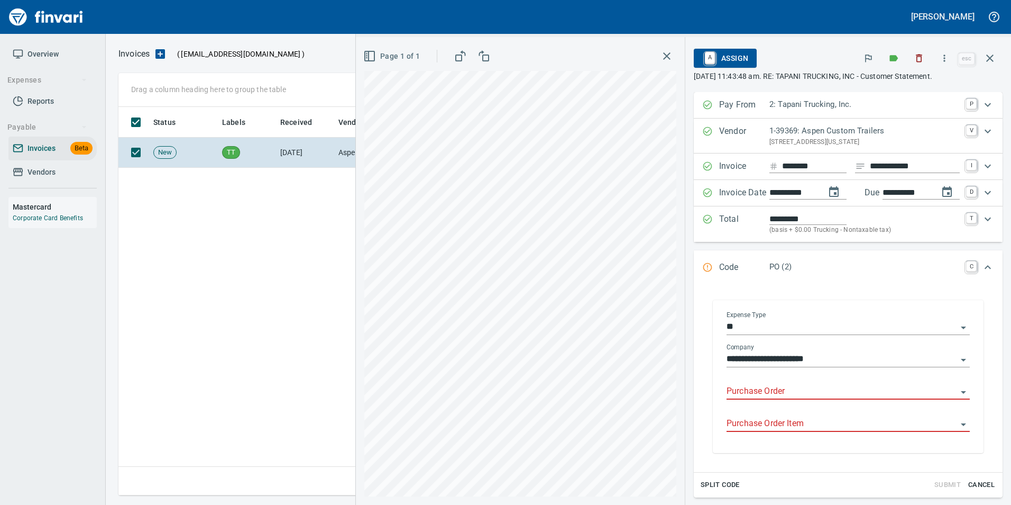
click at [733, 392] on input "Purchase Order" at bounding box center [842, 391] width 231 height 15
type input "**********"
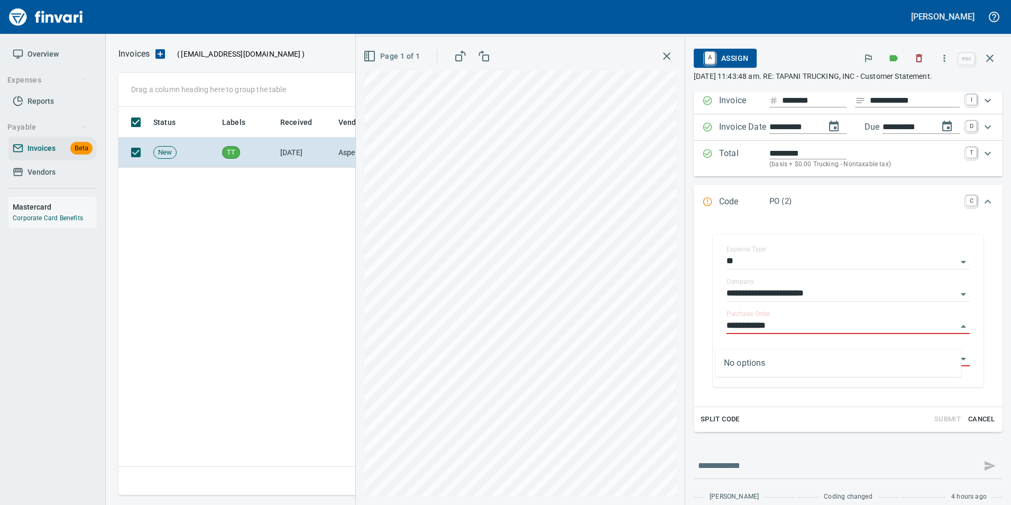
scroll to position [90, 0]
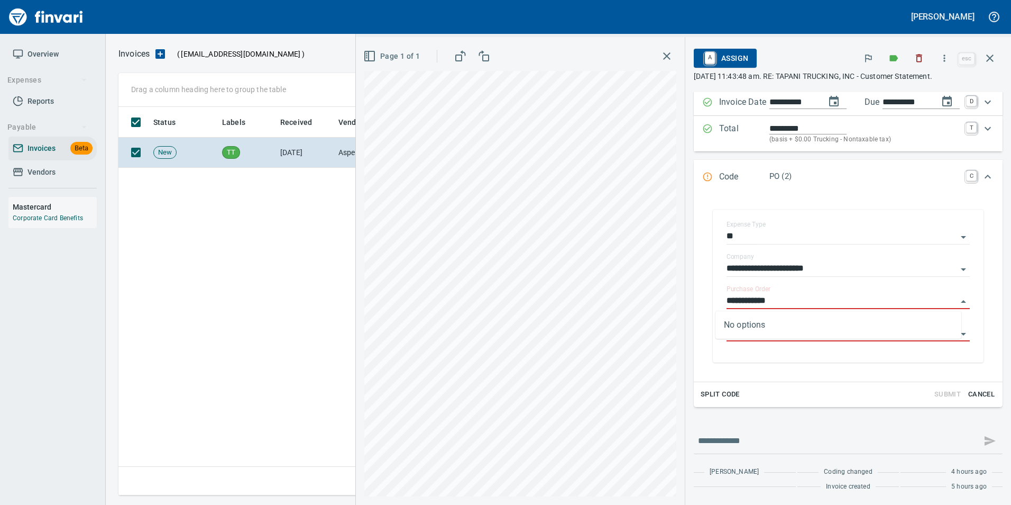
click at [993, 62] on icon "button" at bounding box center [990, 58] width 13 height 13
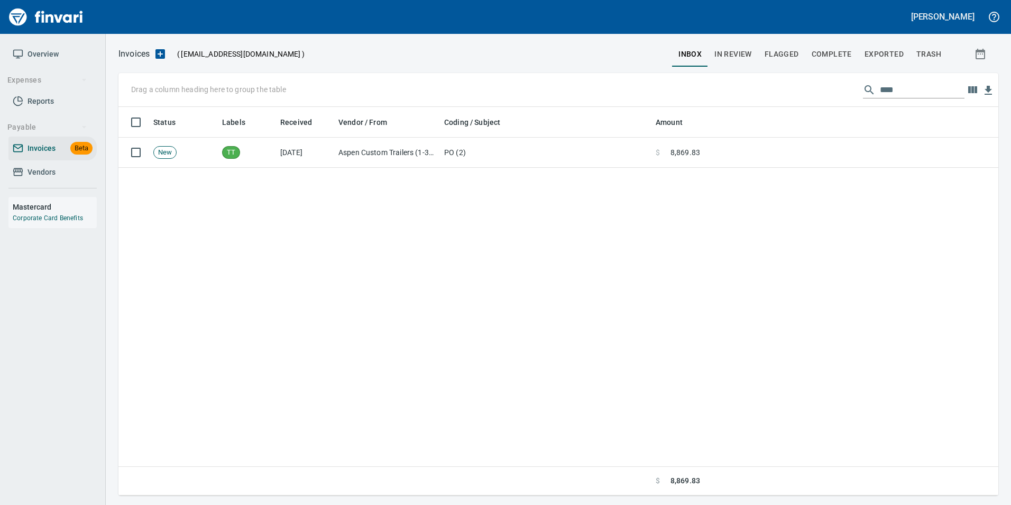
click at [903, 91] on input "****" at bounding box center [922, 89] width 85 height 17
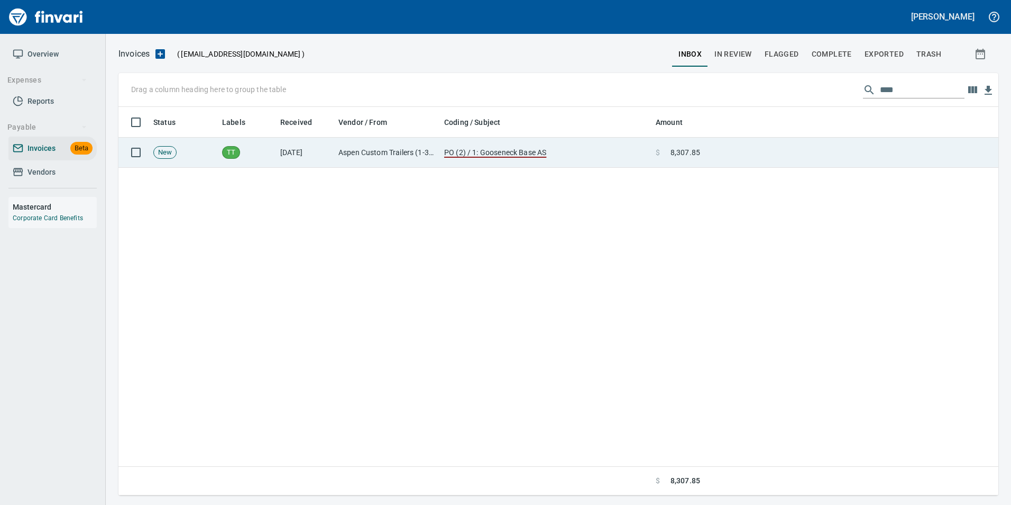
click at [791, 144] on td at bounding box center [851, 153] width 294 height 30
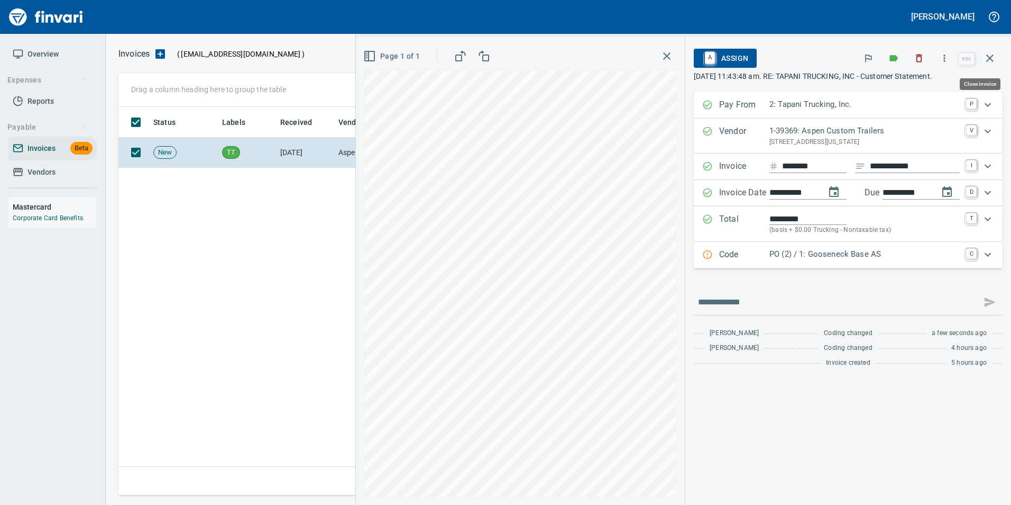
click at [989, 62] on icon "button" at bounding box center [990, 58] width 13 height 13
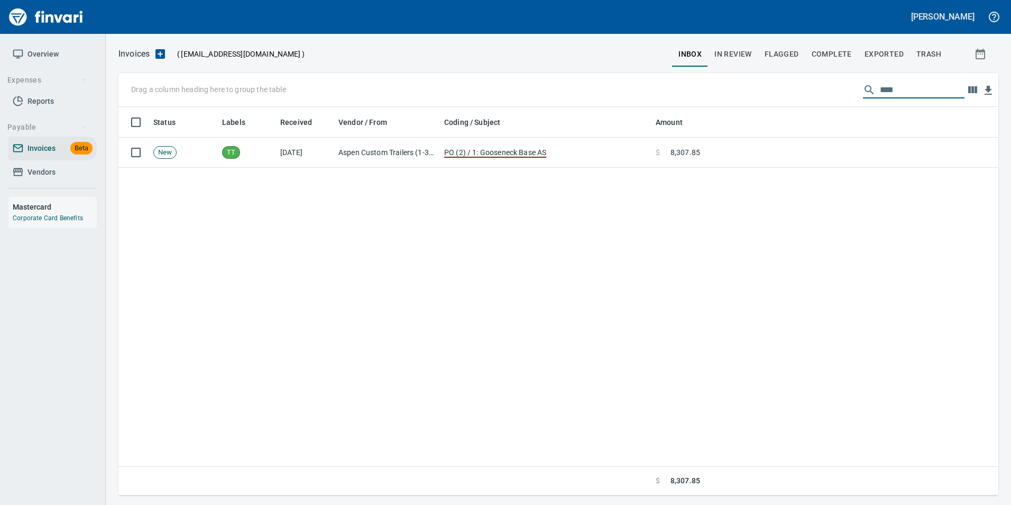
click at [918, 96] on input "****" at bounding box center [922, 89] width 85 height 17
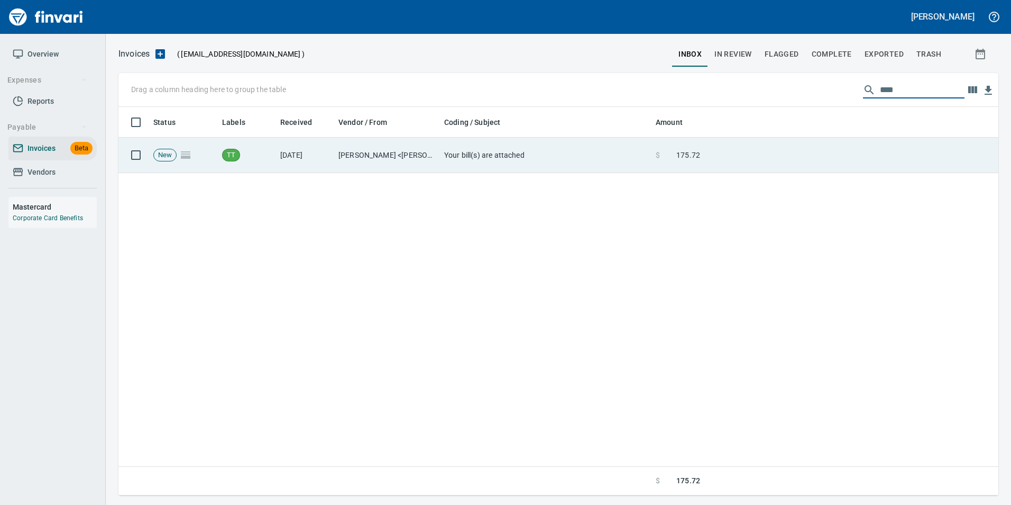
type input "****"
click at [706, 151] on td at bounding box center [851, 155] width 294 height 35
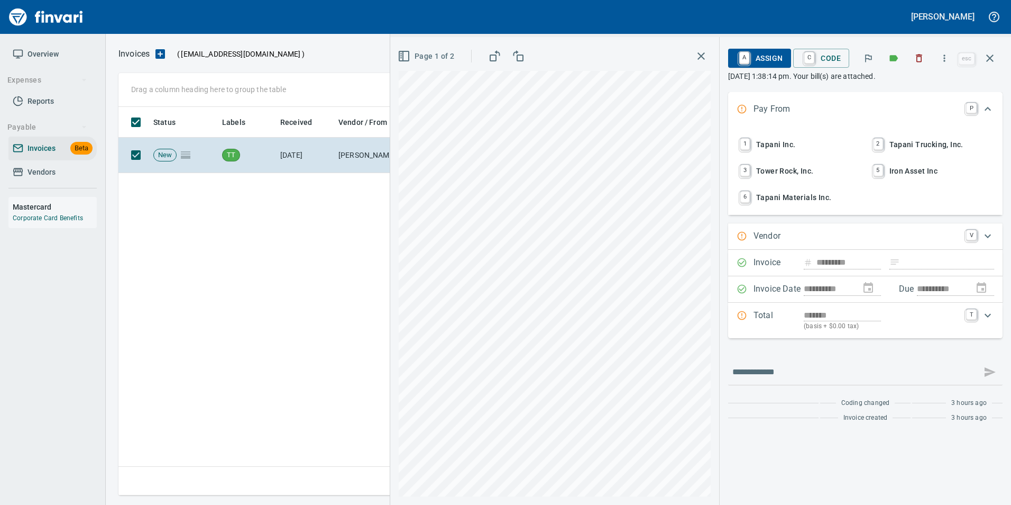
click at [891, 145] on span "2 Tapani Trucking, Inc." at bounding box center [932, 144] width 123 height 18
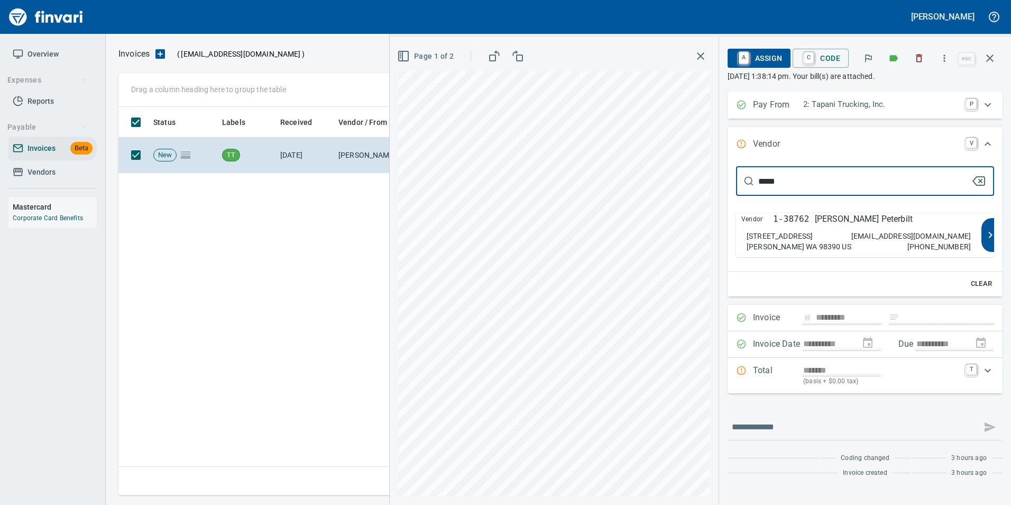
type input "*****"
click at [807, 211] on div "***** ​ Vendor 1-38762 [PERSON_NAME] Peterbilt [STREET_ADDRESS][PERSON_NAME][EM…" at bounding box center [865, 211] width 258 height 91
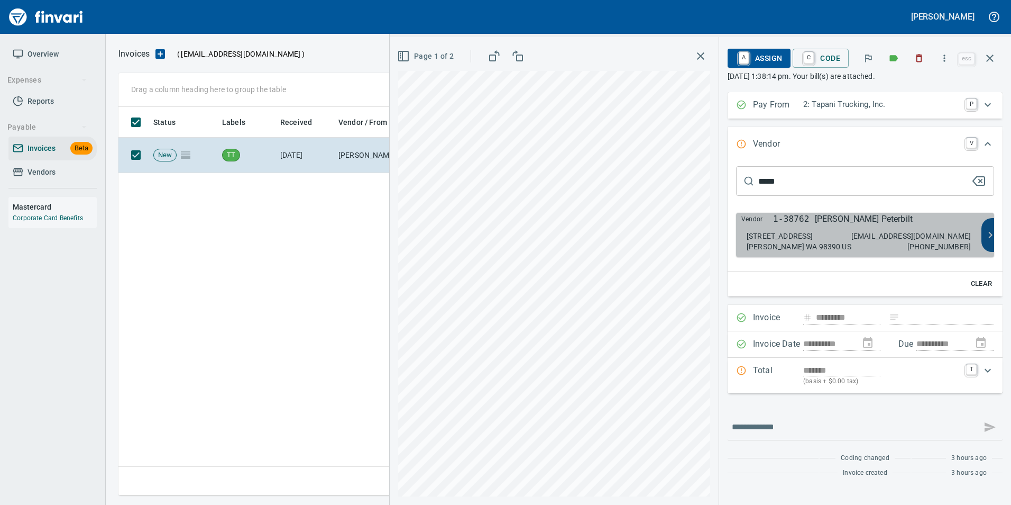
click at [825, 224] on p "[PERSON_NAME] Peterbilt" at bounding box center [864, 219] width 98 height 13
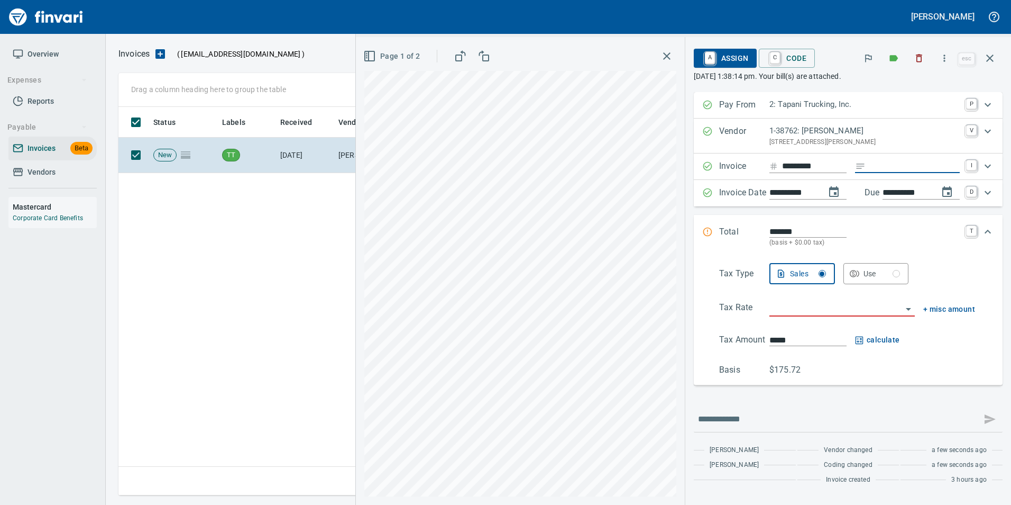
click at [875, 166] on input "Expand" at bounding box center [915, 166] width 90 height 13
type input "******"
click at [781, 307] on input "search" at bounding box center [836, 308] width 133 height 15
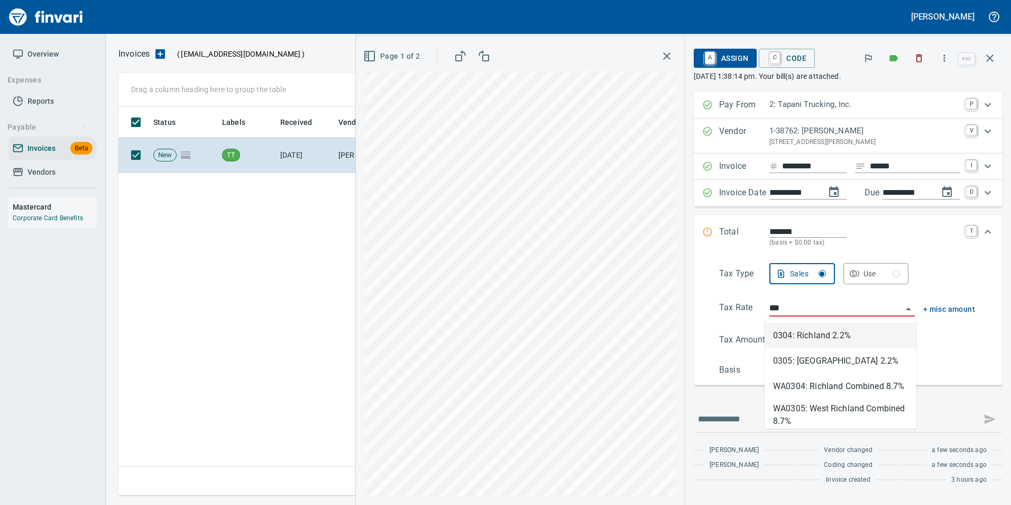
type input "****"
click at [812, 386] on li "WA0304: Richland Combined 8.7%" at bounding box center [839, 385] width 152 height 25
type input "******"
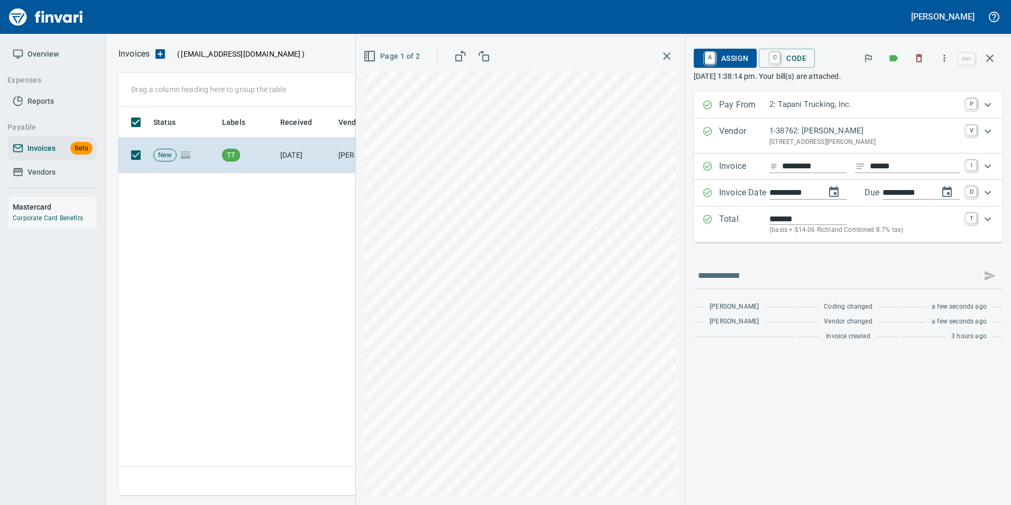
click at [807, 227] on p "(basis + $14.06 Richland Combined 8.7% tax)" at bounding box center [865, 230] width 190 height 11
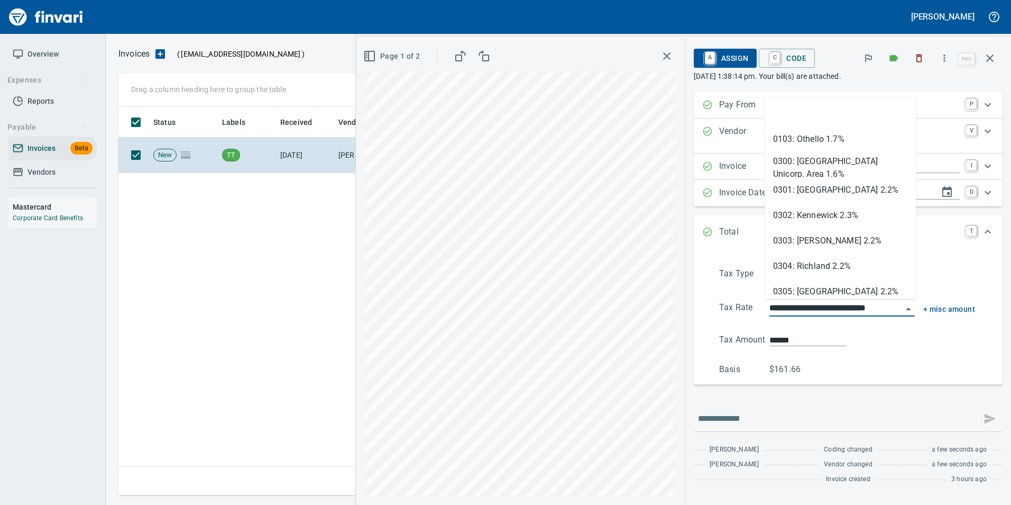
click at [816, 310] on input "**********" at bounding box center [836, 308] width 133 height 15
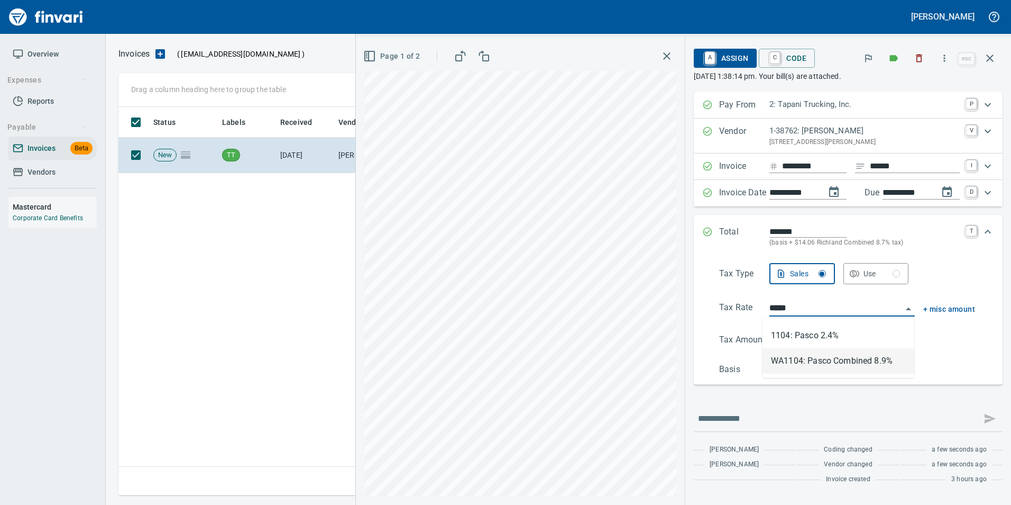
click at [838, 354] on li "WA1104: Pasco Combined 8.9%" at bounding box center [839, 360] width 152 height 25
type input "**********"
type input "******"
type input "**********"
click at [710, 221] on div "Total ******* (basis + $14.36 Pasco Combined 8.9% tax) T" at bounding box center [848, 237] width 309 height 44
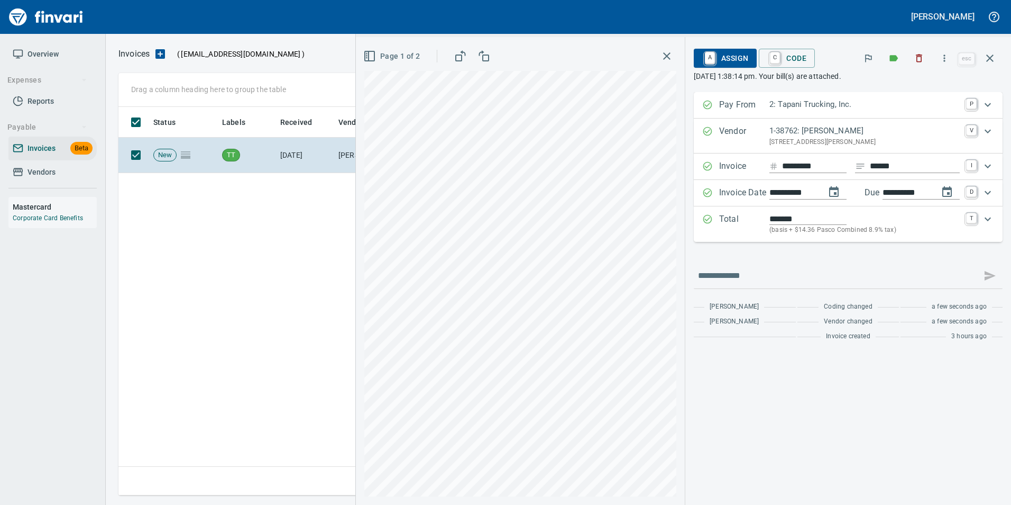
click at [728, 49] on span "A Assign" at bounding box center [725, 58] width 46 height 18
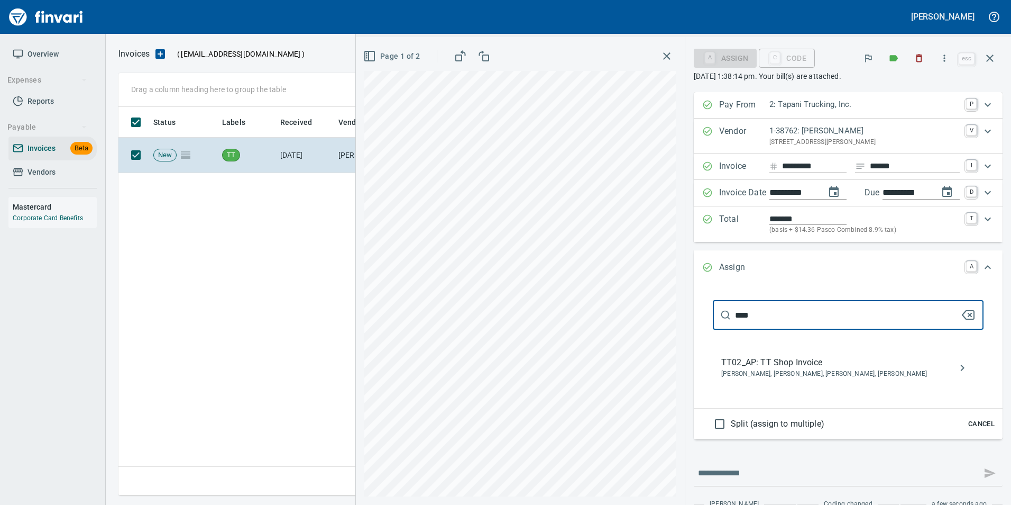
type input "****"
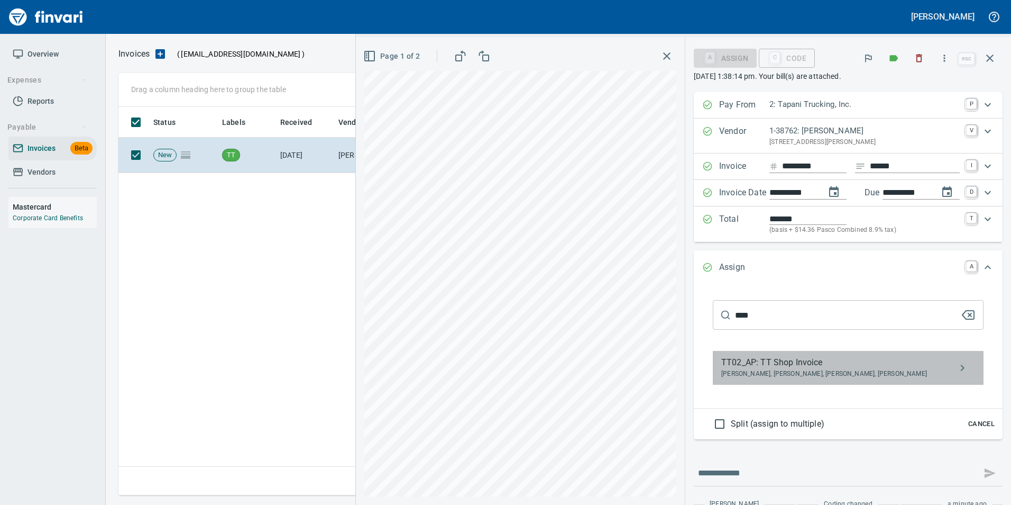
click at [795, 361] on span "TT02_AP: TT Shop Invoice" at bounding box center [839, 362] width 237 height 13
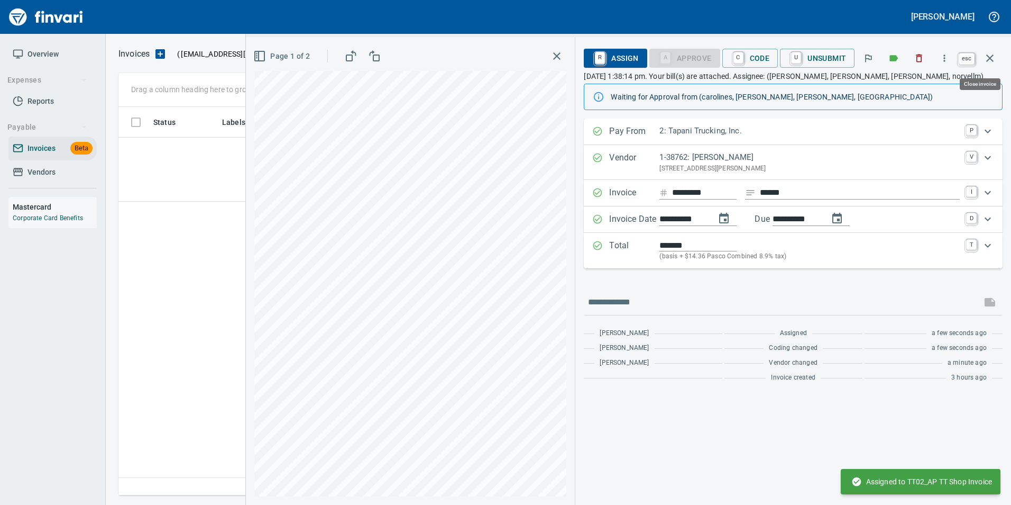
drag, startPoint x: 990, startPoint y: 64, endPoint x: 986, endPoint y: 72, distance: 9.2
click at [990, 64] on icon "button" at bounding box center [990, 58] width 13 height 13
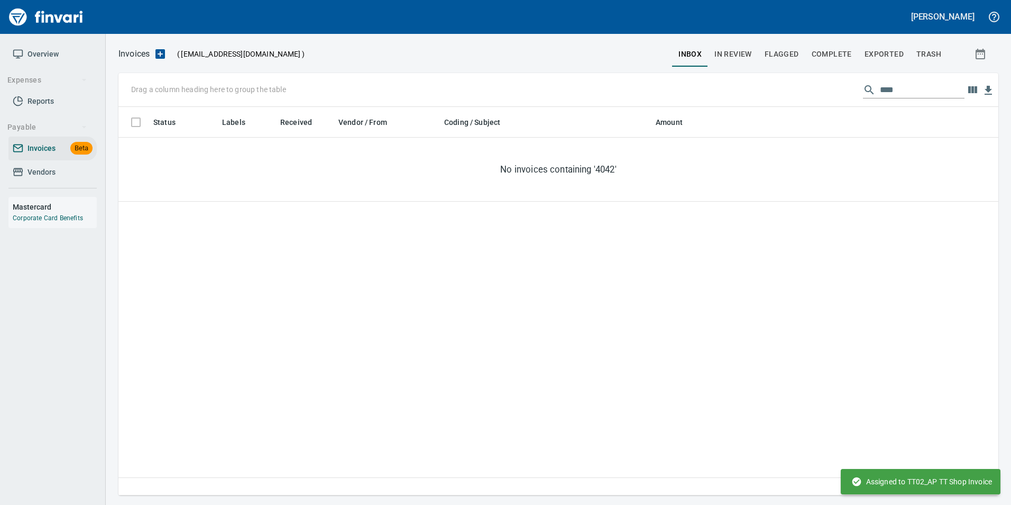
click at [908, 91] on input "****" at bounding box center [922, 89] width 85 height 17
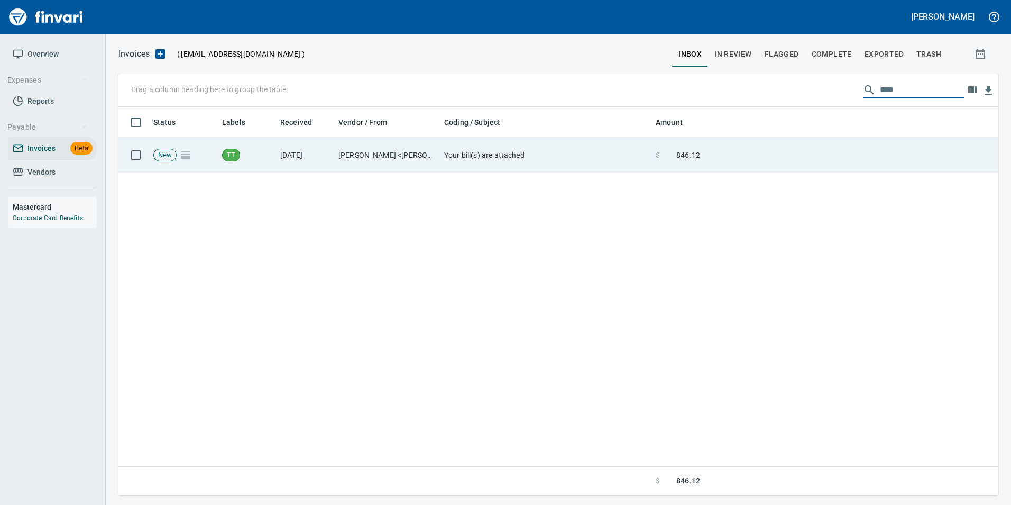
type input "****"
click at [857, 143] on td at bounding box center [851, 155] width 294 height 35
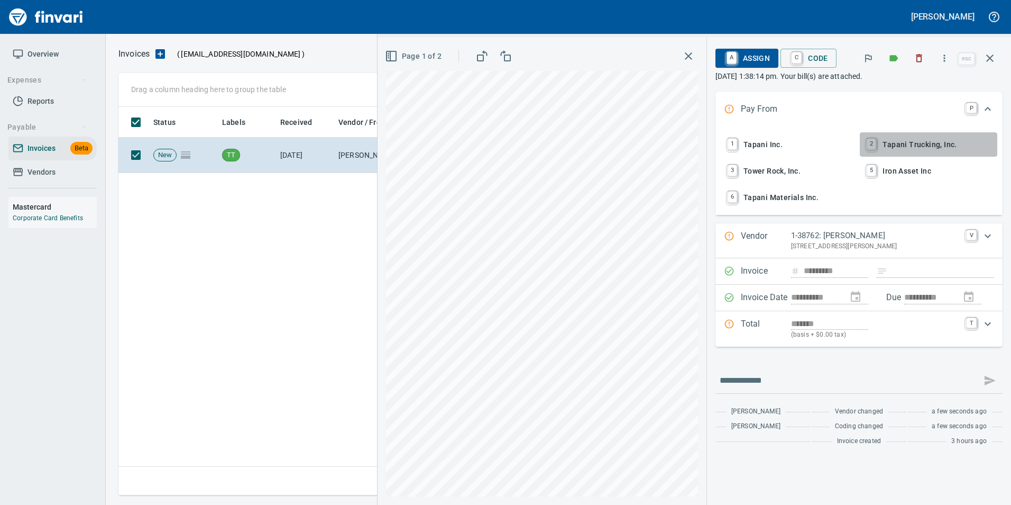
click at [921, 144] on span "2 Tapani Trucking, Inc." at bounding box center [928, 144] width 129 height 18
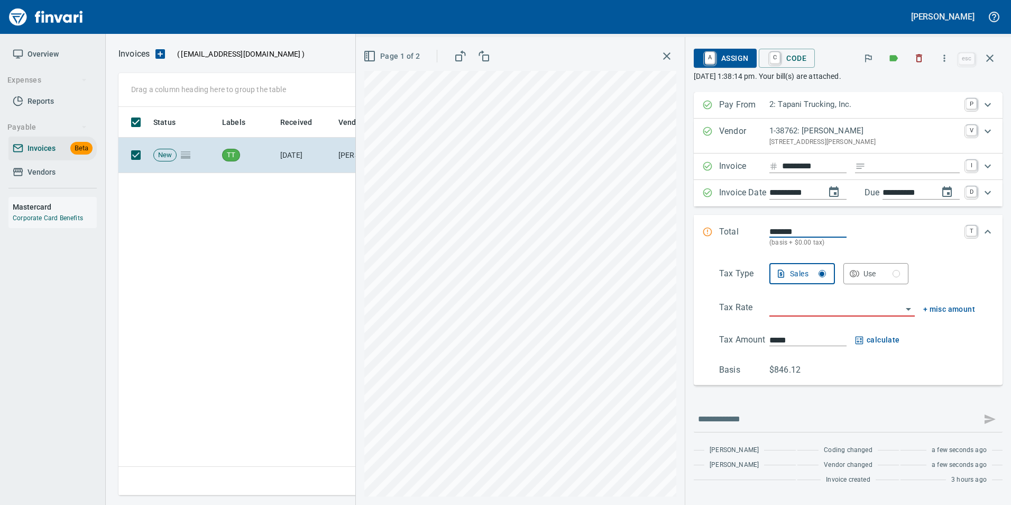
click at [884, 162] on input "Expand" at bounding box center [915, 166] width 90 height 13
type input "**********"
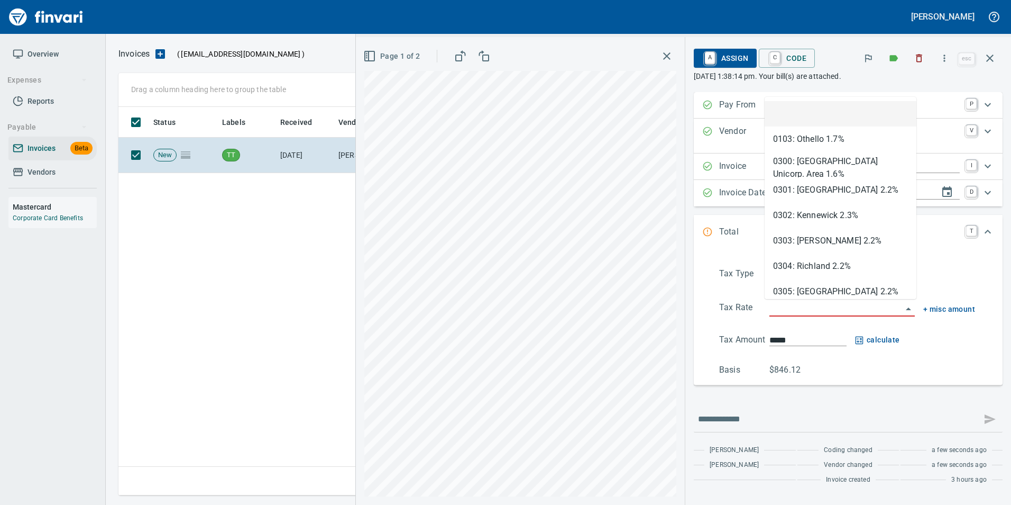
click at [823, 307] on input "search" at bounding box center [836, 308] width 133 height 15
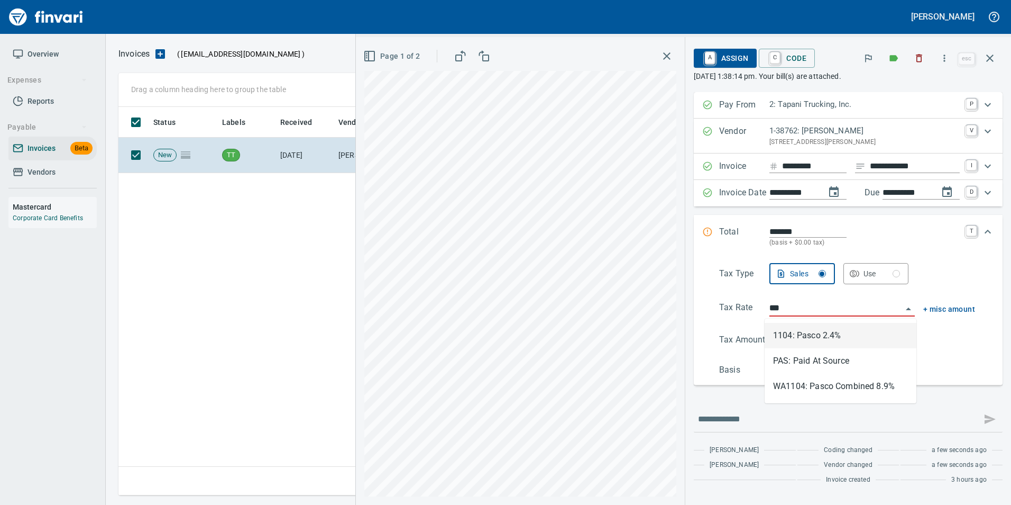
type input "****"
click at [837, 365] on li "WA1104: Pasco Combined 8.9%" at bounding box center [841, 360] width 152 height 25
type input "******"
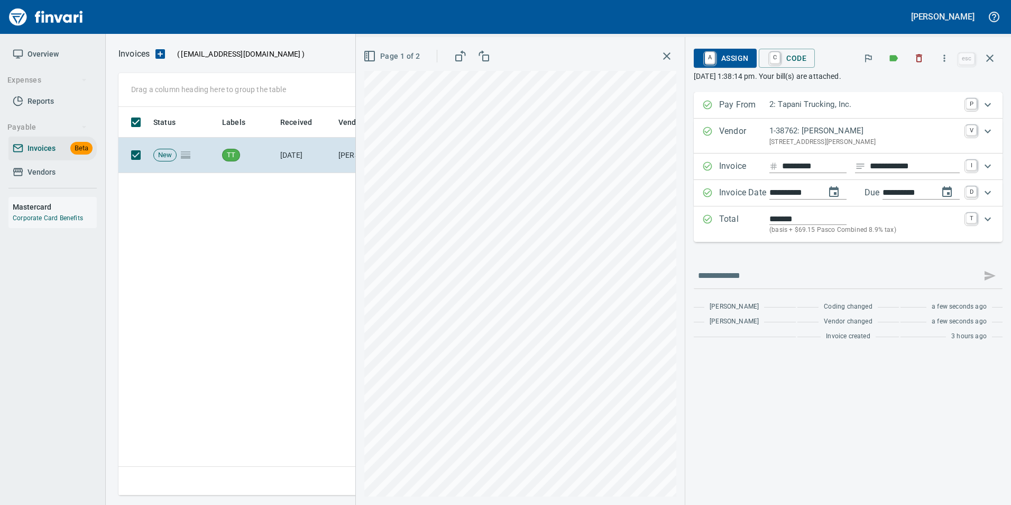
click at [779, 231] on p "(basis + $69.15 Pasco Combined 8.9% tax)" at bounding box center [865, 230] width 190 height 11
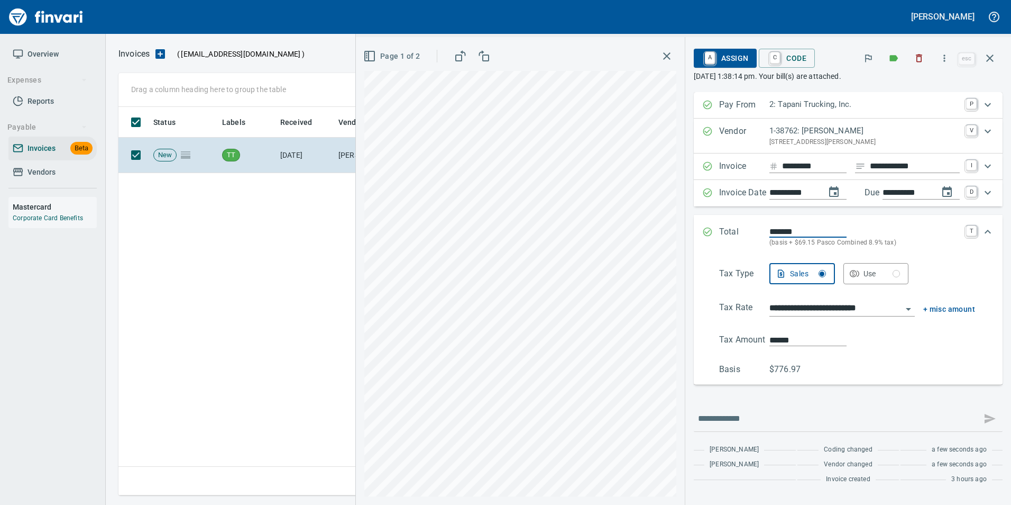
click at [814, 311] on input "**********" at bounding box center [836, 308] width 133 height 15
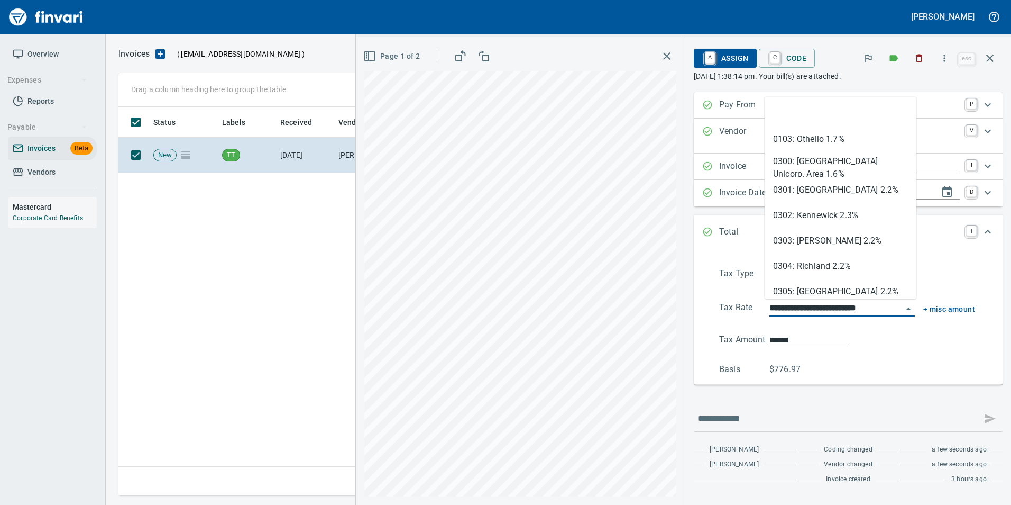
click at [814, 311] on input "**********" at bounding box center [836, 308] width 133 height 15
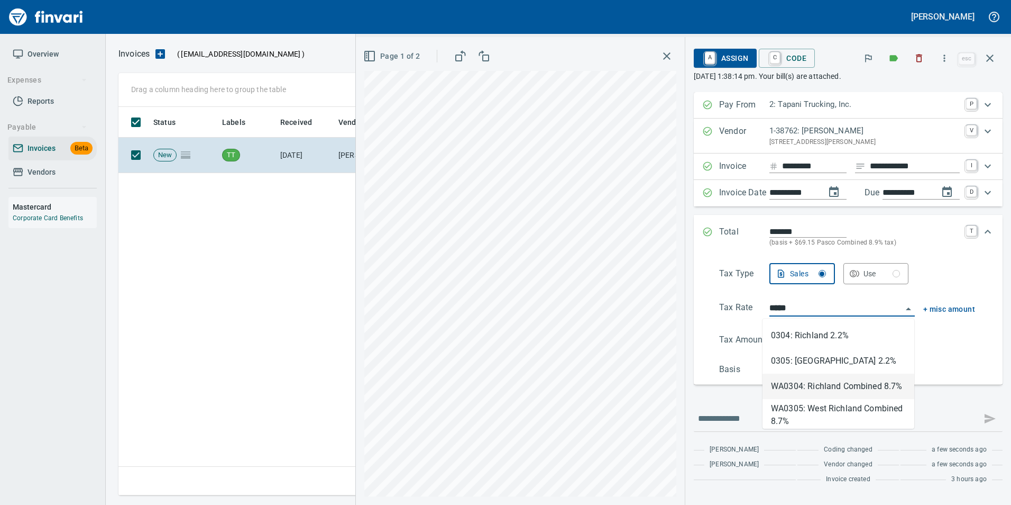
click at [871, 382] on li "WA0304: Richland Combined 8.7%" at bounding box center [839, 385] width 152 height 25
type input "**********"
type input "******"
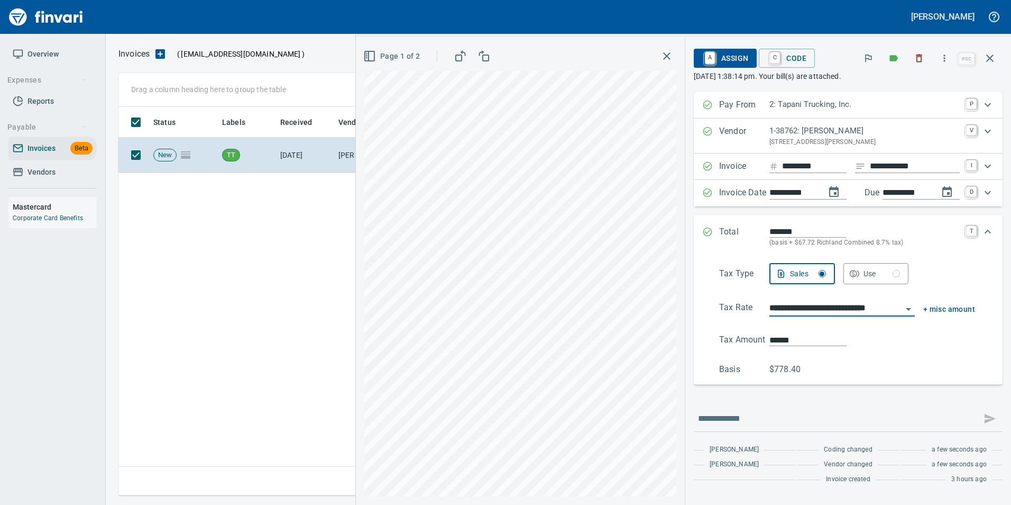
type input "**********"
click at [708, 240] on div "Expand" at bounding box center [707, 236] width 11 height 23
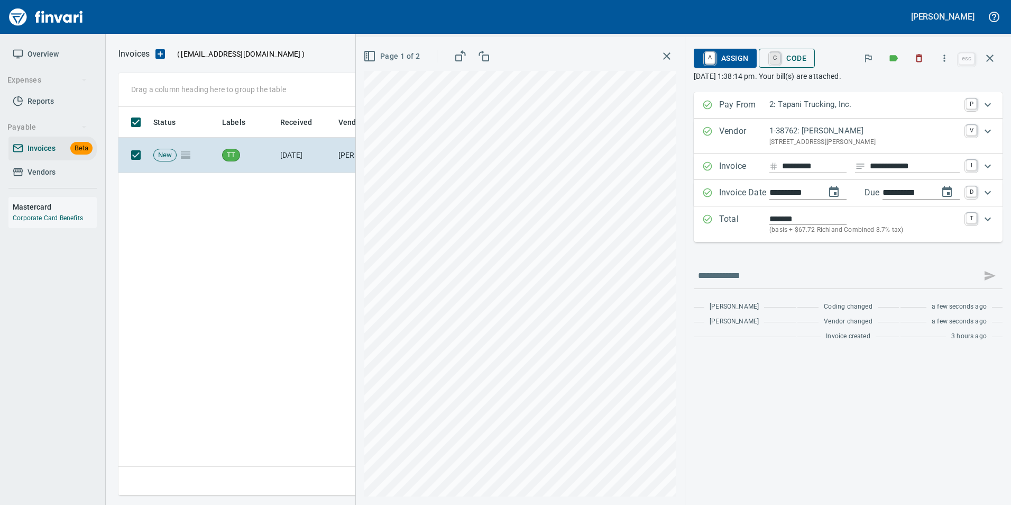
drag, startPoint x: 777, startPoint y: 62, endPoint x: 775, endPoint y: 71, distance: 9.2
click at [775, 61] on link "C" at bounding box center [775, 58] width 10 height 12
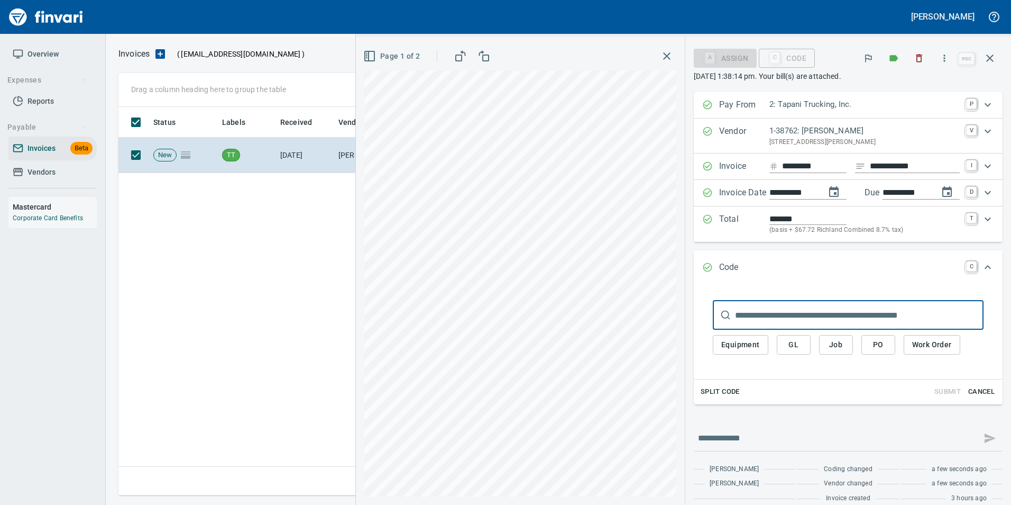
click at [870, 349] on span "PO" at bounding box center [878, 344] width 17 height 13
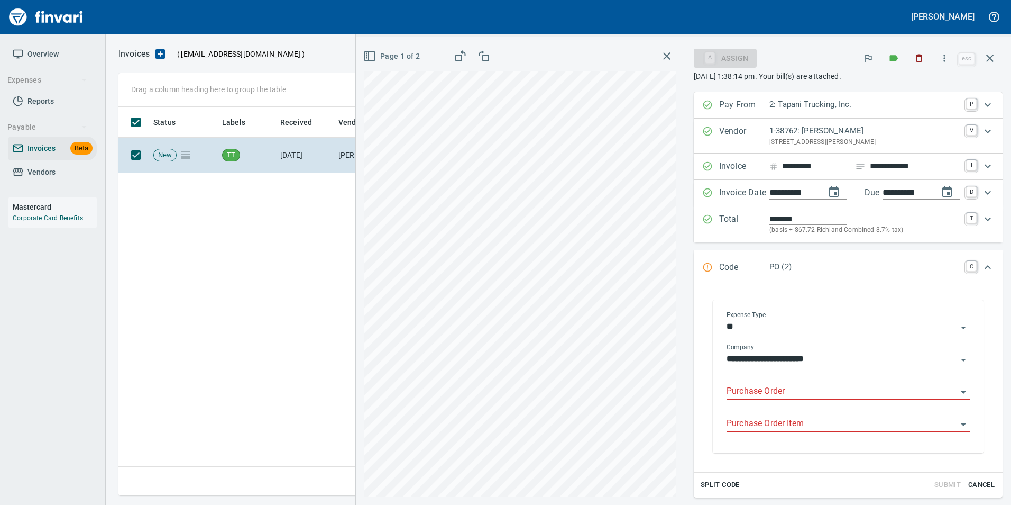
click at [738, 383] on div "Purchase Order" at bounding box center [848, 388] width 243 height 24
click at [807, 415] on li "18740.614003: A/C condenser & Receiver drier" at bounding box center [839, 418] width 246 height 25
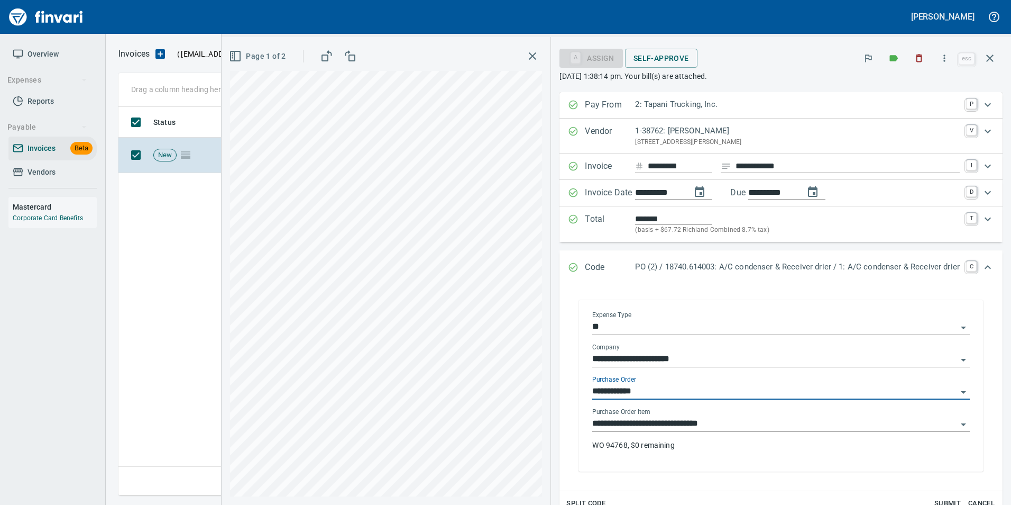
type input "**********"
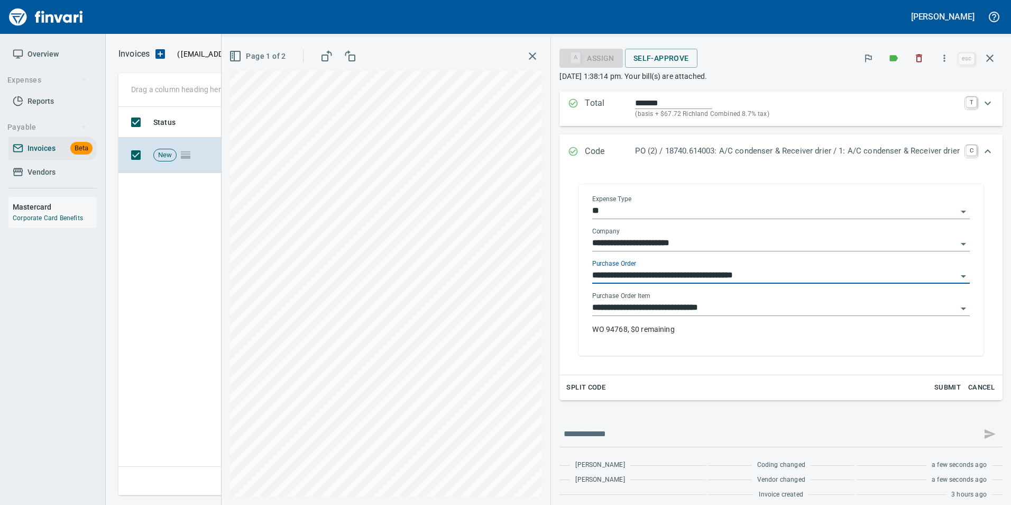
scroll to position [124, 0]
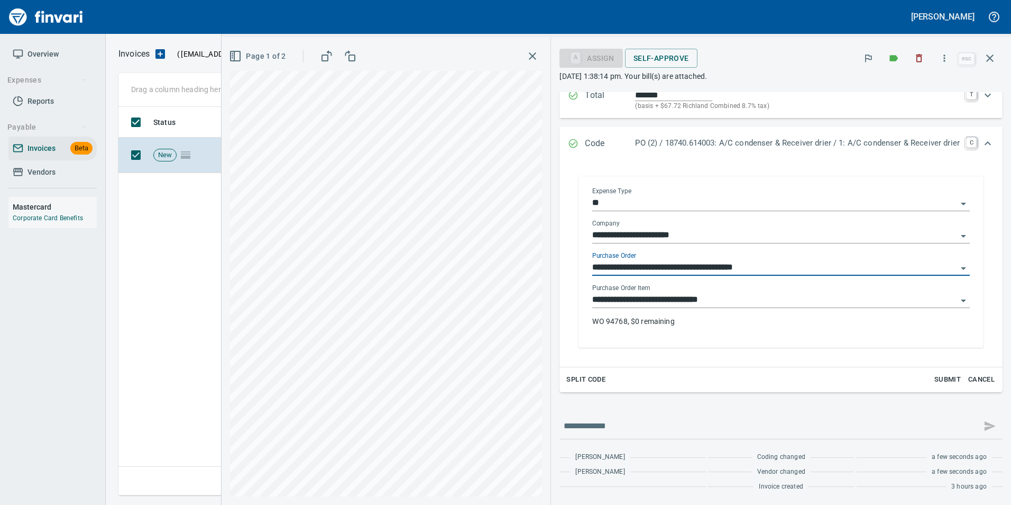
click at [749, 297] on input "**********" at bounding box center [774, 299] width 365 height 15
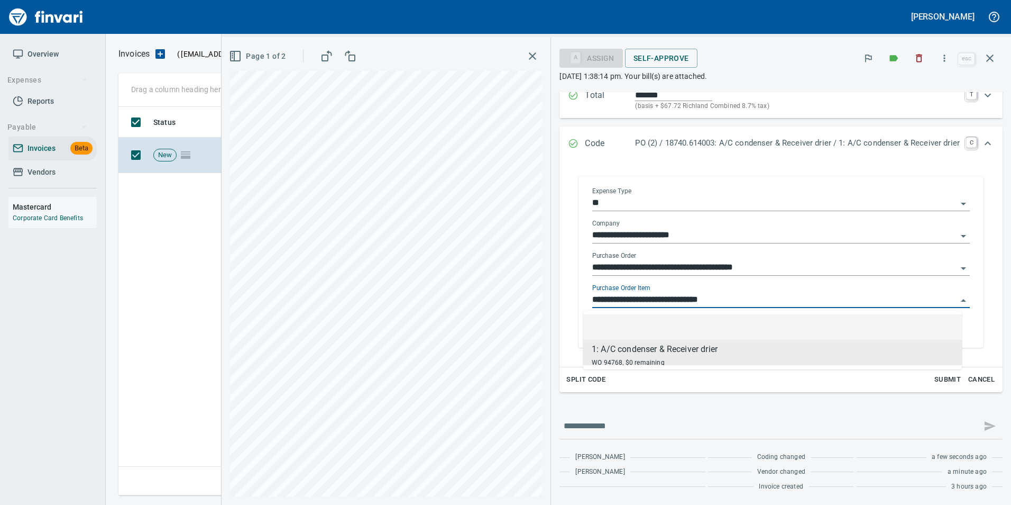
click at [759, 331] on li at bounding box center [772, 326] width 379 height 25
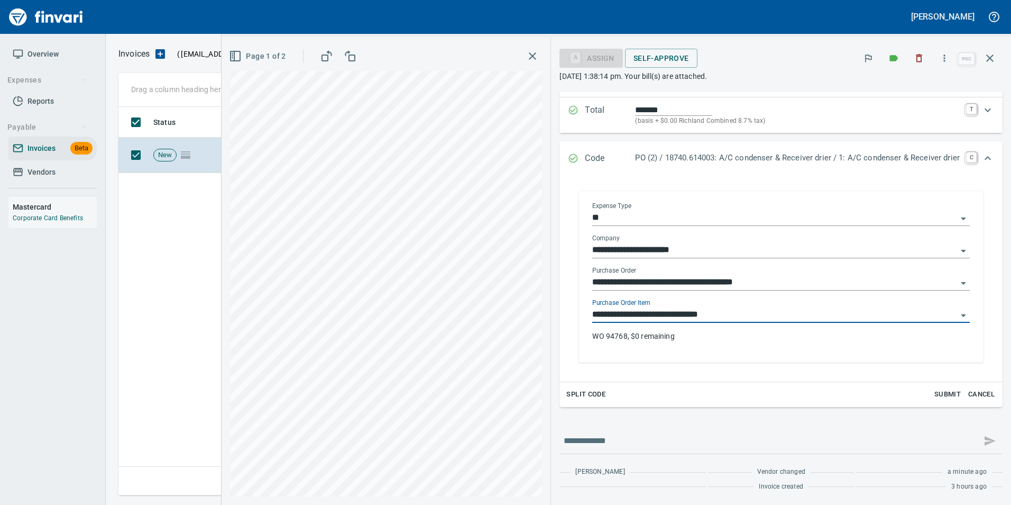
type input "*****"
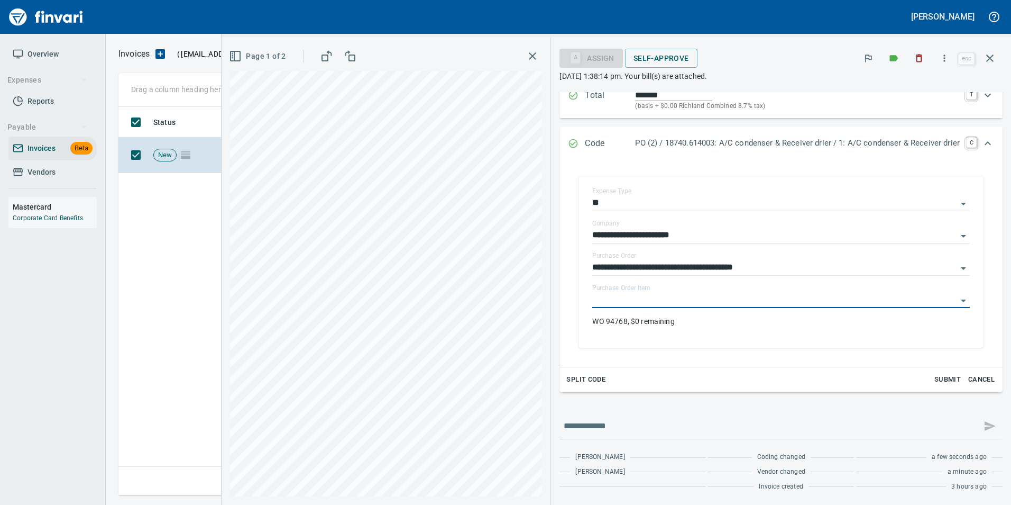
click at [794, 409] on div "**********" at bounding box center [781, 232] width 443 height 528
click at [987, 58] on icon "button" at bounding box center [990, 58] width 13 height 13
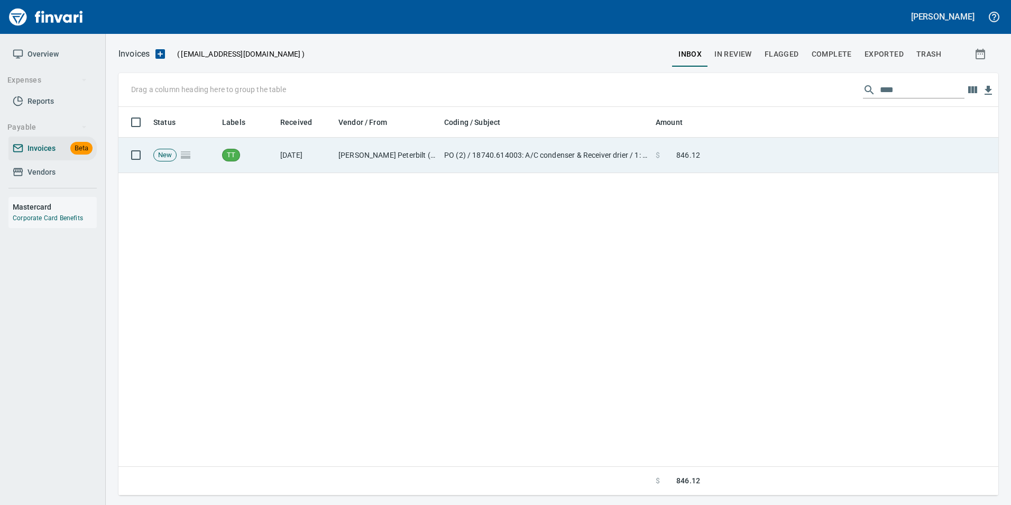
click at [663, 160] on span at bounding box center [668, 155] width 16 height 11
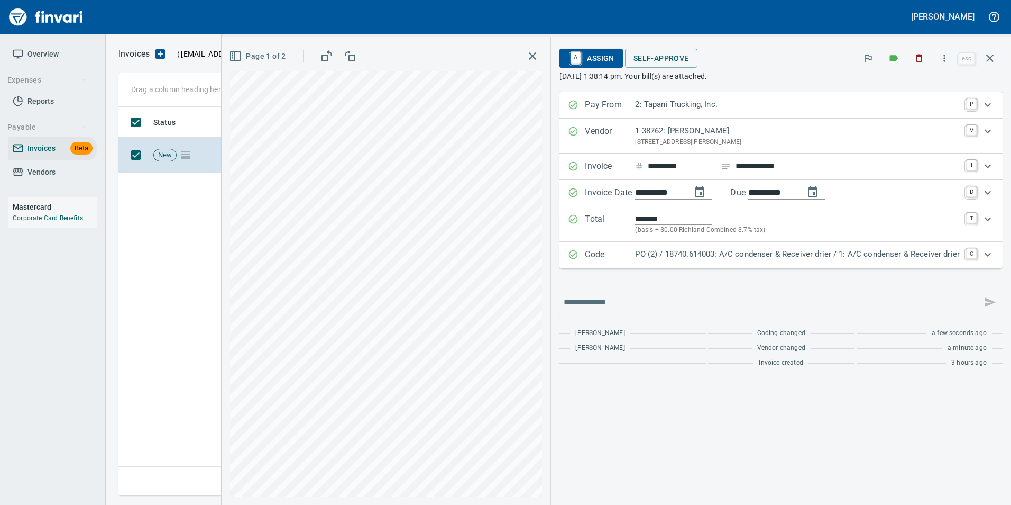
click at [756, 262] on div "PO (2) / 18740.614003: A/C condenser & Receiver drier / 1: A/C condenser & Rece…" at bounding box center [797, 255] width 325 height 14
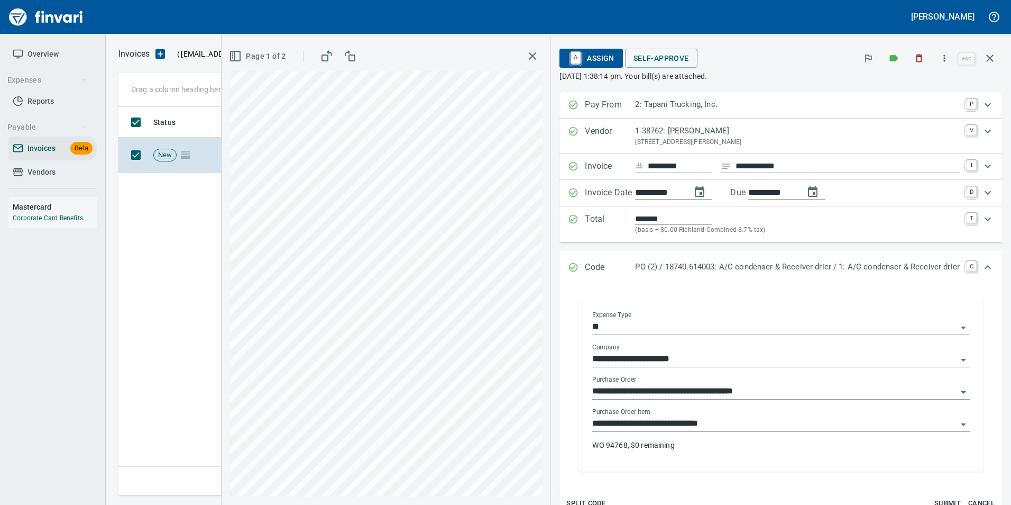
click at [779, 383] on div "**********" at bounding box center [781, 388] width 378 height 24
click at [782, 387] on input "**********" at bounding box center [774, 391] width 365 height 15
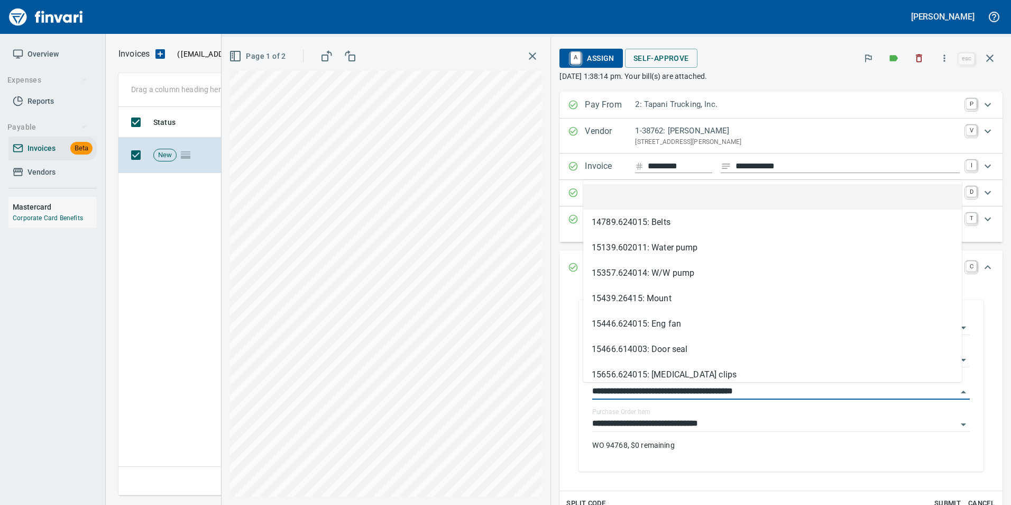
click at [682, 200] on li at bounding box center [772, 196] width 379 height 25
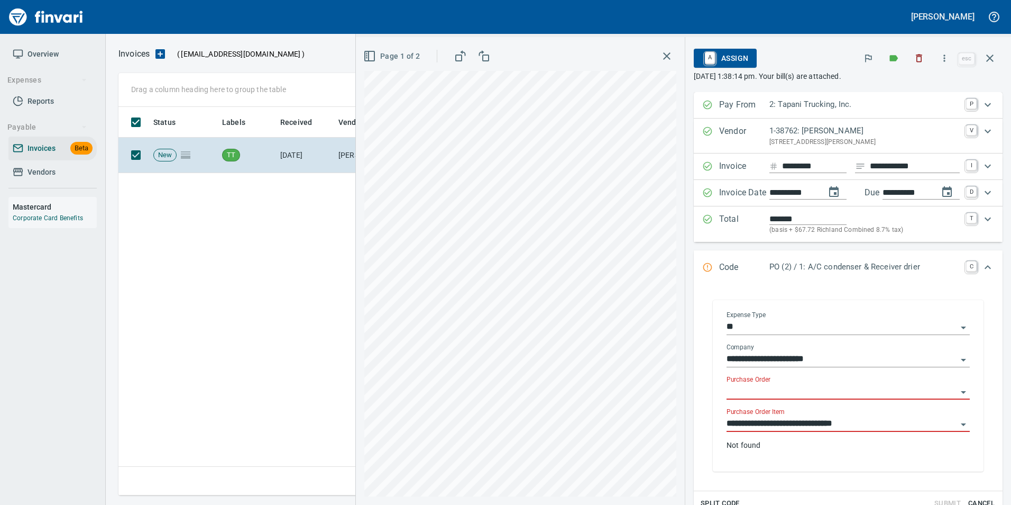
type input "******"
click at [767, 423] on input "**********" at bounding box center [842, 423] width 231 height 15
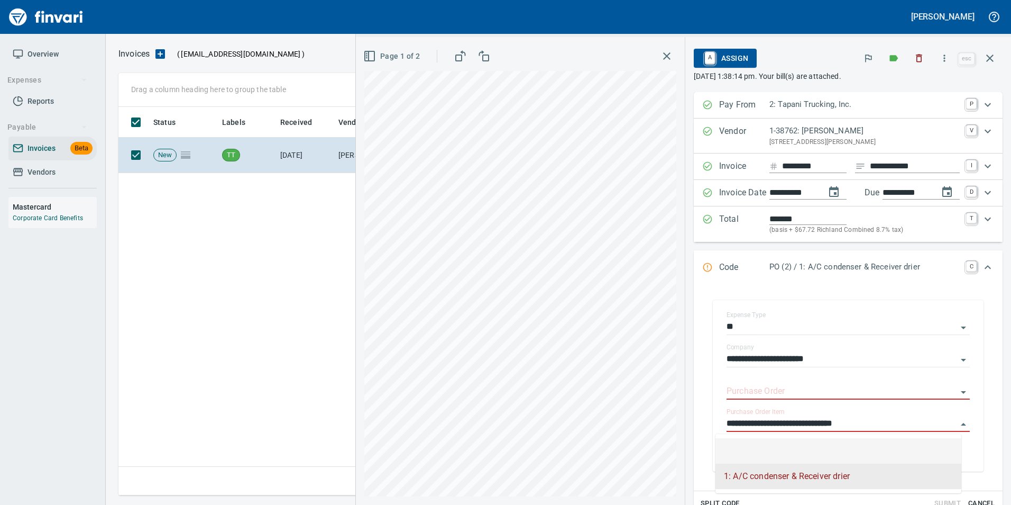
click at [779, 456] on li at bounding box center [839, 450] width 246 height 25
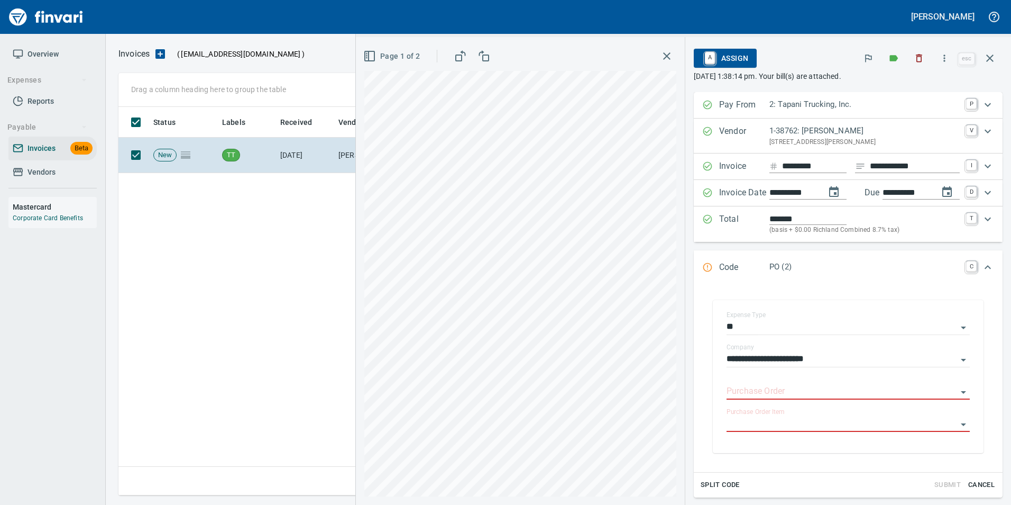
type input "*****"
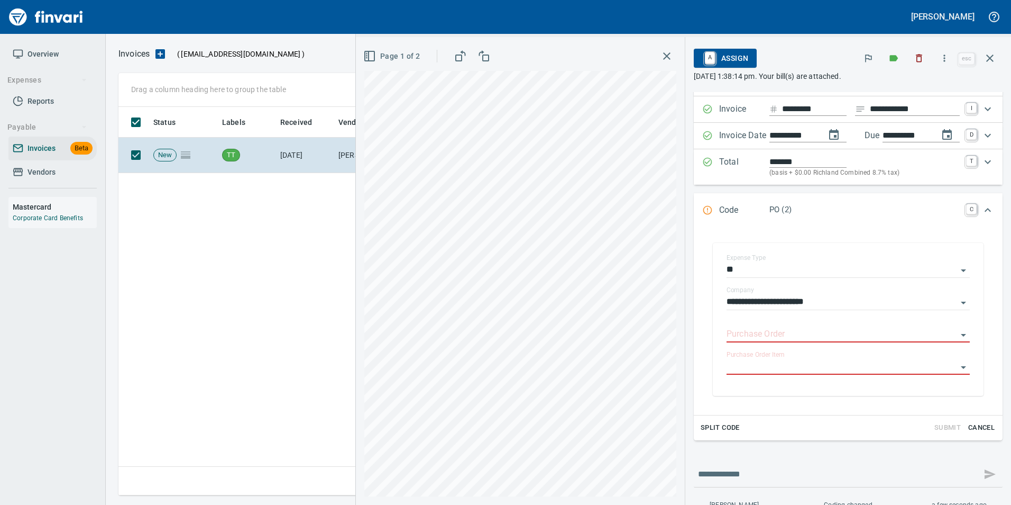
scroll to position [120, 0]
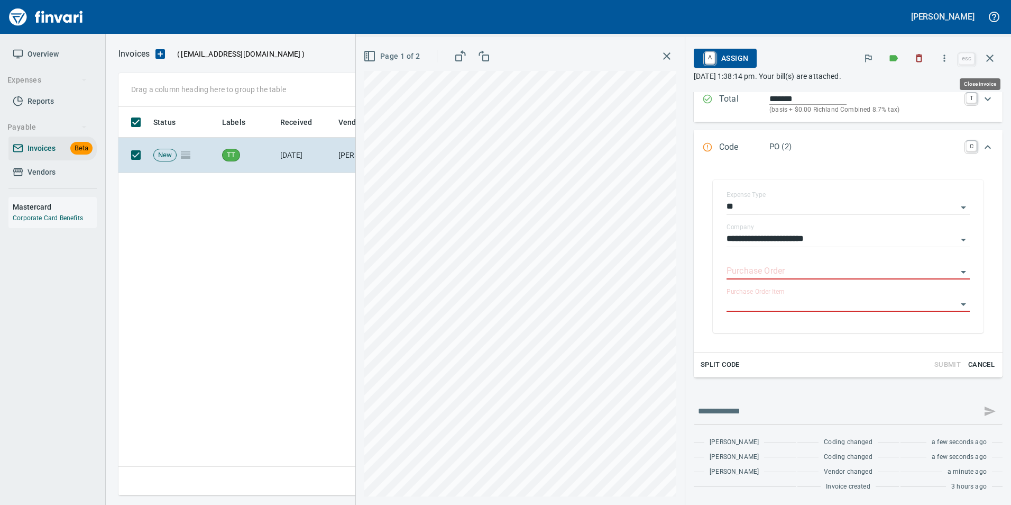
click at [992, 60] on icon "button" at bounding box center [989, 57] width 7 height 7
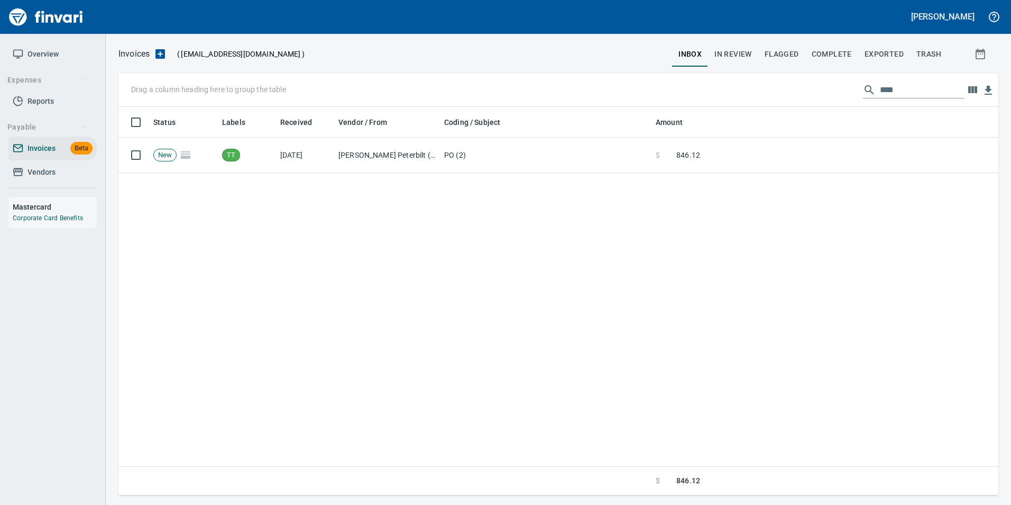
click at [912, 90] on input "****" at bounding box center [922, 89] width 85 height 17
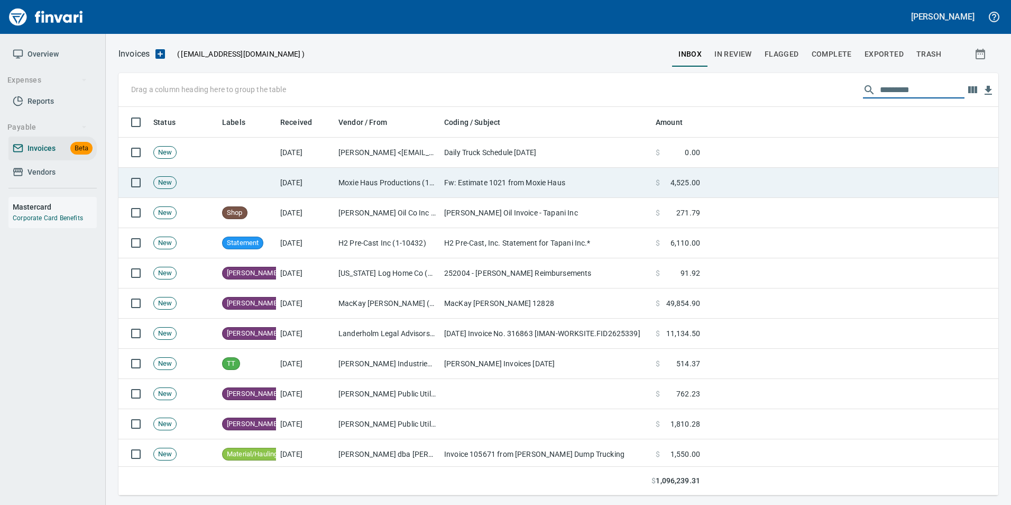
click at [351, 191] on td "Moxie Haus Productions (1-38874)" at bounding box center [387, 183] width 106 height 30
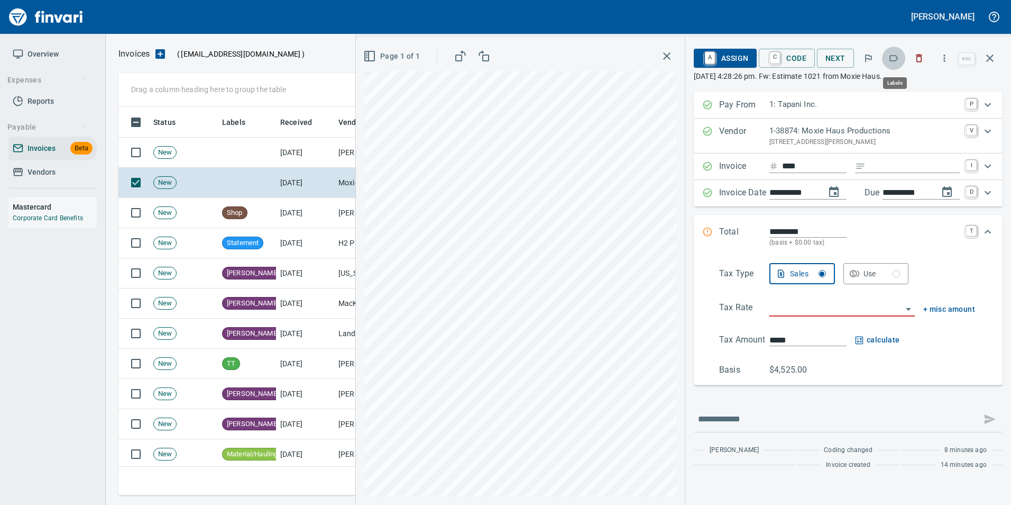
click at [887, 53] on button "button" at bounding box center [893, 58] width 23 height 23
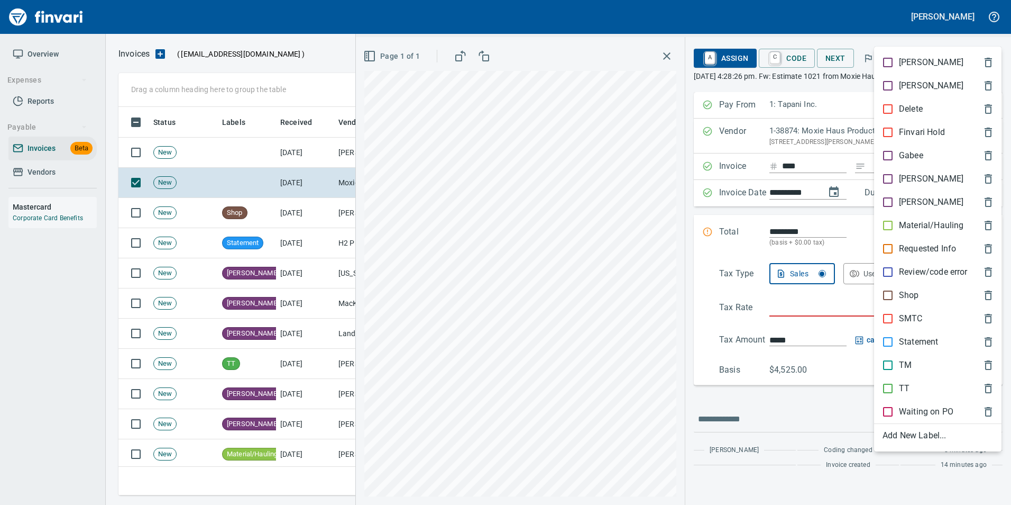
scroll to position [380, 864]
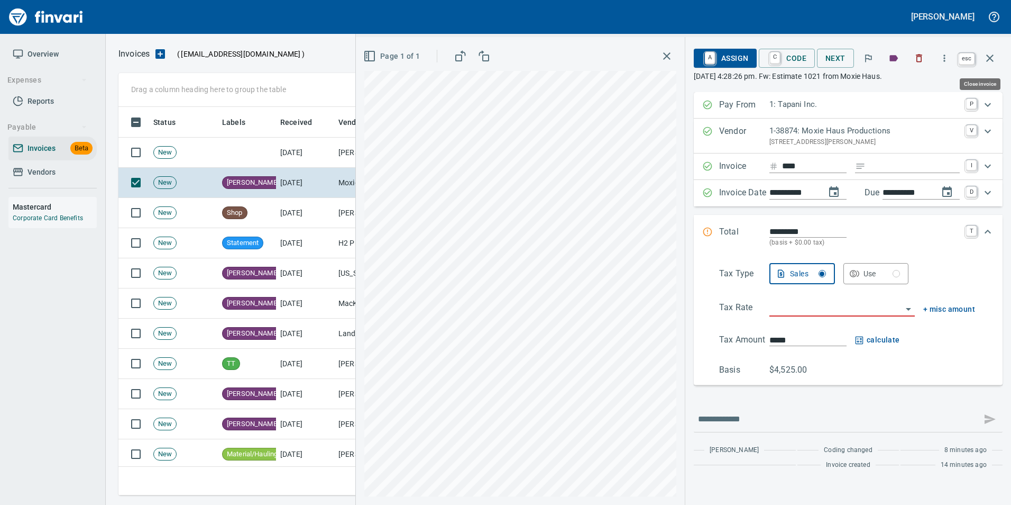
drag, startPoint x: 986, startPoint y: 61, endPoint x: 977, endPoint y: 69, distance: 11.6
click at [986, 61] on icon "button" at bounding box center [990, 58] width 13 height 13
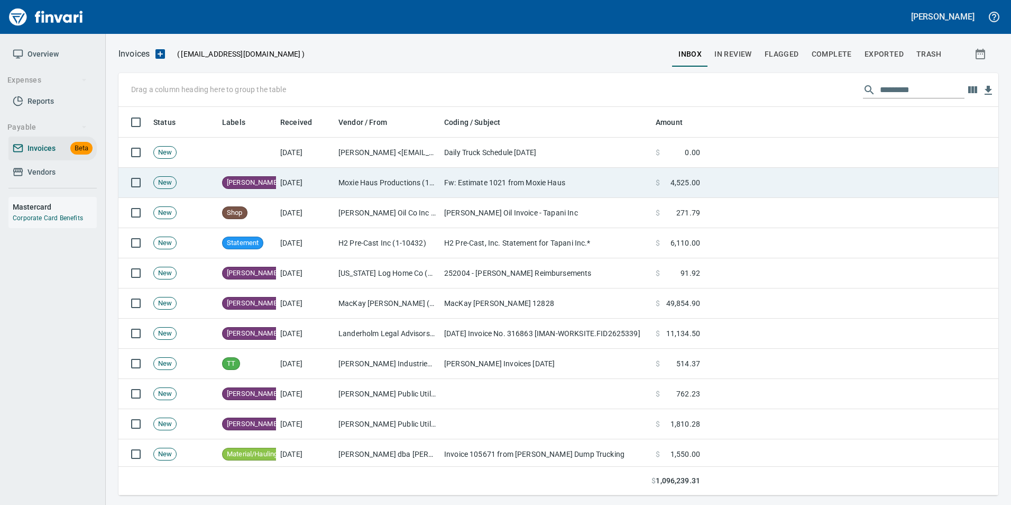
scroll to position [380, 864]
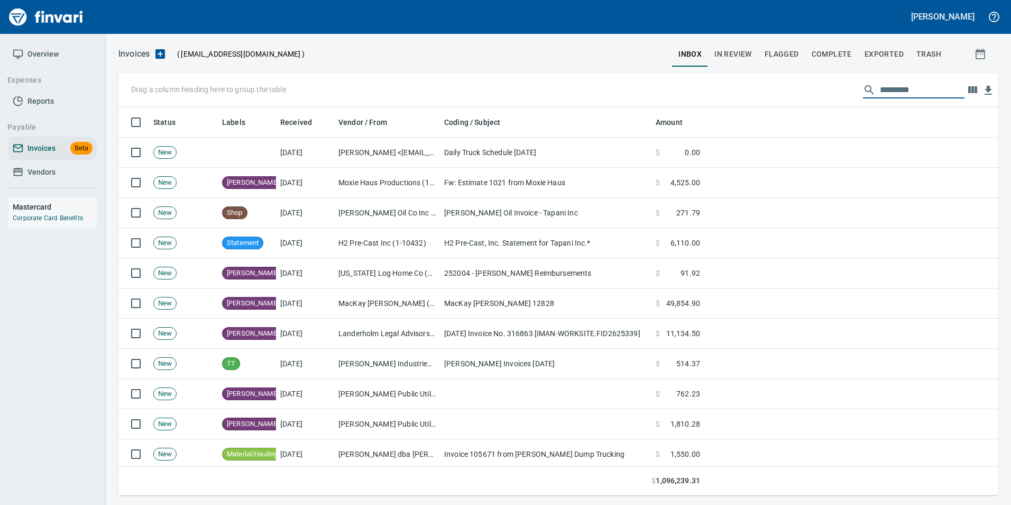
click at [895, 84] on input "text" at bounding box center [922, 89] width 85 height 17
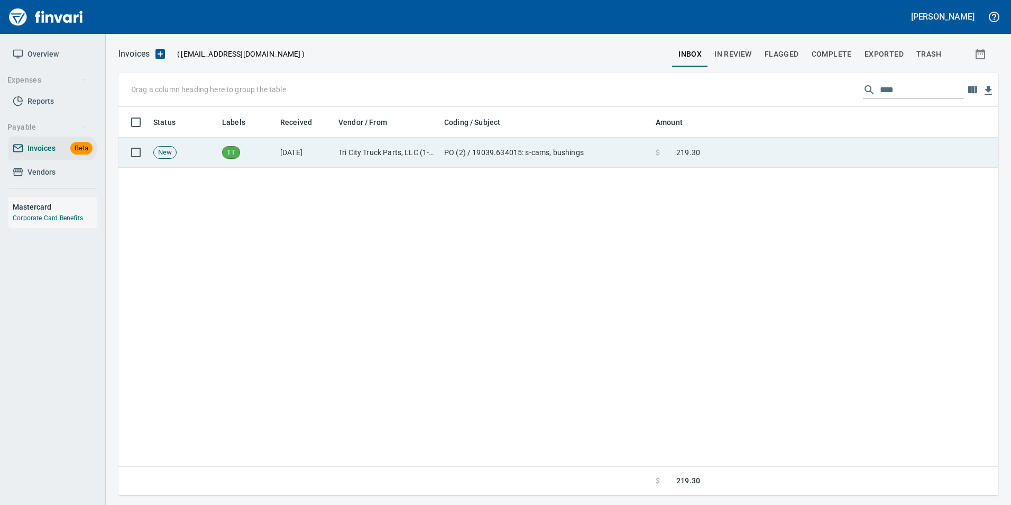
click at [778, 139] on td at bounding box center [851, 153] width 294 height 30
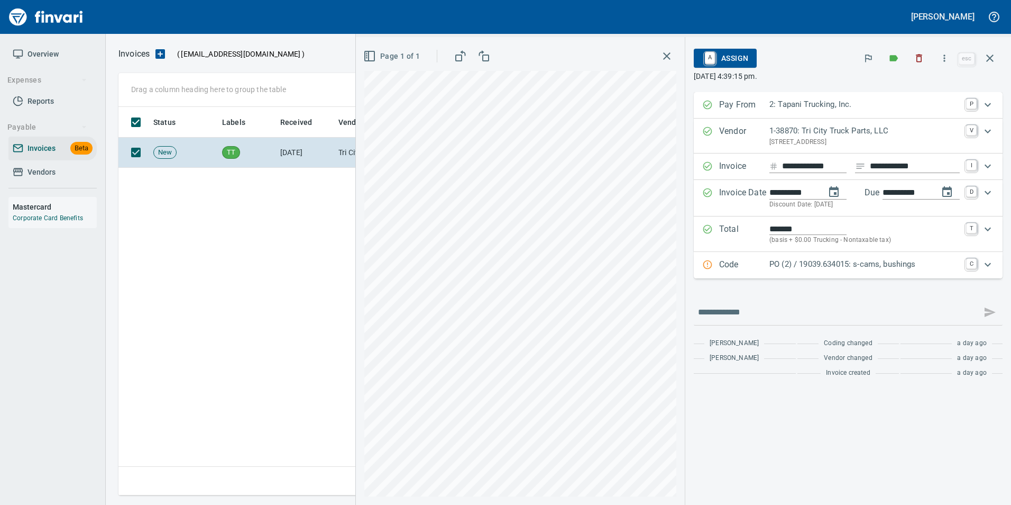
click at [809, 260] on p "PO (2) / 19039.634015: s-cams, bushings" at bounding box center [865, 264] width 190 height 12
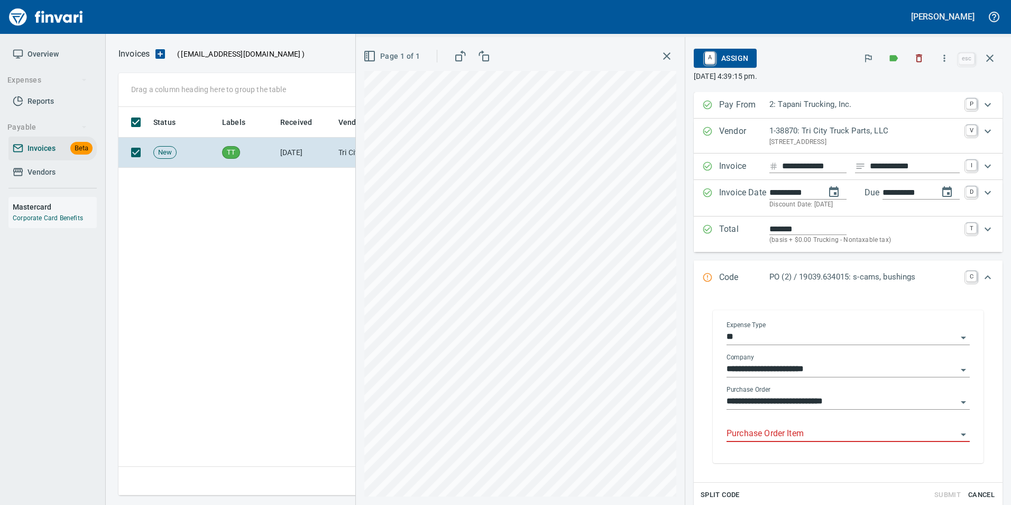
click at [774, 429] on input "Purchase Order Item" at bounding box center [842, 433] width 231 height 15
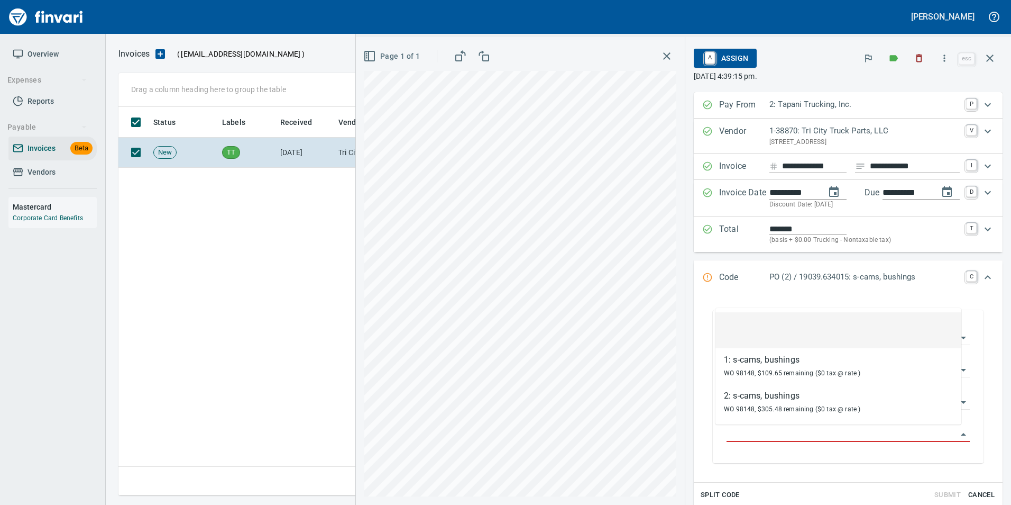
click at [804, 331] on li at bounding box center [839, 330] width 246 height 36
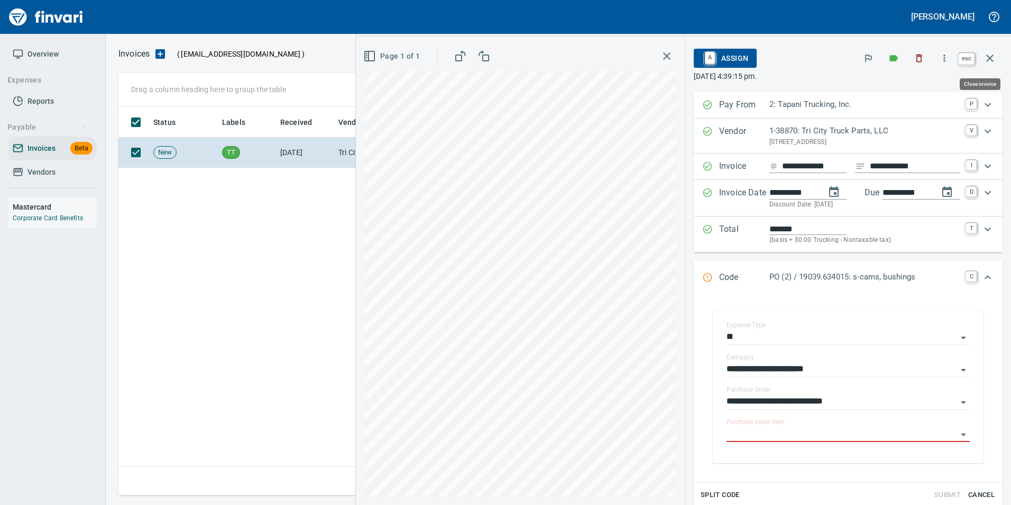
click at [986, 54] on icon "button" at bounding box center [990, 58] width 13 height 13
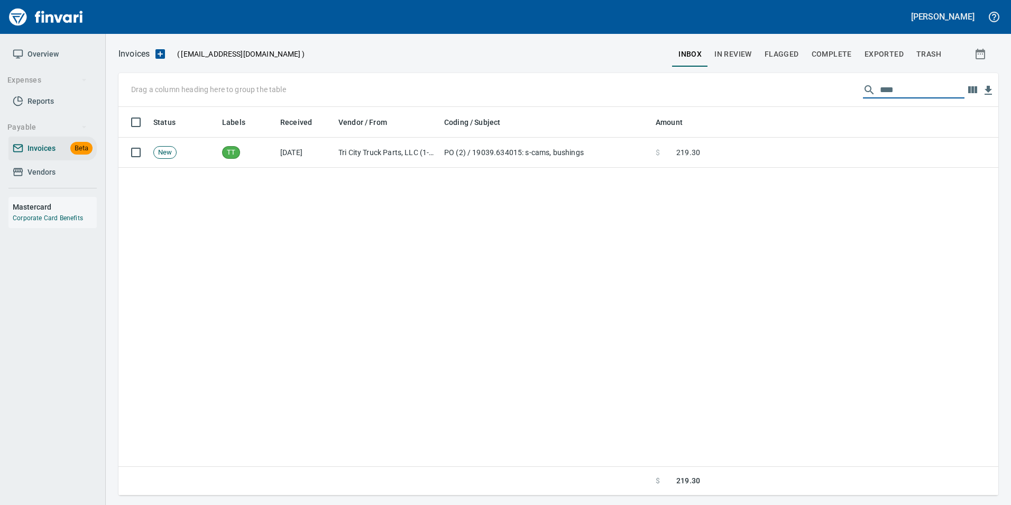
click at [880, 87] on input "****" at bounding box center [922, 89] width 85 height 17
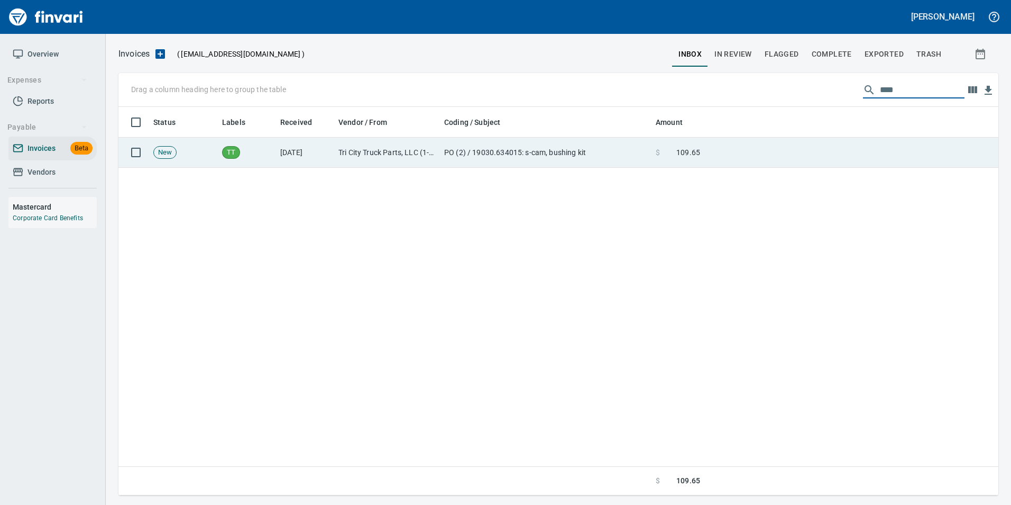
type input "****"
click at [794, 147] on td at bounding box center [851, 153] width 294 height 30
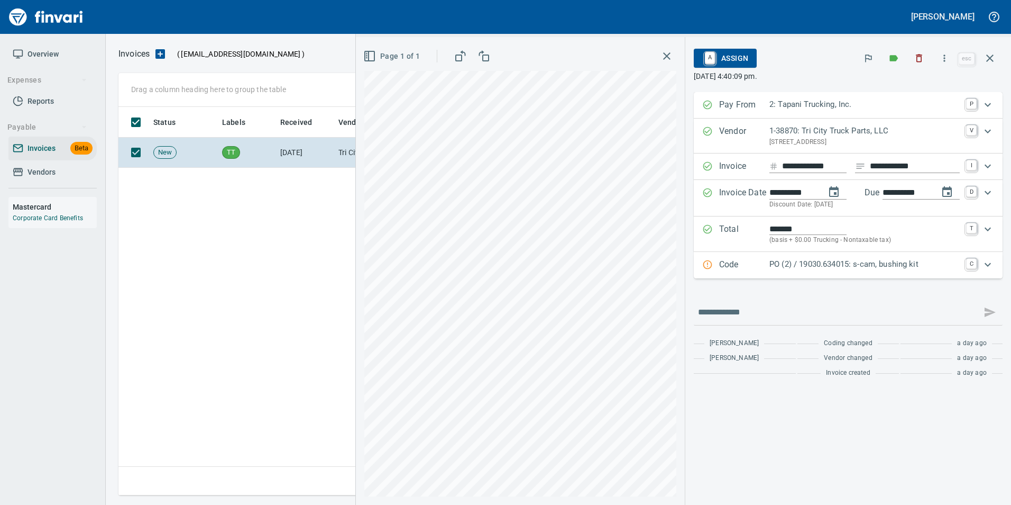
click at [812, 268] on p "PO (2) / 19030.634015: s-cam, bushing kit" at bounding box center [865, 264] width 190 height 12
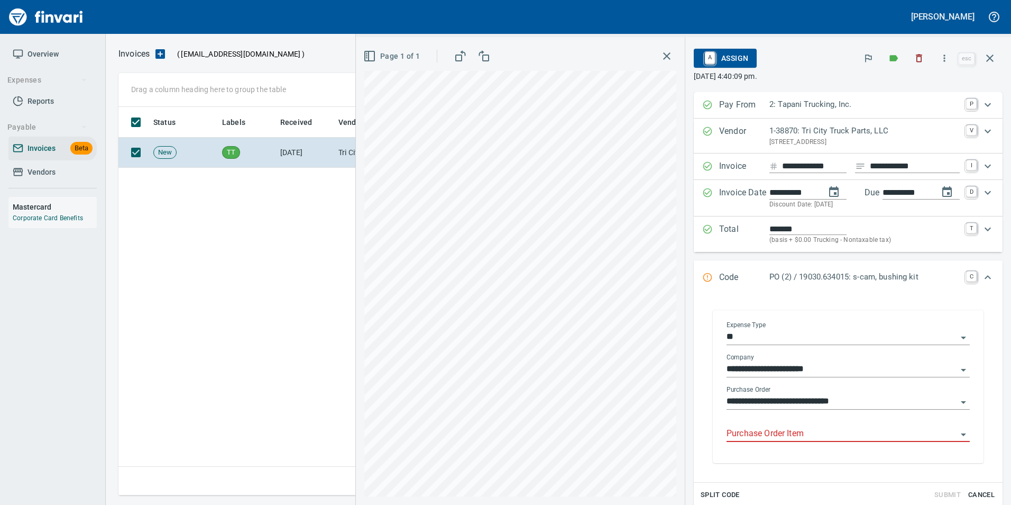
click at [770, 432] on input "Purchase Order Item" at bounding box center [842, 433] width 231 height 15
click at [764, 461] on li at bounding box center [839, 460] width 246 height 25
click at [991, 50] on button "button" at bounding box center [989, 57] width 25 height 25
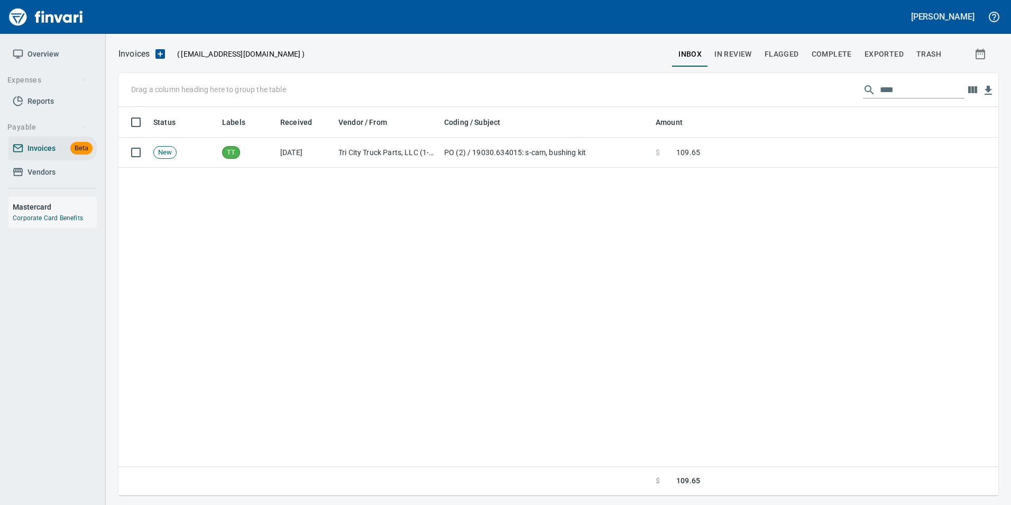
click at [884, 86] on input "****" at bounding box center [922, 89] width 85 height 17
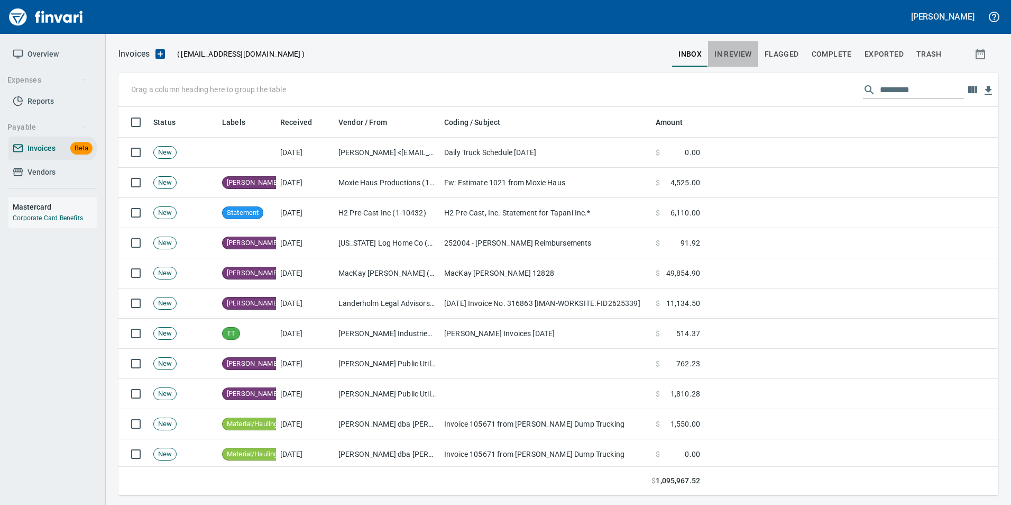
click at [749, 48] on span "In Review" at bounding box center [734, 54] width 38 height 13
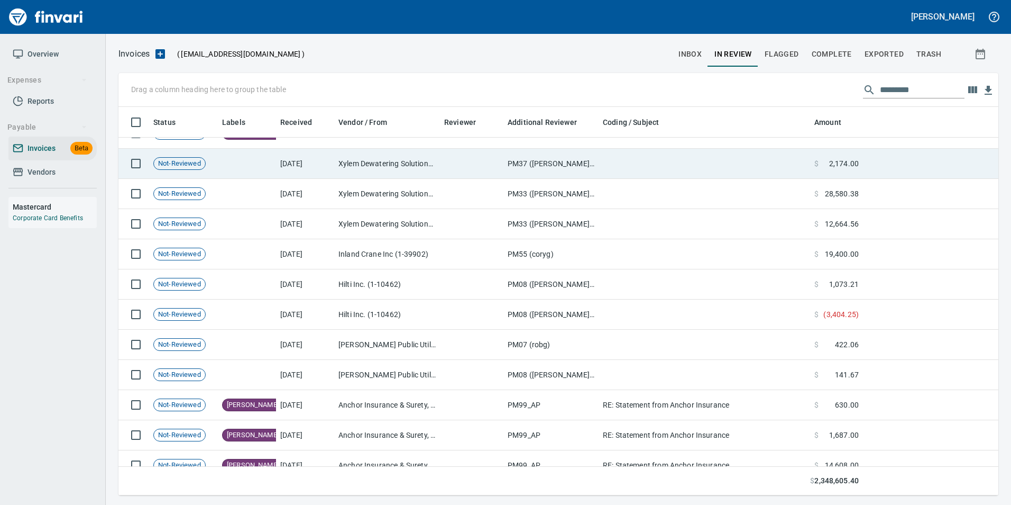
scroll to position [106, 0]
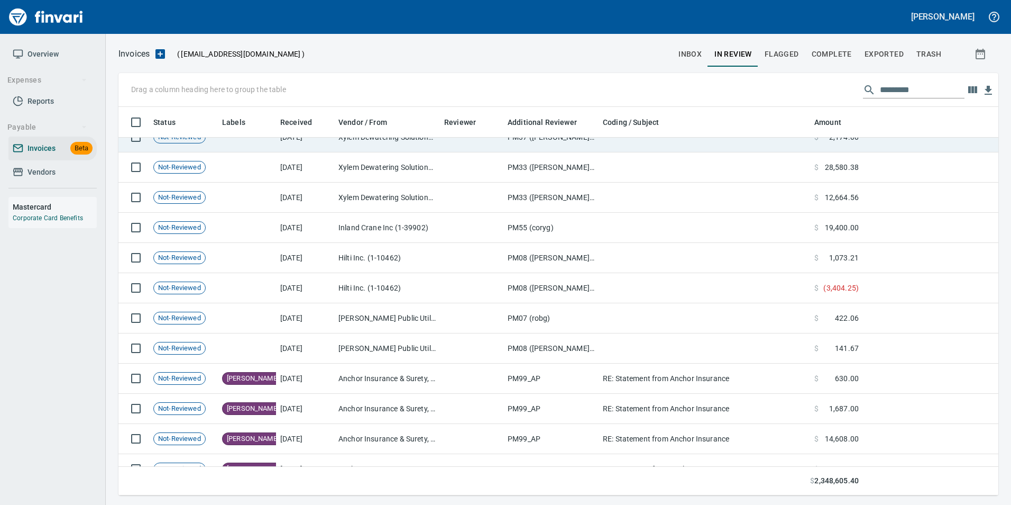
click at [747, 244] on td at bounding box center [705, 258] width 212 height 30
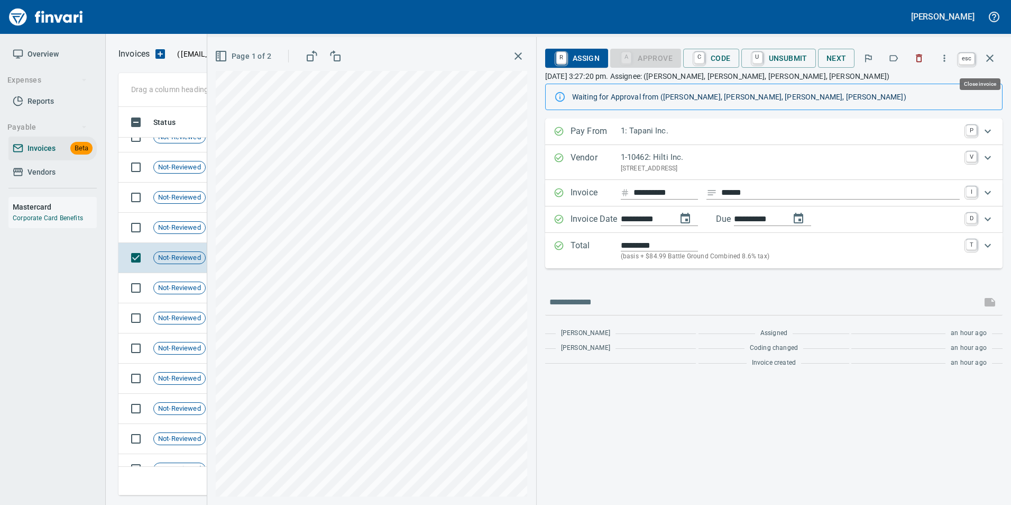
scroll to position [380, 864]
click at [989, 65] on button "button" at bounding box center [989, 57] width 25 height 25
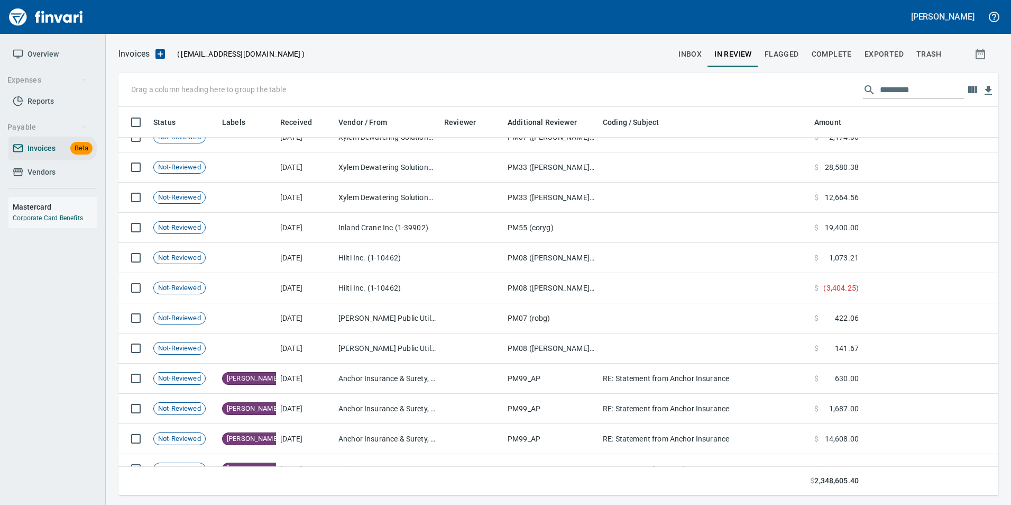
scroll to position [380, 864]
click at [892, 94] on input "text" at bounding box center [922, 89] width 85 height 17
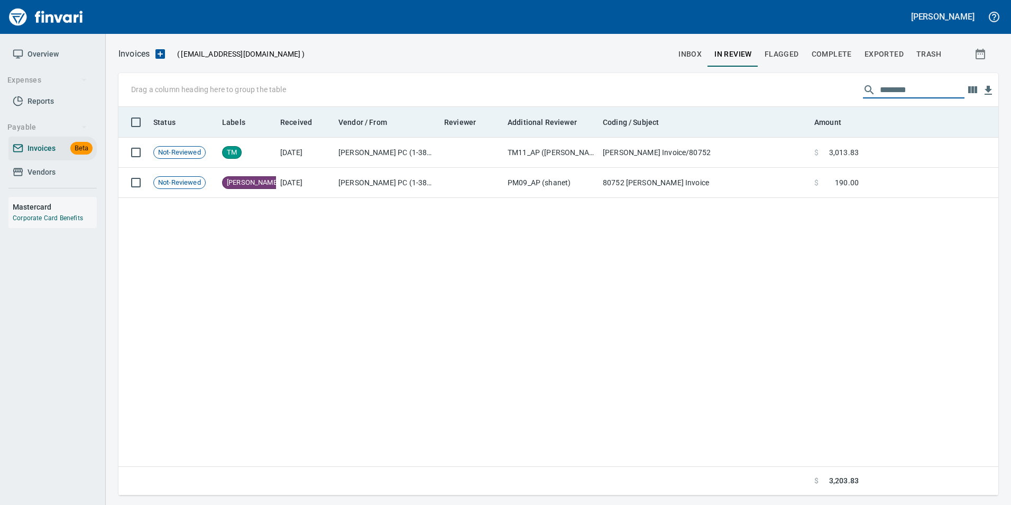
scroll to position [380, 872]
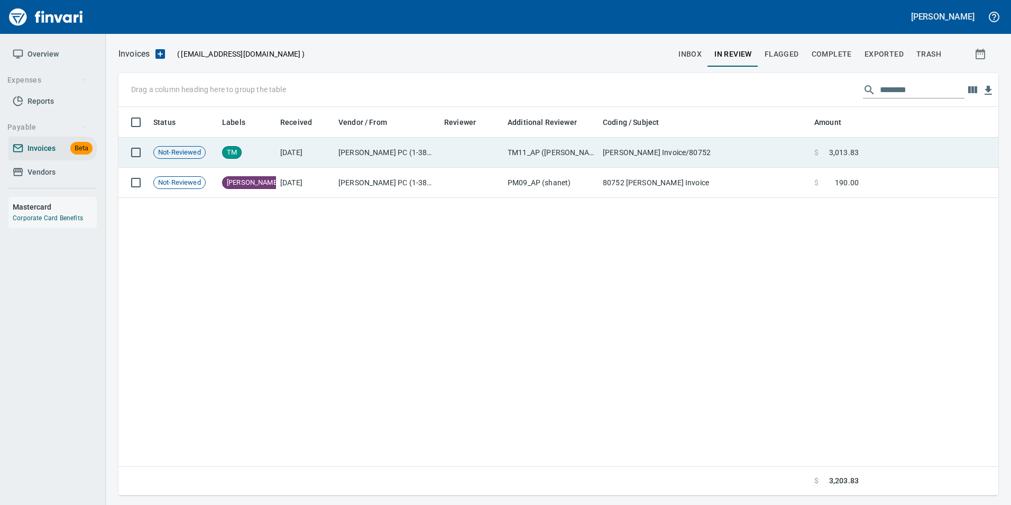
click at [785, 142] on td "[PERSON_NAME] Invoice/80752" at bounding box center [705, 153] width 212 height 30
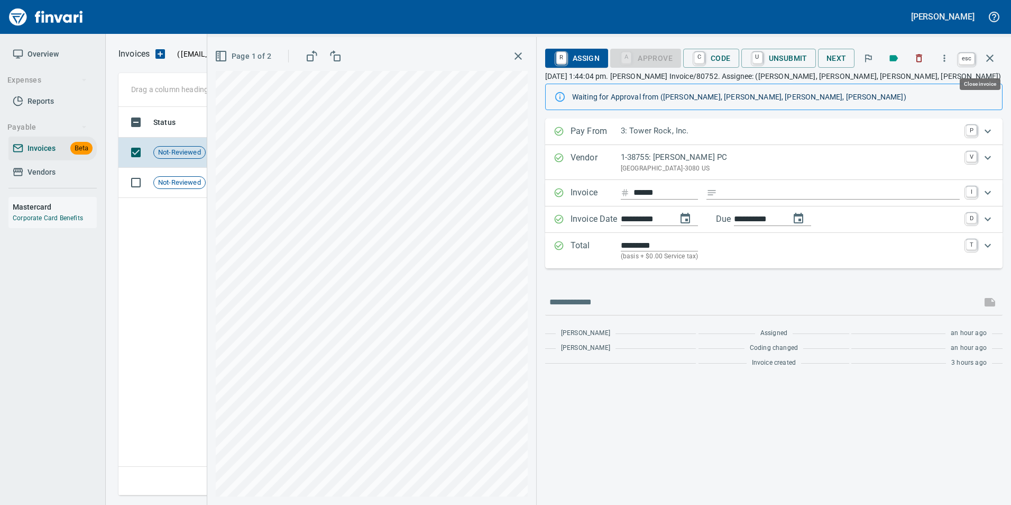
scroll to position [380, 872]
click at [998, 58] on button "button" at bounding box center [989, 57] width 25 height 25
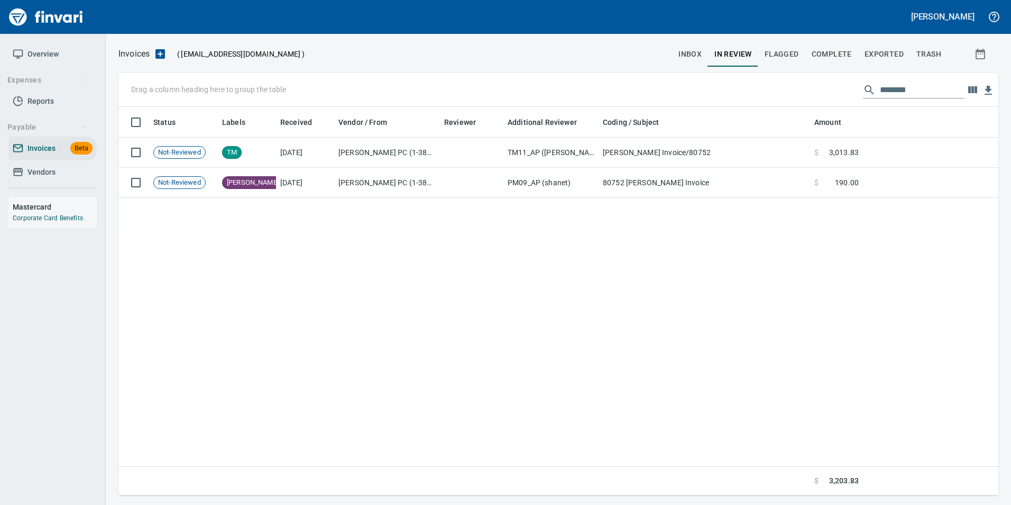
scroll to position [380, 872]
click at [931, 93] on input "********" at bounding box center [922, 89] width 85 height 17
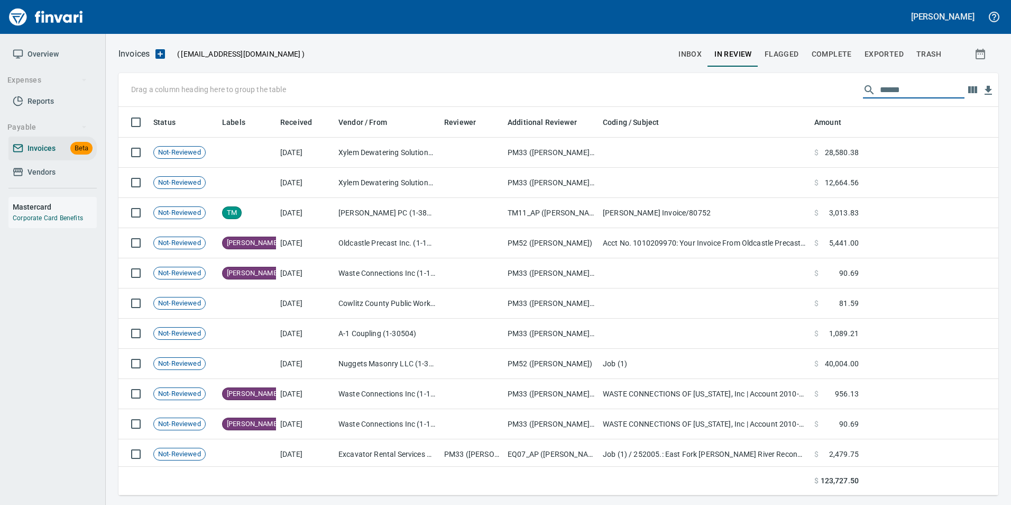
scroll to position [380, 864]
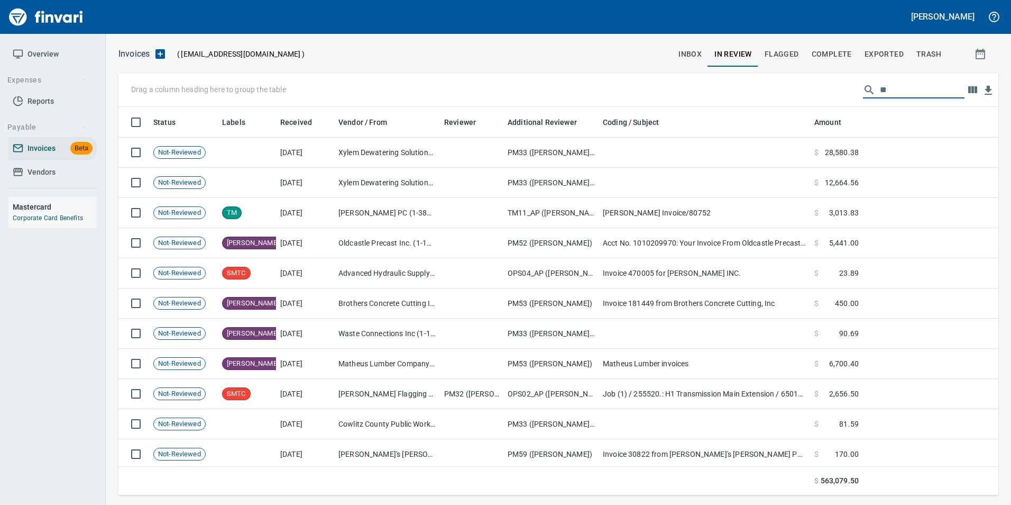
type input "*"
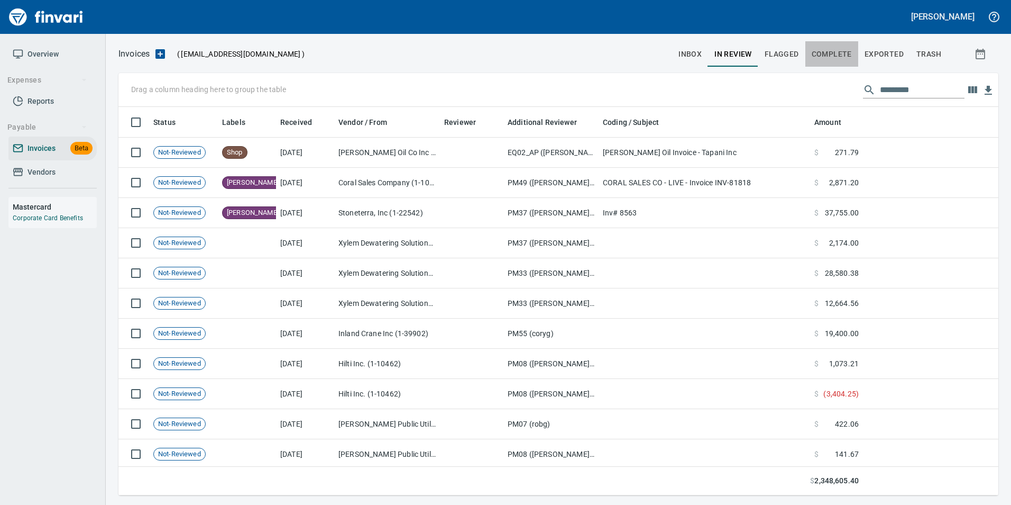
click at [844, 59] on span "Complete" at bounding box center [832, 54] width 40 height 13
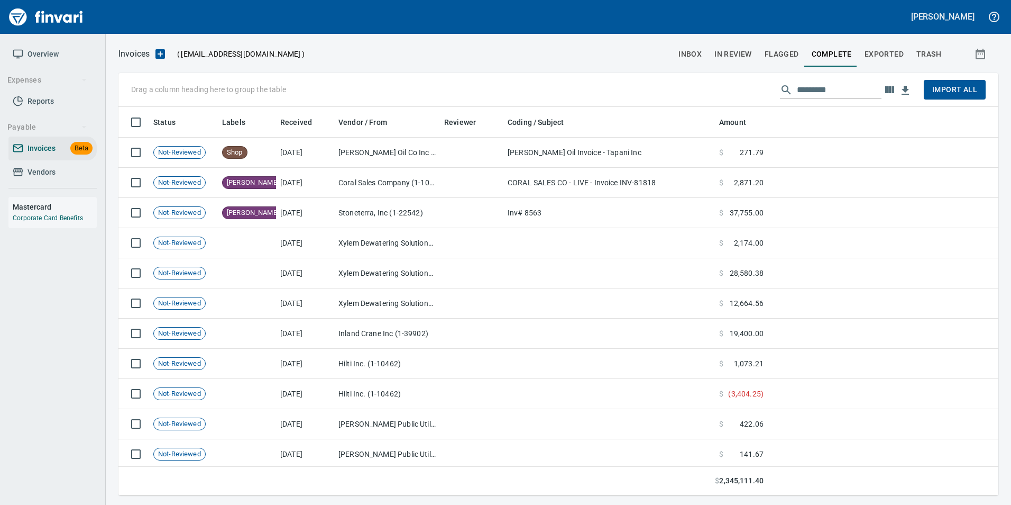
scroll to position [380, 864]
click at [751, 52] on span "In Review" at bounding box center [734, 54] width 38 height 13
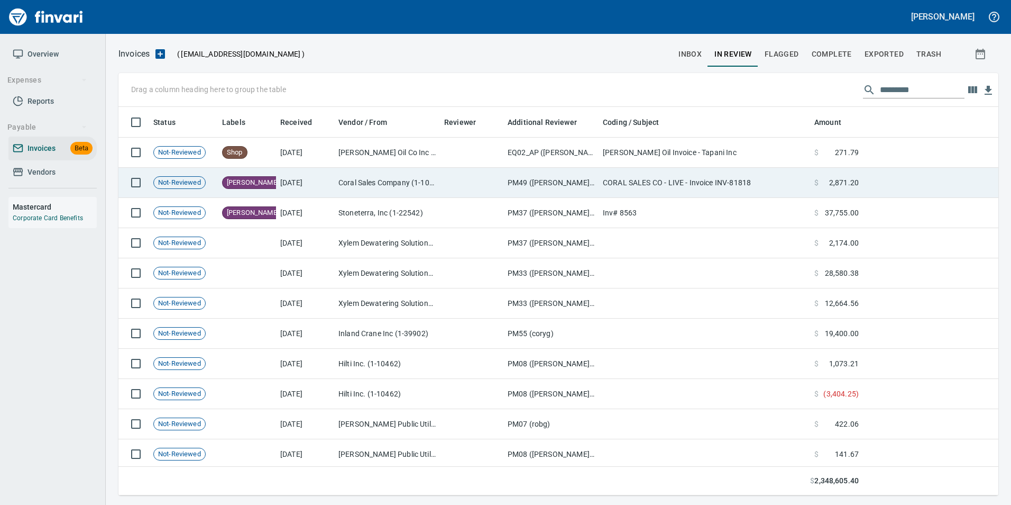
scroll to position [380, 864]
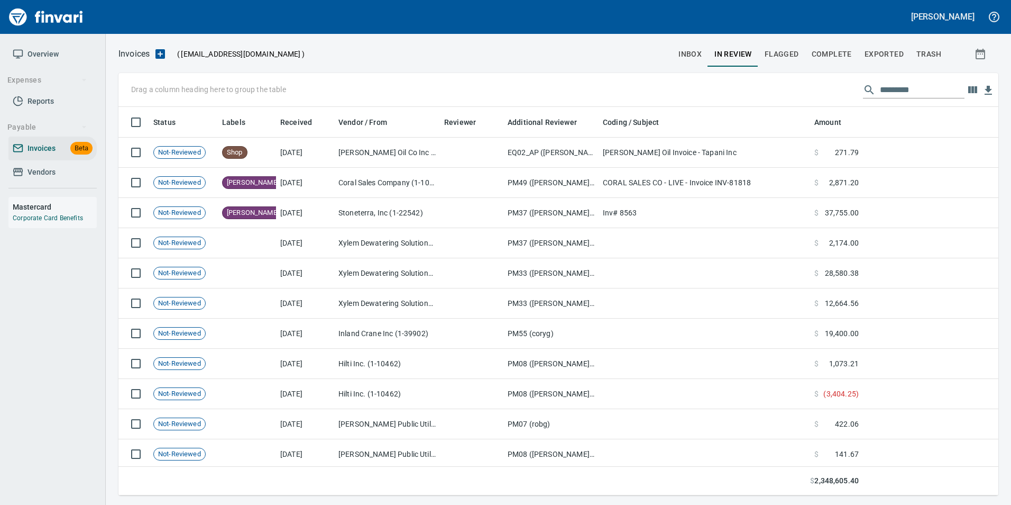
click at [921, 94] on input "text" at bounding box center [922, 89] width 85 height 17
type input "**"
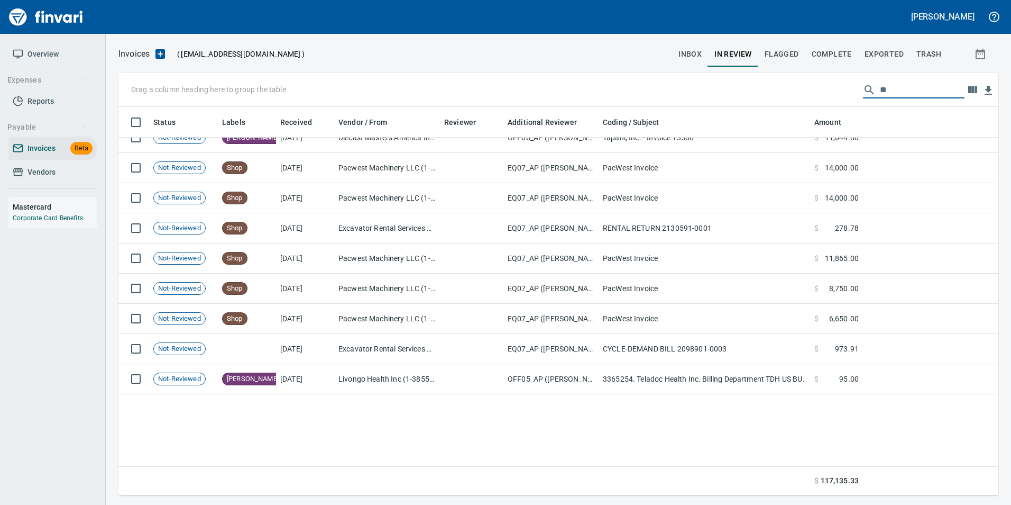
scroll to position [0, 0]
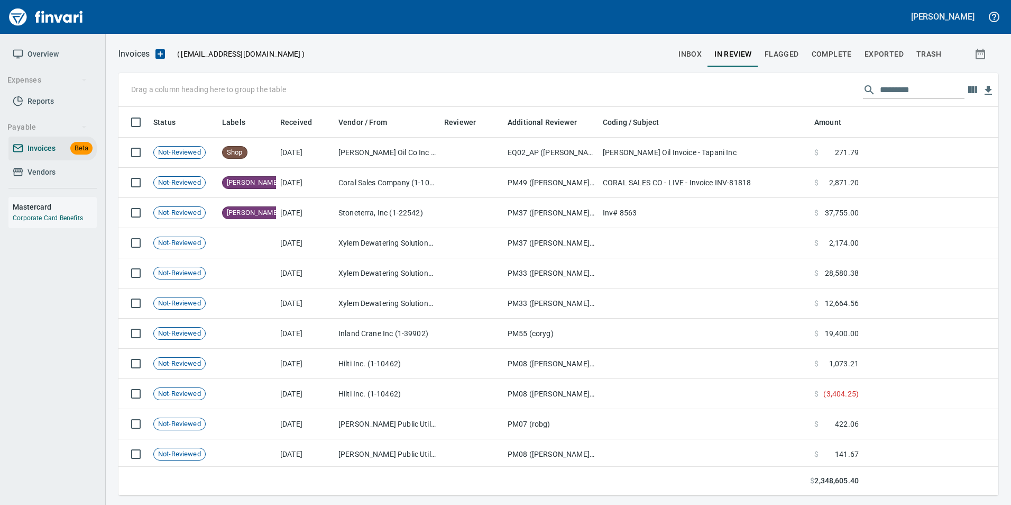
scroll to position [380, 864]
click at [904, 91] on input "text" at bounding box center [922, 89] width 85 height 17
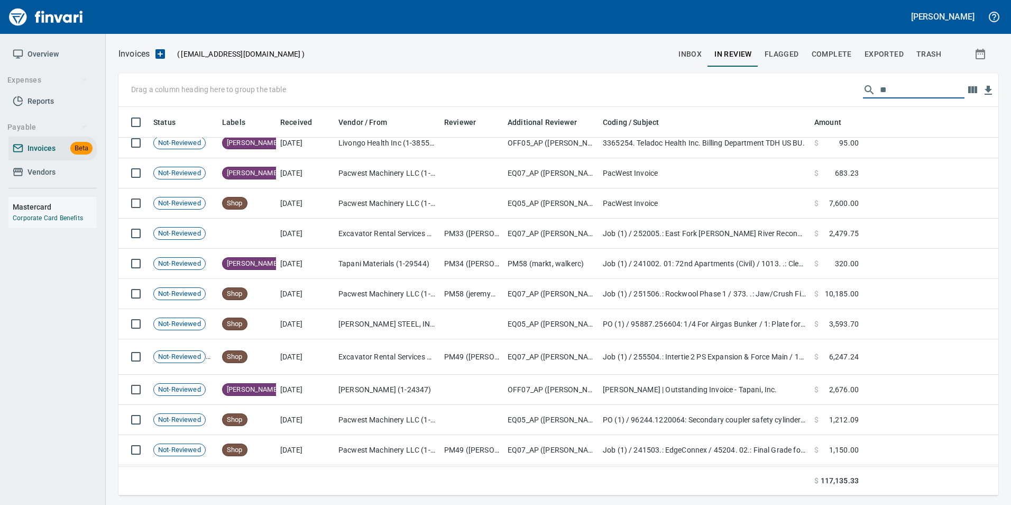
scroll to position [377, 0]
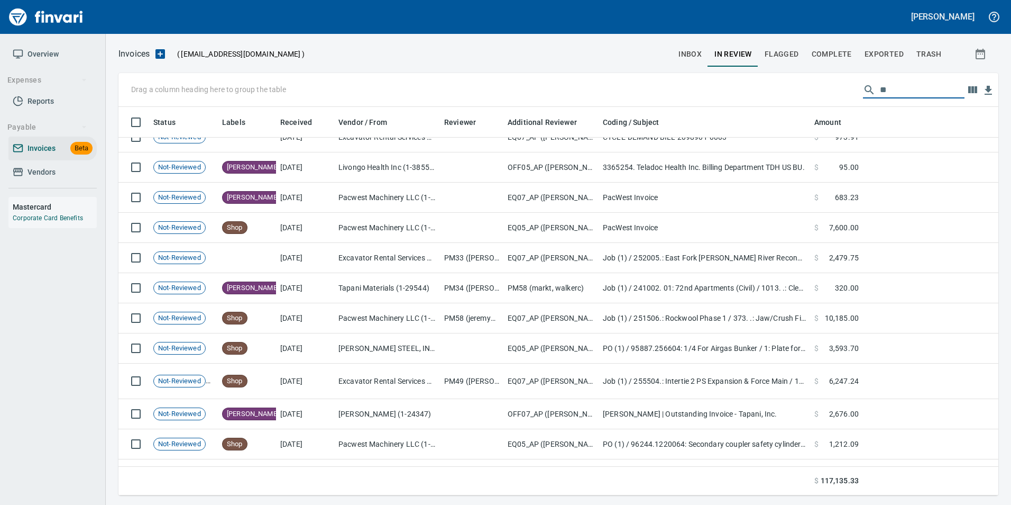
type input "*"
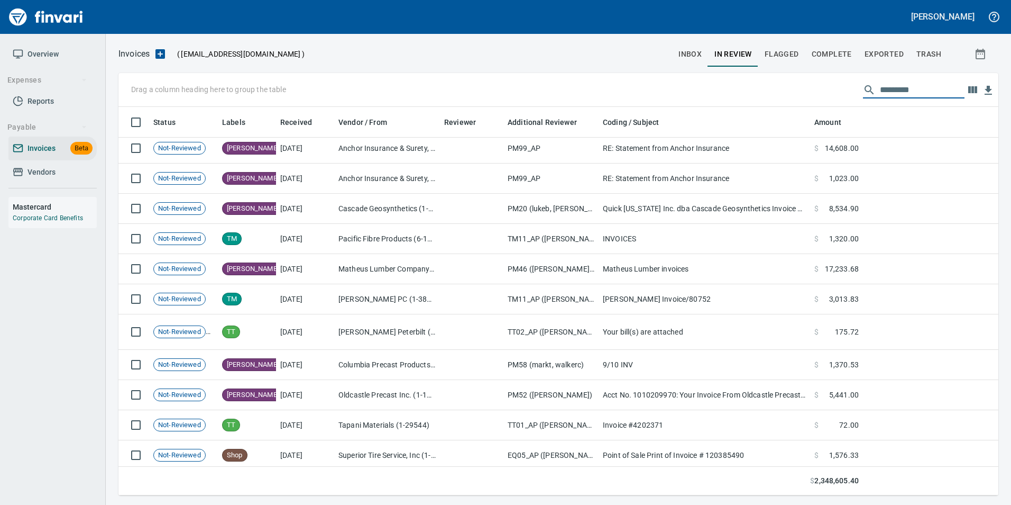
click at [842, 54] on span "Complete" at bounding box center [832, 54] width 40 height 13
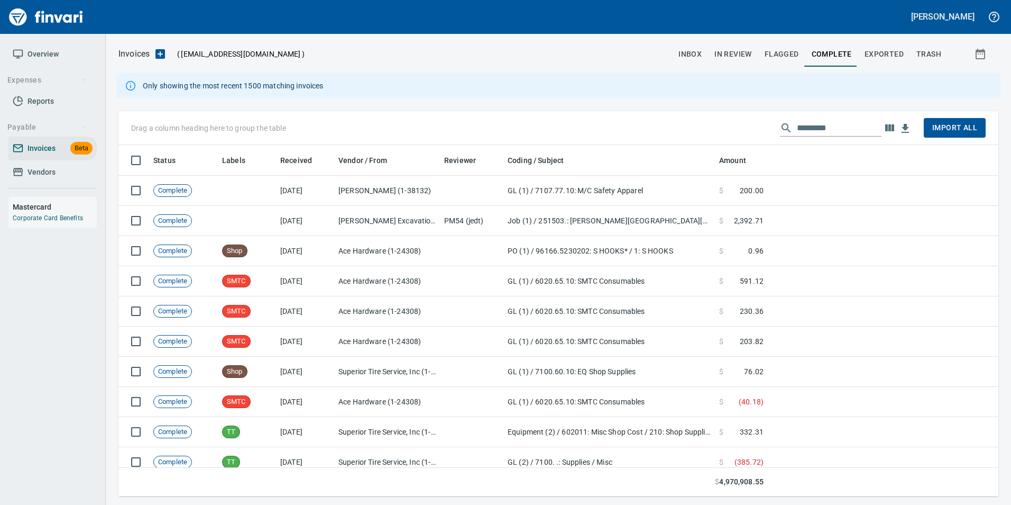
scroll to position [343, 864]
click at [831, 129] on input "text" at bounding box center [839, 128] width 85 height 17
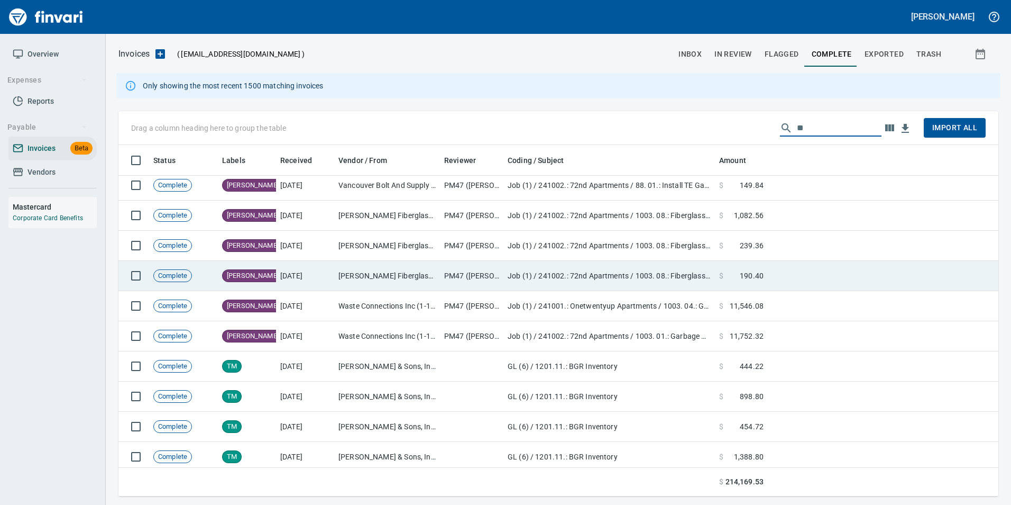
scroll to position [106, 0]
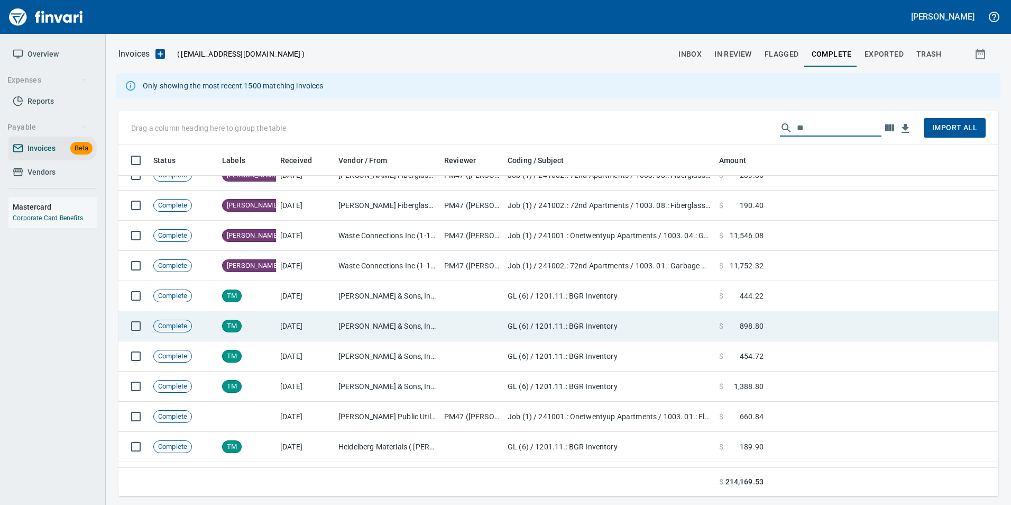
click at [652, 325] on td "GL (6) / 1201.11.: BGR Inventory" at bounding box center [610, 326] width 212 height 30
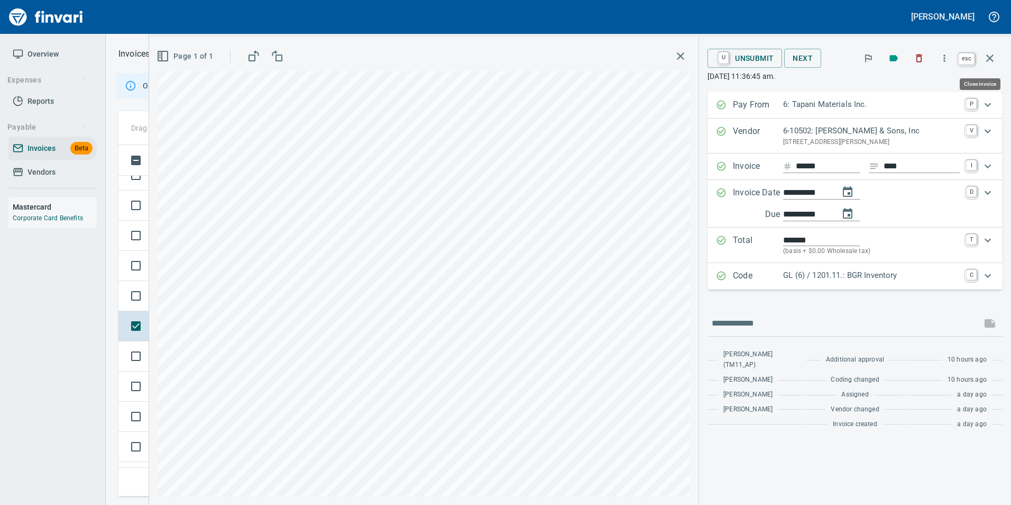
scroll to position [343, 864]
click at [989, 62] on icon "button" at bounding box center [990, 58] width 13 height 13
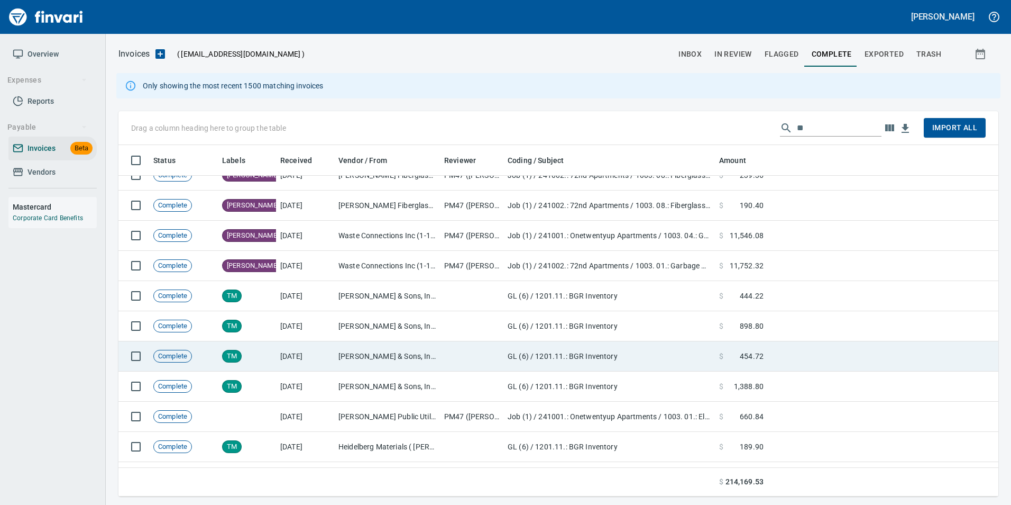
scroll to position [343, 864]
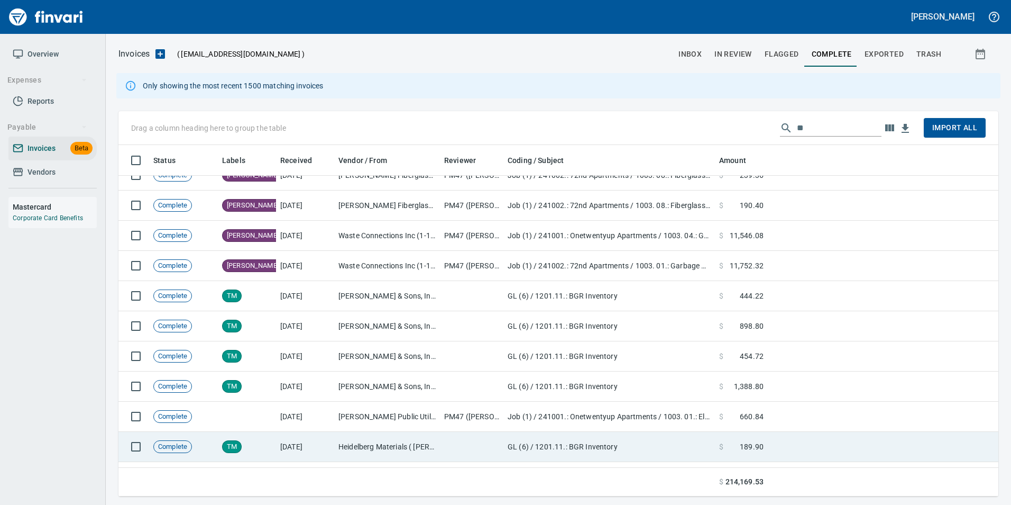
click at [441, 436] on td at bounding box center [471, 447] width 63 height 30
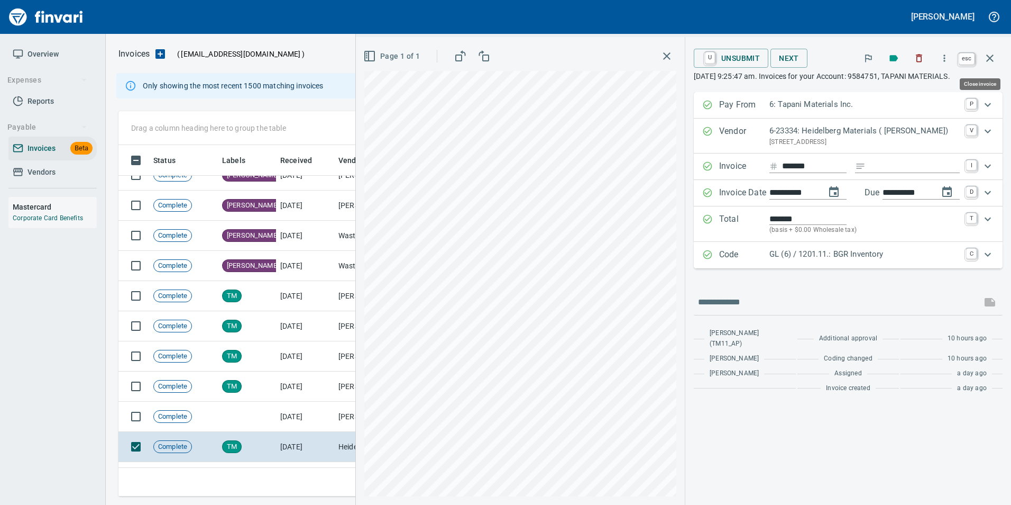
scroll to position [343, 864]
click at [990, 61] on icon "button" at bounding box center [990, 58] width 13 height 13
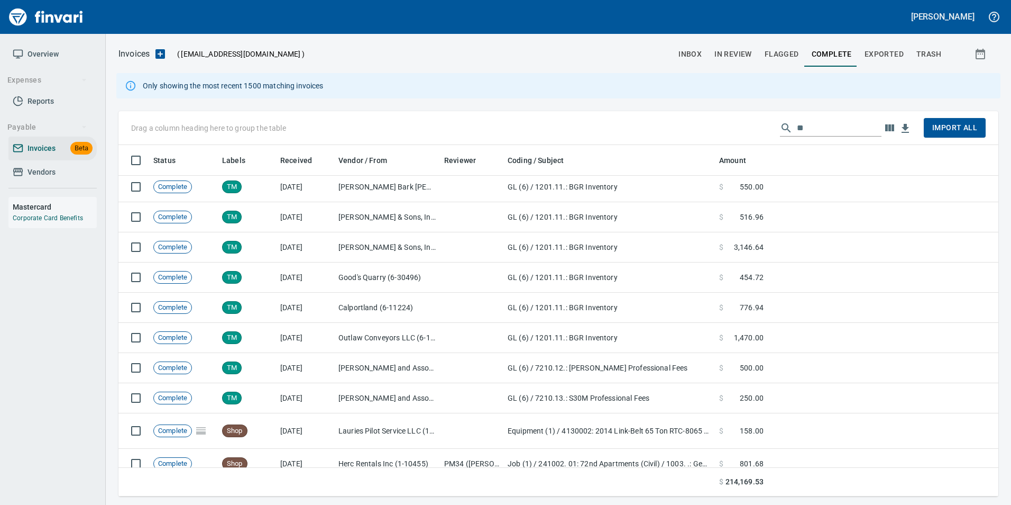
scroll to position [529, 0]
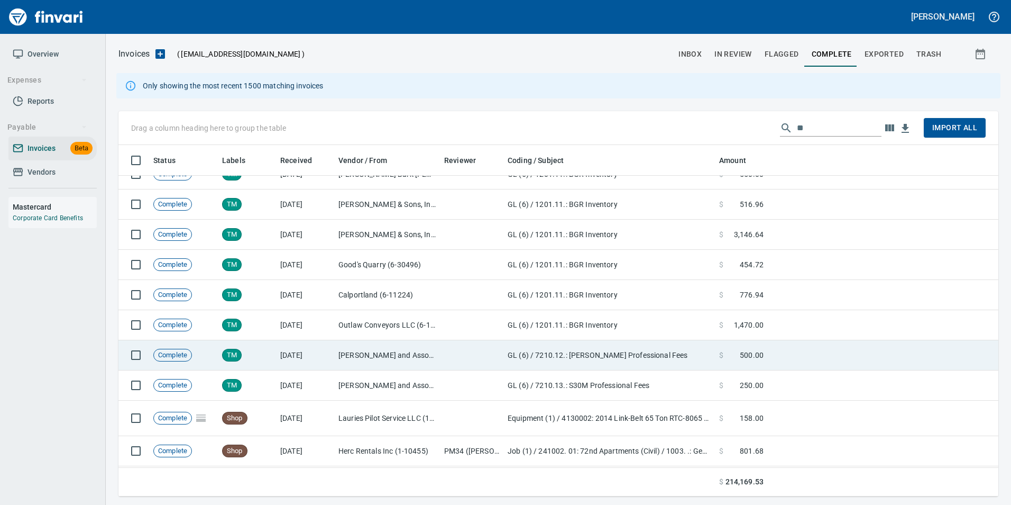
click at [687, 360] on td "GL (6) / 7210.12.: Tebo Professional Fees" at bounding box center [610, 355] width 212 height 30
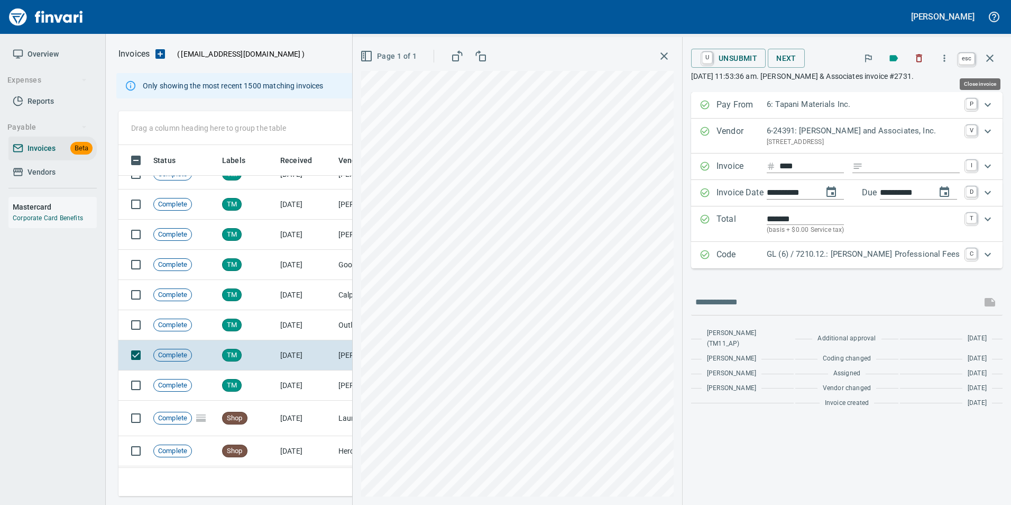
scroll to position [343, 864]
click at [991, 64] on icon "button" at bounding box center [990, 58] width 13 height 13
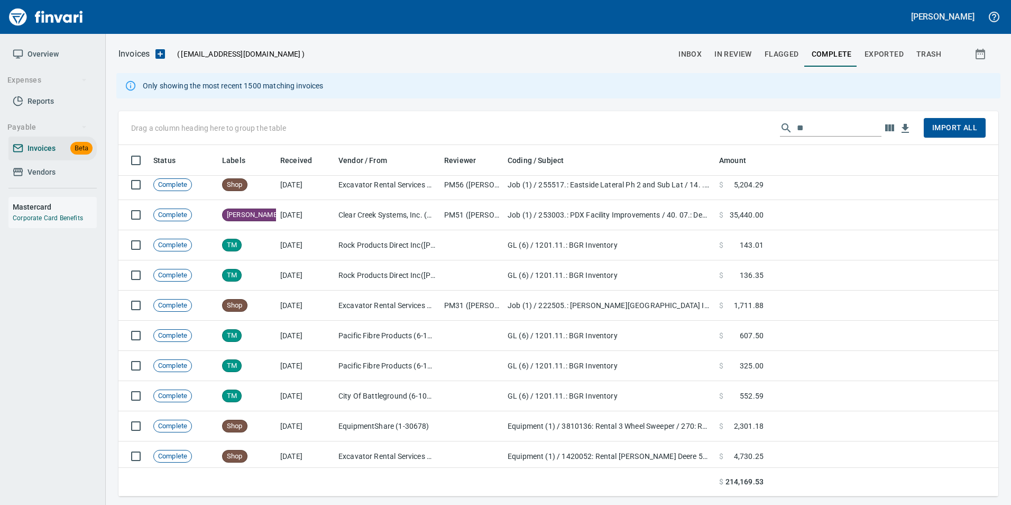
scroll to position [952, 0]
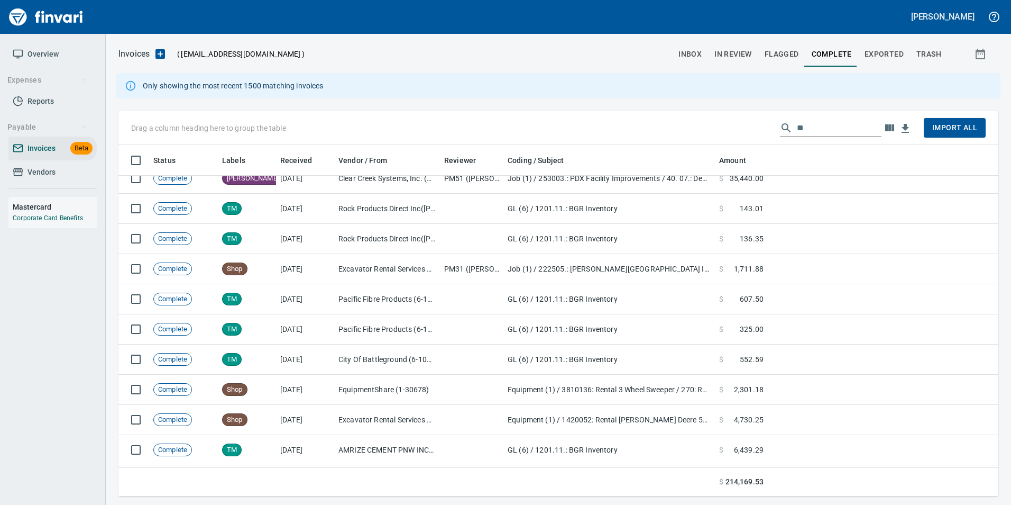
click at [825, 138] on div "Drag a column heading here to group the table ** Import All" at bounding box center [558, 128] width 880 height 34
type input "*"
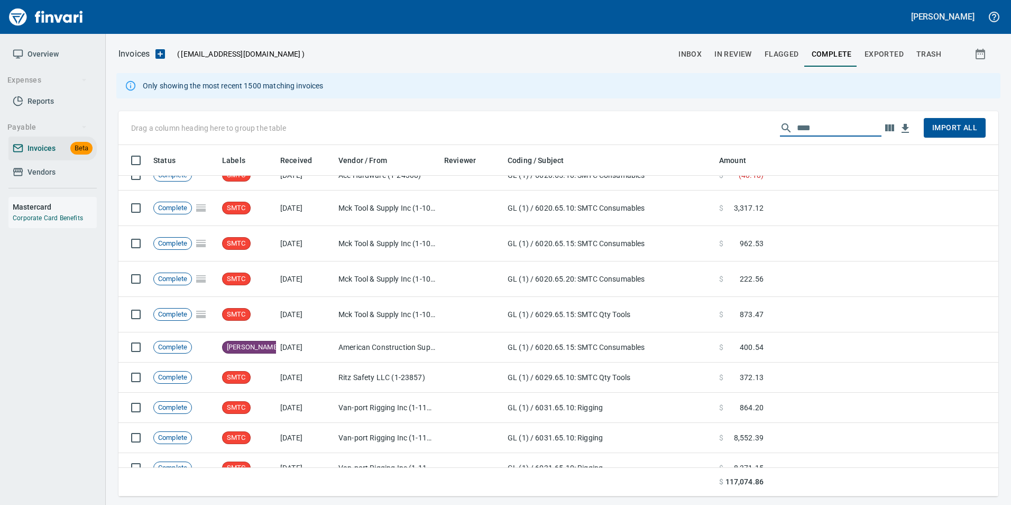
scroll to position [0, 0]
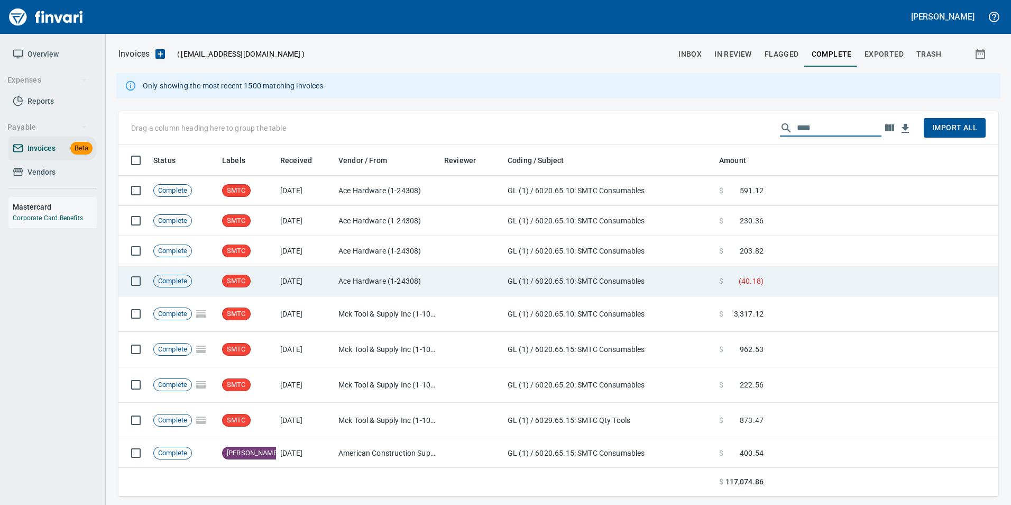
click at [588, 270] on td "GL (1) / 6020.65.10: SMTC Consumables" at bounding box center [610, 281] width 212 height 30
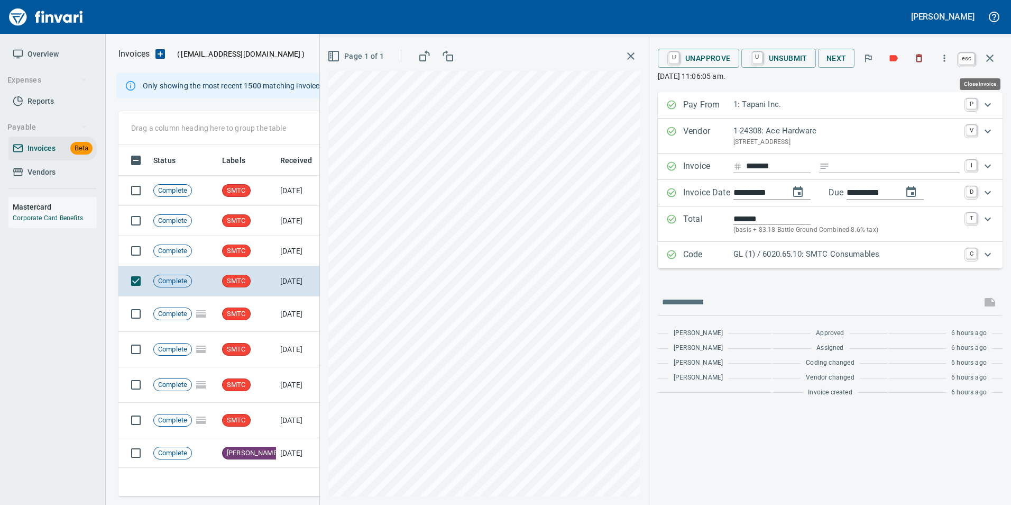
scroll to position [343, 864]
click at [991, 58] on icon "button" at bounding box center [989, 57] width 7 height 7
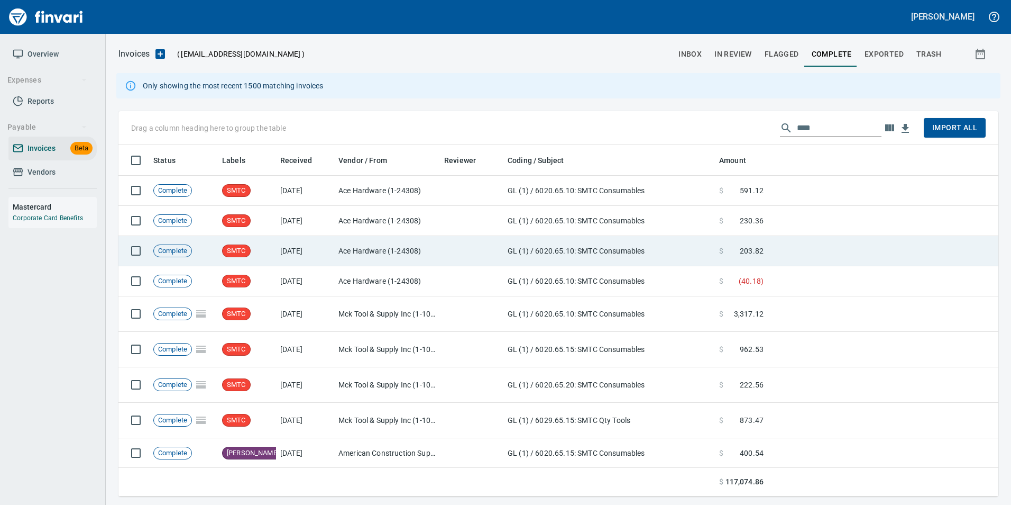
scroll to position [343, 864]
click at [446, 264] on td at bounding box center [471, 251] width 63 height 30
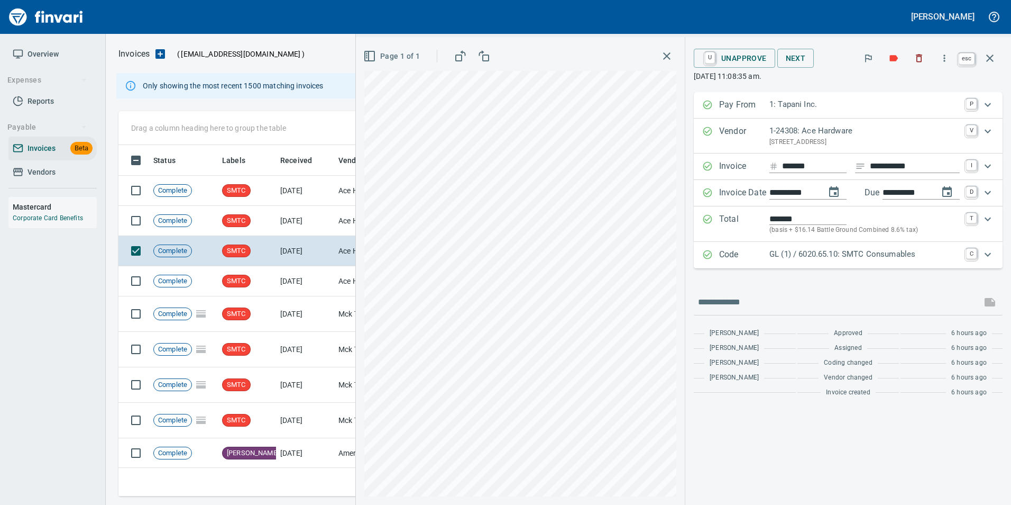
scroll to position [343, 864]
click at [996, 62] on button "button" at bounding box center [989, 57] width 25 height 25
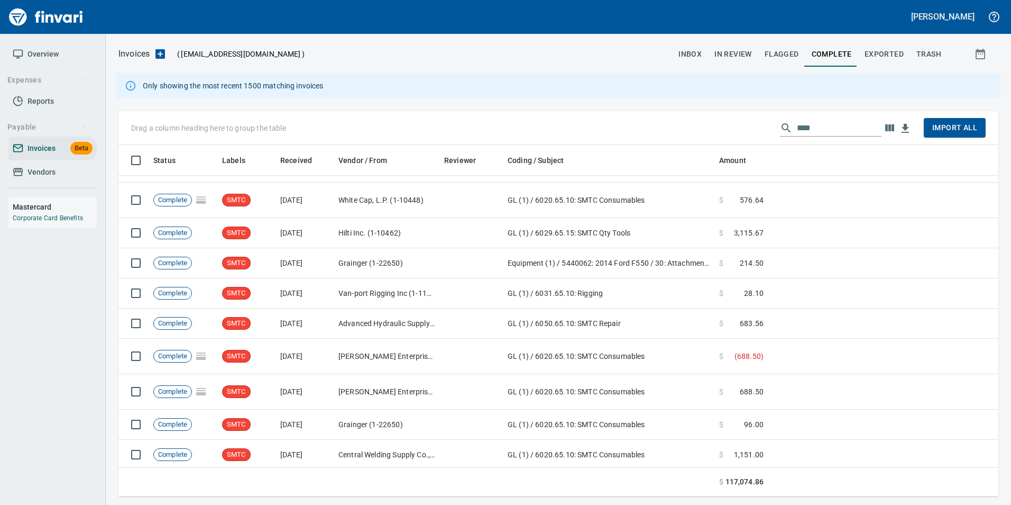
scroll to position [2153, 0]
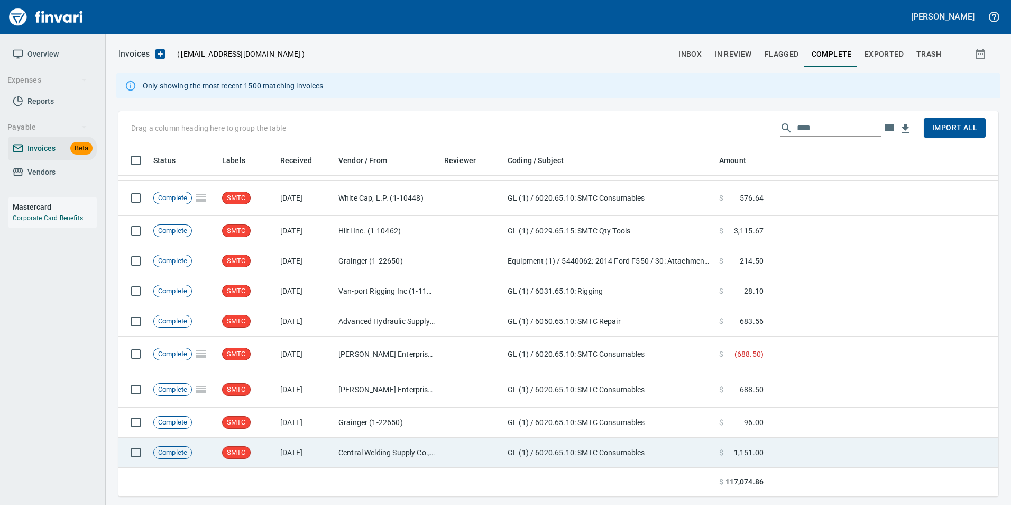
click at [424, 444] on td "Central Welding Supply Co., Inc (1-23924)" at bounding box center [387, 452] width 106 height 30
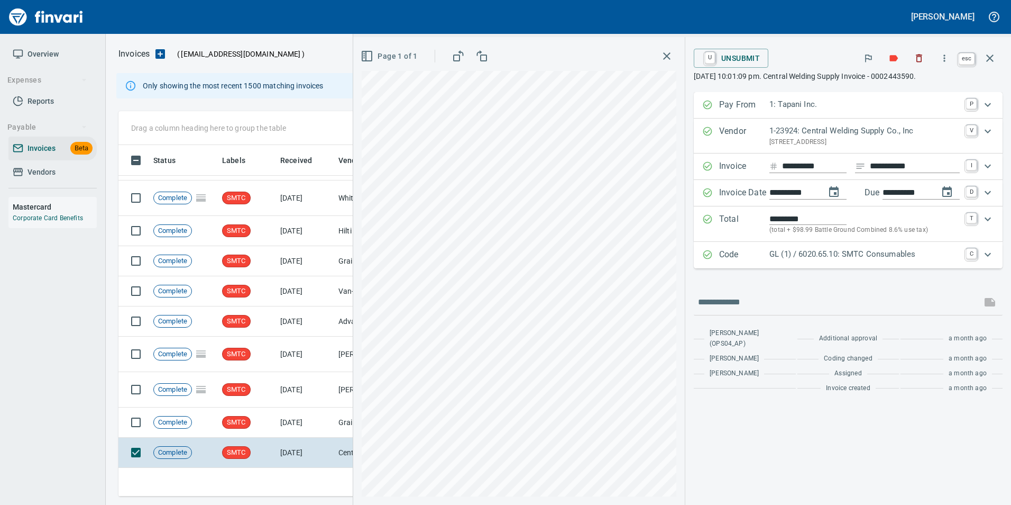
scroll to position [343, 864]
click at [997, 52] on button "button" at bounding box center [989, 57] width 25 height 25
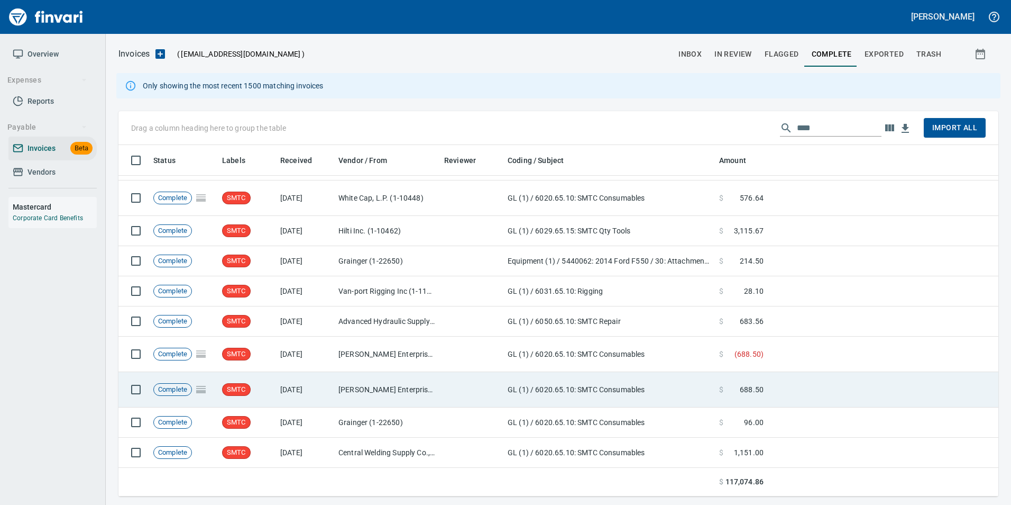
scroll to position [343, 864]
click at [383, 392] on td "[PERSON_NAME] Enterprises Inc (1-10368)" at bounding box center [387, 389] width 106 height 35
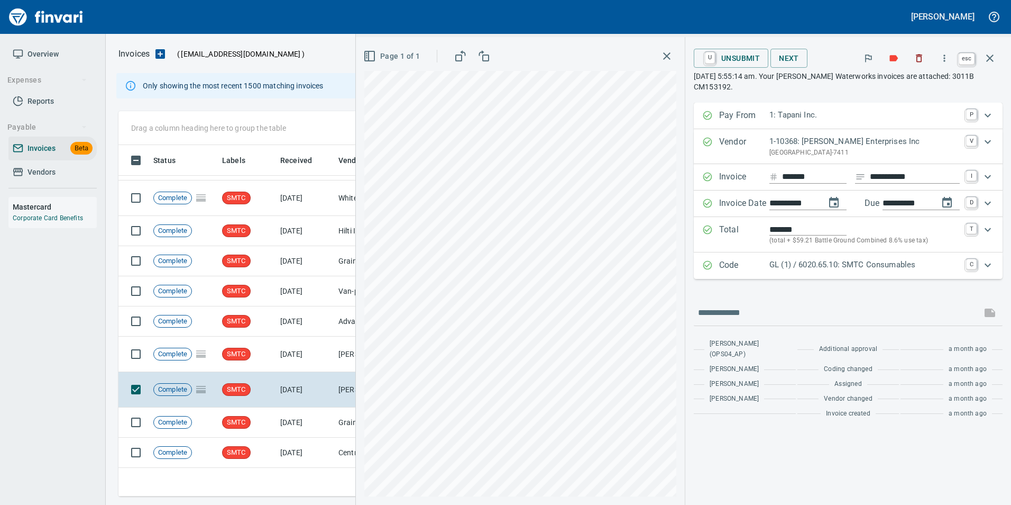
scroll to position [343, 864]
click at [996, 62] on button "button" at bounding box center [989, 57] width 25 height 25
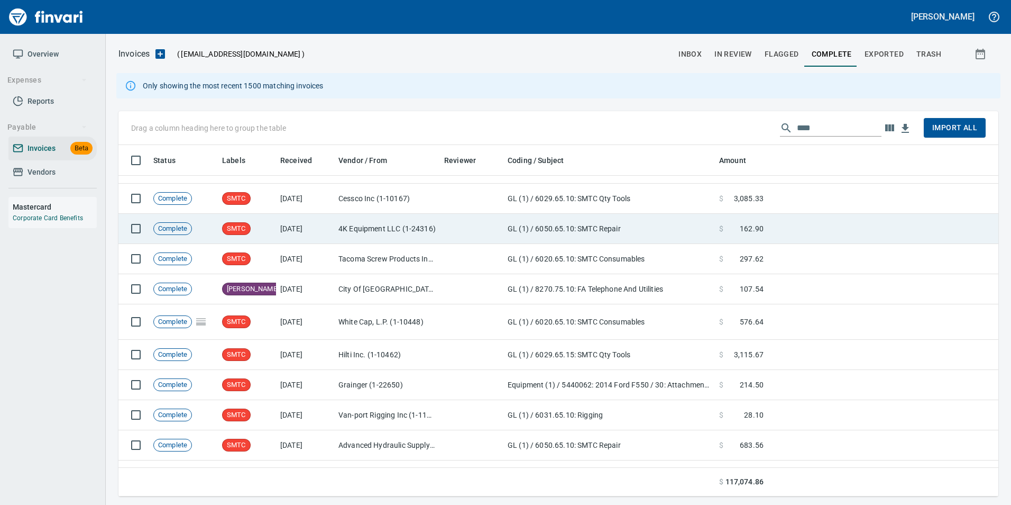
scroll to position [1942, 0]
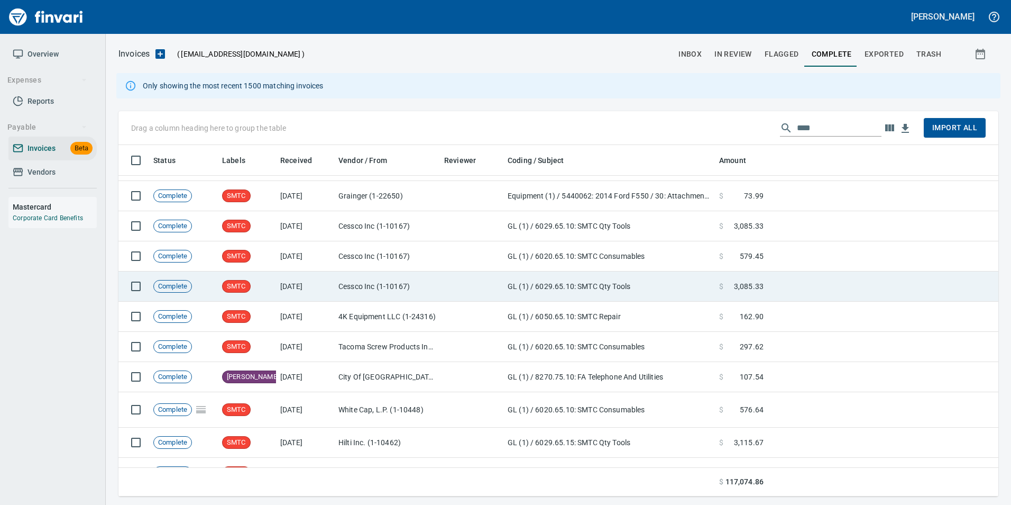
click at [648, 289] on td "GL (1) / 6029.65.10: SMTC Qty Tools" at bounding box center [610, 286] width 212 height 30
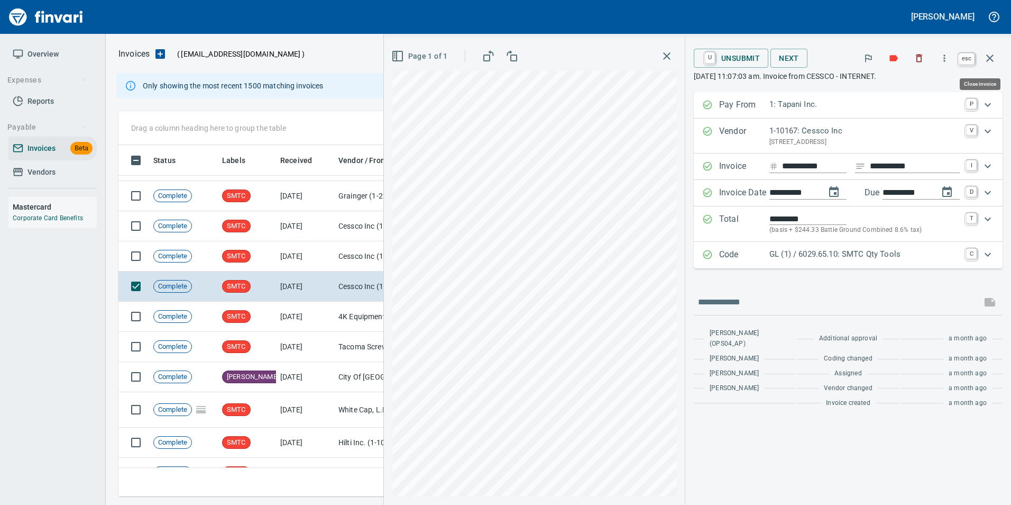
scroll to position [343, 864]
click at [992, 55] on icon "button" at bounding box center [990, 58] width 13 height 13
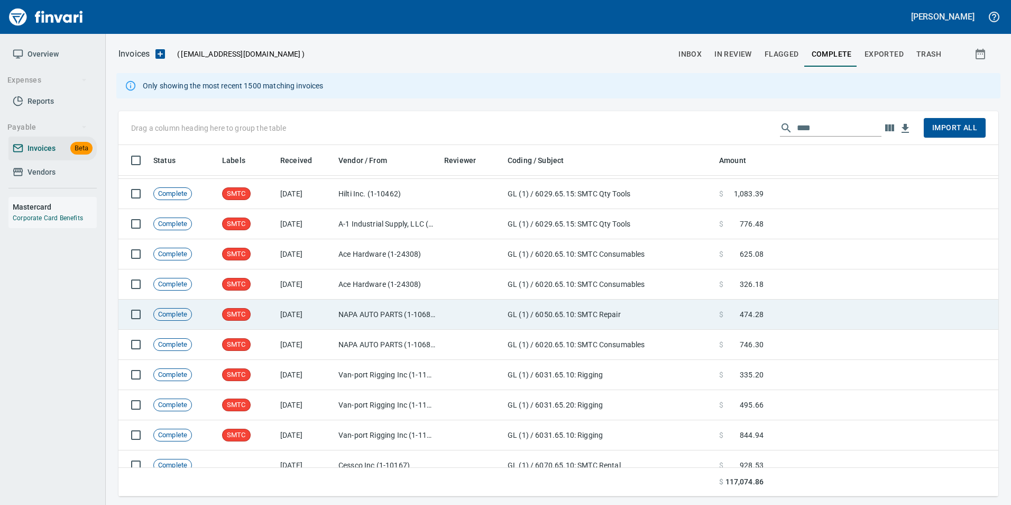
scroll to position [1571, 0]
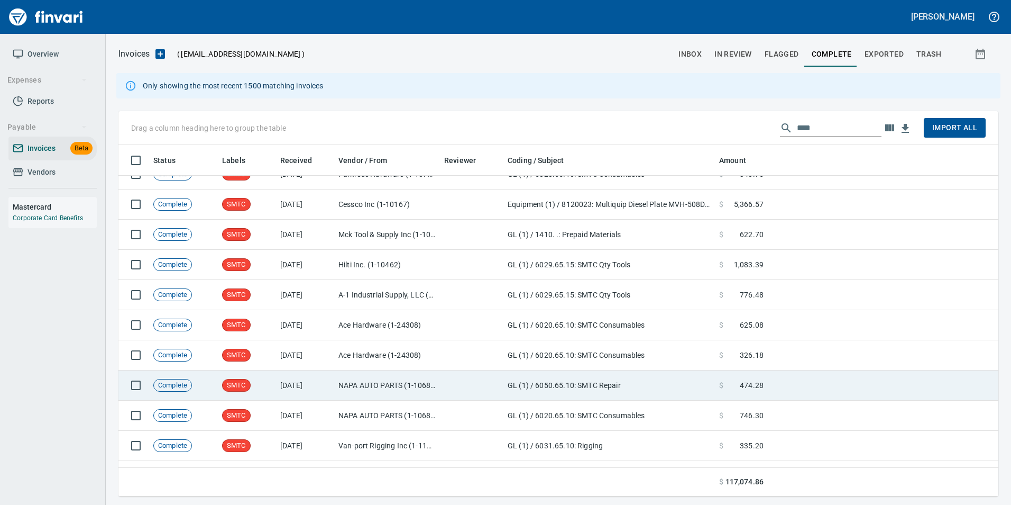
click at [443, 226] on td at bounding box center [471, 234] width 63 height 30
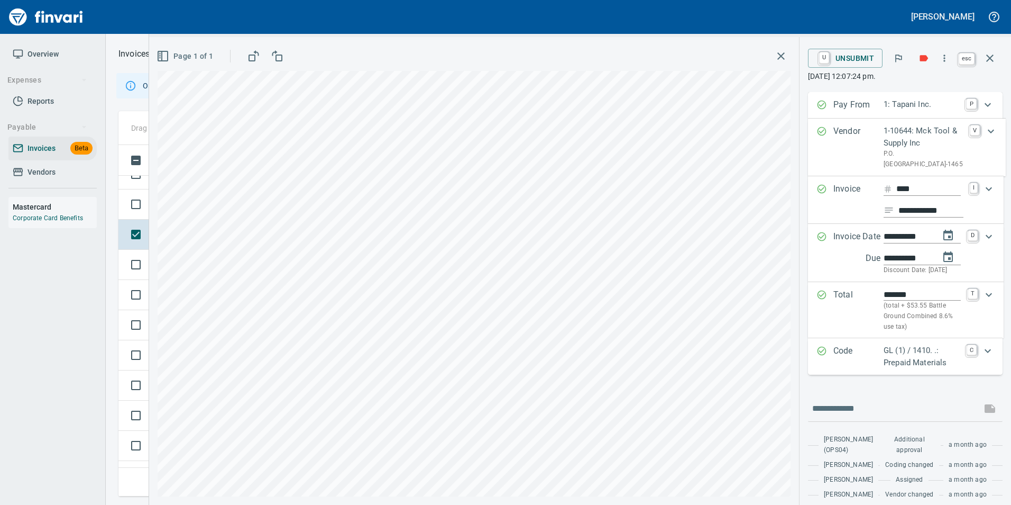
scroll to position [343, 864]
click at [992, 53] on icon "button" at bounding box center [990, 58] width 13 height 13
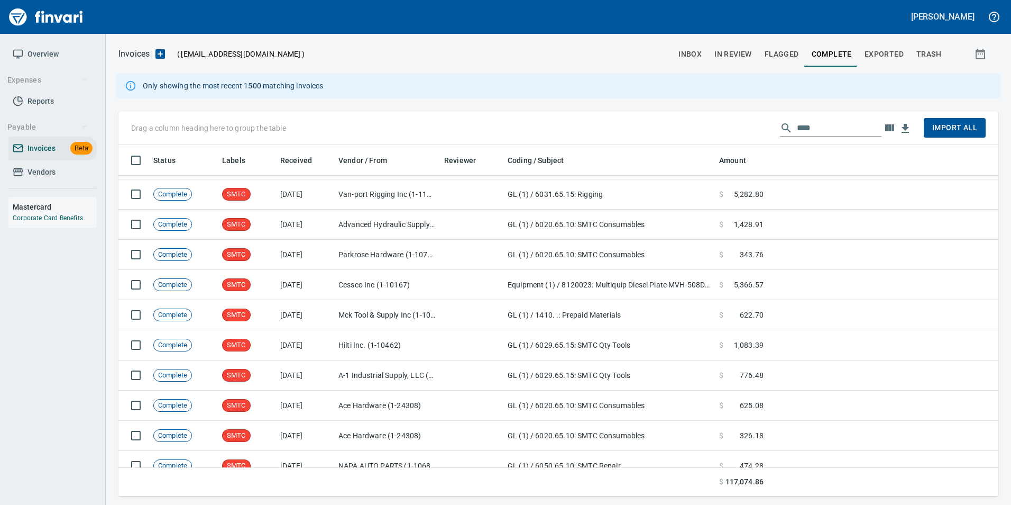
scroll to position [1466, 0]
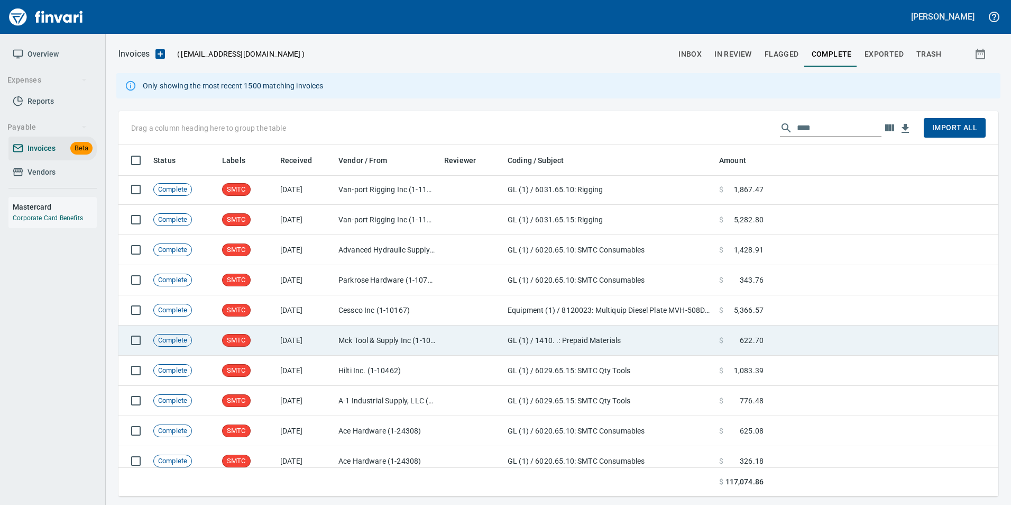
click at [389, 343] on td "Mck Tool & Supply Inc (1-10644)" at bounding box center [387, 340] width 106 height 30
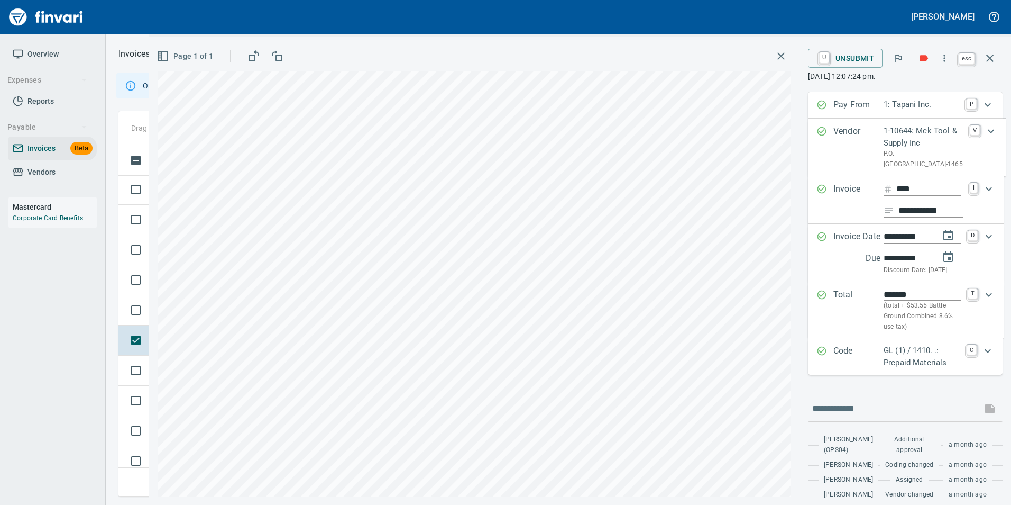
scroll to position [343, 864]
click at [996, 61] on button "button" at bounding box center [989, 57] width 25 height 25
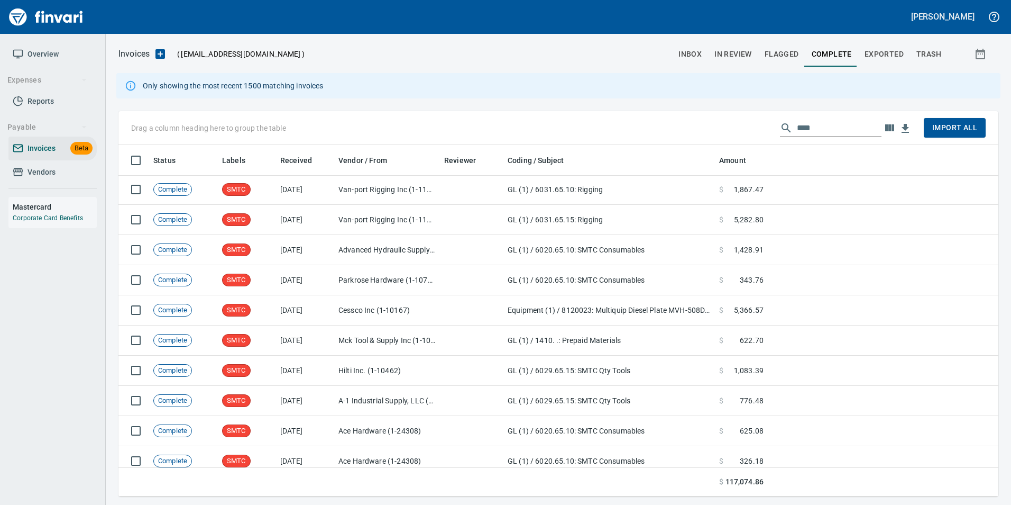
scroll to position [343, 864]
click at [838, 132] on input "****" at bounding box center [839, 128] width 85 height 17
type input "*"
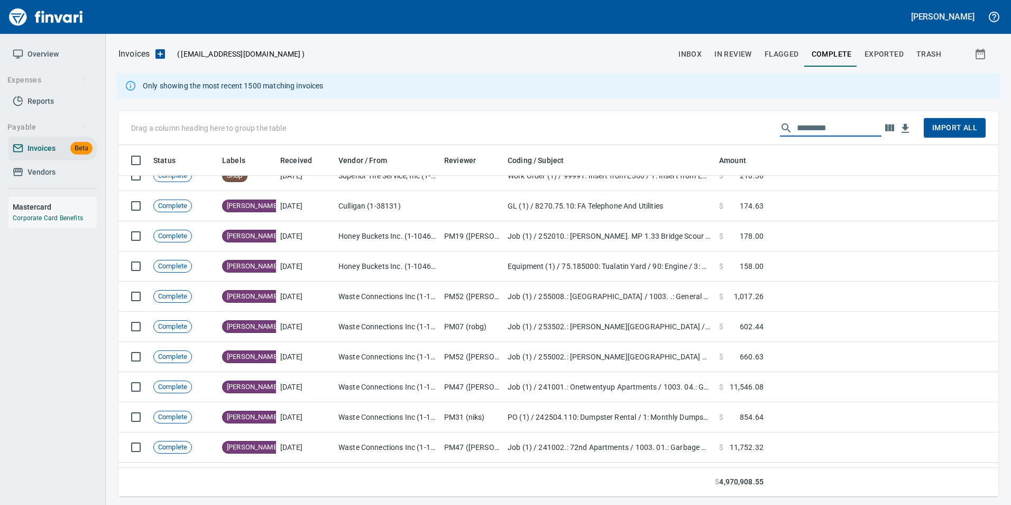
click at [694, 59] on span "inbox" at bounding box center [690, 54] width 23 height 13
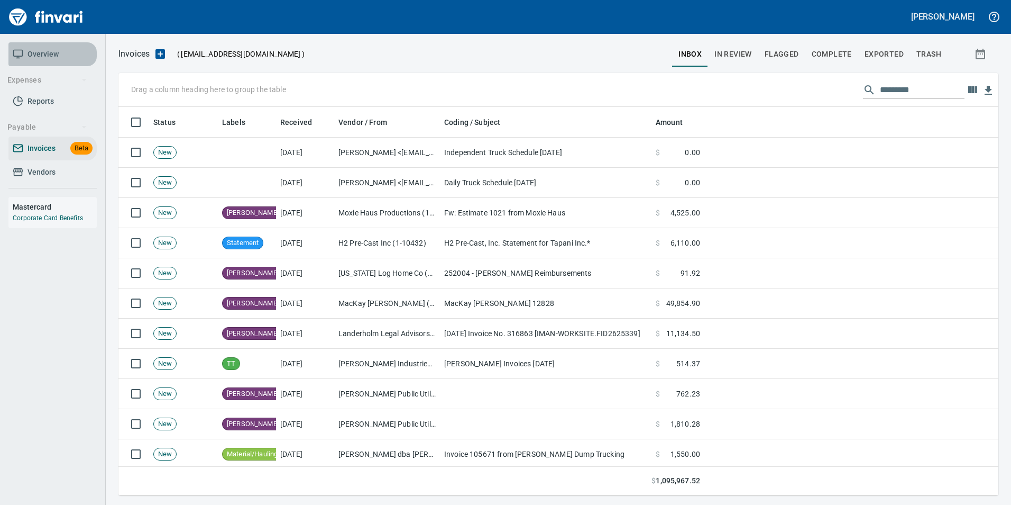
click at [47, 53] on span "Overview" at bounding box center [43, 54] width 31 height 13
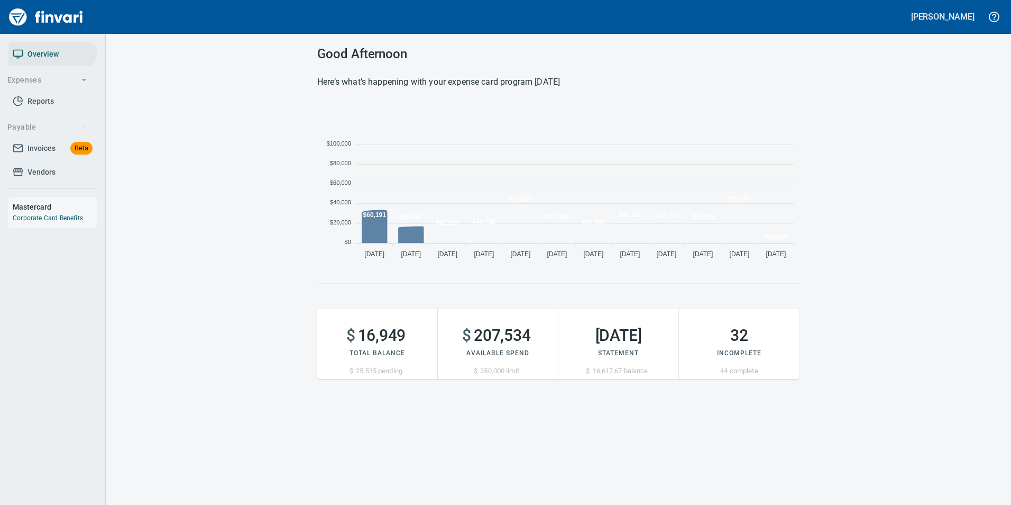
scroll to position [161, 474]
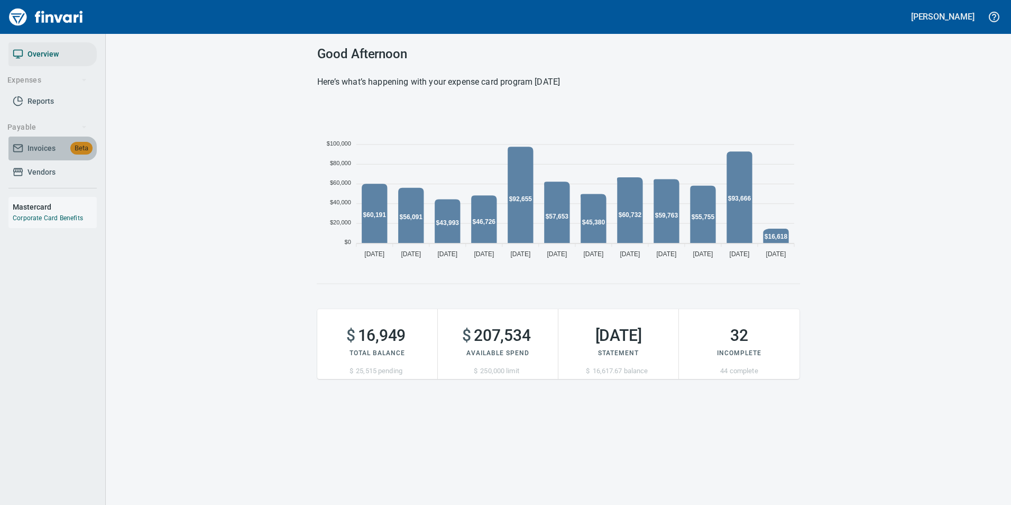
click at [59, 144] on span "Invoices Beta" at bounding box center [53, 148] width 80 height 13
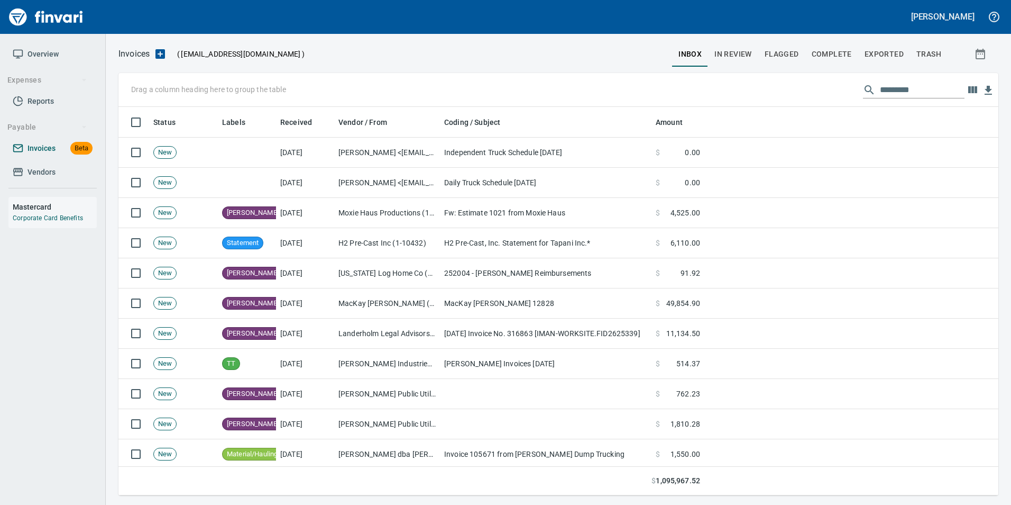
scroll to position [380, 864]
